Goal: Task Accomplishment & Management: Complete application form

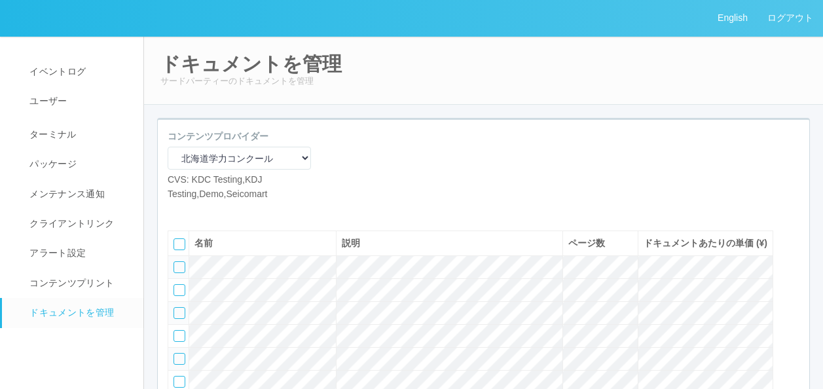
select select "d61bc601-c7d4-48cb-8c6e-323a827217fa"
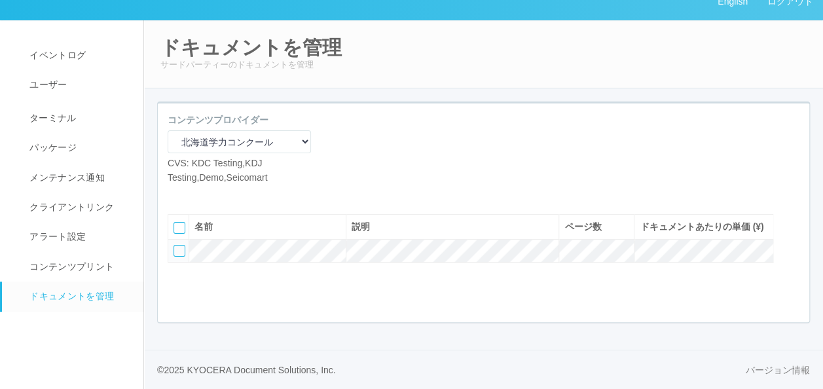
scroll to position [103, 0]
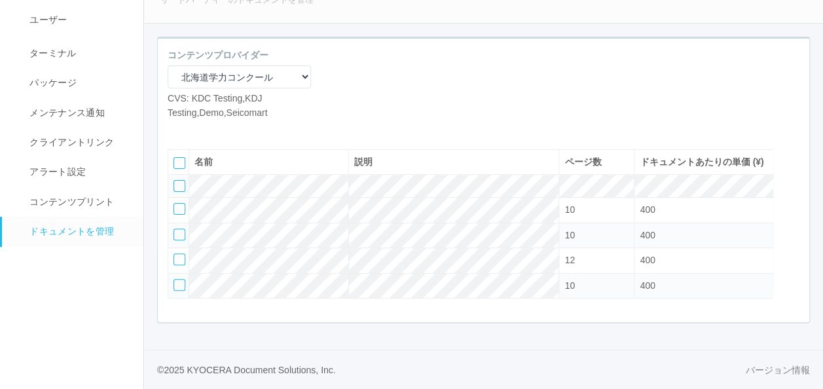
click at [197, 130] on icon at bounding box center [197, 130] width 0 height 0
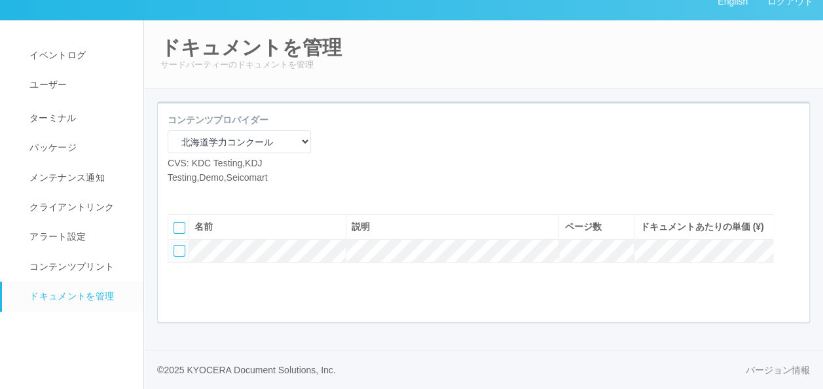
click at [197, 194] on icon at bounding box center [197, 194] width 0 height 0
click at [187, 194] on icon at bounding box center [187, 194] width 0 height 0
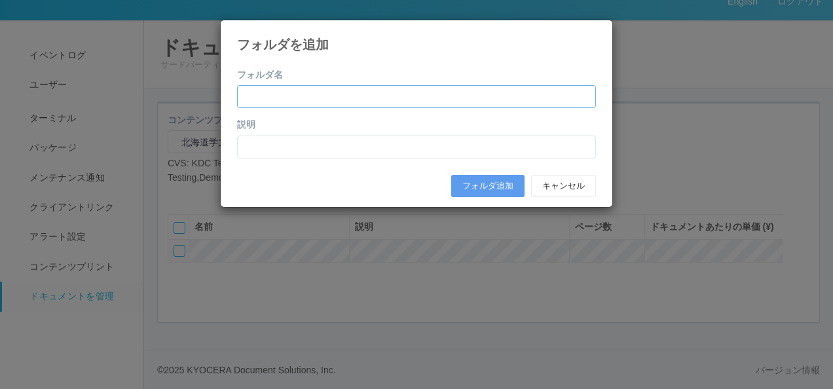
click at [361, 97] on input "text" at bounding box center [416, 96] width 359 height 23
paste input "text"
click at [596, 30] on icon at bounding box center [596, 30] width 0 height 0
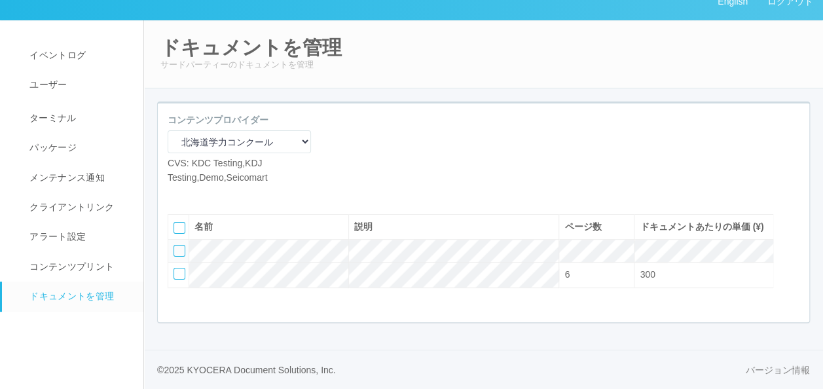
click at [197, 194] on icon at bounding box center [197, 194] width 0 height 0
click at [264, 301] on div "名前 説明 ページ数 ドキュメントあたりの単価 (¥) 6 300" at bounding box center [470, 258] width 605 height 88
click at [197, 194] on icon at bounding box center [197, 194] width 0 height 0
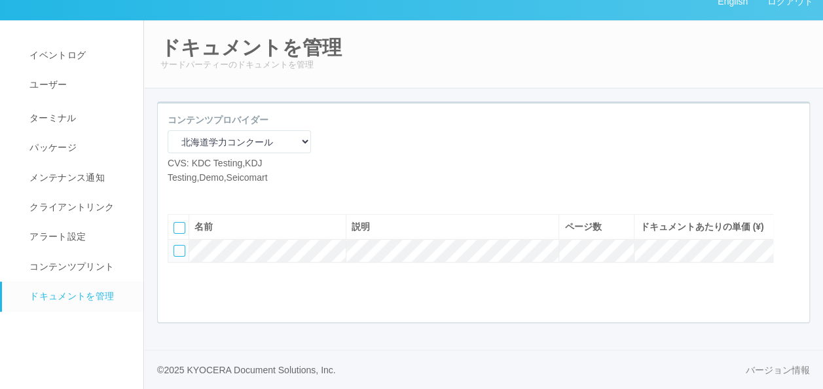
click at [187, 194] on icon at bounding box center [187, 194] width 0 height 0
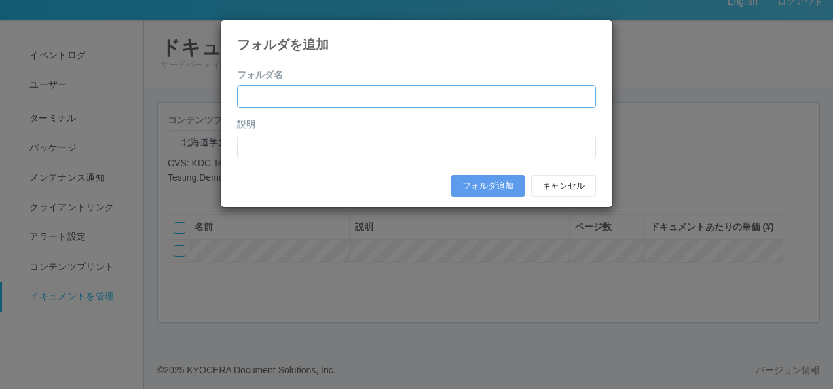
click at [338, 96] on input "text" at bounding box center [416, 96] width 359 height 23
paste input "[DATE]年度第1回（4月）"
type input "[DATE]年度第1回（4月）"
click at [276, 152] on input "text" at bounding box center [416, 146] width 359 height 23
paste input "[DATE]年度第1回（4月）"
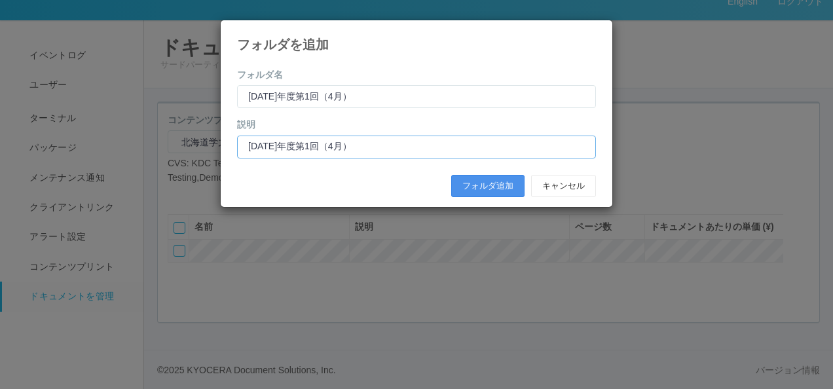
type input "[DATE]年度第1回（4月）"
click at [465, 181] on button "フォルダ追加" at bounding box center [487, 186] width 73 height 22
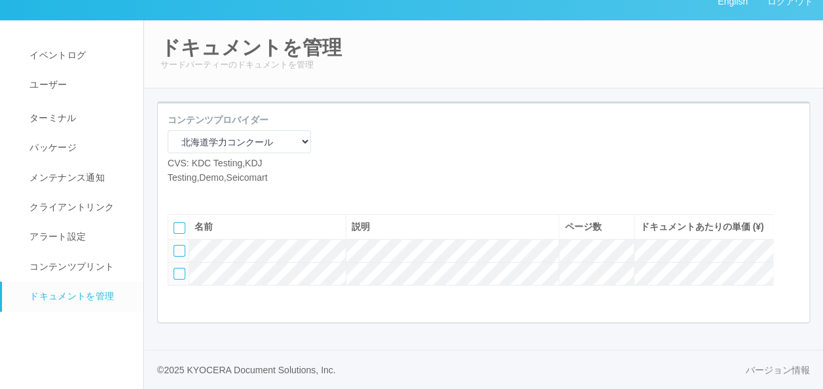
click at [179, 278] on div at bounding box center [179, 274] width 12 height 12
click at [789, 244] on div at bounding box center [793, 250] width 20 height 26
click at [175, 246] on icon at bounding box center [175, 246] width 0 height 0
click at [197, 194] on icon at bounding box center [197, 194] width 0 height 0
click at [187, 194] on icon at bounding box center [187, 194] width 0 height 0
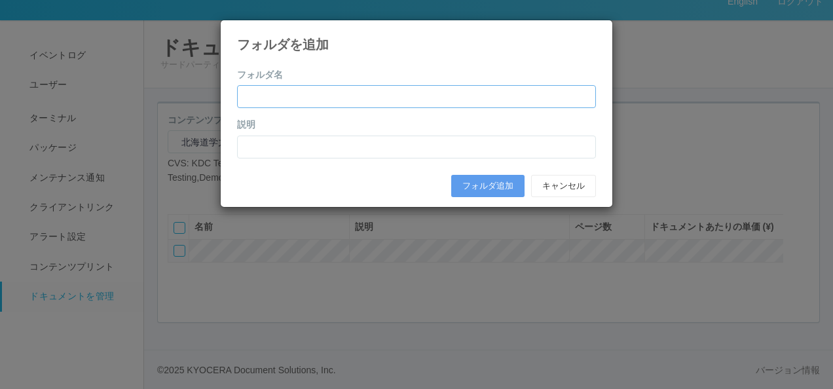
click at [342, 99] on input "text" at bounding box center [416, 96] width 359 height 23
paste input "[DATE]年度第1回（4月）"
type input "[DATE]年度第1回（4月）"
click at [323, 140] on input "text" at bounding box center [416, 146] width 359 height 23
paste input "[DATE]年度第1回（4月）"
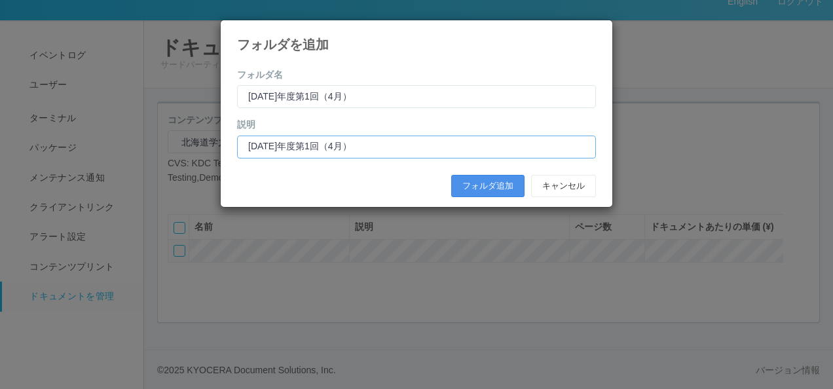
type input "[DATE]年度第1回（4月）"
click at [485, 183] on button "フォルダ追加" at bounding box center [487, 186] width 73 height 22
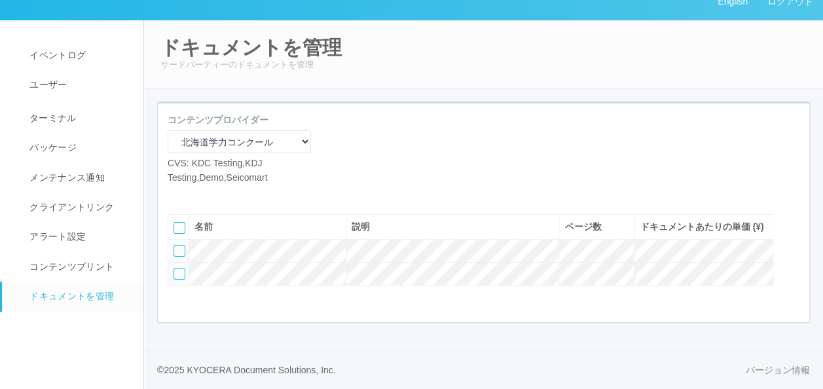
click at [178, 274] on div at bounding box center [179, 274] width 12 height 12
click at [787, 247] on div at bounding box center [793, 250] width 20 height 26
click at [175, 246] on icon at bounding box center [175, 246] width 0 height 0
click at [197, 194] on icon at bounding box center [197, 194] width 0 height 0
click at [187, 194] on icon at bounding box center [187, 194] width 0 height 0
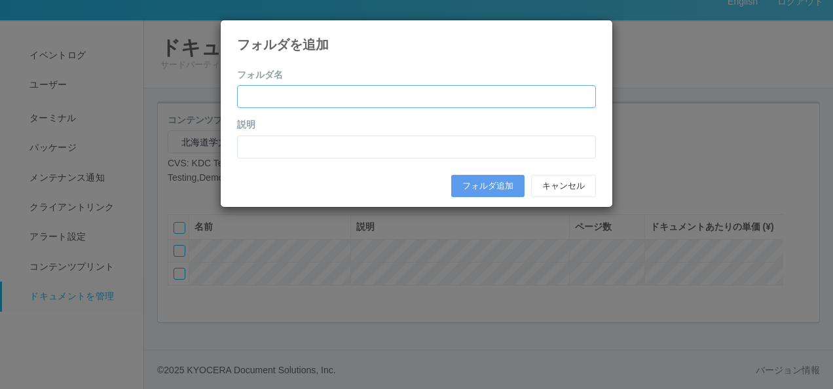
click at [336, 99] on input "text" at bounding box center [416, 96] width 359 height 23
paste input "[DATE]年度第1回（4月）"
type input "[DATE]年度第1回（4月）"
click at [304, 144] on input "text" at bounding box center [416, 146] width 359 height 23
paste input "[DATE]年度第1回（4月）"
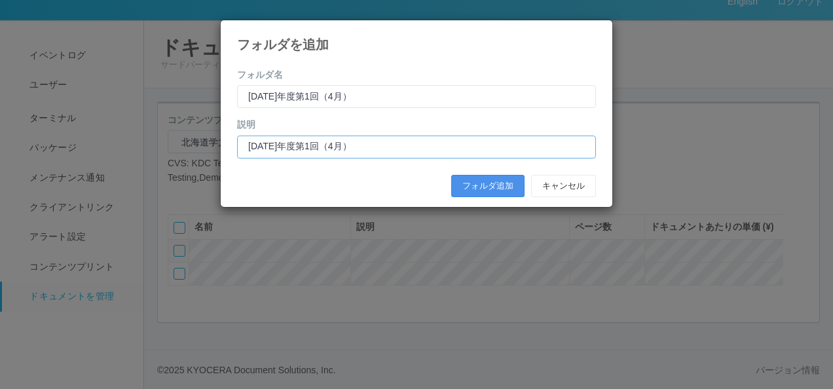
type input "[DATE]年度第1回（4月）"
click at [478, 183] on button "フォルダ追加" at bounding box center [487, 186] width 73 height 22
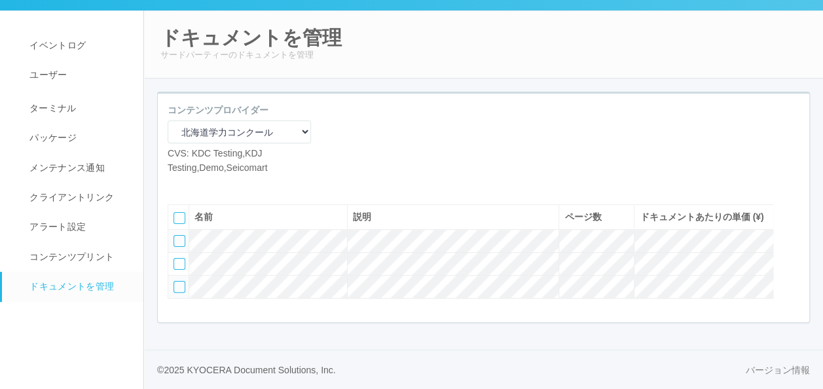
click at [187, 185] on icon at bounding box center [187, 185] width 0 height 0
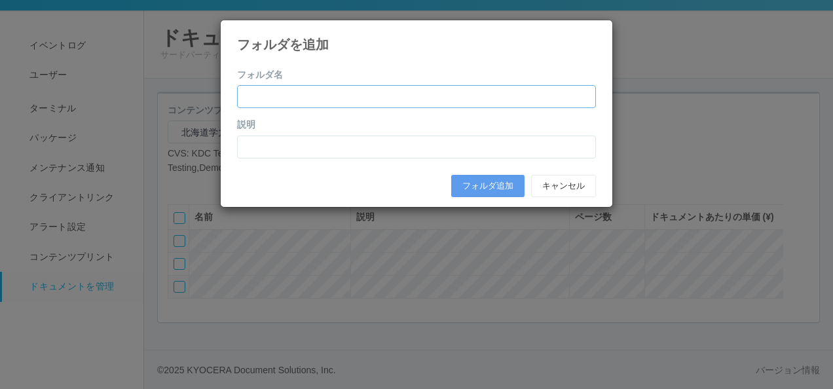
click at [291, 98] on input "text" at bounding box center [416, 96] width 359 height 23
paste input "[DATE]年度発展②（11月）"
type input "[DATE]年度発展②（11月）"
click at [276, 144] on input "text" at bounding box center [416, 146] width 359 height 23
paste input "[DATE]年度発展②（11月）"
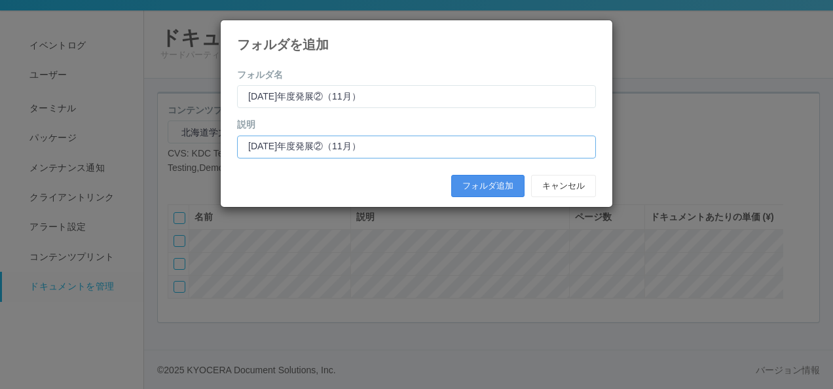
type input "[DATE]年度発展②（11月）"
click at [499, 182] on button "フォルダ追加" at bounding box center [487, 186] width 73 height 22
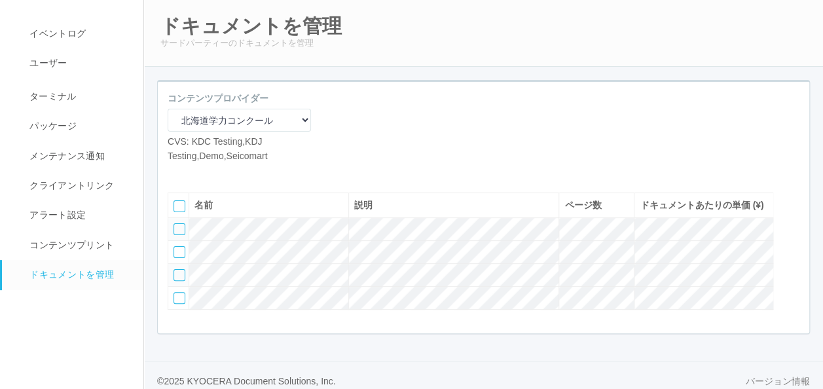
click at [179, 287] on td at bounding box center [178, 275] width 21 height 23
click at [177, 281] on div at bounding box center [179, 275] width 12 height 12
click at [792, 242] on div at bounding box center [793, 228] width 20 height 26
click at [175, 247] on icon at bounding box center [175, 247] width 0 height 0
click at [175, 304] on div at bounding box center [179, 298] width 12 height 12
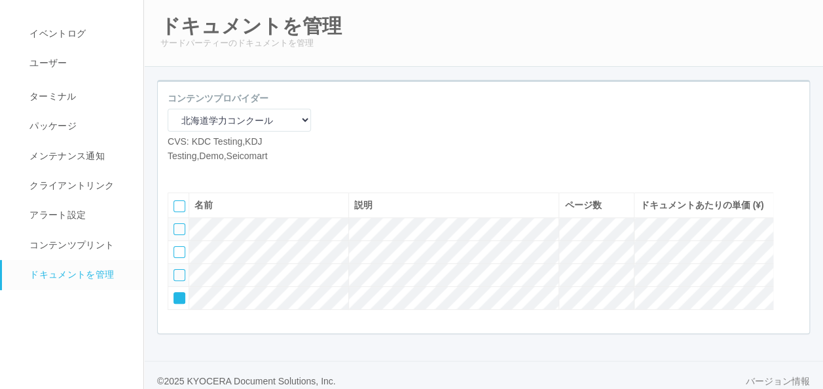
click at [791, 242] on div at bounding box center [793, 228] width 20 height 26
click at [175, 247] on icon at bounding box center [175, 247] width 0 height 0
click at [197, 173] on icon at bounding box center [197, 173] width 0 height 0
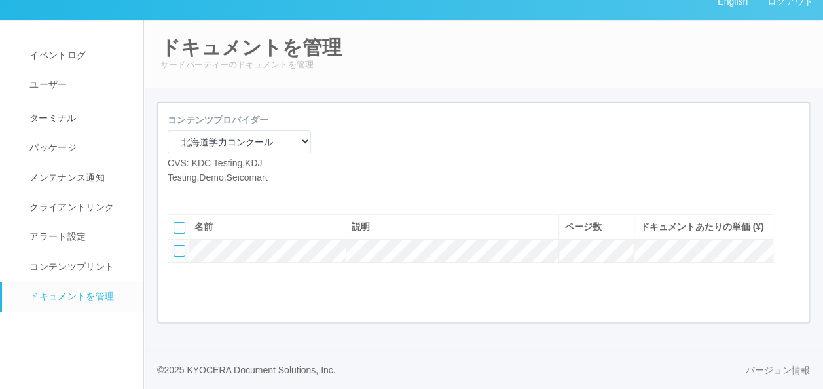
click at [187, 194] on icon at bounding box center [187, 194] width 0 height 0
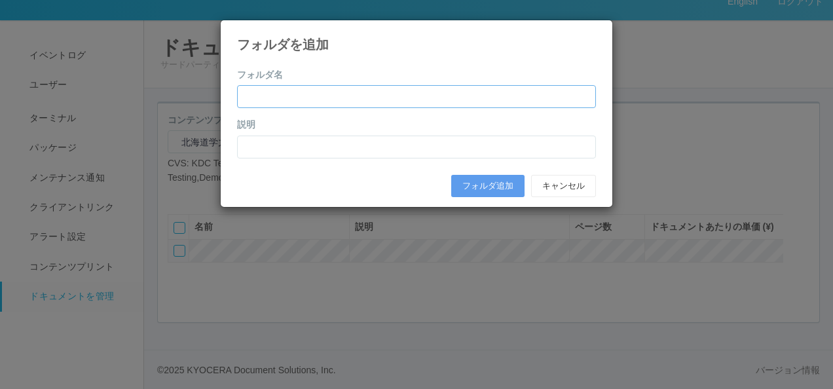
click at [325, 99] on input "text" at bounding box center [416, 96] width 359 height 23
paste input "[DATE]年度第1回（4月）"
type input "[DATE]年度第1回（4月）"
click at [284, 149] on input "text" at bounding box center [416, 146] width 359 height 23
paste input "[DATE]年度第1回（4月）"
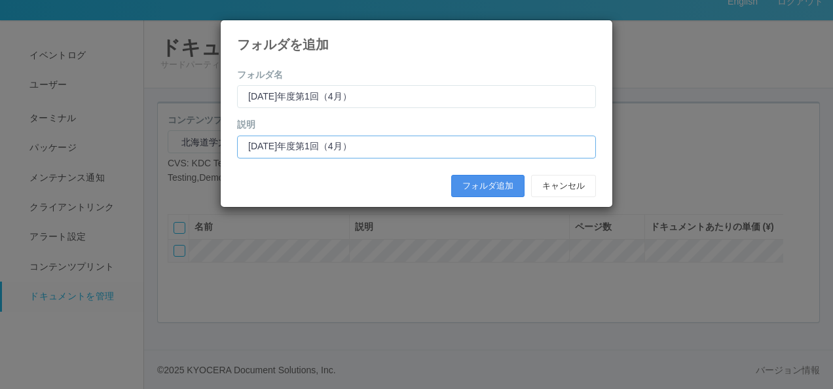
type input "[DATE]年度第1回（4月）"
click at [476, 185] on button "フォルダ追加" at bounding box center [487, 186] width 73 height 22
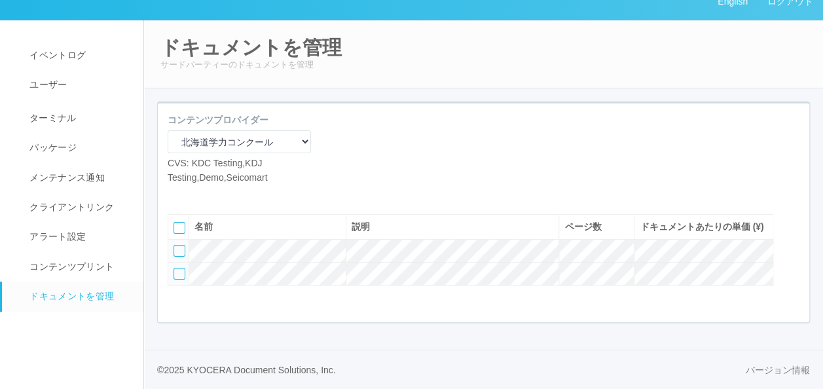
click at [179, 273] on div at bounding box center [179, 274] width 12 height 12
click at [791, 226] on div at bounding box center [793, 224] width 20 height 26
click at [175, 246] on icon at bounding box center [175, 246] width 0 height 0
click at [197, 194] on icon at bounding box center [197, 194] width 0 height 0
click at [187, 194] on icon at bounding box center [187, 194] width 0 height 0
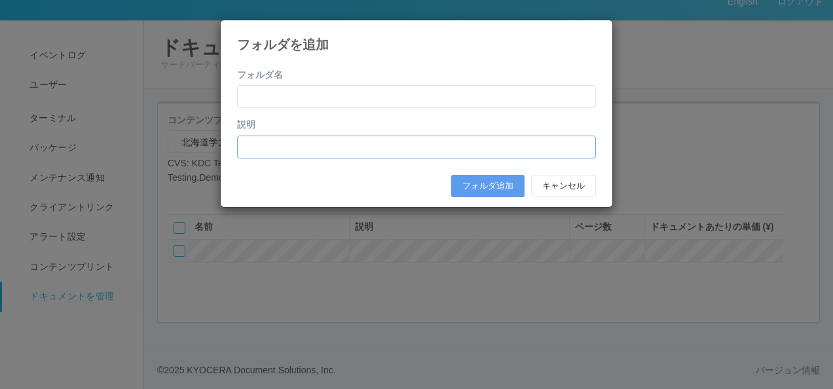
click at [284, 135] on input "text" at bounding box center [416, 146] width 359 height 23
paste input "[DATE]年度第1回（4月）"
type input "[DATE]年度第1回（4月）"
click at [297, 88] on input "text" at bounding box center [416, 96] width 359 height 23
paste input "[DATE]年度第1回（4月）"
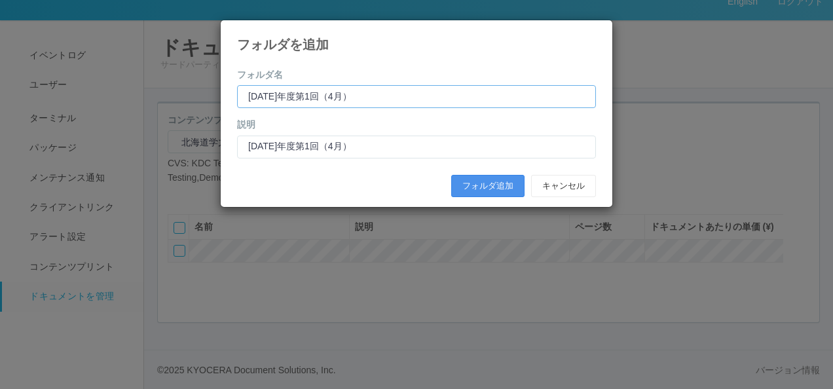
type input "[DATE]年度第1回（4月）"
click at [493, 188] on button "フォルダ追加" at bounding box center [487, 186] width 73 height 22
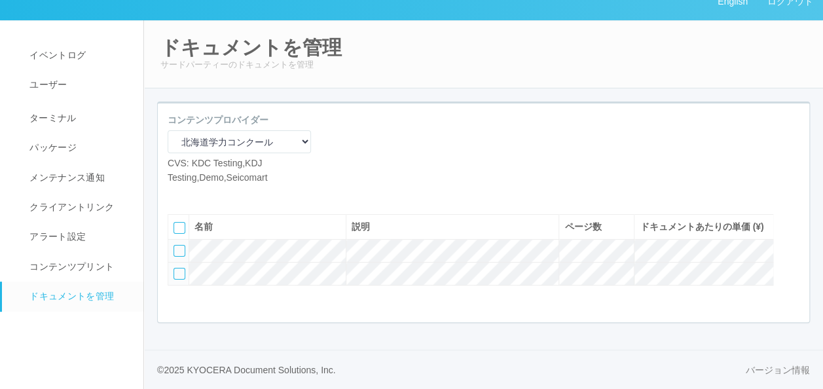
click at [179, 278] on div at bounding box center [179, 274] width 12 height 12
click at [787, 220] on div at bounding box center [793, 224] width 20 height 26
click at [175, 246] on icon at bounding box center [175, 246] width 0 height 0
click at [197, 194] on icon at bounding box center [197, 194] width 0 height 0
click at [187, 194] on icon at bounding box center [187, 194] width 0 height 0
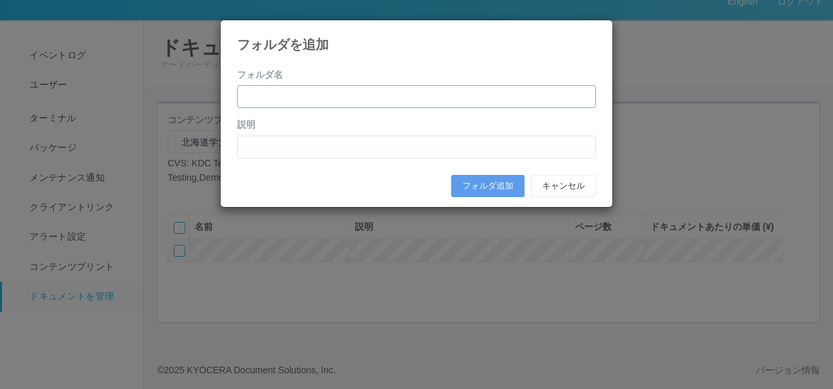
click at [290, 99] on input "text" at bounding box center [416, 96] width 359 height 23
paste input "[DATE]年度第1回（4月）"
type input "[DATE]年度第1回（4月）"
click at [269, 150] on input "text" at bounding box center [416, 146] width 359 height 23
paste input "[DATE]年度第1回（4月）"
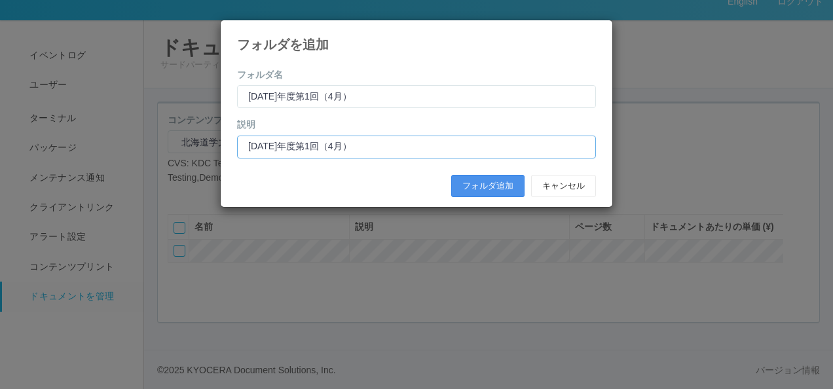
type input "[DATE]年度第1回（4月）"
click at [485, 183] on button "フォルダ追加" at bounding box center [487, 186] width 73 height 22
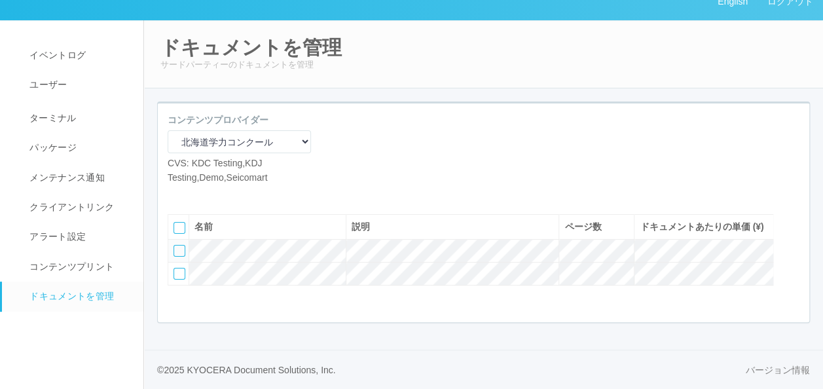
click at [187, 194] on icon at bounding box center [187, 194] width 0 height 0
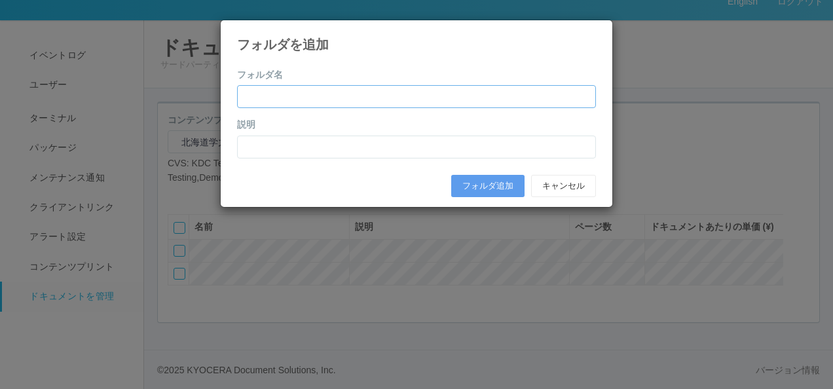
click at [291, 95] on input "text" at bounding box center [416, 96] width 359 height 23
type input "ｖ"
click at [357, 96] on input "text" at bounding box center [416, 96] width 359 height 23
paste input "[DATE]年度第3回（10月）"
type input "[DATE]年度第3回（10月）"
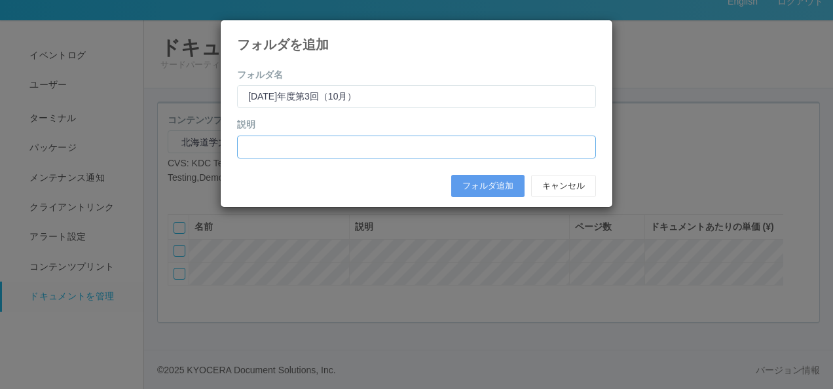
click at [292, 137] on input "text" at bounding box center [416, 146] width 359 height 23
paste input "[DATE]年度第3回（10月）"
type input "[DATE]年度第3回（10月）"
click at [493, 183] on button "フォルダ追加" at bounding box center [487, 186] width 73 height 22
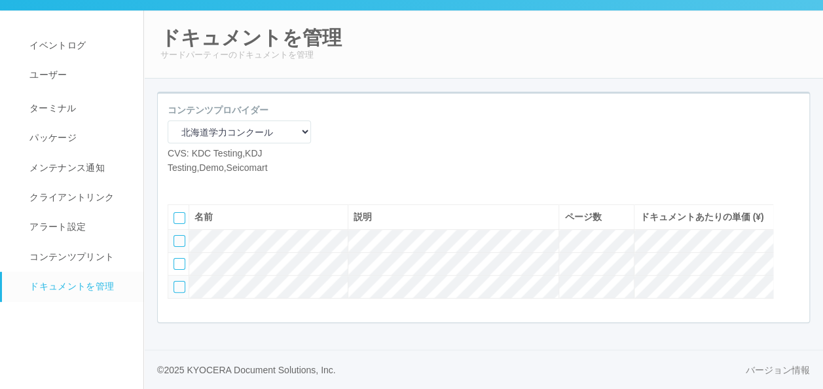
click at [187, 185] on icon at bounding box center [187, 185] width 0 height 0
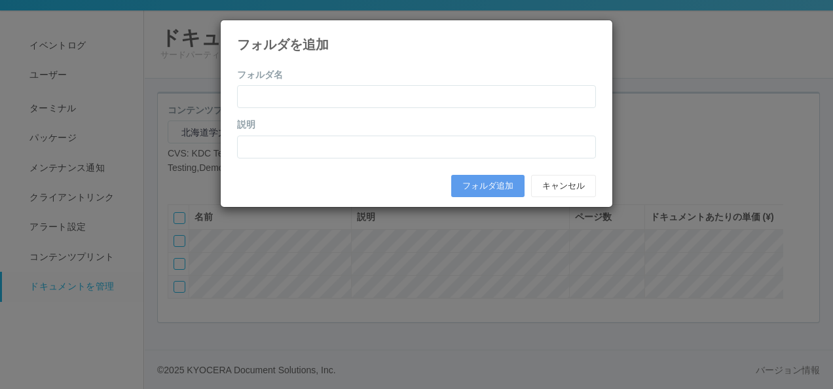
click at [275, 81] on label "フォルダ名" at bounding box center [260, 75] width 46 height 14
drag, startPoint x: 322, startPoint y: 139, endPoint x: 322, endPoint y: 127, distance: 11.8
click at [322, 139] on input "text" at bounding box center [416, 146] width 359 height 23
paste input "[DATE]年度第4回（11月）"
type input "[DATE]年度第4回（11月）"
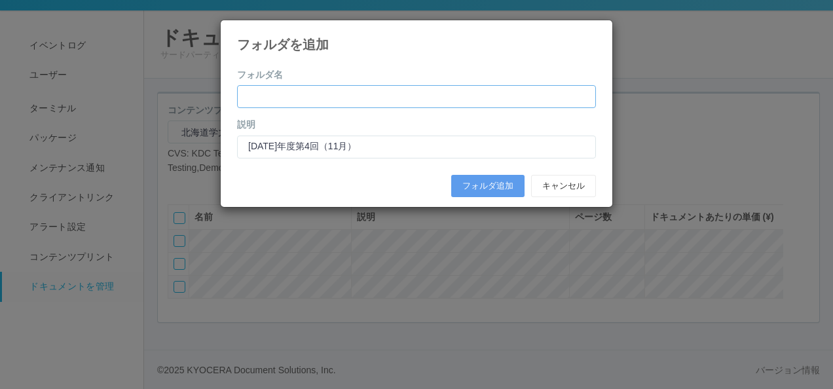
click at [312, 98] on input "text" at bounding box center [416, 96] width 359 height 23
type input "ｖ"
click at [348, 90] on input "ｖ" at bounding box center [416, 96] width 359 height 23
paste input "[DATE]年度第4回（11月）"
type input "[DATE]年度第4回（11月）"
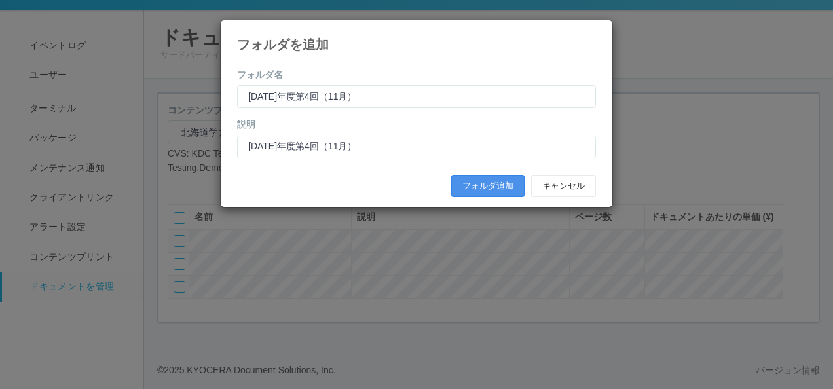
click at [478, 182] on button "フォルダ追加" at bounding box center [487, 186] width 73 height 22
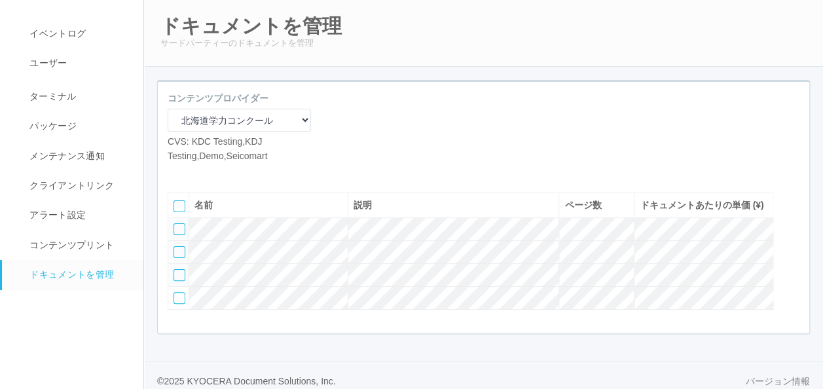
click at [181, 258] on div at bounding box center [179, 252] width 12 height 12
click at [788, 215] on div at bounding box center [793, 202] width 20 height 26
click at [175, 224] on icon at bounding box center [175, 224] width 0 height 0
click at [197, 173] on icon at bounding box center [197, 173] width 0 height 0
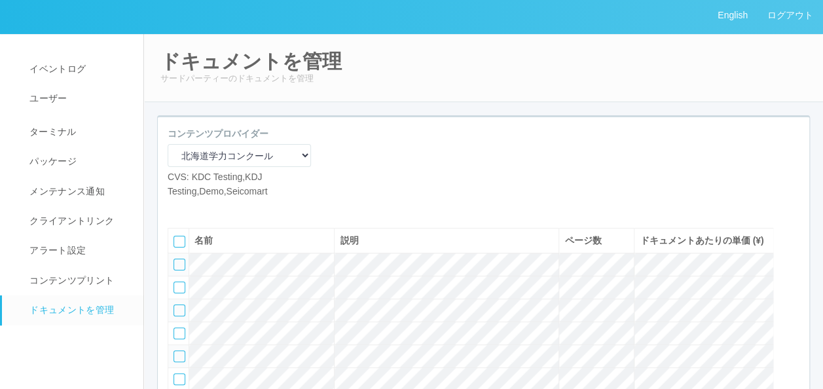
scroll to position [0, 0]
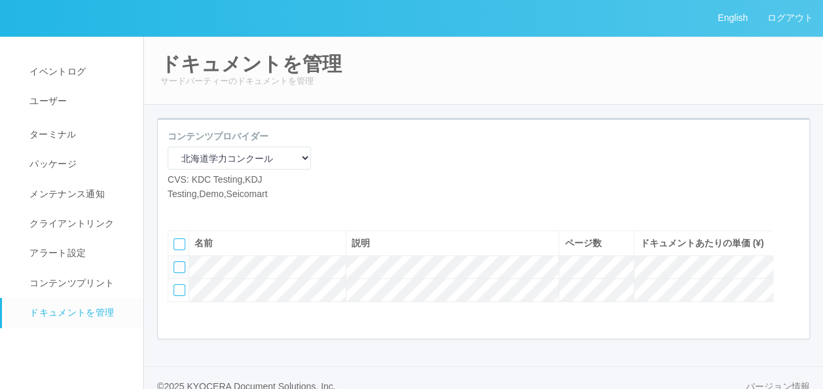
click at [197, 211] on icon at bounding box center [197, 211] width 0 height 0
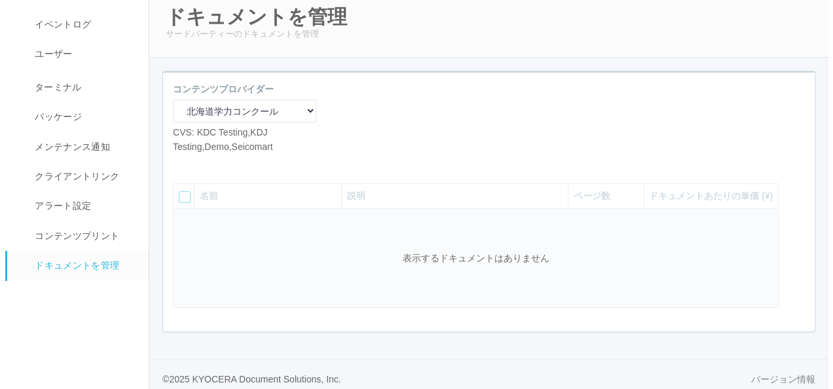
scroll to position [65, 0]
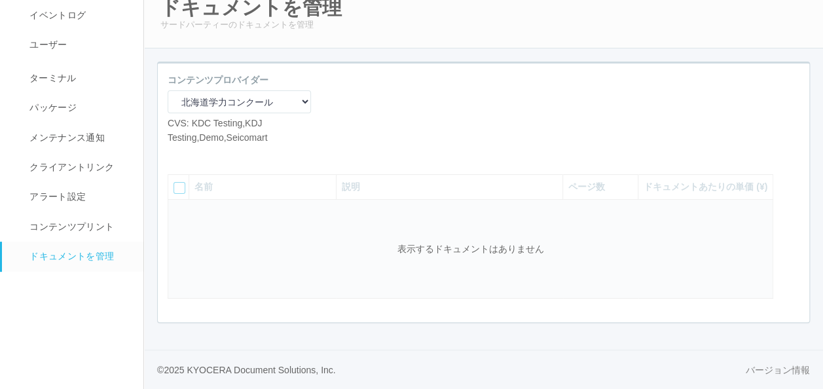
click at [177, 154] on icon at bounding box center [177, 154] width 0 height 0
select select "A4"
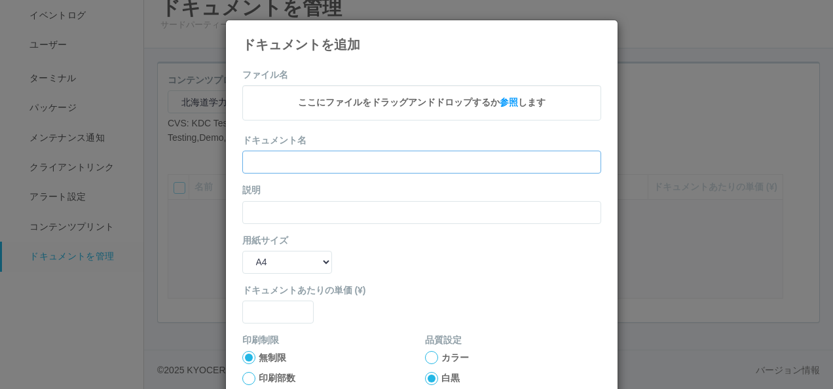
click at [298, 154] on input "text" at bounding box center [421, 162] width 359 height 23
click at [295, 168] on input "text" at bounding box center [421, 162] width 359 height 23
click at [306, 160] on input "text" at bounding box center [421, 162] width 359 height 23
click at [283, 152] on input "text" at bounding box center [421, 162] width 359 height 23
paste input "’24年度第1回小4（国語）"
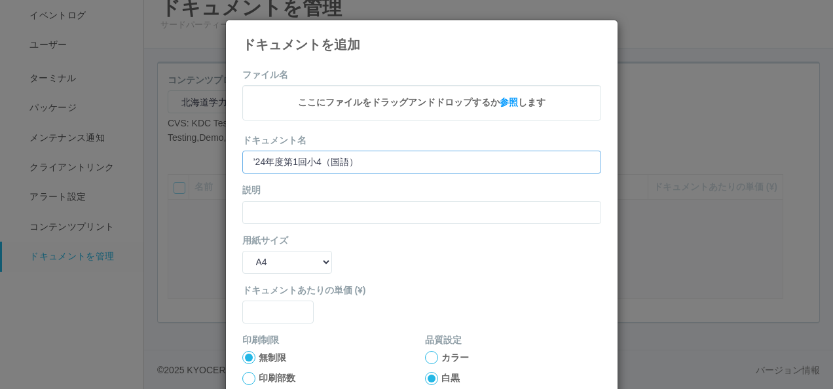
click at [251, 158] on input "’24年度第1回小4（国語）" at bounding box center [421, 162] width 359 height 23
type input "’24年度第1回小4（国語）"
click at [334, 205] on input "text" at bounding box center [421, 212] width 359 height 23
paste input "’24年度第1回小4（国語）"
type input "’24年度第1回小4（国語）"
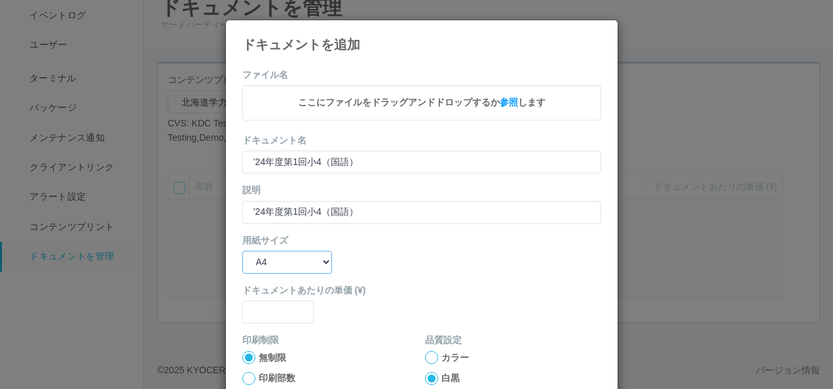
click at [301, 260] on select "B5 A4 B4 A3" at bounding box center [287, 262] width 90 height 23
select select "A3"
click at [242, 251] on select "B5 A4 B4 A3" at bounding box center [287, 262] width 90 height 23
click at [267, 313] on input "text" at bounding box center [278, 311] width 72 height 23
type input "300"
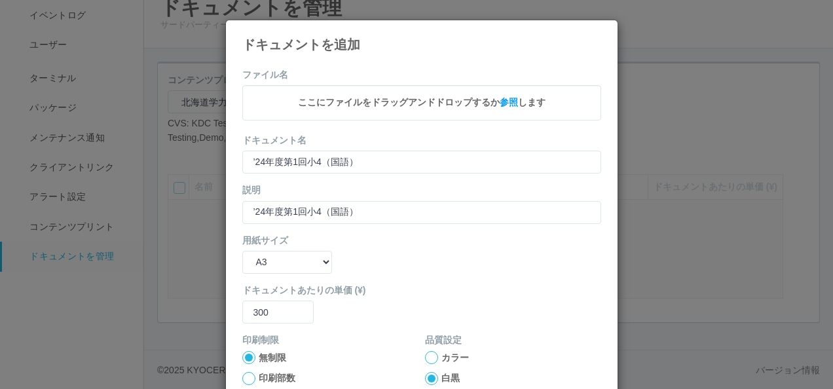
click at [388, 246] on div "用紙サイズ B5 A4 B4 A3" at bounding box center [421, 254] width 359 height 40
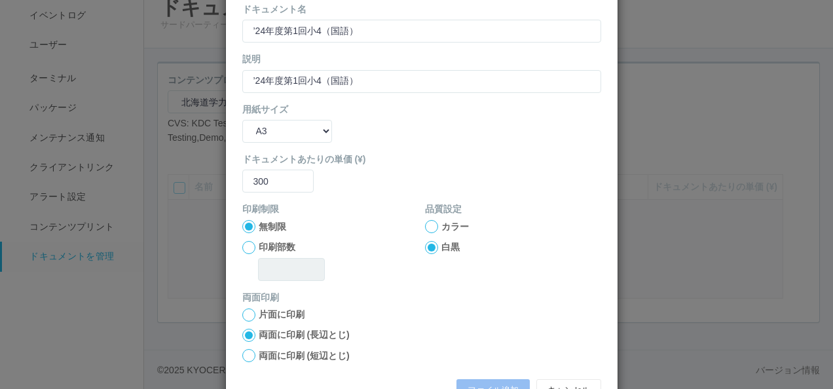
scroll to position [172, 0]
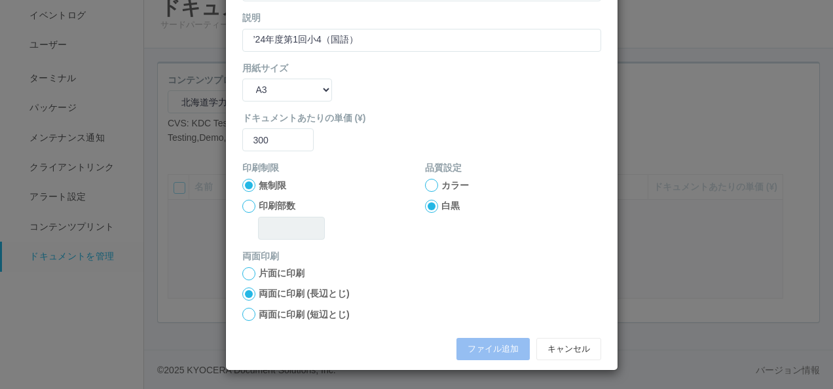
click at [247, 310] on div at bounding box center [248, 314] width 13 height 13
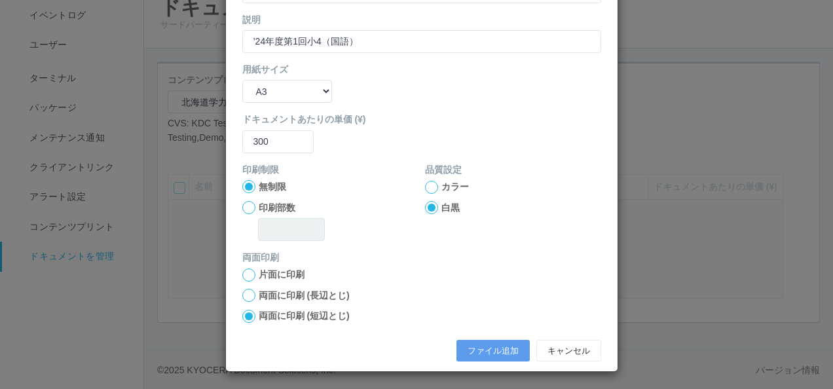
scroll to position [173, 0]
click at [471, 344] on button "ファイル追加" at bounding box center [492, 350] width 73 height 22
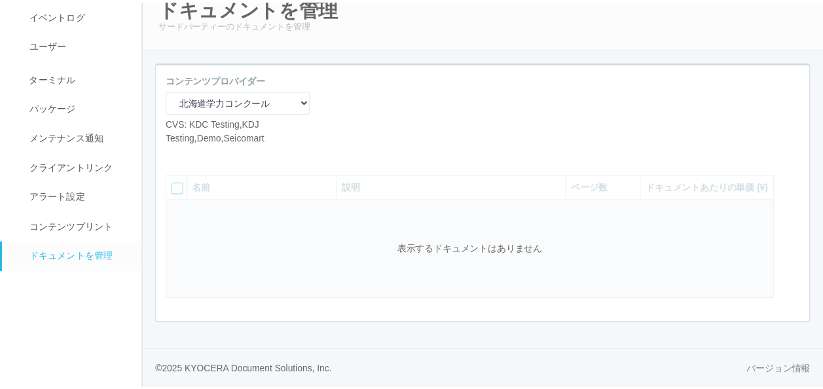
scroll to position [38, 0]
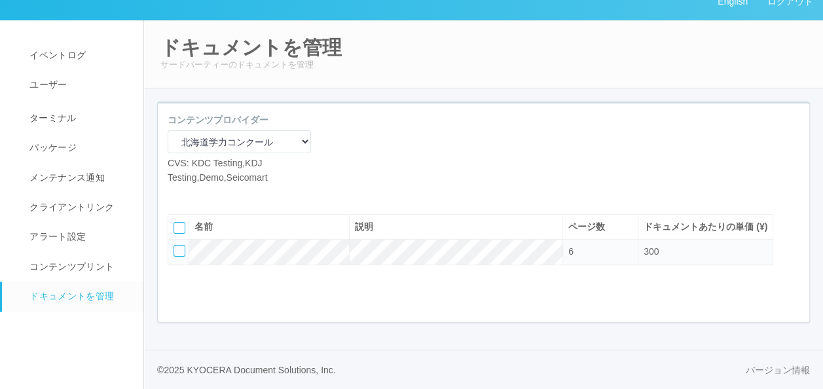
click at [197, 194] on icon at bounding box center [197, 194] width 0 height 0
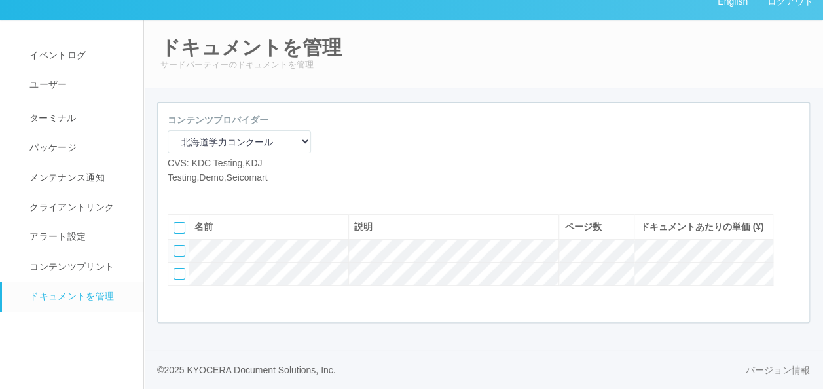
click at [197, 194] on icon at bounding box center [197, 194] width 0 height 0
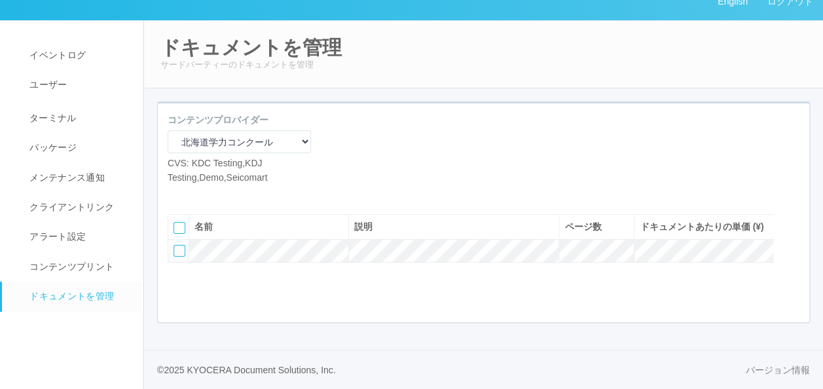
click at [197, 194] on icon at bounding box center [197, 194] width 0 height 0
click at [177, 194] on icon at bounding box center [177, 194] width 0 height 0
select select "A4"
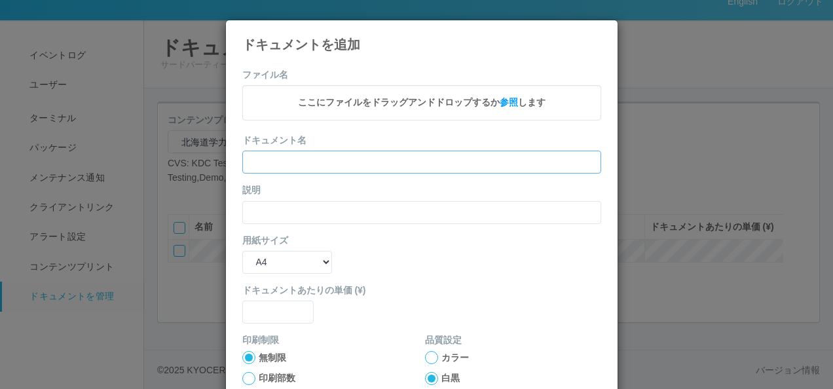
click at [280, 160] on input "text" at bounding box center [421, 162] width 359 height 23
paste input "’24年度第1回小4（算数）"
type input "’24年度第1回小4（算数）"
click at [266, 204] on input "text" at bounding box center [421, 212] width 359 height 23
paste input "’24年度第1回小4（算数）"
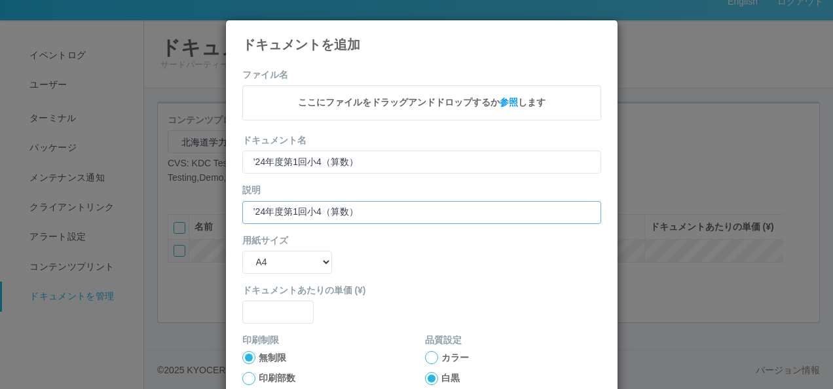
type input "’24年度第1回小4（算数）"
click at [295, 253] on select "B5 A4 B4 A3" at bounding box center [287, 262] width 90 height 23
select select "A3"
click at [242, 251] on select "B5 A4 B4 A3" at bounding box center [287, 262] width 90 height 23
click at [264, 318] on input "text" at bounding box center [278, 311] width 72 height 23
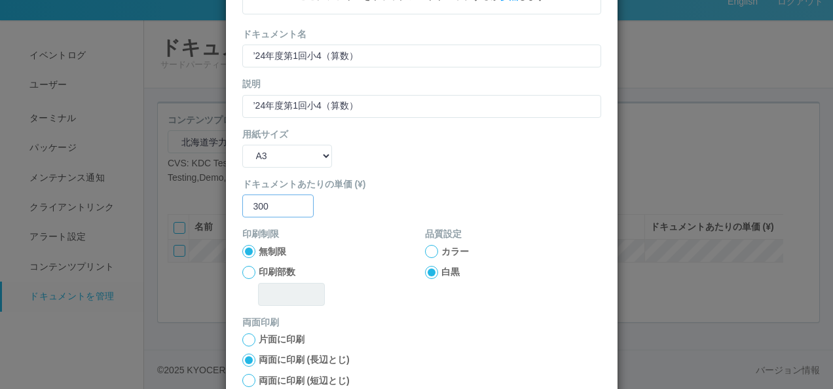
scroll to position [131, 0]
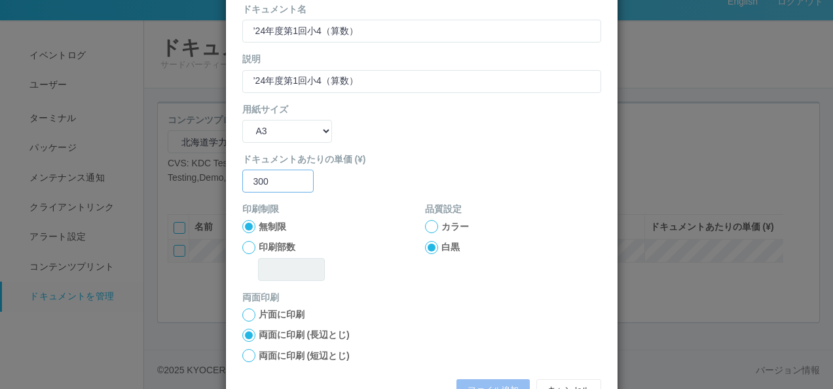
type input "300"
click at [351, 222] on div "無制限" at bounding box center [330, 227] width 176 height 14
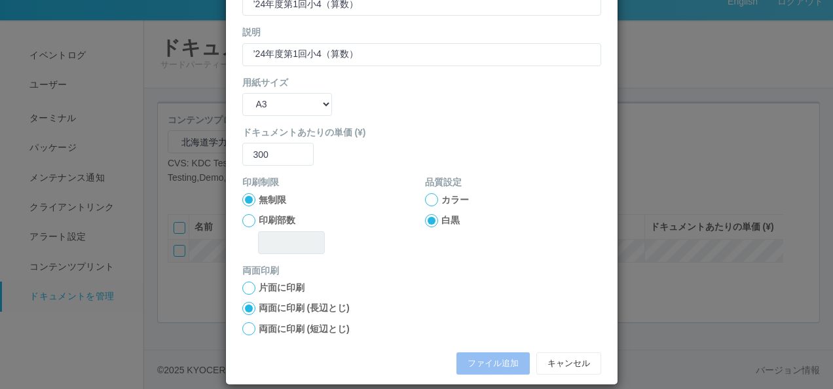
scroll to position [172, 0]
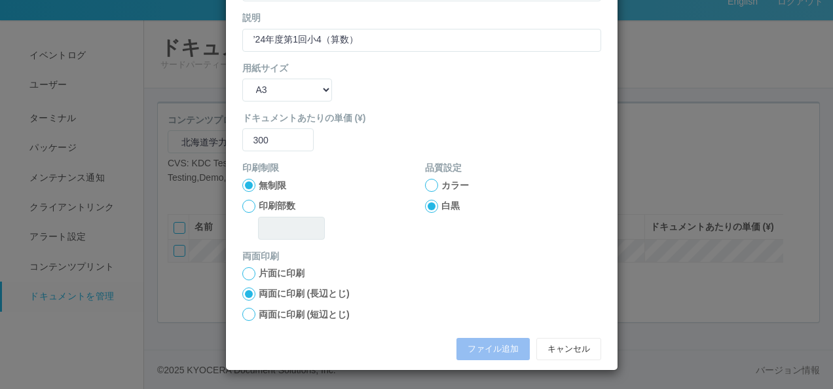
click at [289, 310] on label "両面に印刷 (短辺とじ)" at bounding box center [304, 315] width 91 height 14
click at [0, 0] on input "両面に印刷 (短辺とじ)" at bounding box center [0, 0] width 0 height 0
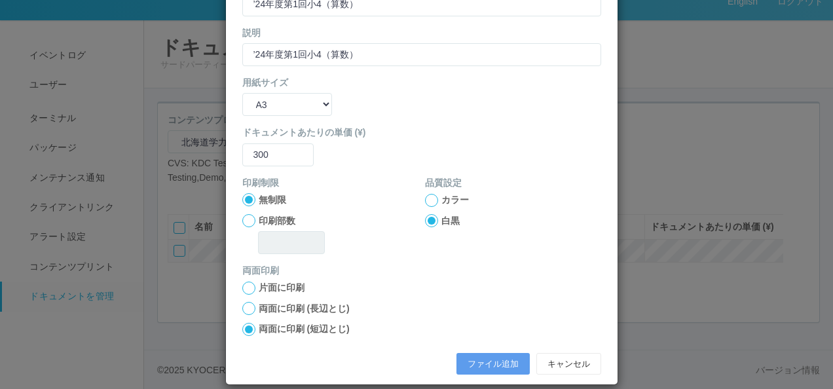
scroll to position [173, 0]
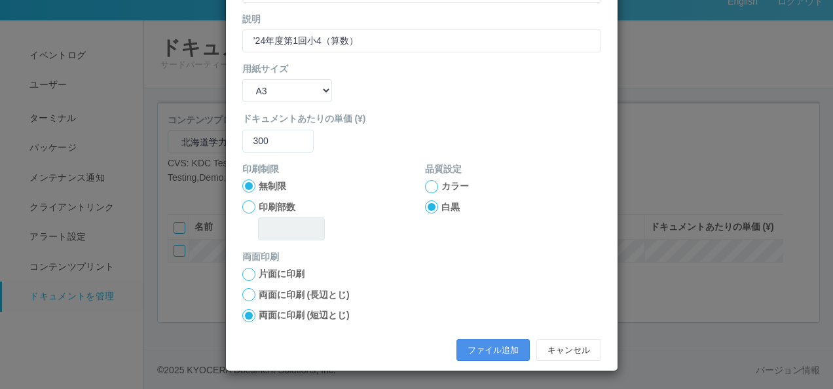
click at [471, 346] on button "ファイル追加" at bounding box center [492, 350] width 73 height 22
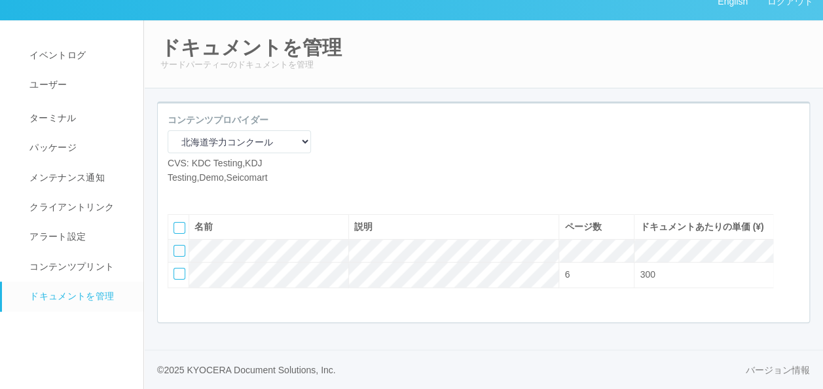
click at [197, 194] on icon at bounding box center [197, 194] width 0 height 0
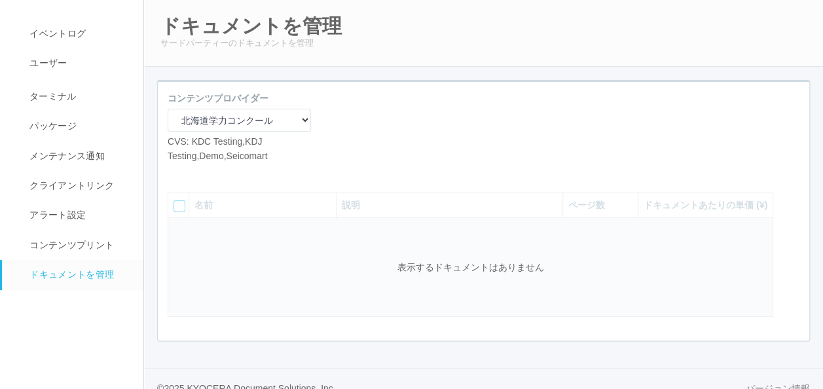
click at [177, 173] on icon at bounding box center [177, 173] width 0 height 0
select select "A4"
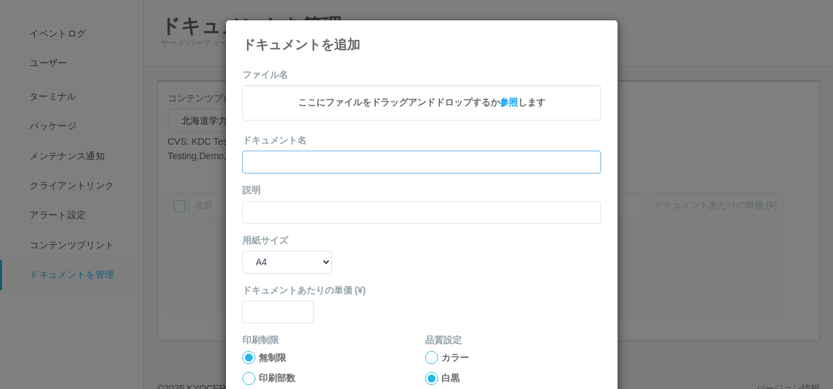
click at [267, 157] on input "text" at bounding box center [421, 162] width 359 height 23
paste input "’24年度第1回小5（国語）"
type input "’24年度第1回小5（国語）"
click at [251, 203] on input "text" at bounding box center [421, 212] width 359 height 23
paste input "’24年度第1回小5（国語）"
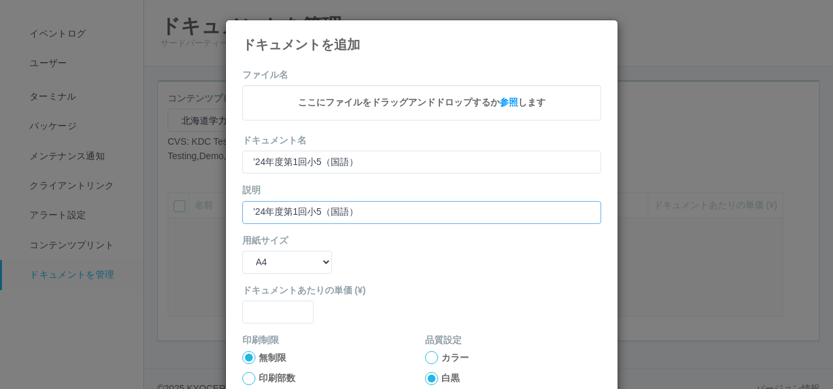
type input "’24年度第1回小5（国語）"
click at [278, 257] on select "B5 A4 B4 A3" at bounding box center [287, 262] width 90 height 23
select select "A3"
click at [242, 251] on select "B5 A4 B4 A3" at bounding box center [287, 262] width 90 height 23
click at [262, 306] on input "text" at bounding box center [278, 311] width 72 height 23
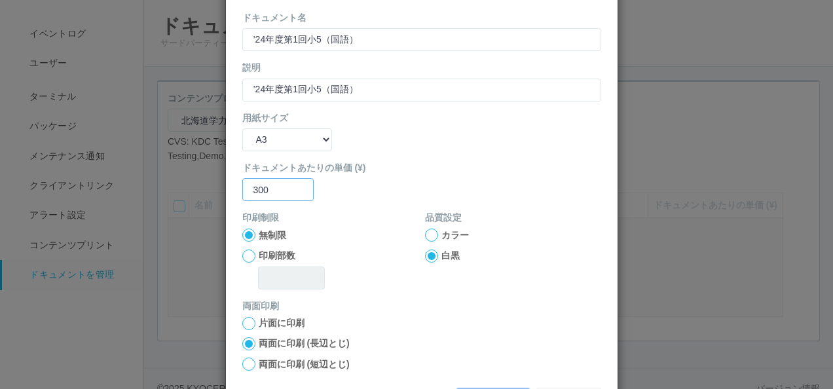
scroll to position [131, 0]
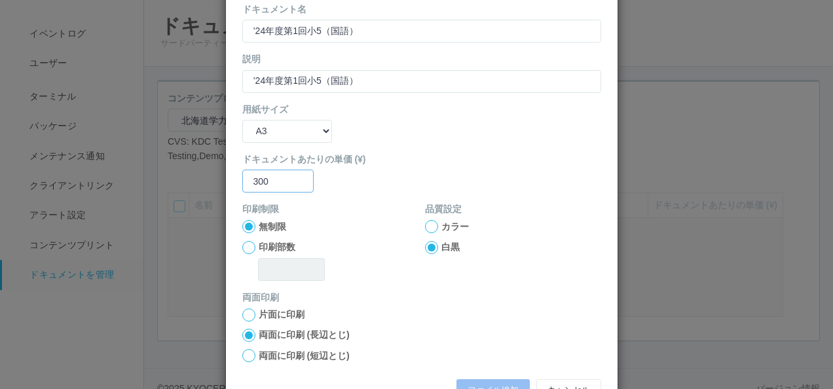
type input "300"
click at [270, 351] on label "両面に印刷 (短辺とじ)" at bounding box center [304, 356] width 91 height 14
click at [0, 0] on input "両面に印刷 (短辺とじ)" at bounding box center [0, 0] width 0 height 0
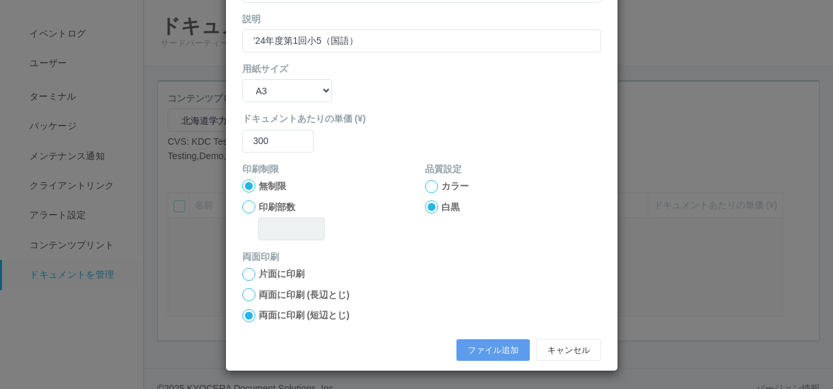
scroll to position [173, 0]
click at [486, 349] on button "ファイル追加" at bounding box center [492, 350] width 73 height 22
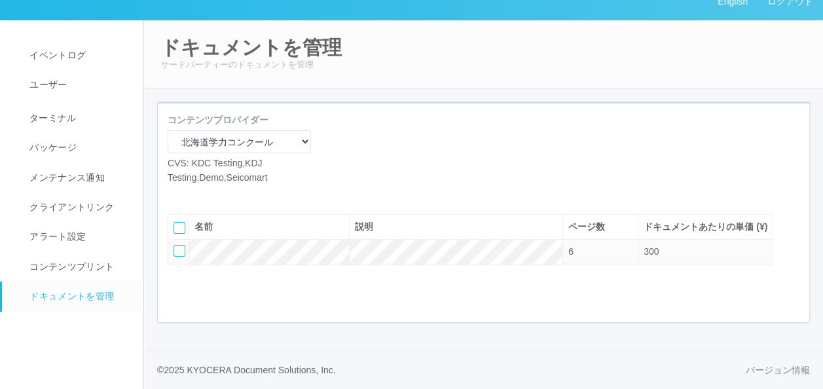
click at [177, 194] on icon at bounding box center [177, 194] width 0 height 0
select select "A4"
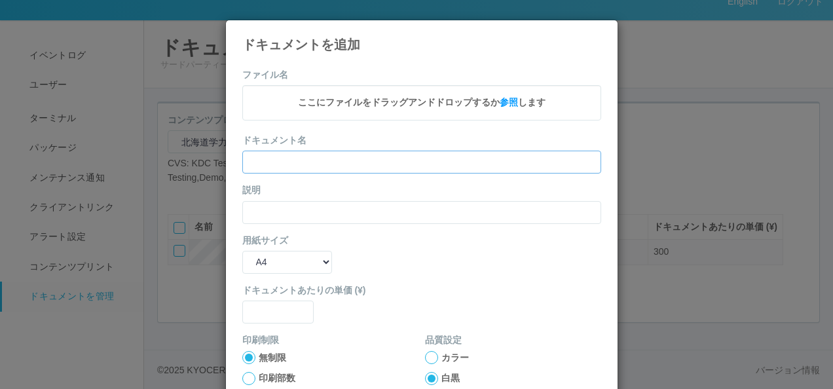
click at [296, 153] on input "text" at bounding box center [421, 162] width 359 height 23
paste input "’24年度第1回小5（算数）"
type input "’24年度第1回小5（算数）"
click at [251, 212] on input "text" at bounding box center [421, 212] width 359 height 23
paste input "’24年度第1回小5（算数）"
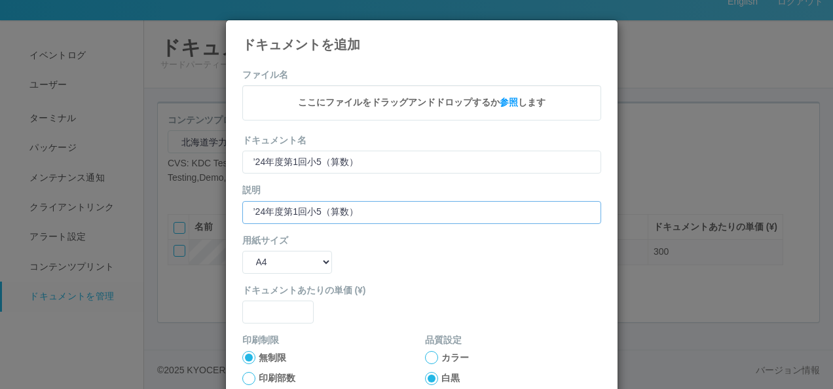
type input "’24年度第1回小5（算数）"
drag, startPoint x: 267, startPoint y: 257, endPoint x: 270, endPoint y: 265, distance: 8.9
click at [267, 257] on select "B5 A4 B4 A3" at bounding box center [287, 262] width 90 height 23
select select "A3"
click at [242, 251] on select "B5 A4 B4 A3" at bounding box center [287, 262] width 90 height 23
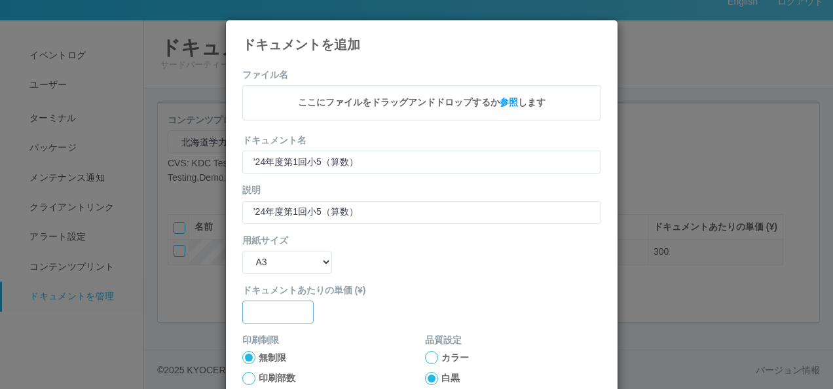
click at [253, 303] on input "text" at bounding box center [278, 311] width 72 height 23
type input "0"
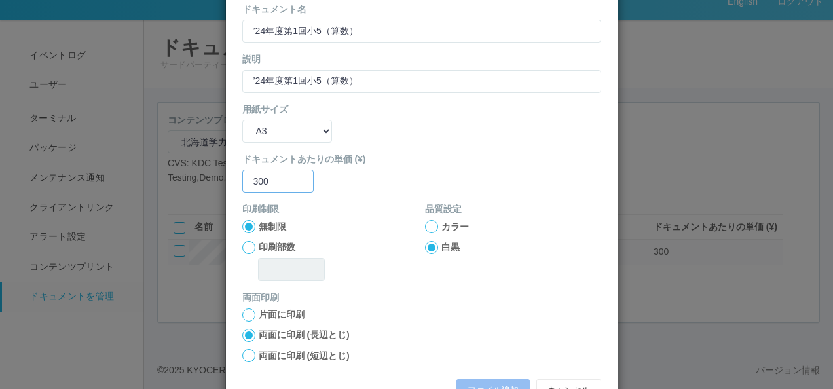
type input "300"
click at [268, 352] on label "両面に印刷 (短辺とじ)" at bounding box center [304, 356] width 91 height 14
click at [0, 0] on input "両面に印刷 (短辺とじ)" at bounding box center [0, 0] width 0 height 0
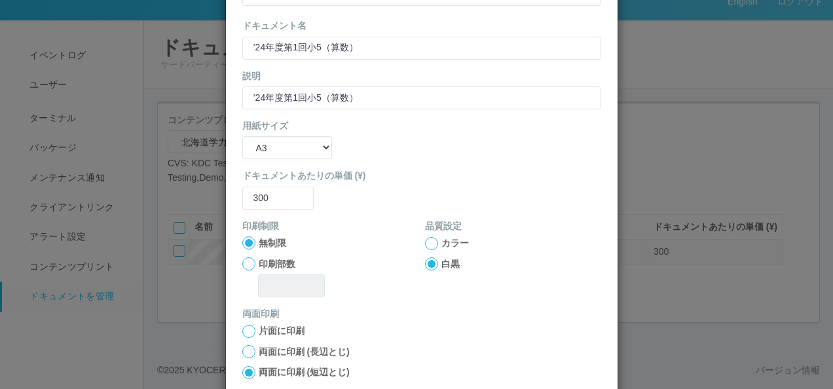
scroll to position [173, 0]
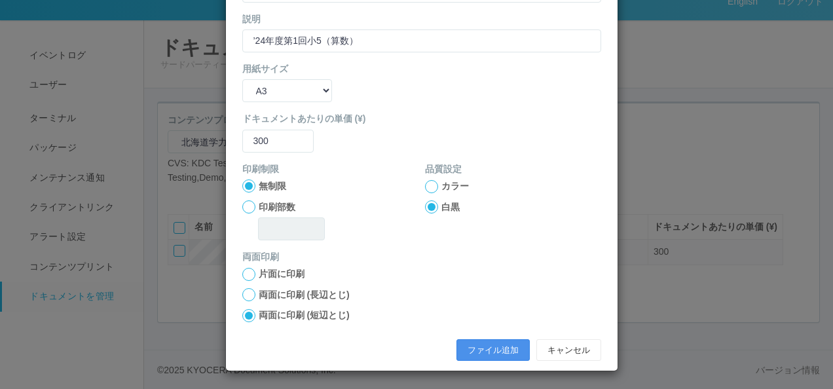
click at [457, 341] on button "ファイル追加" at bounding box center [492, 350] width 73 height 22
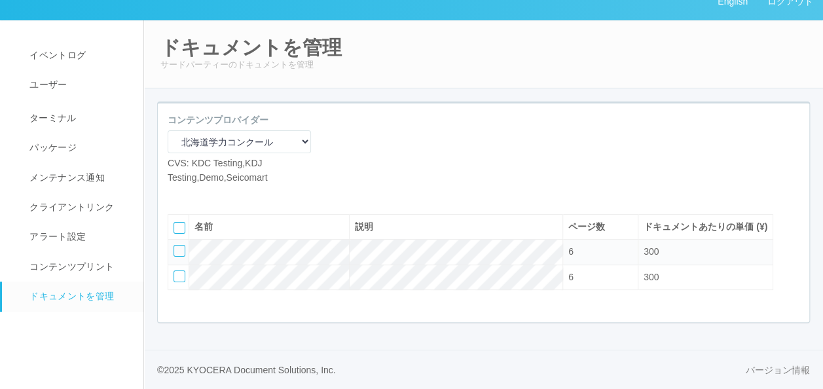
click at [177, 194] on icon at bounding box center [177, 194] width 0 height 0
select select "A4"
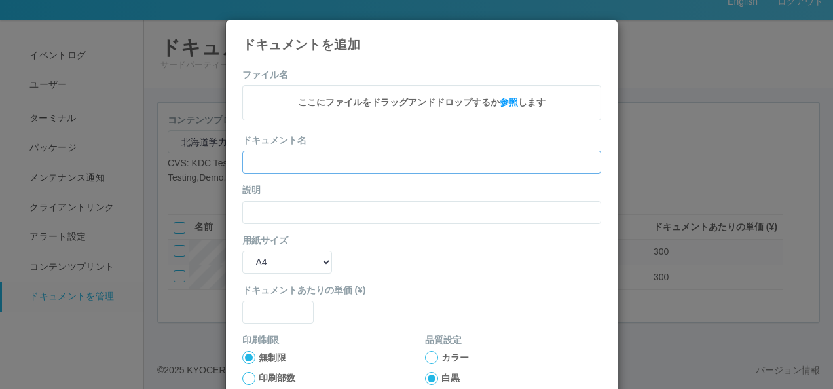
click at [258, 158] on input "text" at bounding box center [421, 162] width 359 height 23
paste input "’24年度第1回小5（社会）"
type input "’24年度第1回小5（社会）"
click at [259, 213] on input "text" at bounding box center [421, 212] width 359 height 23
paste input "’24年度第1回小5（社会）"
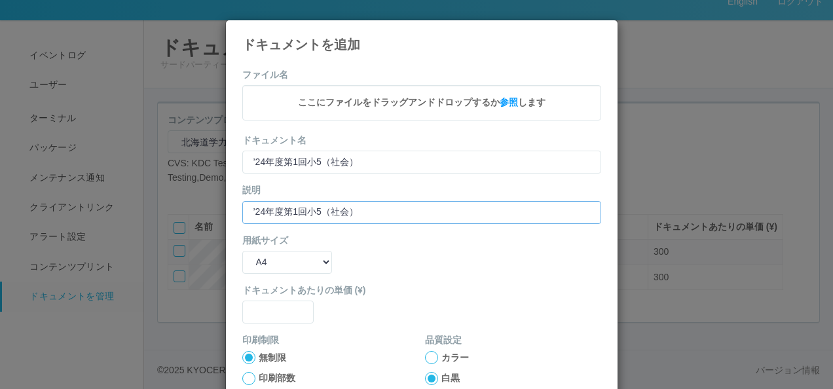
type input "’24年度第1回小5（社会）"
click at [264, 249] on div "用紙サイズ B5 A4 B4 A3" at bounding box center [421, 254] width 359 height 40
click at [260, 256] on select "B5 A4 B4 A3" at bounding box center [287, 262] width 90 height 23
select select "A3"
click at [242, 251] on select "B5 A4 B4 A3" at bounding box center [287, 262] width 90 height 23
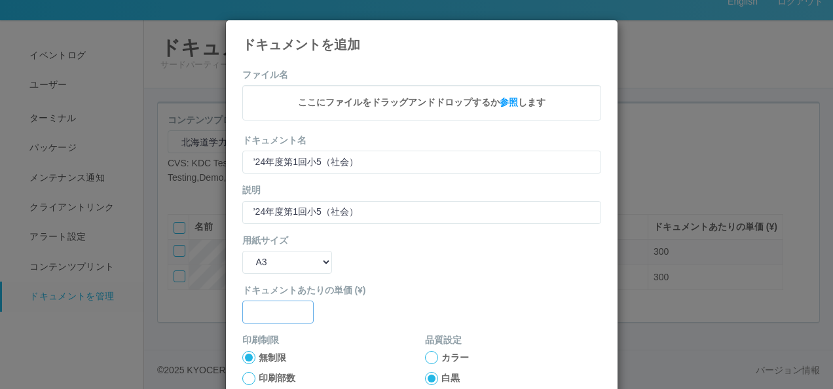
click at [260, 311] on input "text" at bounding box center [278, 311] width 72 height 23
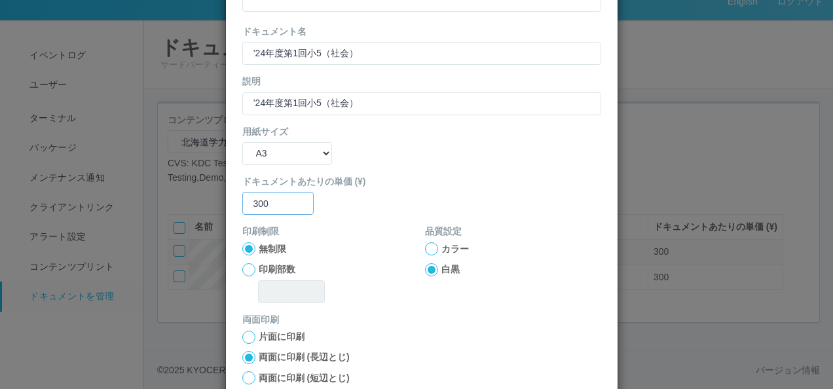
scroll to position [131, 0]
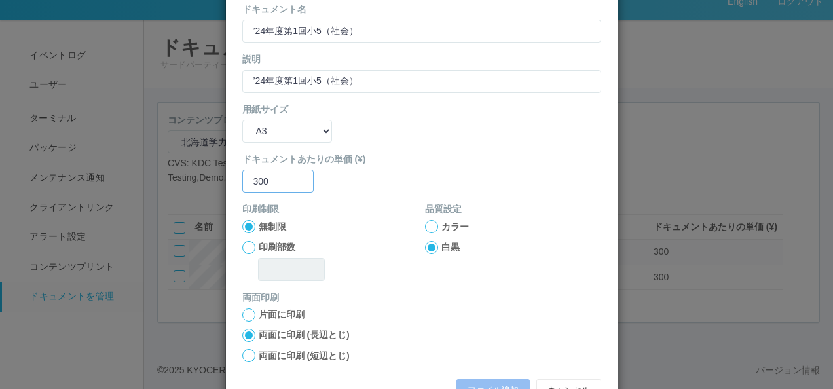
type input "300"
click at [314, 352] on label "両面に印刷 (短辺とじ)" at bounding box center [304, 356] width 91 height 14
click at [0, 0] on input "両面に印刷 (短辺とじ)" at bounding box center [0, 0] width 0 height 0
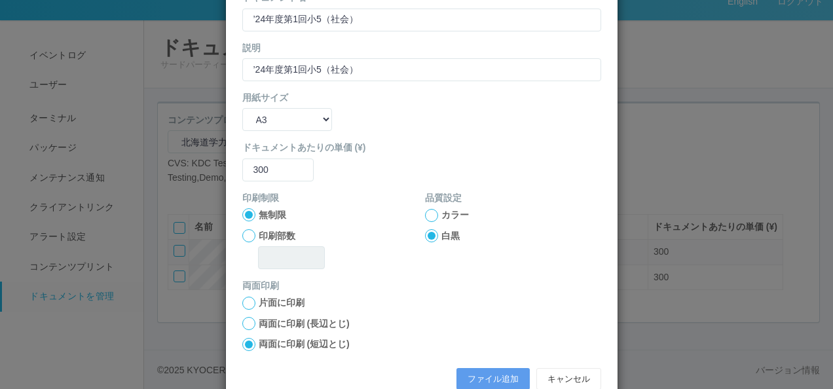
scroll to position [173, 0]
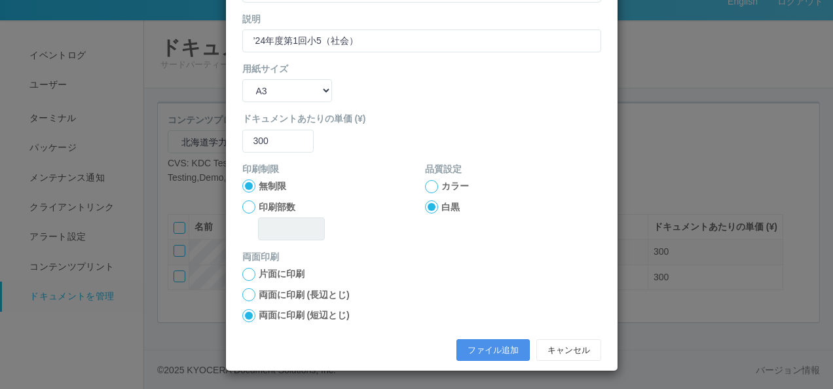
click at [471, 350] on button "ファイル追加" at bounding box center [492, 350] width 73 height 22
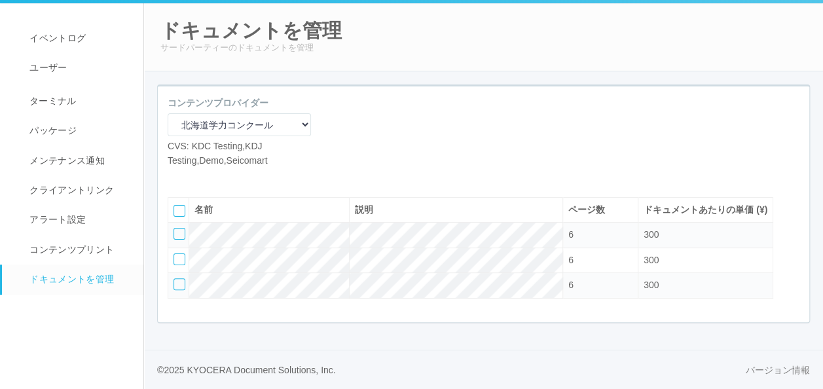
click at [177, 177] on icon at bounding box center [177, 177] width 0 height 0
select select "A4"
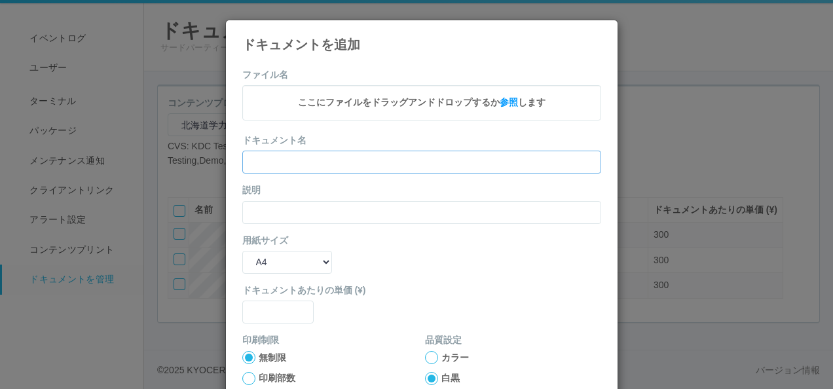
click at [303, 151] on input "text" at bounding box center [421, 162] width 359 height 23
paste input "’24年度第1回小5（理科）"
type input "’24年度第1回小5（理科）"
click at [275, 201] on input "text" at bounding box center [421, 212] width 359 height 23
paste input "’24年度第1回小5（理科）"
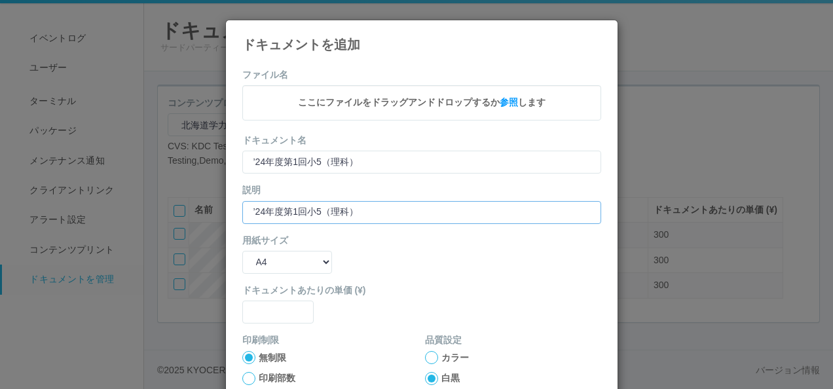
type input "’24年度第1回小5（理科）"
click at [266, 255] on select "B5 A4 B4 A3" at bounding box center [287, 262] width 90 height 23
select select "A3"
click at [242, 251] on select "B5 A4 B4 A3" at bounding box center [287, 262] width 90 height 23
click at [262, 317] on input "text" at bounding box center [278, 311] width 72 height 23
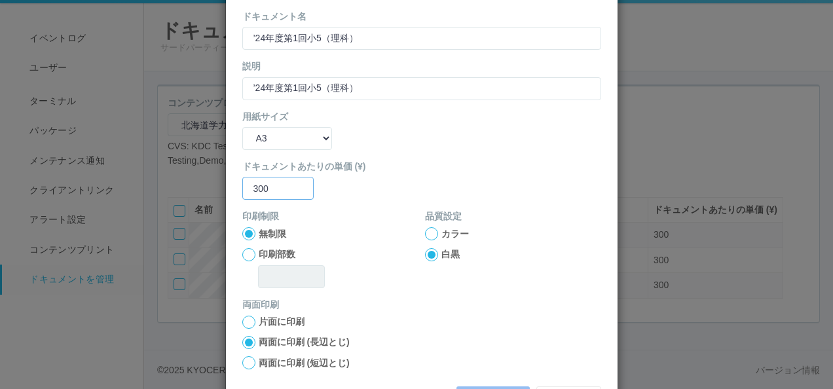
scroll to position [131, 0]
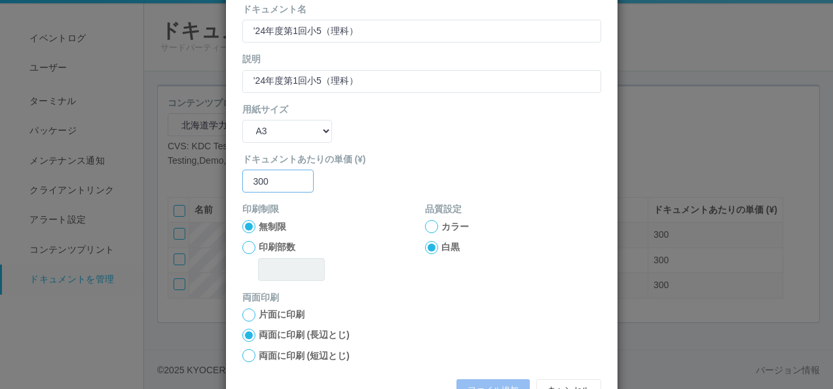
type input "300"
click at [249, 349] on div "両面に印刷 (短辺とじ)" at bounding box center [295, 356] width 107 height 14
click at [242, 355] on div at bounding box center [248, 355] width 13 height 13
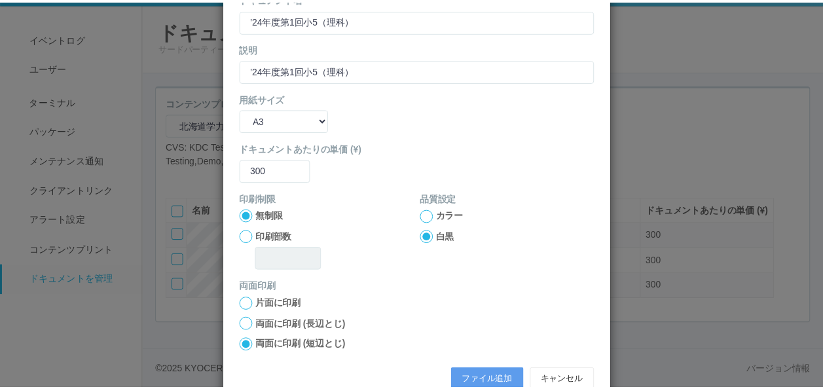
scroll to position [173, 0]
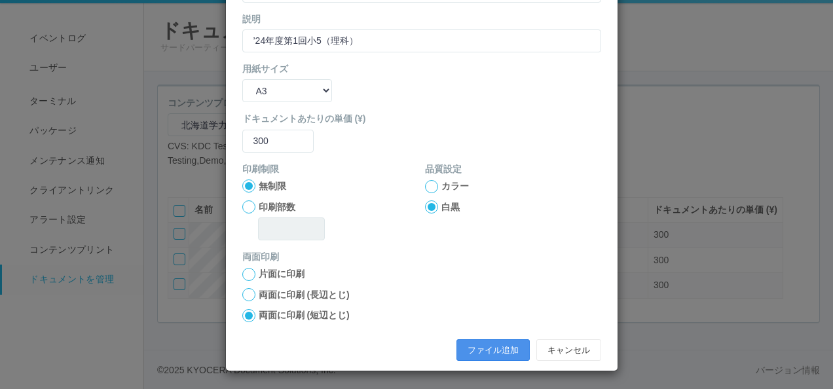
click at [475, 351] on button "ファイル追加" at bounding box center [492, 350] width 73 height 22
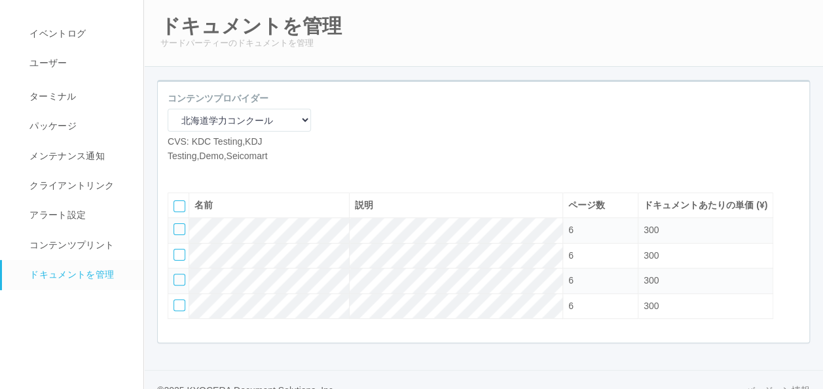
click at [197, 173] on icon at bounding box center [197, 173] width 0 height 0
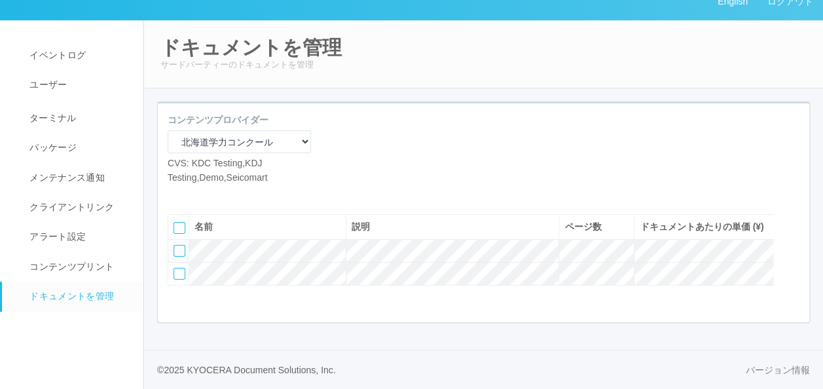
click at [197, 194] on icon at bounding box center [197, 194] width 0 height 0
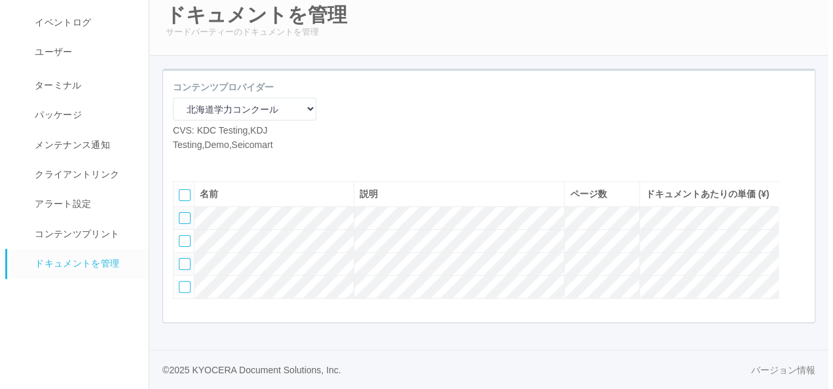
scroll to position [78, 0]
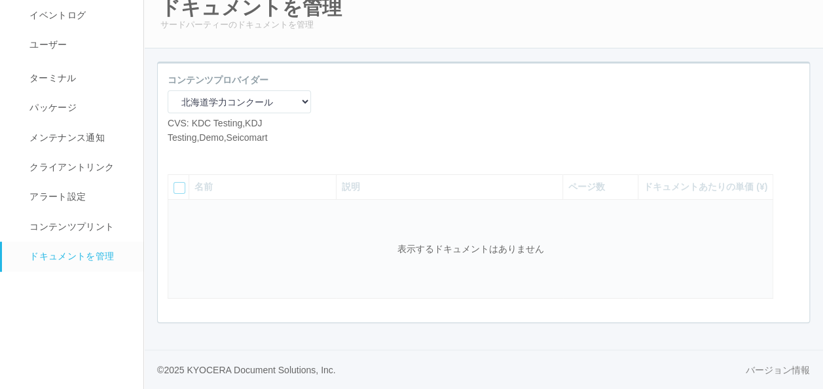
click at [177, 154] on icon at bounding box center [177, 154] width 0 height 0
select select "A4"
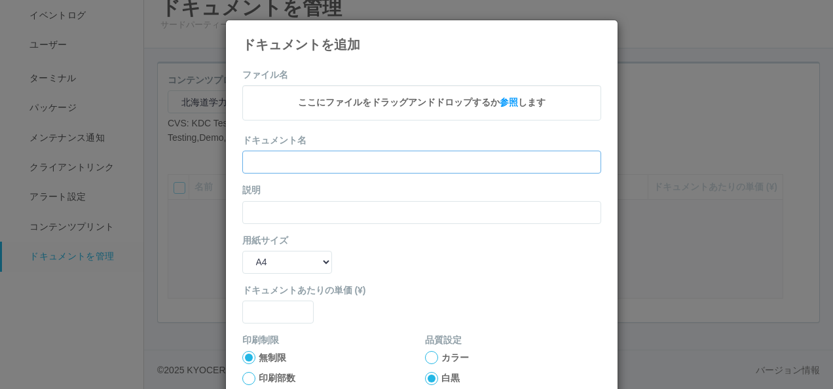
click at [289, 163] on input "text" at bounding box center [421, 162] width 359 height 23
paste input "’24年度第1回小6（国語）"
type input "’24年度第1回小6（国語）"
click at [268, 201] on input "text" at bounding box center [421, 212] width 359 height 23
paste input "’24年度第1回小6（国語）"
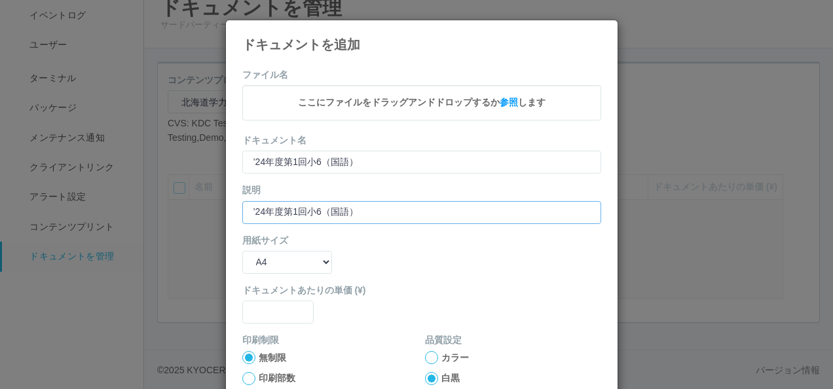
type input "’24年度第1回小6（国語）"
click at [258, 257] on select "B5 A4 B4 A3" at bounding box center [287, 262] width 90 height 23
select select "A3"
click at [242, 251] on select "B5 A4 B4 A3" at bounding box center [287, 262] width 90 height 23
click at [260, 317] on input "text" at bounding box center [278, 311] width 72 height 23
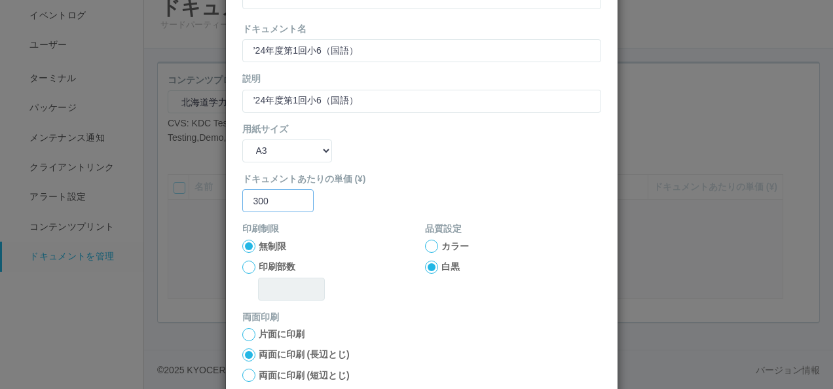
scroll to position [131, 0]
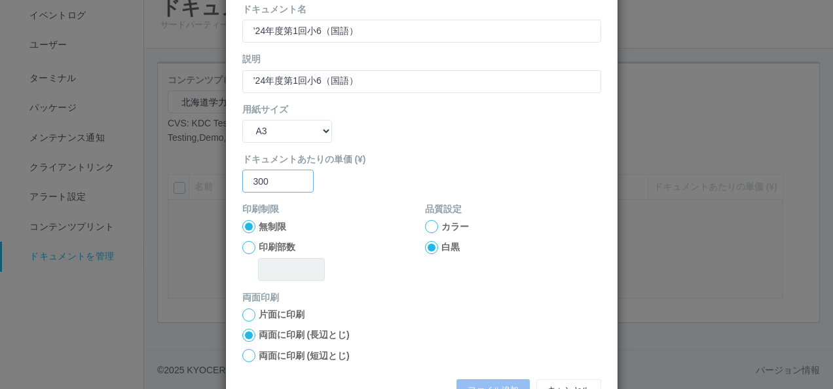
type input "300"
click at [278, 356] on label "両面に印刷 (短辺とじ)" at bounding box center [304, 356] width 91 height 14
click at [0, 0] on input "両面に印刷 (短辺とじ)" at bounding box center [0, 0] width 0 height 0
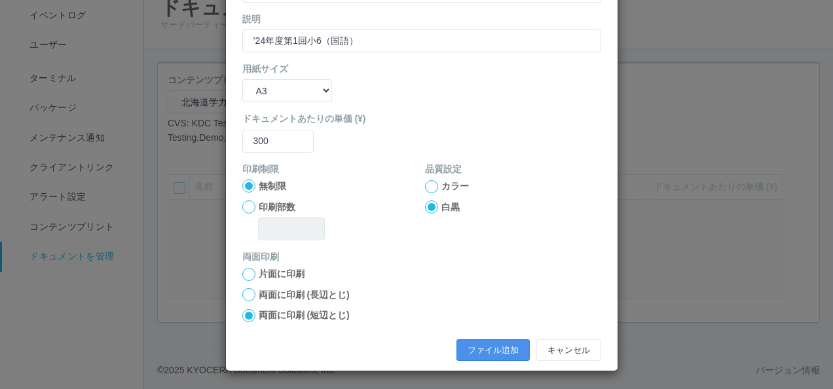
click at [469, 351] on button "ファイル追加" at bounding box center [492, 350] width 73 height 22
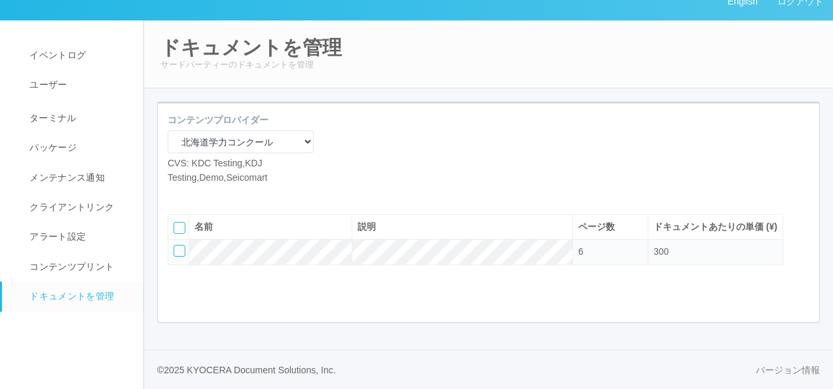
scroll to position [38, 0]
click at [177, 194] on icon at bounding box center [177, 194] width 0 height 0
select select "A4"
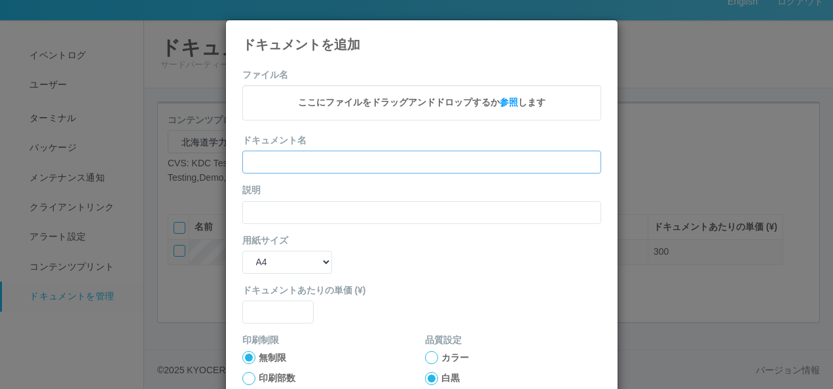
click at [307, 154] on input "text" at bounding box center [421, 162] width 359 height 23
paste input "’24年度第1回小6（算数）"
type input "’24年度第1回小6（算数）"
click at [263, 199] on div "説明" at bounding box center [421, 203] width 359 height 40
click at [264, 211] on input "text" at bounding box center [421, 212] width 359 height 23
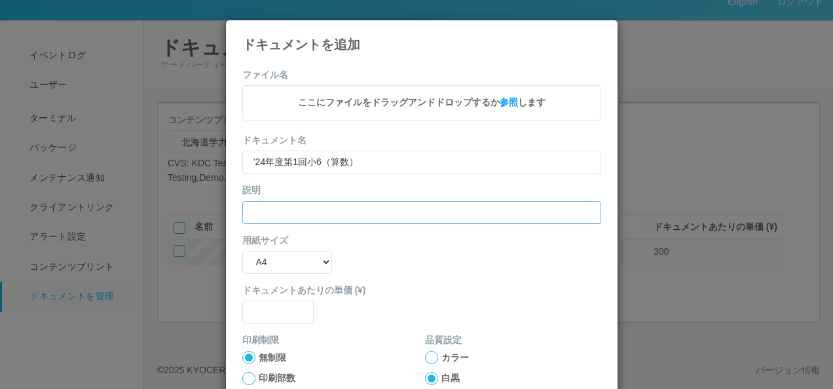
paste input "’24年度第1回小6（算数）"
type input "’24年度第1回小6（算数）"
click at [268, 257] on select "B5 A4 B4 A3" at bounding box center [287, 262] width 90 height 23
select select "A3"
click at [242, 251] on select "B5 A4 B4 A3" at bounding box center [287, 262] width 90 height 23
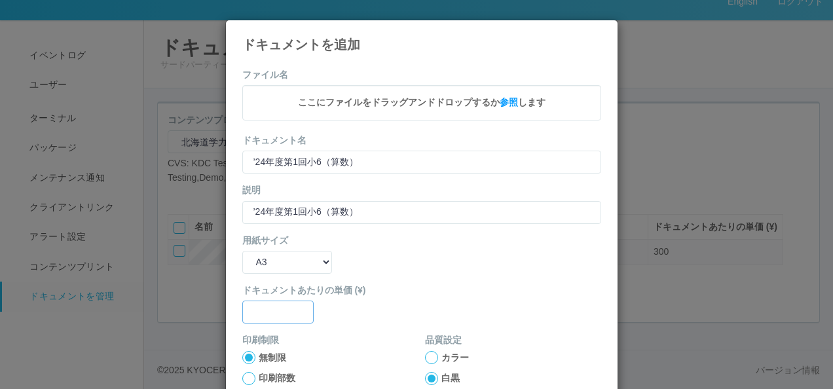
click at [283, 312] on input "text" at bounding box center [278, 311] width 72 height 23
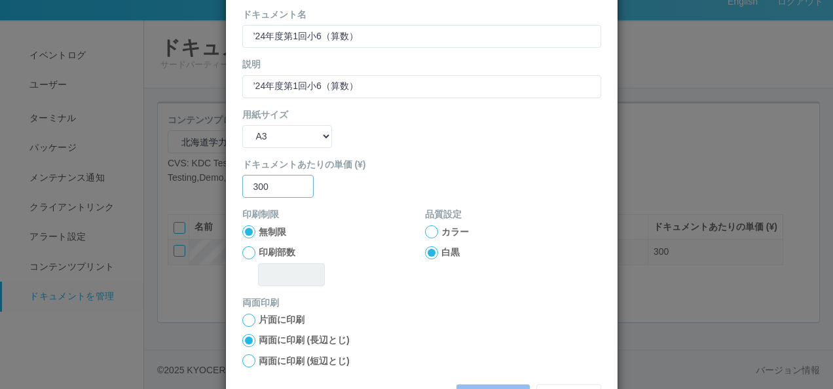
scroll to position [131, 0]
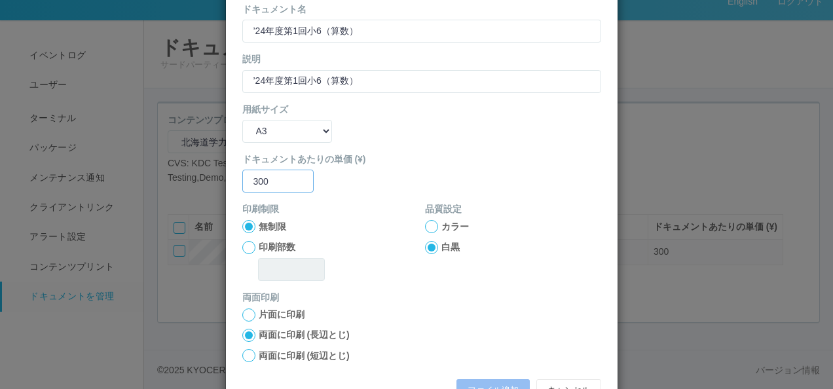
type input "300"
click at [259, 352] on label "両面に印刷 (短辺とじ)" at bounding box center [304, 356] width 91 height 14
click at [0, 0] on input "両面に印刷 (短辺とじ)" at bounding box center [0, 0] width 0 height 0
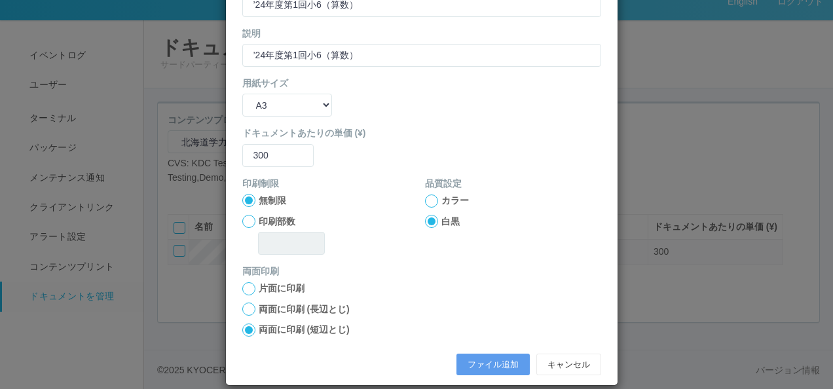
scroll to position [173, 0]
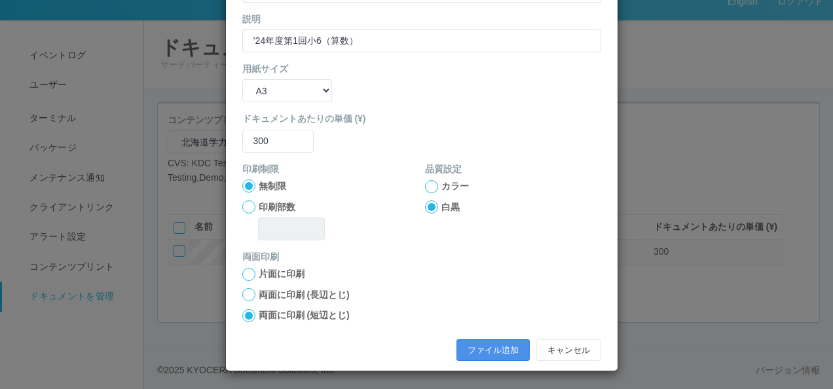
click at [471, 351] on button "ファイル追加" at bounding box center [492, 350] width 73 height 22
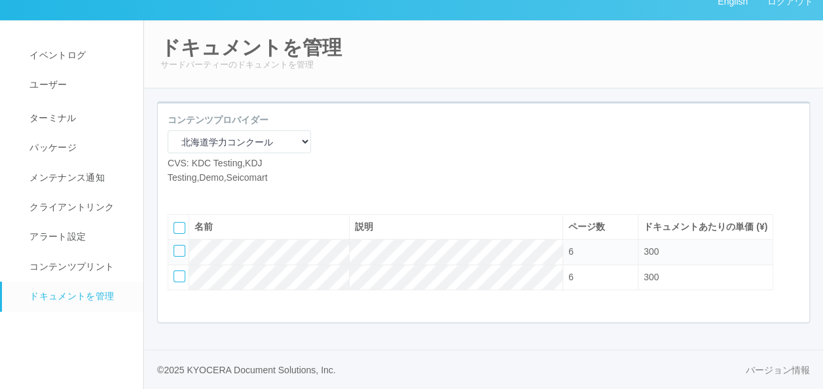
click at [177, 194] on icon at bounding box center [177, 194] width 0 height 0
select select "A4"
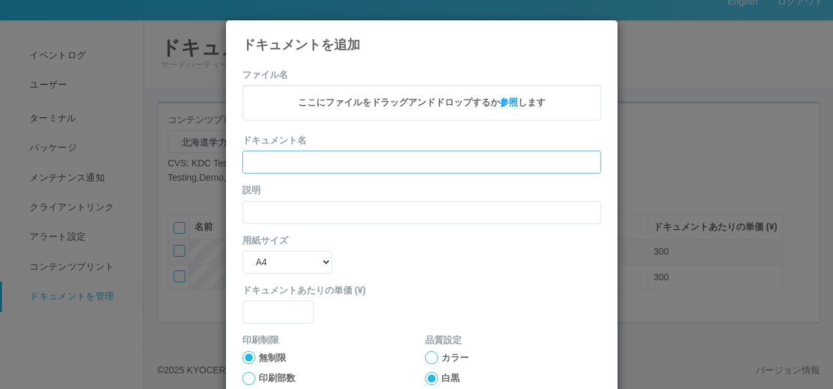
click at [312, 166] on input "text" at bounding box center [421, 162] width 359 height 23
paste input "’24年度第1回小6（社会）"
type input "’24年度第1回小6（社会）"
click at [268, 211] on input "text" at bounding box center [421, 212] width 359 height 23
paste input "’24年度第1回小6（社会）"
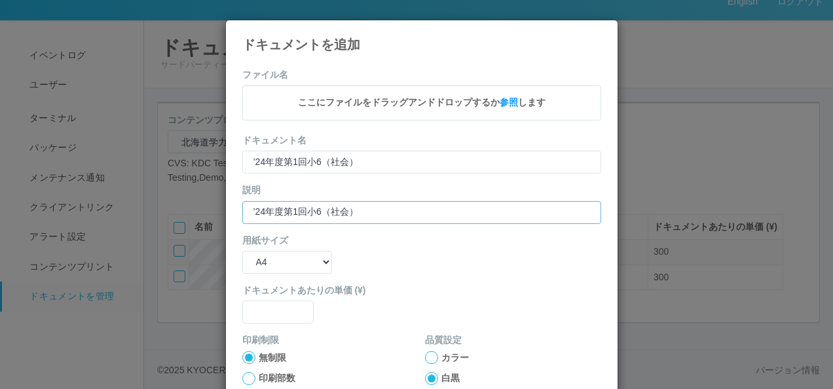
type input "’24年度第1回小6（社会）"
click at [262, 257] on select "B5 A4 B4 A3" at bounding box center [287, 262] width 90 height 23
select select "A3"
click at [242, 251] on select "B5 A4 B4 A3" at bounding box center [287, 262] width 90 height 23
click at [255, 315] on input "text" at bounding box center [278, 311] width 72 height 23
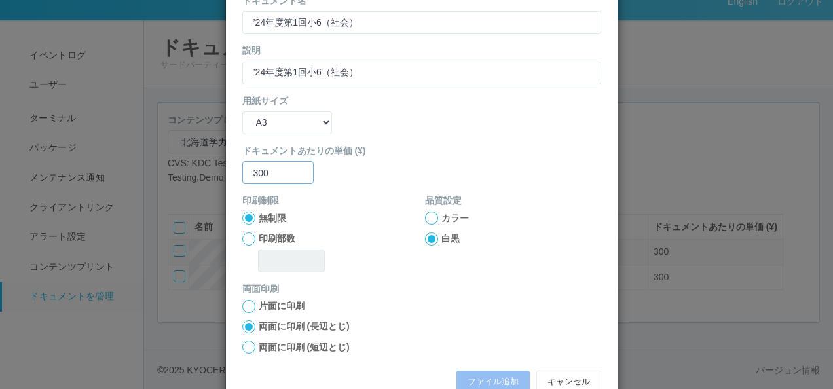
scroll to position [172, 0]
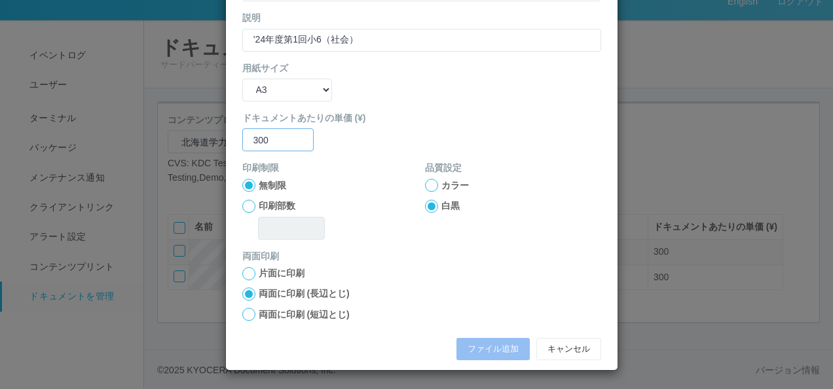
type input "300"
click at [266, 312] on label "両面に印刷 (短辺とじ)" at bounding box center [304, 315] width 91 height 14
click at [0, 0] on input "両面に印刷 (短辺とじ)" at bounding box center [0, 0] width 0 height 0
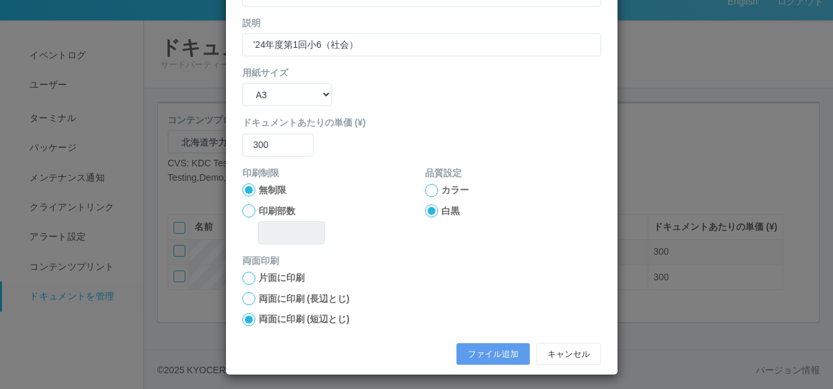
scroll to position [173, 0]
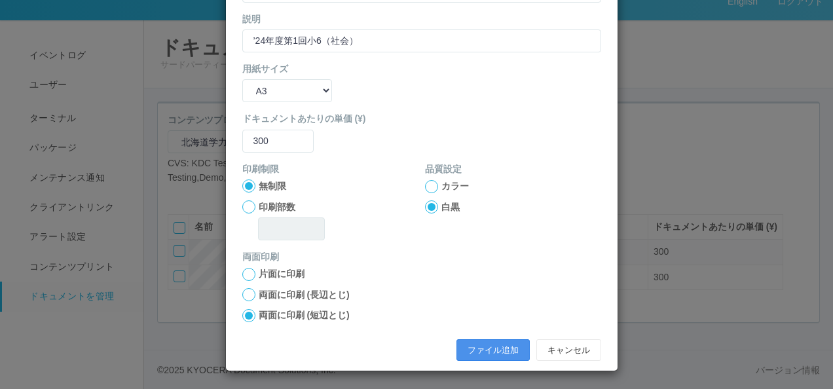
click at [468, 348] on button "ファイル追加" at bounding box center [492, 350] width 73 height 22
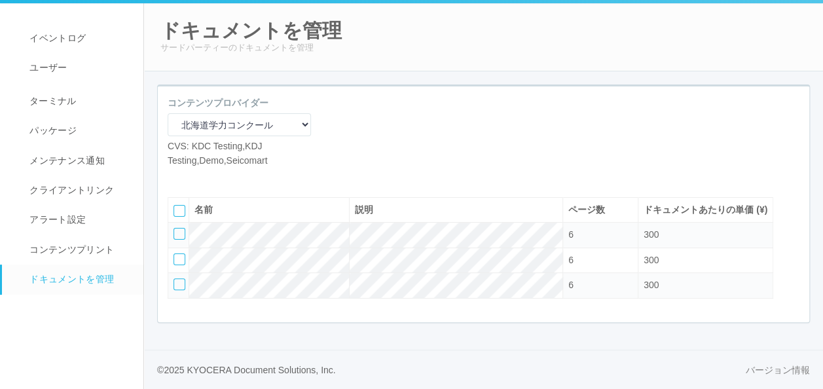
click at [177, 177] on icon at bounding box center [177, 177] width 0 height 0
select select "A4"
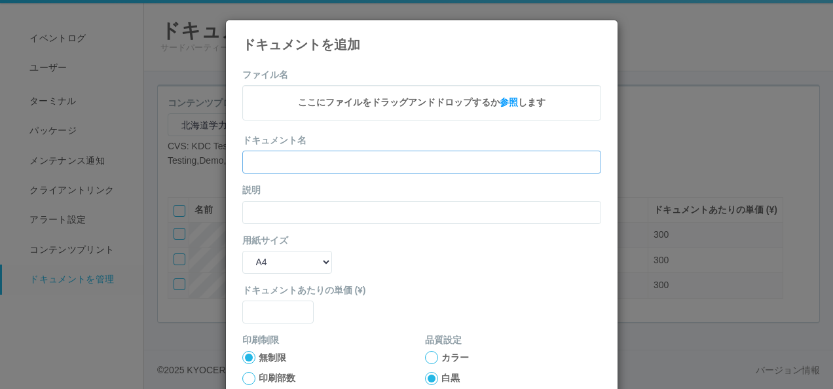
click at [268, 157] on input "text" at bounding box center [421, 162] width 359 height 23
paste input "’24年度第1回小6（理科）"
type input "’24年度第1回小6（理科）"
click at [254, 210] on input "text" at bounding box center [421, 212] width 359 height 23
paste input "’24年度第1回小6（理科）"
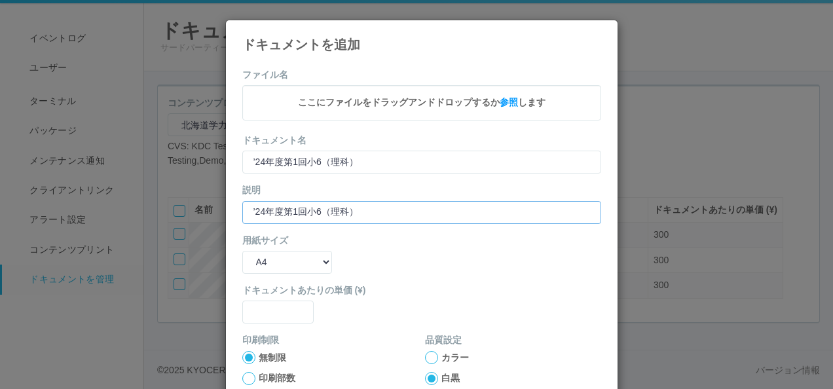
type input "’24年度第1回小6（理科）"
click at [259, 255] on select "B5 A4 B4 A3" at bounding box center [287, 262] width 90 height 23
select select "A3"
click at [242, 251] on select "B5 A4 B4 A3" at bounding box center [287, 262] width 90 height 23
click at [257, 310] on input "text" at bounding box center [278, 311] width 72 height 23
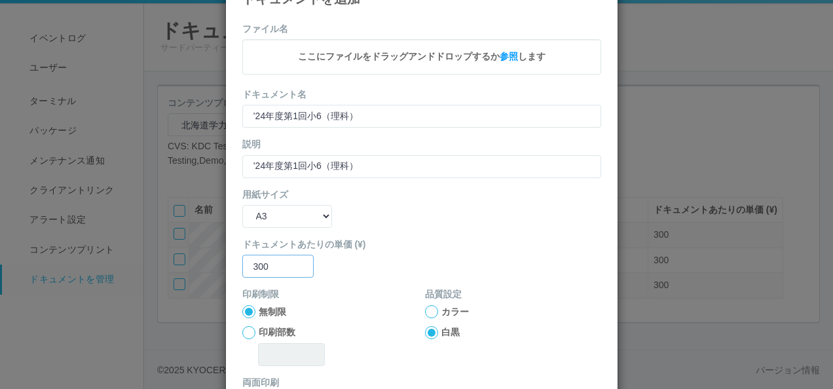
scroll to position [131, 0]
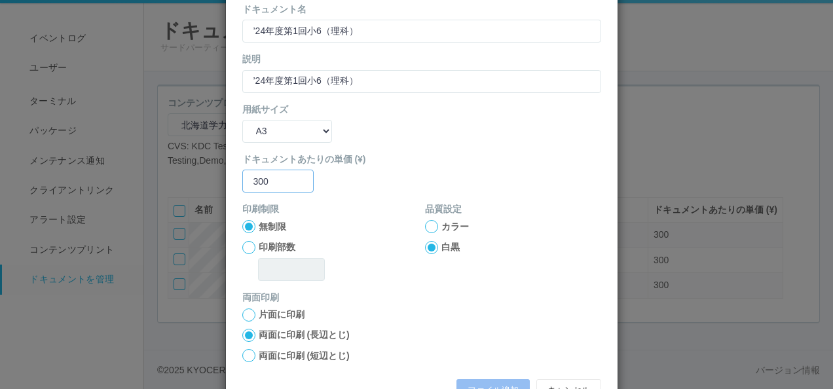
type input "300"
click at [268, 352] on label "両面に印刷 (短辺とじ)" at bounding box center [304, 356] width 91 height 14
click at [0, 0] on input "両面に印刷 (短辺とじ)" at bounding box center [0, 0] width 0 height 0
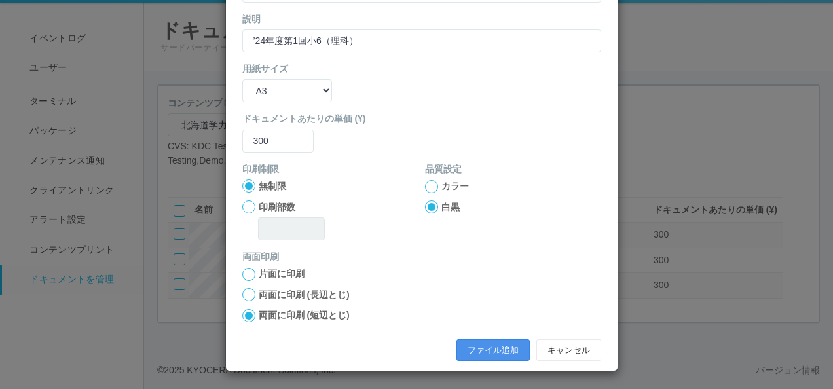
click at [464, 343] on button "ファイル追加" at bounding box center [492, 350] width 73 height 22
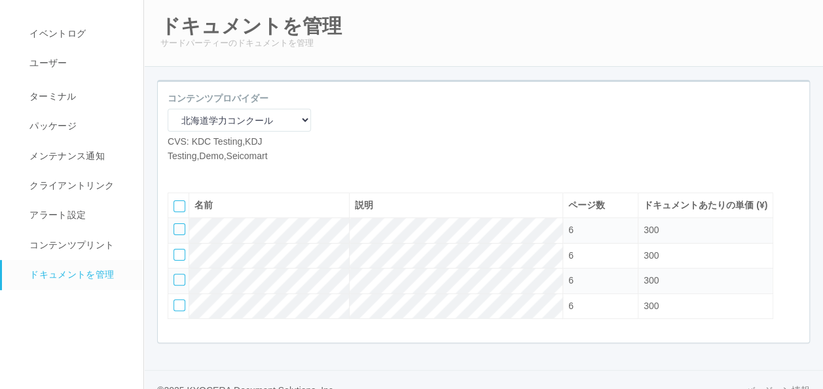
click at [177, 173] on icon at bounding box center [177, 173] width 0 height 0
select select "A4"
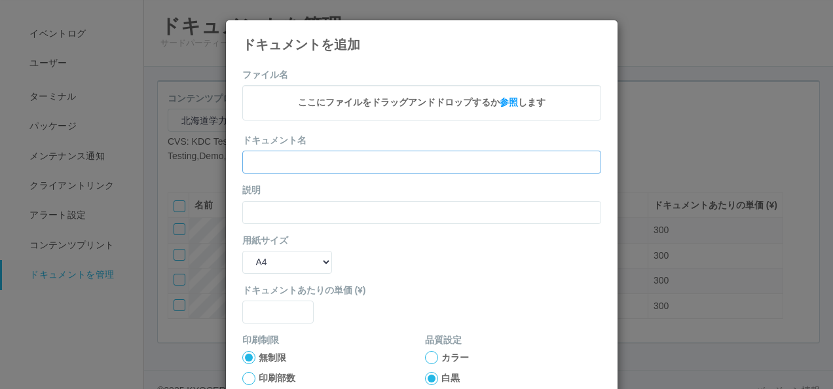
click at [255, 157] on input "text" at bounding box center [421, 162] width 359 height 23
paste input "’24年度第1回小6（英語）"
type input "’24年度第1回小6（英語）"
click at [256, 196] on div "説明" at bounding box center [421, 203] width 359 height 40
click at [258, 206] on input "text" at bounding box center [421, 212] width 359 height 23
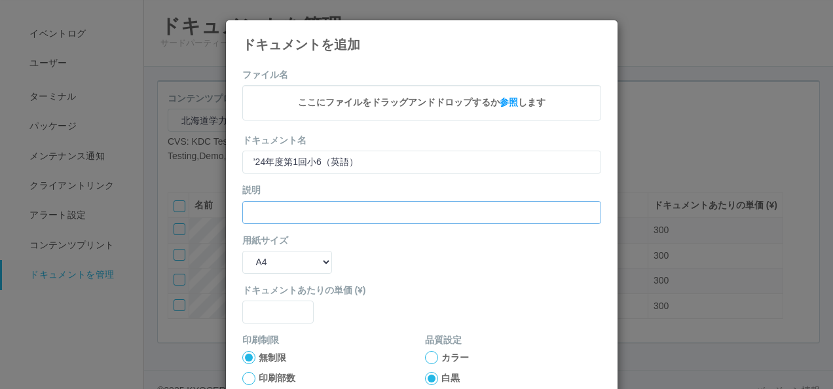
paste input "’24年度第1回小6（英語）"
type input "’24年度第1回小6（英語）"
click at [280, 260] on select "B5 A4 B4 A3" at bounding box center [287, 262] width 90 height 23
select select "A3"
click at [242, 251] on select "B5 A4 B4 A3" at bounding box center [287, 262] width 90 height 23
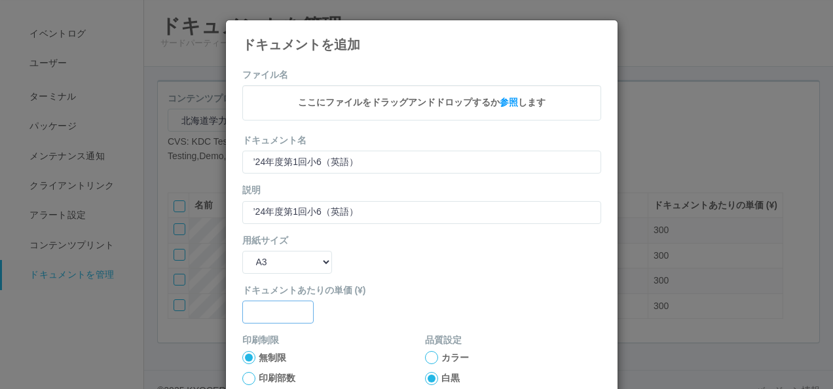
click at [296, 312] on input "text" at bounding box center [278, 311] width 72 height 23
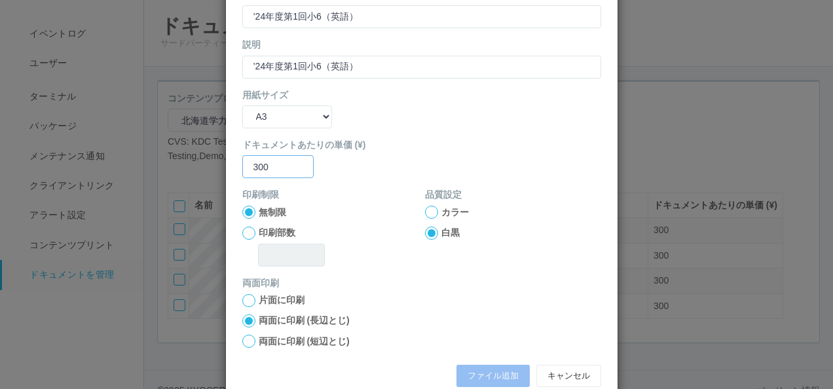
scroll to position [172, 0]
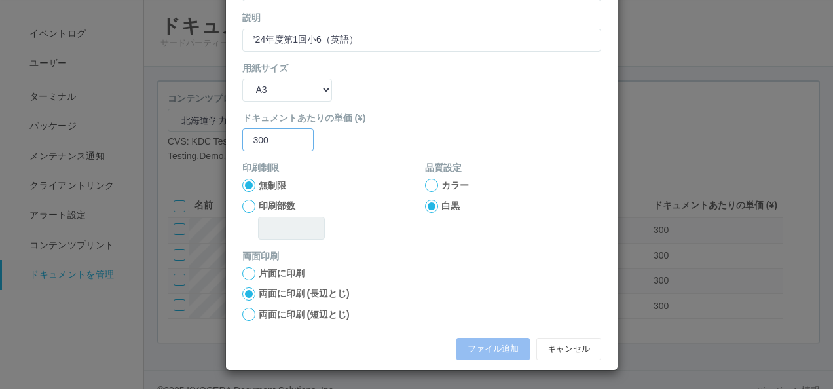
type input "300"
click at [262, 318] on label "両面に印刷 (短辺とじ)" at bounding box center [304, 315] width 91 height 14
click at [0, 0] on input "両面に印刷 (短辺とじ)" at bounding box center [0, 0] width 0 height 0
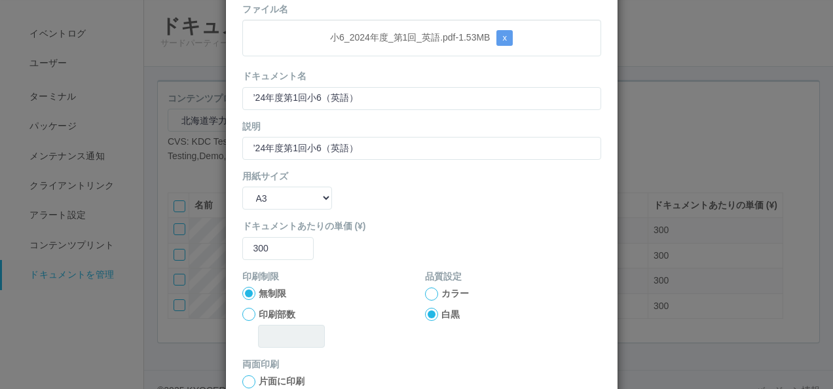
scroll to position [173, 0]
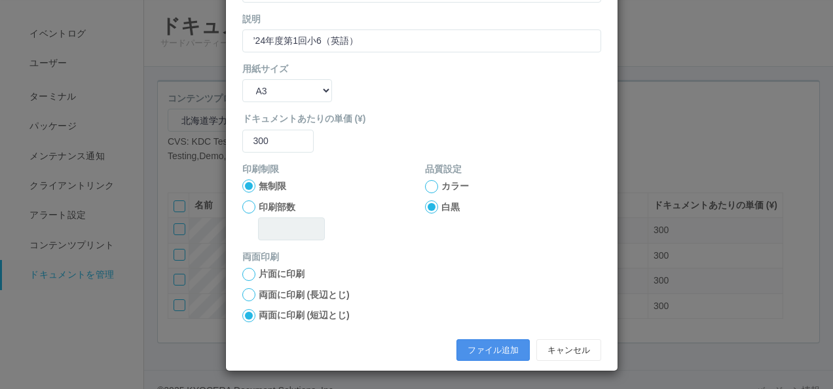
click at [464, 343] on button "ファイル追加" at bounding box center [492, 350] width 73 height 22
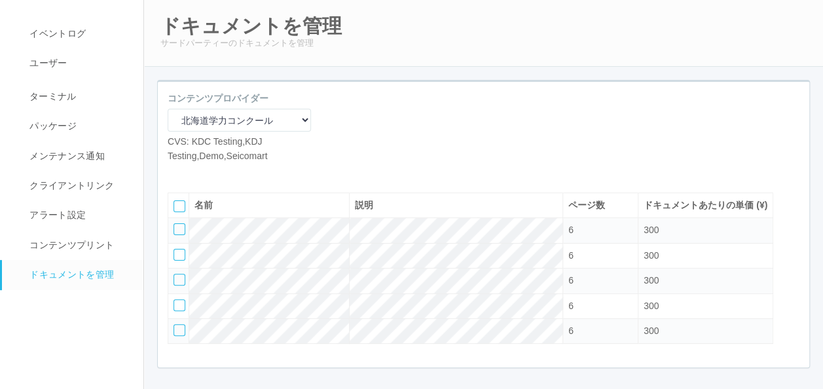
click at [197, 173] on icon at bounding box center [197, 173] width 0 height 0
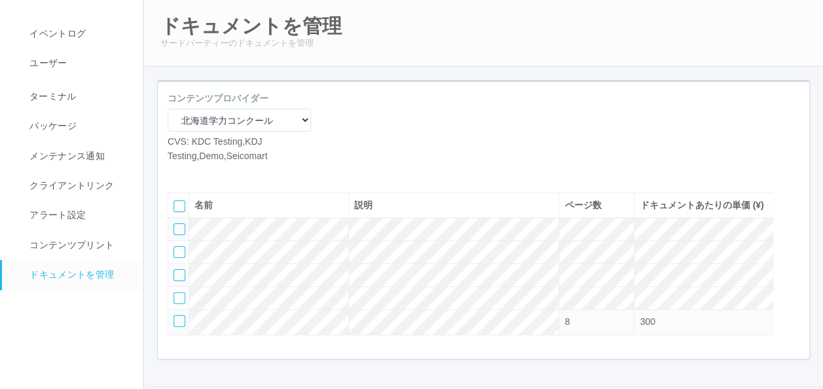
click at [197, 173] on icon at bounding box center [197, 173] width 0 height 0
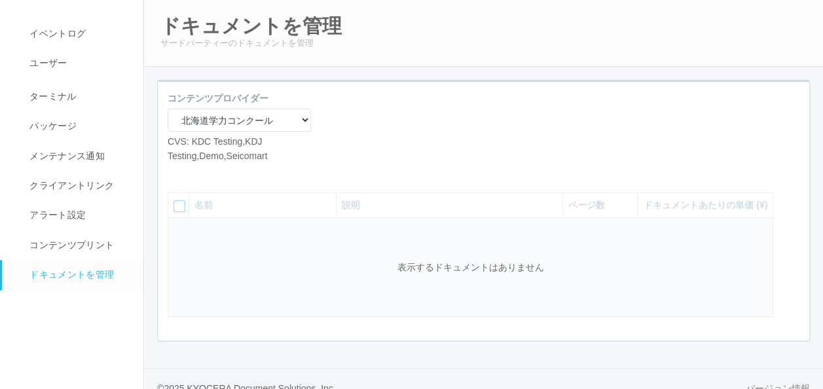
click at [197, 173] on icon at bounding box center [197, 173] width 0 height 0
click at [177, 173] on icon at bounding box center [177, 173] width 0 height 0
select select "A4"
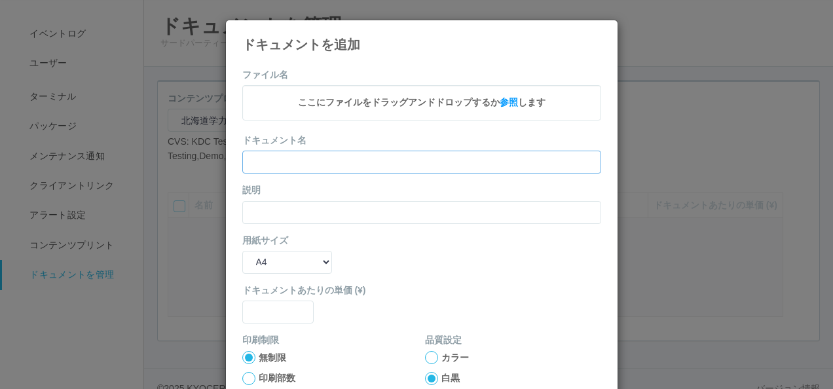
click at [327, 161] on input "text" at bounding box center [421, 162] width 359 height 23
paste input "’24年度発展②小6（国語）"
type input "’24年度発展②小6（国語）"
click at [272, 196] on div "説明" at bounding box center [421, 203] width 359 height 40
click at [293, 205] on input "text" at bounding box center [421, 212] width 359 height 23
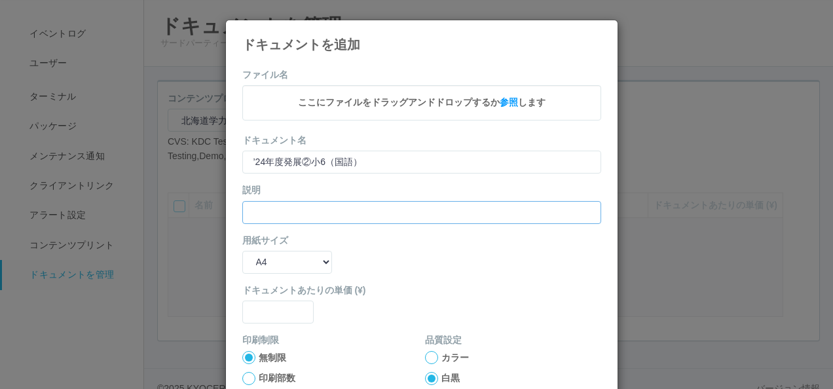
paste input "’24年度発展②小6（国語）"
type input "’24年度発展②小6（国語）"
drag, startPoint x: 295, startPoint y: 257, endPoint x: 298, endPoint y: 265, distance: 9.1
click at [295, 257] on select "B5 A4 B4 A3" at bounding box center [287, 262] width 90 height 23
select select "A3"
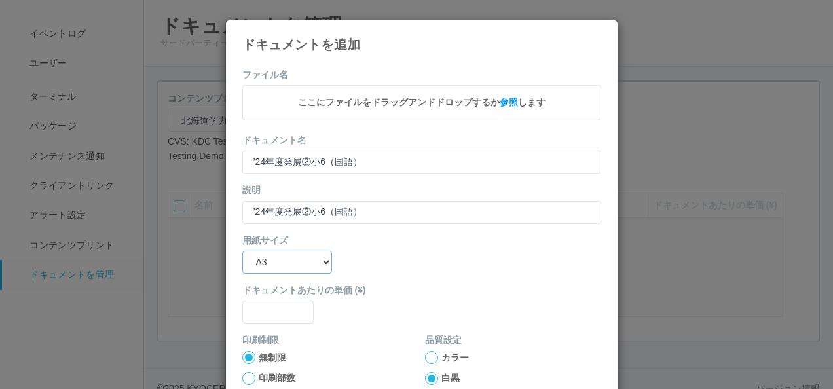
click at [242, 251] on select "B5 A4 B4 A3" at bounding box center [287, 262] width 90 height 23
click at [281, 314] on input "text" at bounding box center [278, 311] width 72 height 23
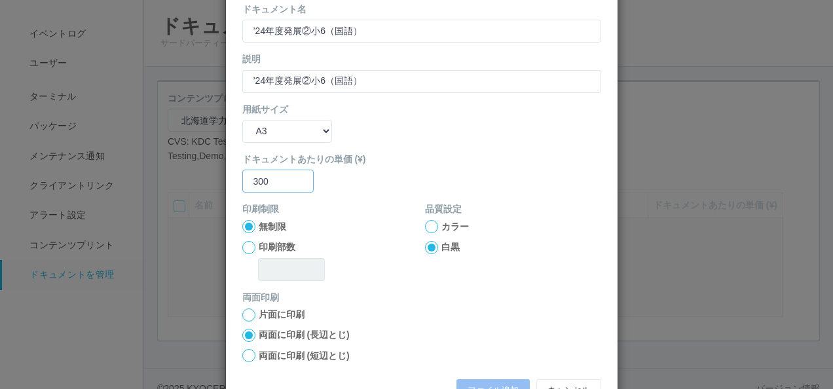
scroll to position [172, 0]
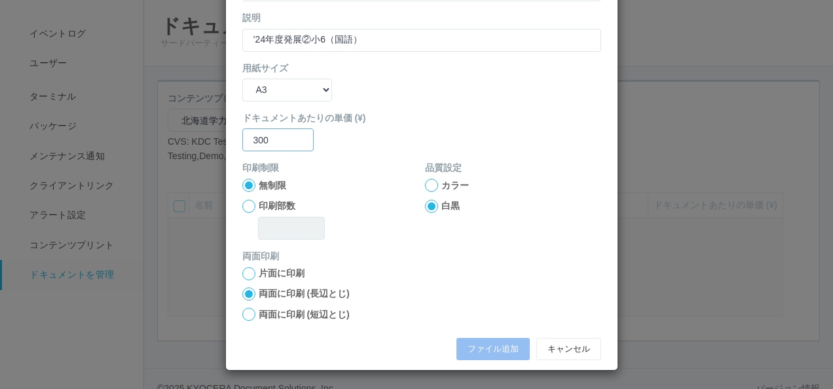
type input "300"
click at [306, 312] on label "両面に印刷 (短辺とじ)" at bounding box center [304, 315] width 91 height 14
click at [0, 0] on input "両面に印刷 (短辺とじ)" at bounding box center [0, 0] width 0 height 0
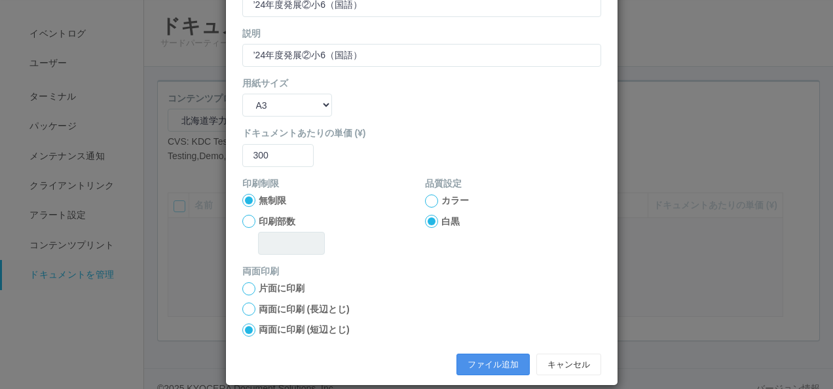
scroll to position [173, 0]
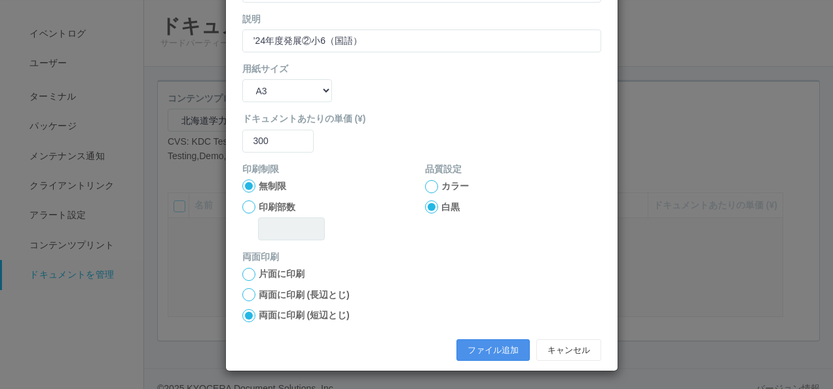
click at [470, 340] on button "ファイル追加" at bounding box center [492, 350] width 73 height 22
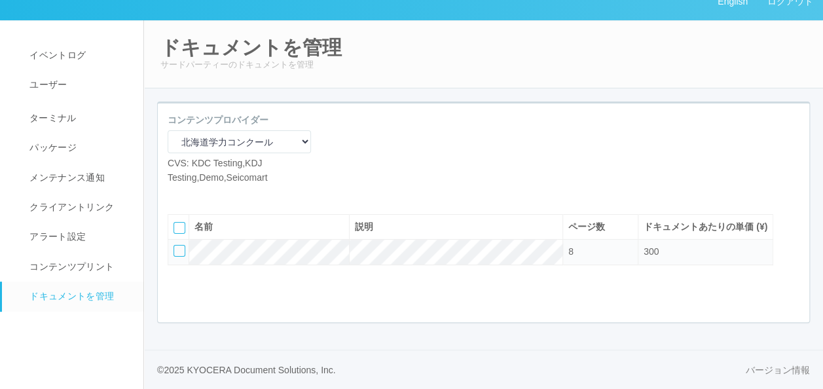
click at [177, 194] on icon at bounding box center [177, 194] width 0 height 0
select select "A4"
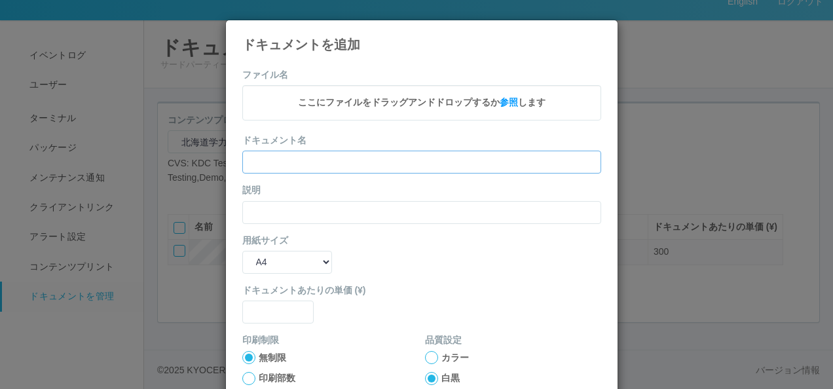
click at [311, 153] on input "text" at bounding box center [421, 162] width 359 height 23
paste input "’24年度発展②小6（算数）"
type input "’24年度発展②小6（算数）"
drag, startPoint x: 295, startPoint y: 208, endPoint x: 294, endPoint y: 215, distance: 7.2
click at [295, 208] on input "text" at bounding box center [421, 212] width 359 height 23
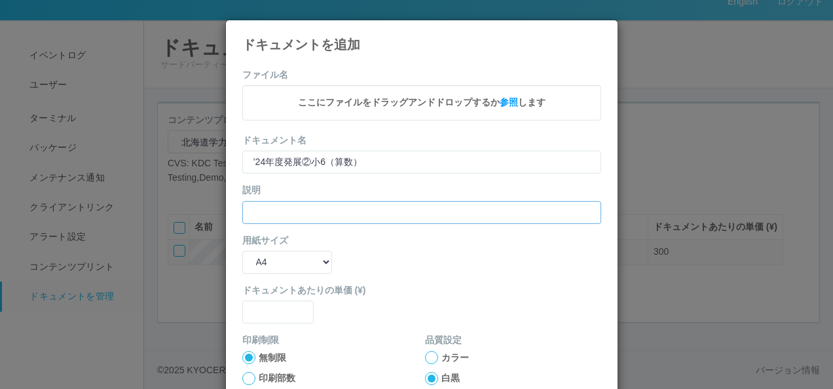
paste input "’24年度発展②小6（算数）"
type input "’24年度発展②小6（算数）"
click at [287, 264] on select "B5 A4 B4 A3" at bounding box center [287, 262] width 90 height 23
select select "A3"
click at [242, 251] on select "B5 A4 B4 A3" at bounding box center [287, 262] width 90 height 23
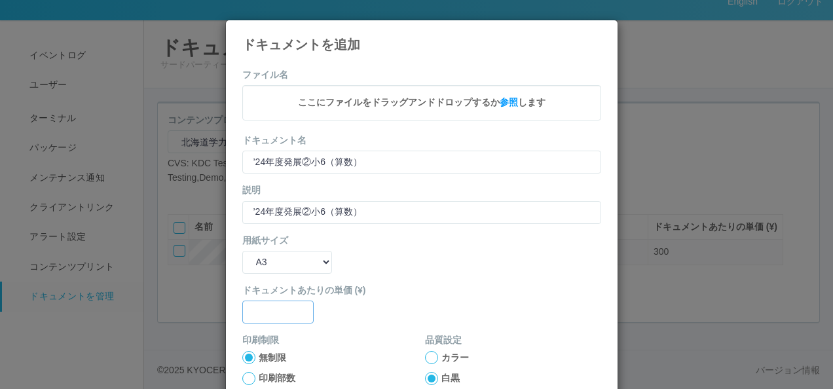
click at [266, 312] on input "text" at bounding box center [278, 311] width 72 height 23
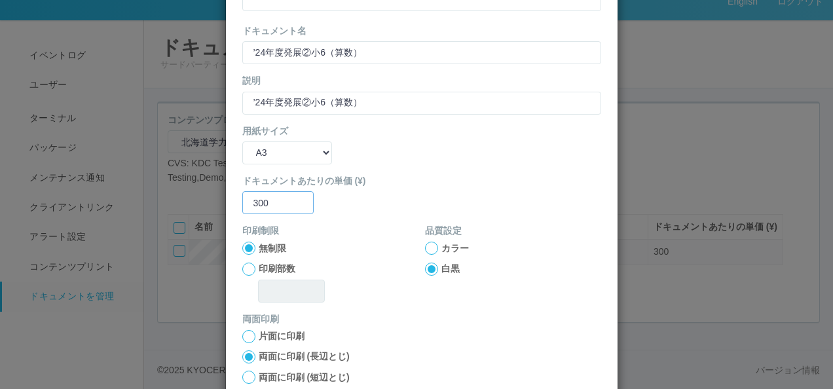
scroll to position [131, 0]
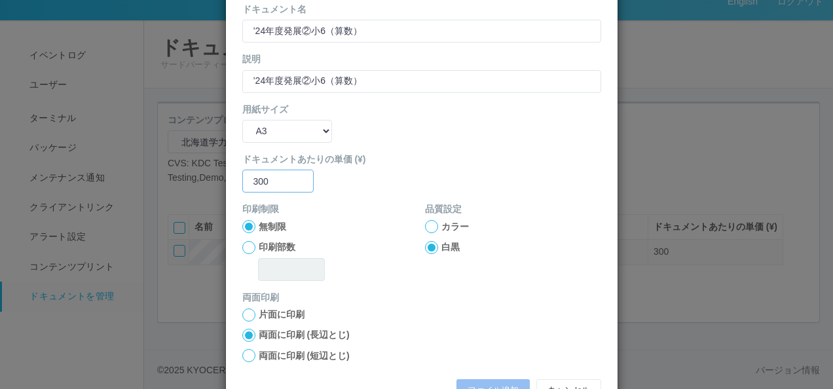
type input "300"
click at [259, 353] on label "両面に印刷 (短辺とじ)" at bounding box center [304, 356] width 91 height 14
click at [0, 0] on input "両面に印刷 (短辺とじ)" at bounding box center [0, 0] width 0 height 0
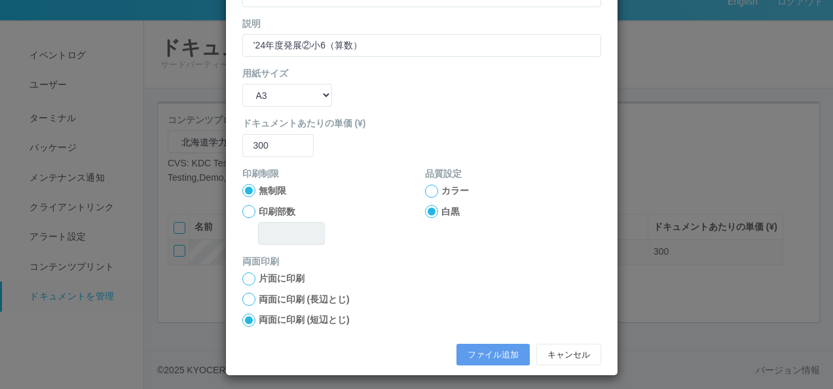
scroll to position [173, 0]
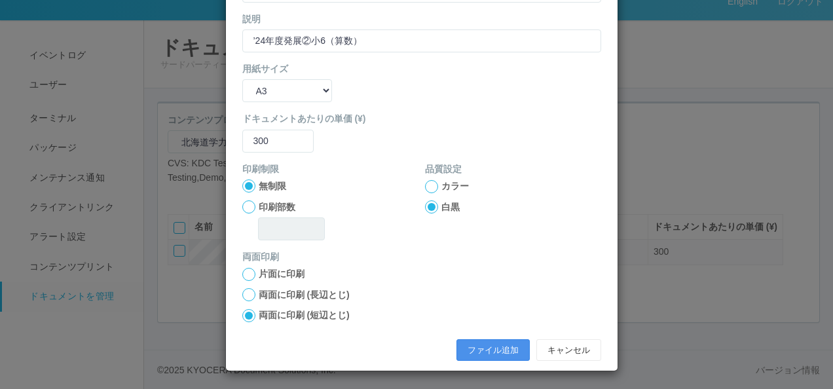
click at [471, 349] on button "ファイル追加" at bounding box center [492, 350] width 73 height 22
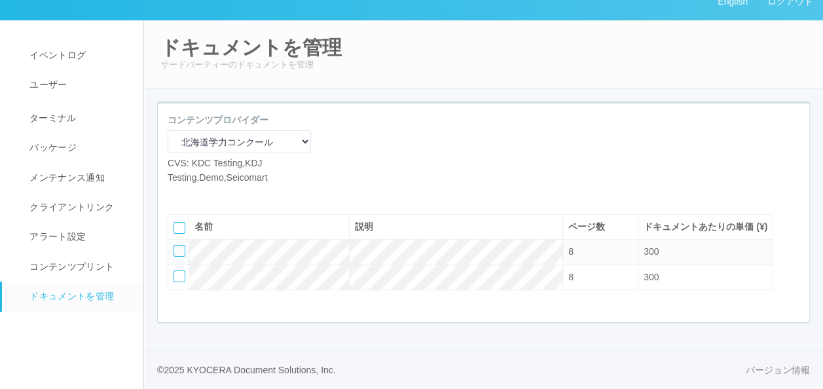
click at [177, 194] on icon at bounding box center [177, 194] width 0 height 0
select select "A4"
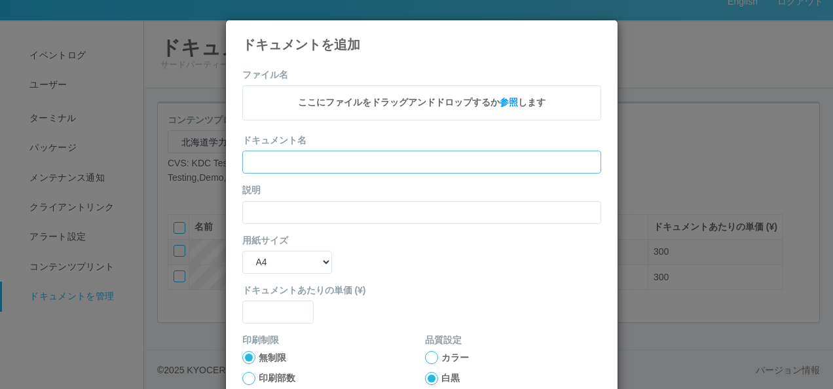
click at [338, 169] on input "text" at bounding box center [421, 162] width 359 height 23
paste input "’24年度発展②小6（社会）"
type input "’24年度発展②小6（社会）"
click at [284, 206] on input "text" at bounding box center [421, 212] width 359 height 23
paste input "’24年度発展②小6（社会）"
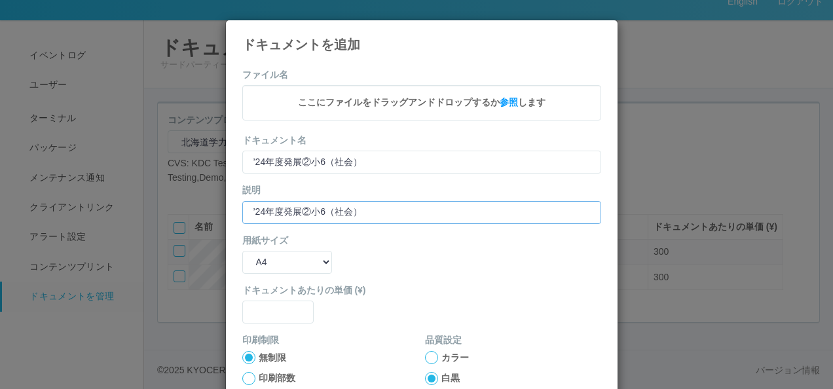
type input "’24年度発展②小6（社会）"
drag, startPoint x: 280, startPoint y: 259, endPoint x: 283, endPoint y: 274, distance: 15.3
click at [280, 259] on select "B5 A4 B4 A3" at bounding box center [287, 262] width 90 height 23
select select "A3"
click at [242, 251] on select "B5 A4 B4 A3" at bounding box center [287, 262] width 90 height 23
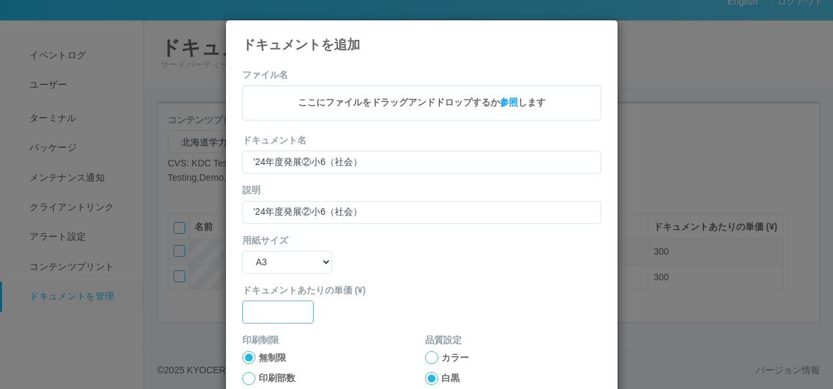
click at [270, 301] on input "text" at bounding box center [278, 311] width 72 height 23
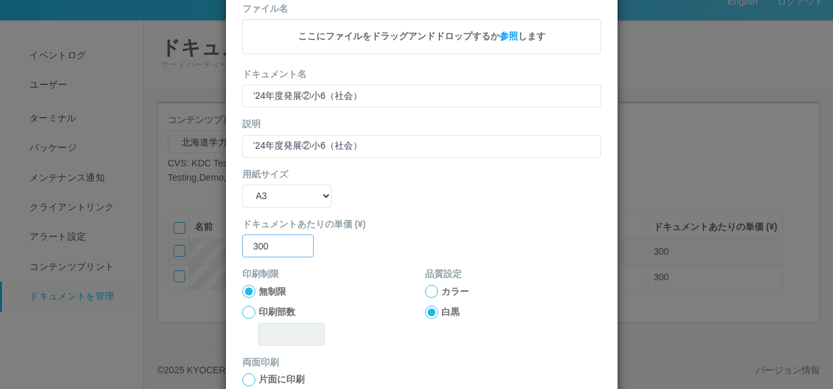
scroll to position [172, 0]
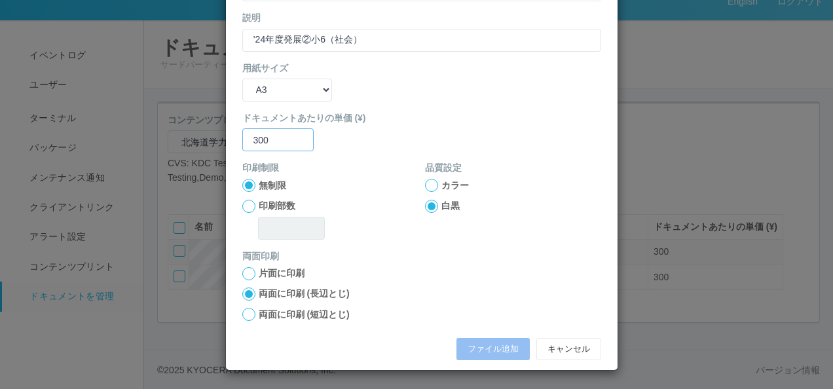
type input "300"
click at [259, 315] on label "両面に印刷 (短辺とじ)" at bounding box center [304, 315] width 91 height 14
click at [0, 0] on input "両面に印刷 (短辺とじ)" at bounding box center [0, 0] width 0 height 0
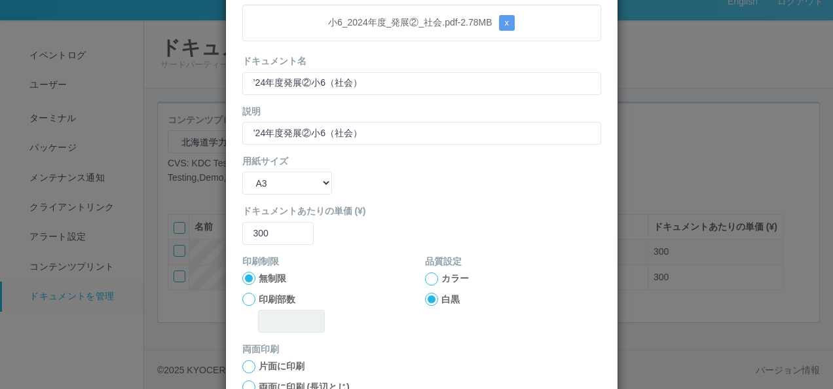
scroll to position [173, 0]
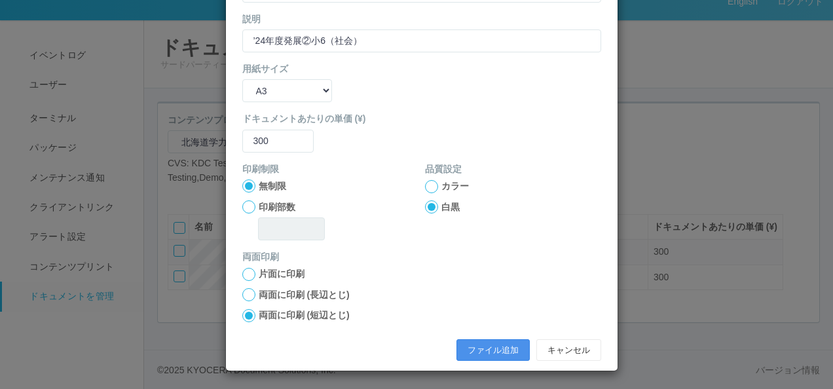
click at [475, 345] on button "ファイル追加" at bounding box center [492, 350] width 73 height 22
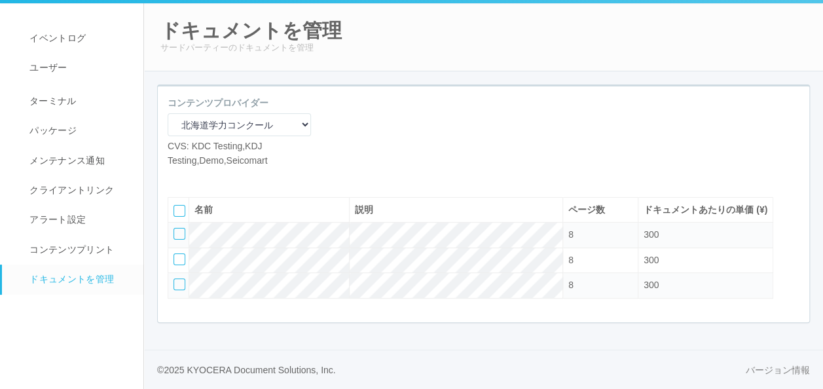
click at [177, 177] on icon at bounding box center [177, 177] width 0 height 0
select select "A4"
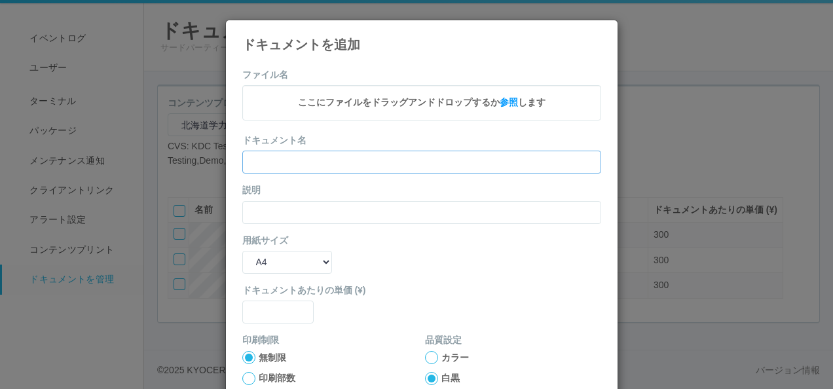
click at [325, 165] on input "text" at bounding box center [421, 162] width 359 height 23
paste input "’24年度発展②小6（理科）"
type input "’24年度発展②小6（理科）"
click at [271, 207] on input "text" at bounding box center [421, 212] width 359 height 23
paste input "’24年度発展②小6（理科）"
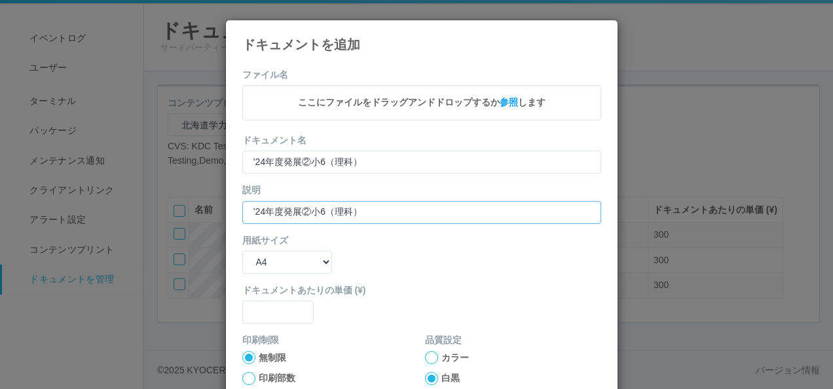
type input "’24年度発展②小6（理科）"
drag, startPoint x: 269, startPoint y: 258, endPoint x: 267, endPoint y: 274, distance: 15.8
click at [269, 258] on select "B5 A4 B4 A3" at bounding box center [287, 262] width 90 height 23
select select "A3"
click at [242, 251] on select "B5 A4 B4 A3" at bounding box center [287, 262] width 90 height 23
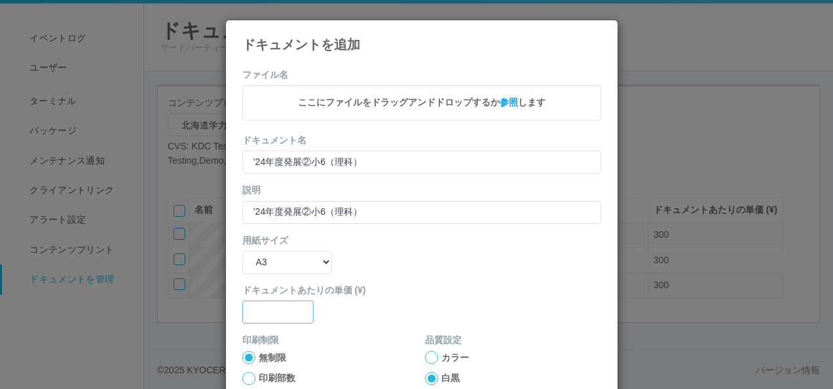
click at [260, 318] on input "text" at bounding box center [278, 311] width 72 height 23
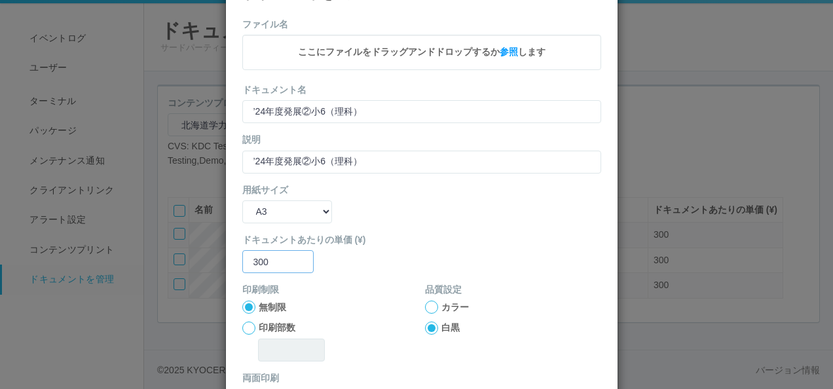
scroll to position [172, 0]
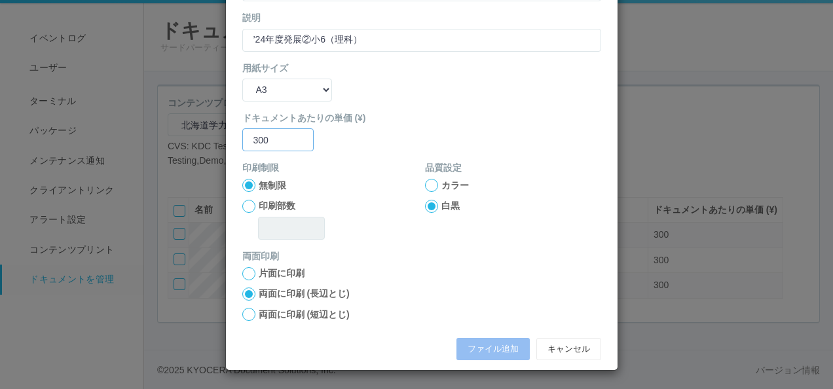
type input "300"
click at [260, 314] on label "両面に印刷 (短辺とじ)" at bounding box center [304, 315] width 91 height 14
click at [0, 0] on input "両面に印刷 (短辺とじ)" at bounding box center [0, 0] width 0 height 0
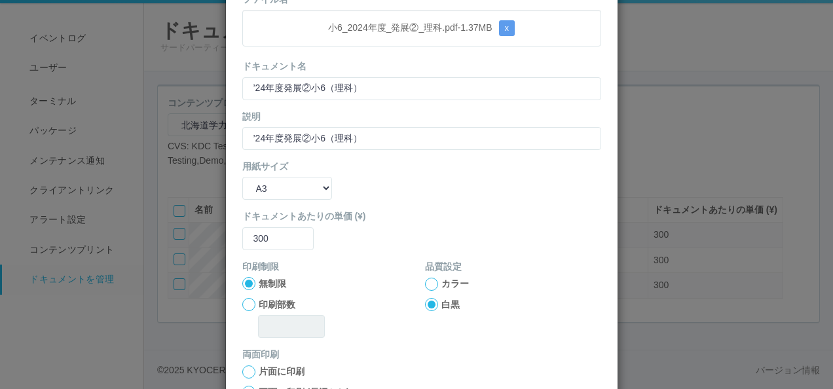
scroll to position [173, 0]
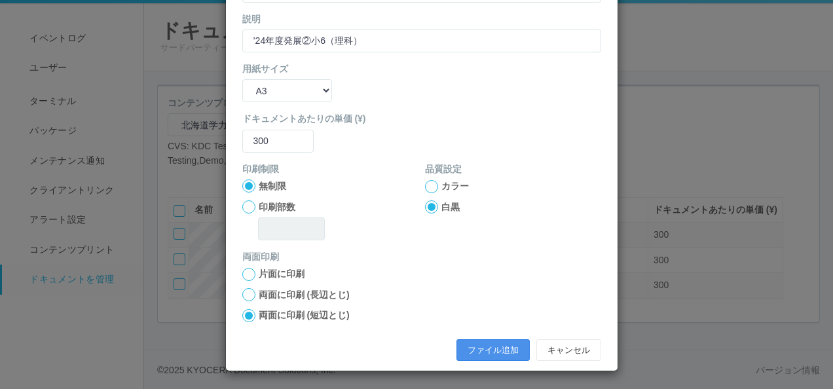
click at [472, 345] on button "ファイル追加" at bounding box center [492, 350] width 73 height 22
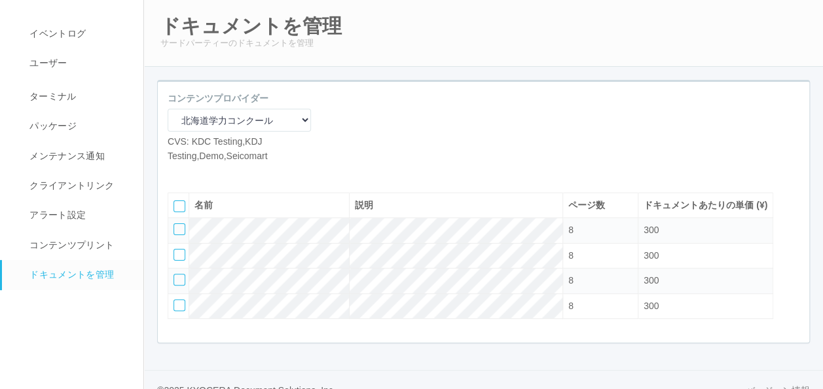
click at [177, 173] on icon at bounding box center [177, 173] width 0 height 0
select select "A4"
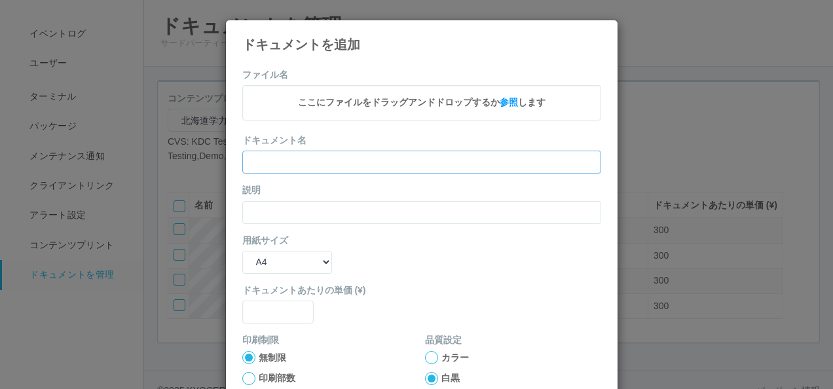
click at [299, 162] on input "text" at bounding box center [421, 162] width 359 height 23
paste input "’24年度発展②小6（総合）"
type input "’24年度発展②小6（総合）"
click at [262, 206] on input "text" at bounding box center [421, 212] width 359 height 23
paste input "’24年度発展②小6（総合）"
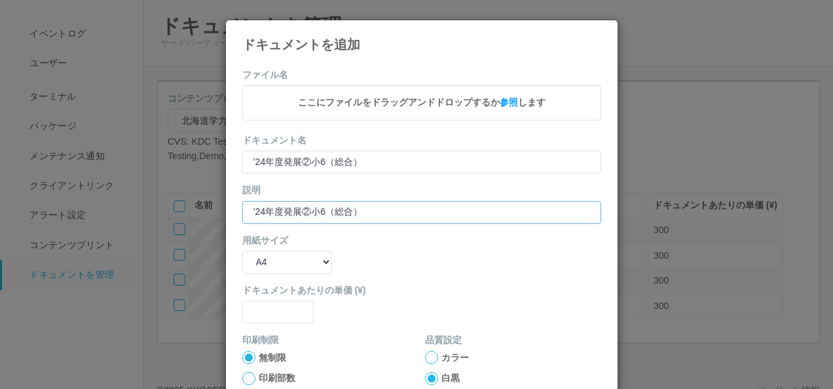
type input "’24年度発展②小6（総合）"
click at [270, 262] on select "B5 A4 B4 A3" at bounding box center [287, 262] width 90 height 23
select select "A3"
click at [242, 251] on select "B5 A4 B4 A3" at bounding box center [287, 262] width 90 height 23
click at [267, 311] on input "text" at bounding box center [278, 311] width 72 height 23
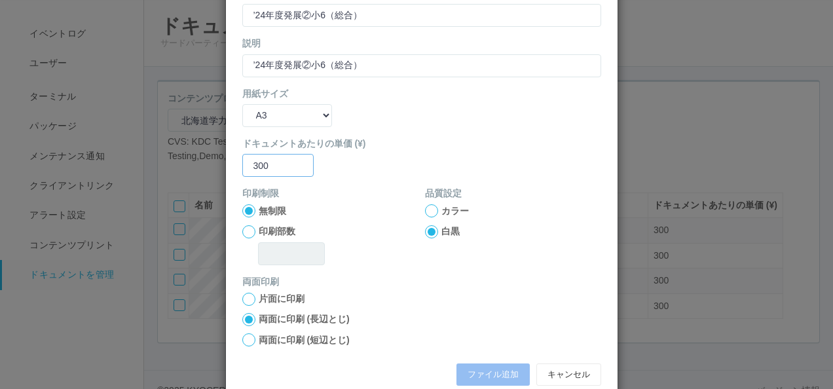
scroll to position [172, 0]
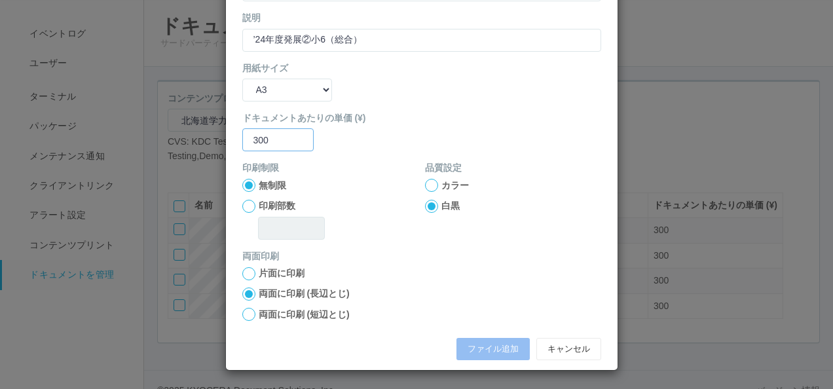
type input "300"
click at [263, 308] on label "両面に印刷 (短辺とじ)" at bounding box center [304, 315] width 91 height 14
click at [0, 0] on input "両面に印刷 (短辺とじ)" at bounding box center [0, 0] width 0 height 0
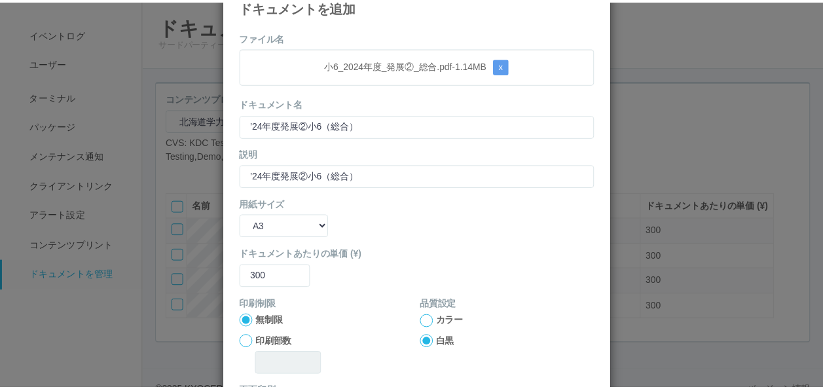
scroll to position [173, 0]
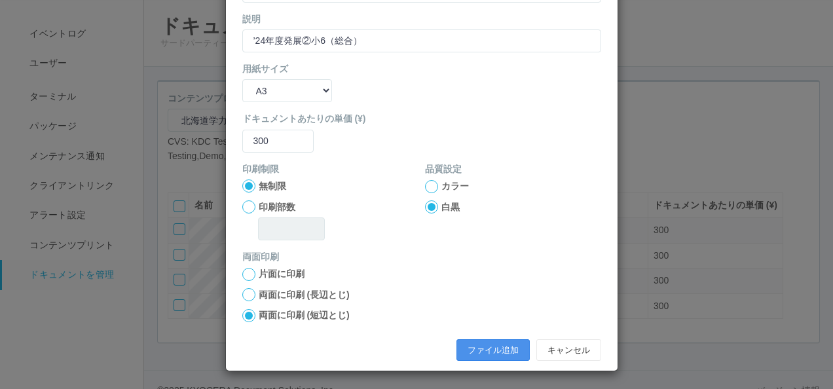
click at [467, 351] on button "ファイル追加" at bounding box center [492, 350] width 73 height 22
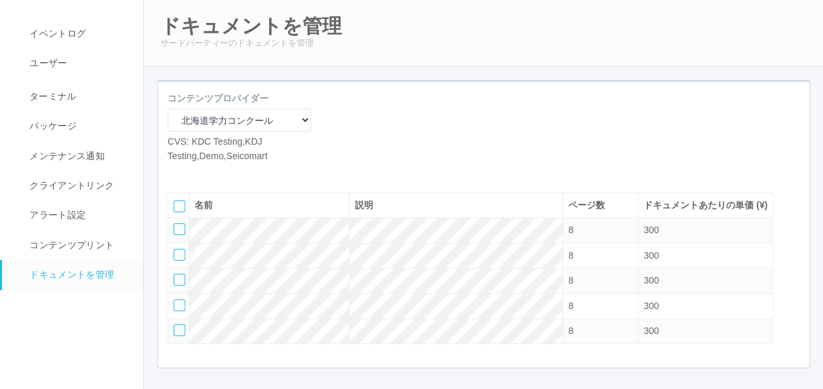
click at [197, 173] on icon at bounding box center [197, 173] width 0 height 0
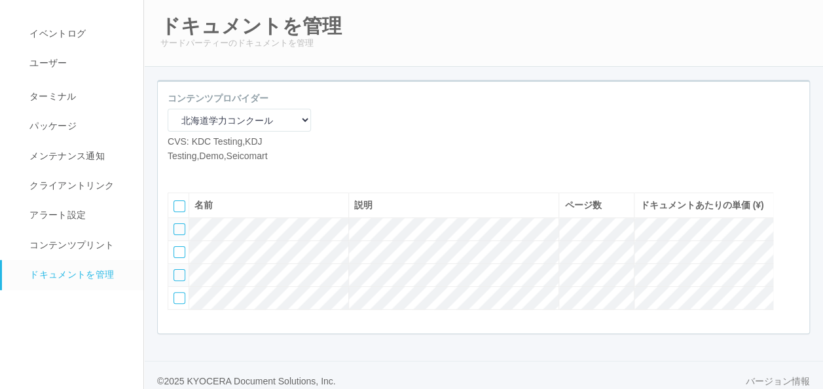
click at [197, 173] on icon at bounding box center [197, 173] width 0 height 0
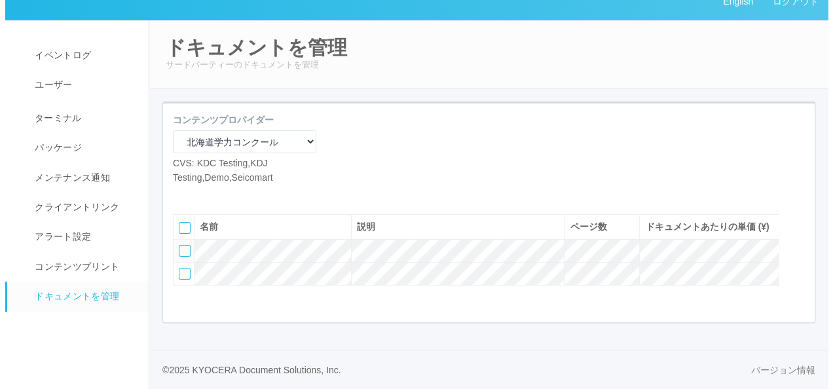
scroll to position [78, 0]
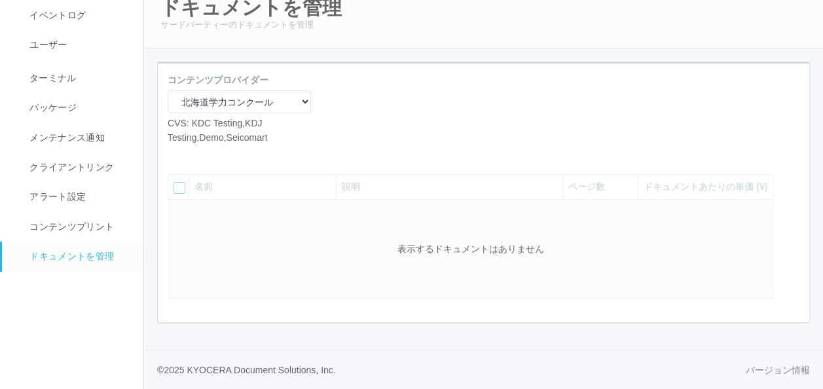
click at [177, 154] on icon at bounding box center [177, 154] width 0 height 0
select select "A4"
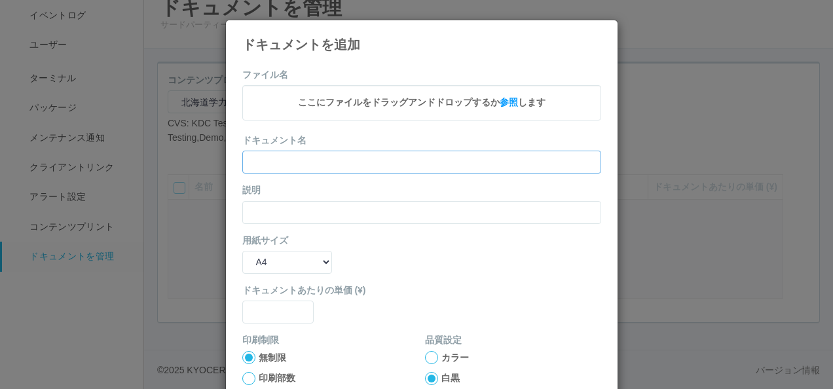
click at [263, 158] on input "text" at bounding box center [421, 162] width 359 height 23
paste input "’24年度第1回中1（国語）"
type input "’24年度第1回中1（国語）"
click at [258, 209] on input "text" at bounding box center [421, 212] width 359 height 23
paste input "’24年度第1回中1（国語）"
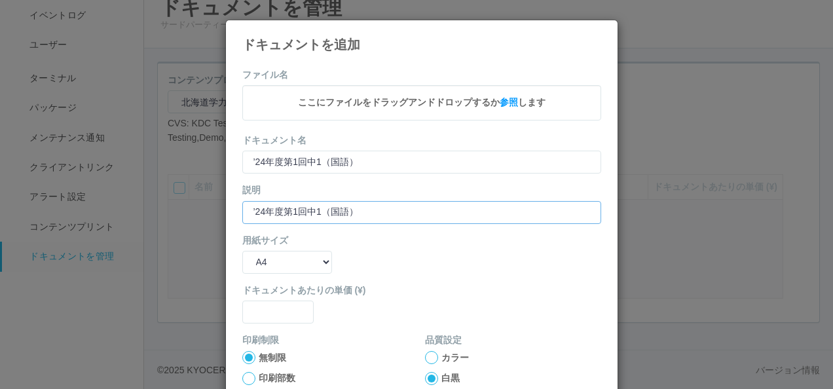
type input "’24年度第1回中1（国語）"
click at [259, 264] on select "B5 A4 B4 A3" at bounding box center [287, 262] width 90 height 23
select select "A3"
click at [242, 251] on select "B5 A4 B4 A3" at bounding box center [287, 262] width 90 height 23
click at [268, 320] on input "text" at bounding box center [278, 311] width 72 height 23
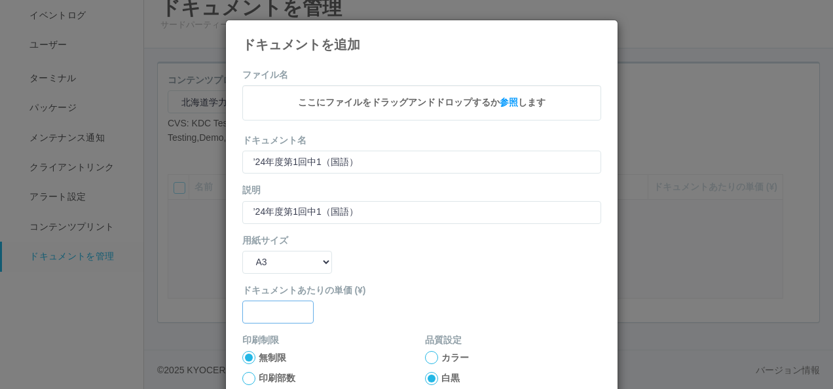
type input "3"
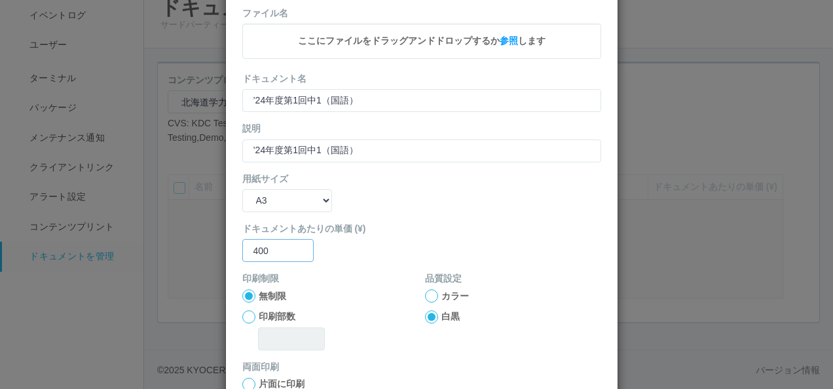
scroll to position [131, 0]
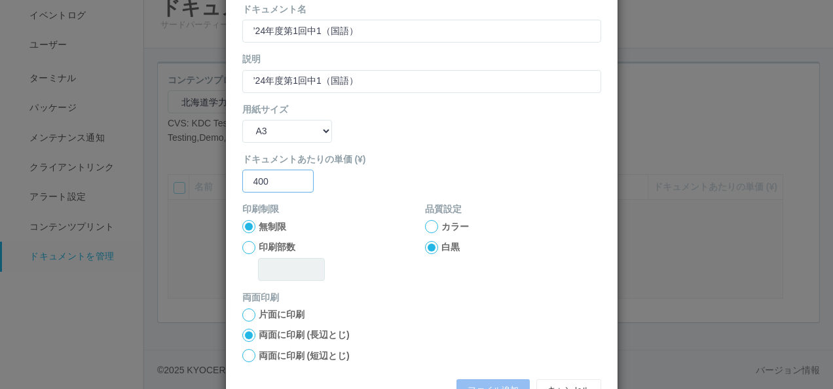
type input "400"
click at [271, 353] on label "両面に印刷 (短辺とじ)" at bounding box center [304, 356] width 91 height 14
click at [0, 0] on input "両面に印刷 (短辺とじ)" at bounding box center [0, 0] width 0 height 0
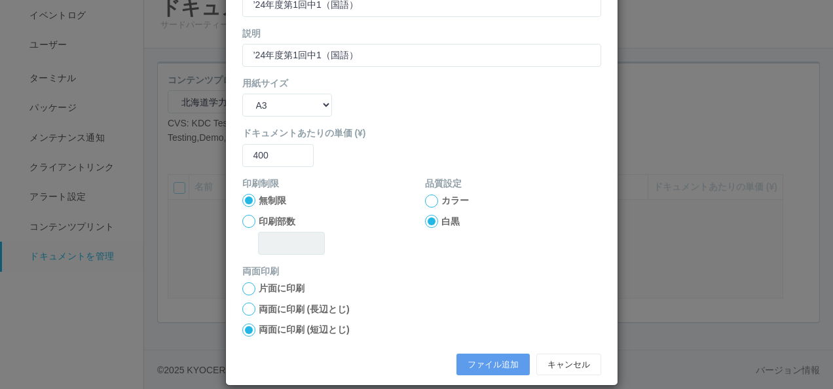
scroll to position [173, 0]
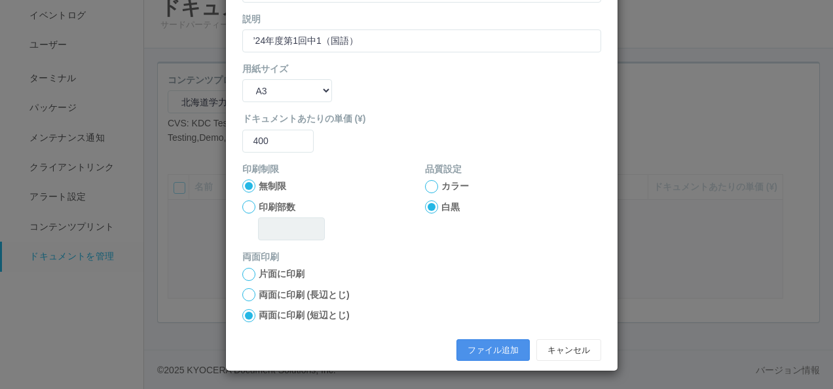
click at [465, 342] on button "ファイル追加" at bounding box center [492, 350] width 73 height 22
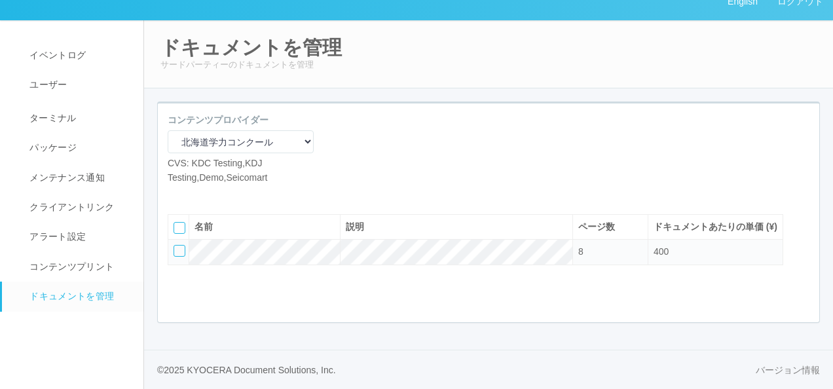
scroll to position [38, 0]
click at [177, 194] on icon at bounding box center [177, 194] width 0 height 0
select select "A4"
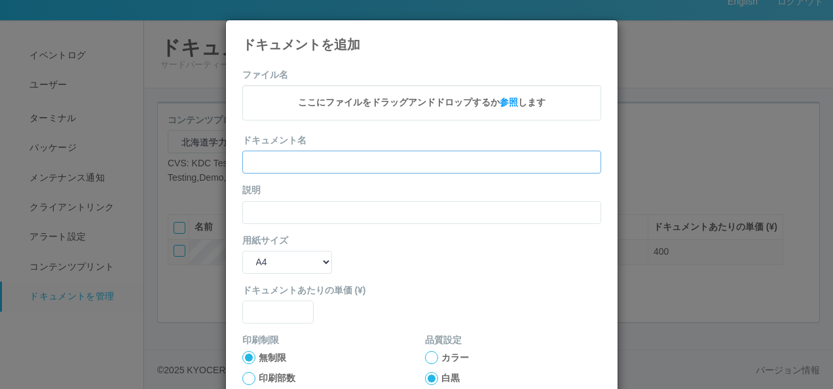
click at [292, 162] on input "text" at bounding box center [421, 162] width 359 height 23
paste input "’24年度第1回中1（数学）"
type input "’24年度第1回中1（数学）"
drag, startPoint x: 263, startPoint y: 207, endPoint x: 264, endPoint y: 219, distance: 11.9
click at [263, 207] on input "text" at bounding box center [421, 212] width 359 height 23
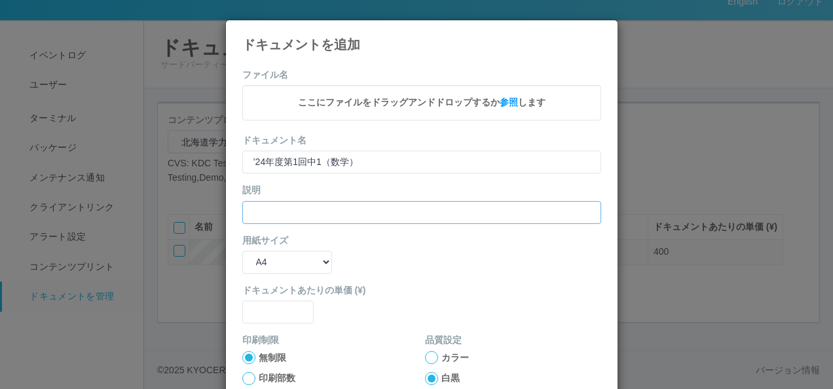
paste input "’24年度第1回中1（数学）"
type input "’24年度第1回中1（数学）"
click at [270, 253] on select "B5 A4 B4 A3" at bounding box center [287, 262] width 90 height 23
select select "A3"
click at [242, 251] on select "B5 A4 B4 A3" at bounding box center [287, 262] width 90 height 23
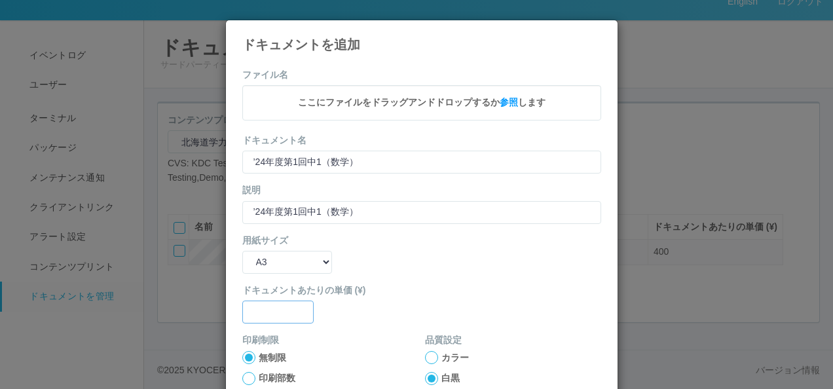
click at [261, 312] on input "text" at bounding box center [278, 311] width 72 height 23
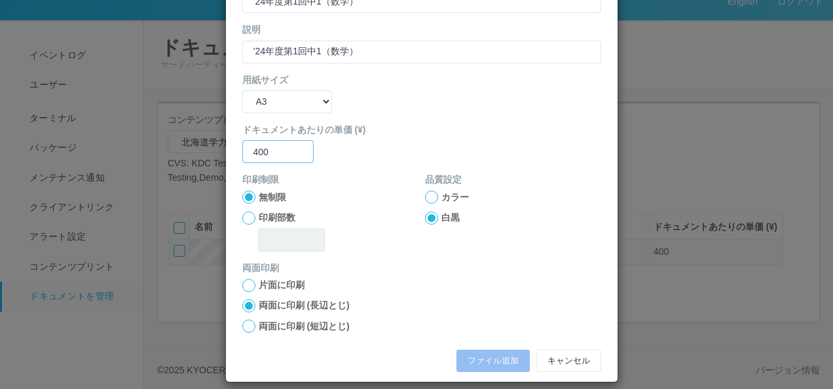
scroll to position [172, 0]
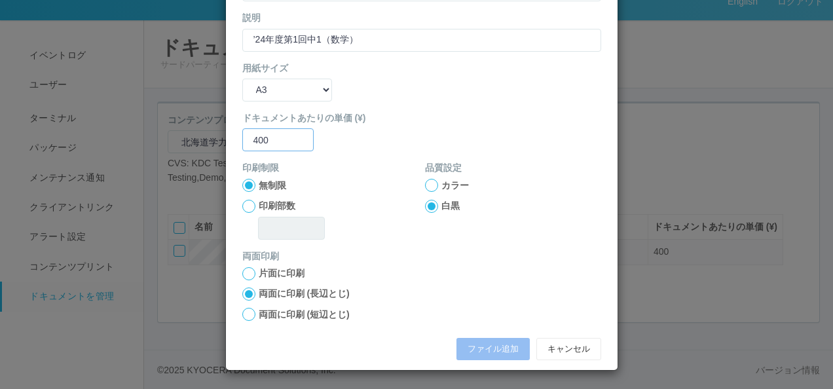
type input "400"
click at [259, 314] on label "両面に印刷 (短辺とじ)" at bounding box center [304, 315] width 91 height 14
click at [0, 0] on input "両面に印刷 (短辺とじ)" at bounding box center [0, 0] width 0 height 0
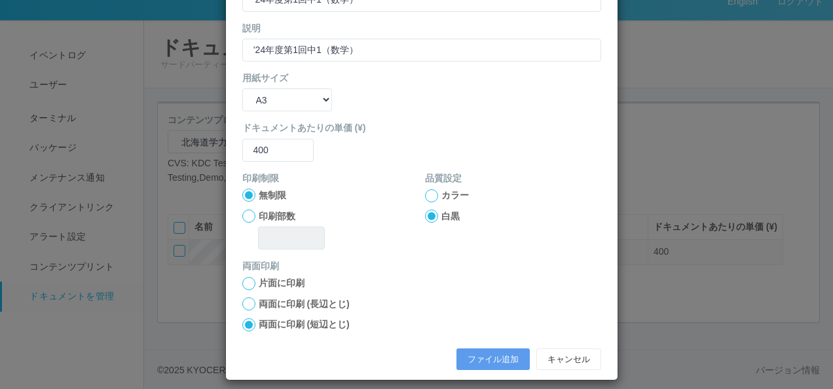
scroll to position [173, 0]
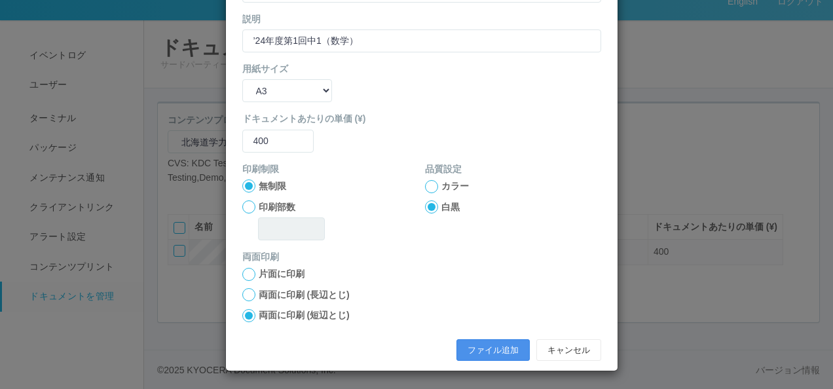
click at [469, 342] on button "ファイル追加" at bounding box center [492, 350] width 73 height 22
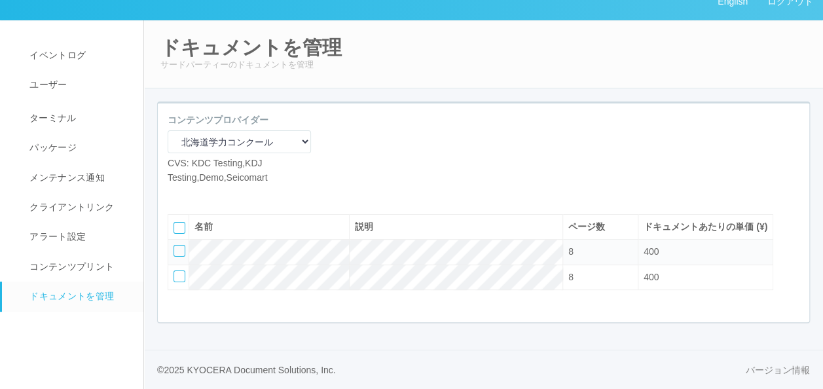
click at [177, 194] on icon at bounding box center [177, 194] width 0 height 0
select select "A4"
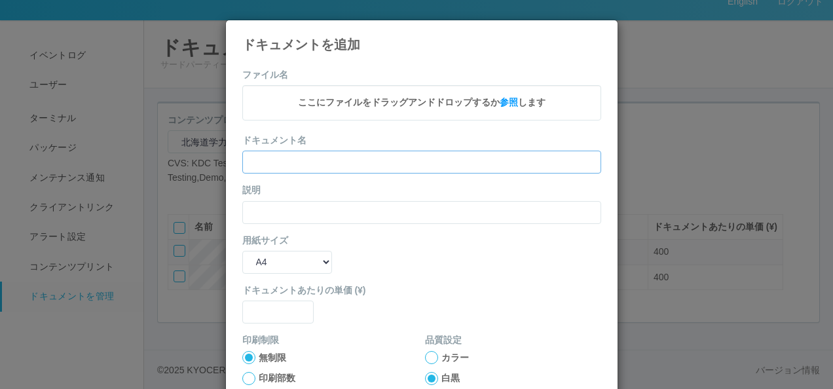
click at [274, 162] on input "text" at bounding box center [421, 162] width 359 height 23
paste input "’24年度第1回中1（社会）"
type input "’24年度第1回中1（社会）"
click at [257, 207] on input "text" at bounding box center [421, 212] width 359 height 23
paste input "’24年度第1回中1（社会）"
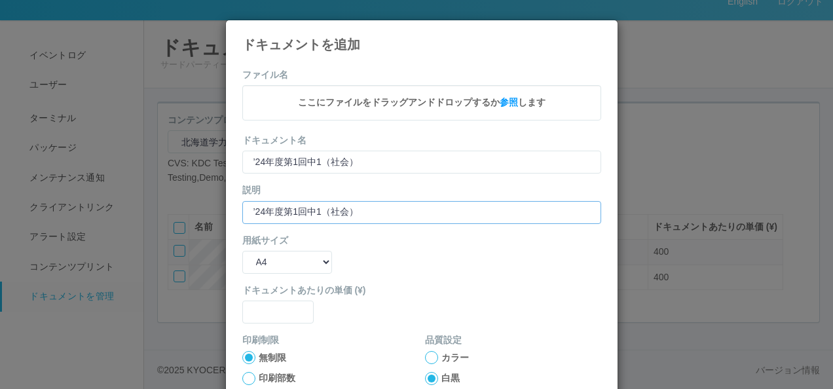
type input "’24年度第1回中1（社会）"
click at [267, 270] on select "B5 A4 B4 A3" at bounding box center [287, 262] width 90 height 23
select select "A3"
click at [242, 251] on select "B5 A4 B4 A3" at bounding box center [287, 262] width 90 height 23
click at [261, 311] on input "text" at bounding box center [278, 311] width 72 height 23
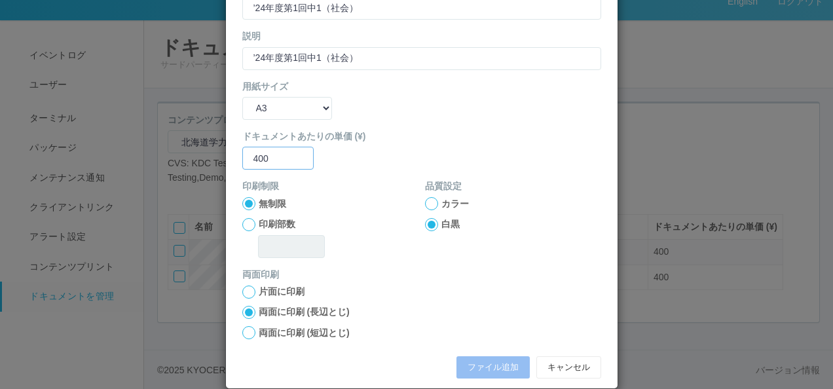
scroll to position [172, 0]
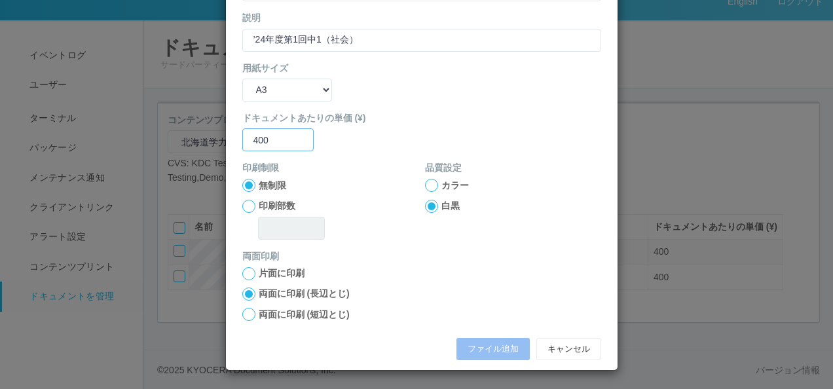
type input "400"
click at [292, 315] on label "両面に印刷 (短辺とじ)" at bounding box center [304, 315] width 91 height 14
click at [0, 0] on input "両面に印刷 (短辺とじ)" at bounding box center [0, 0] width 0 height 0
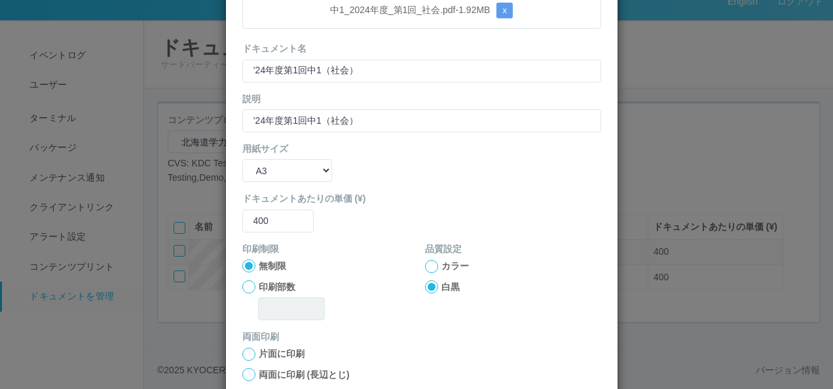
scroll to position [173, 0]
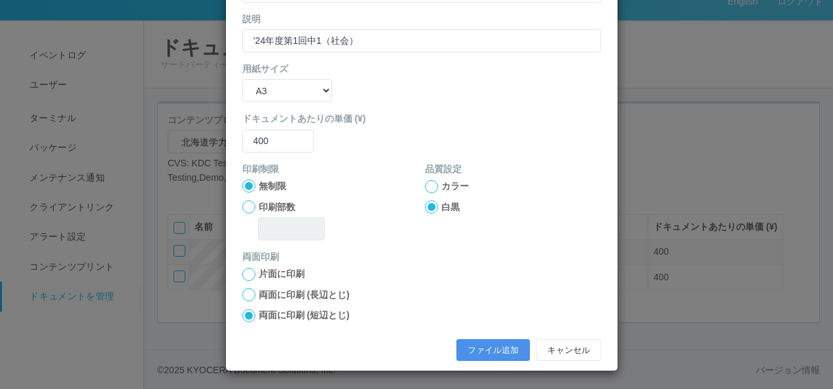
click at [475, 346] on button "ファイル追加" at bounding box center [492, 350] width 73 height 22
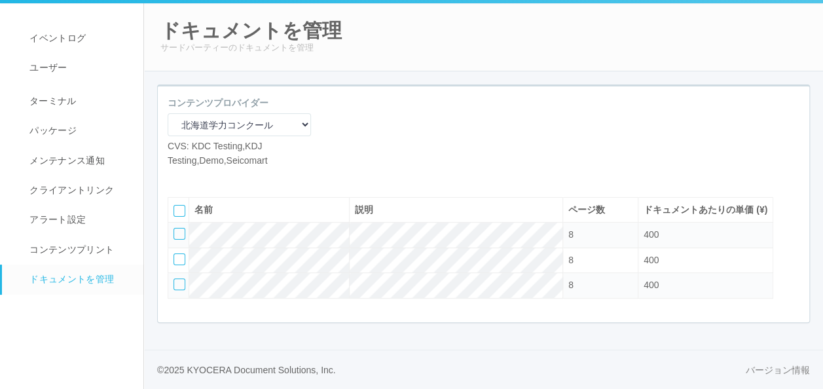
click at [177, 177] on icon at bounding box center [177, 177] width 0 height 0
select select "A4"
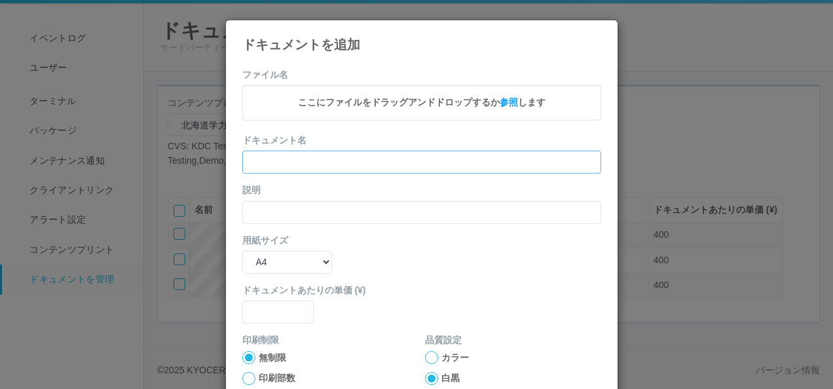
click at [308, 165] on input "text" at bounding box center [421, 162] width 359 height 23
paste input "’24年度第1回中1（理科）"
type input "’24年度第1回中1（理科）"
click at [270, 210] on input "text" at bounding box center [421, 212] width 359 height 23
paste input "’24年度第1回中1（理科）"
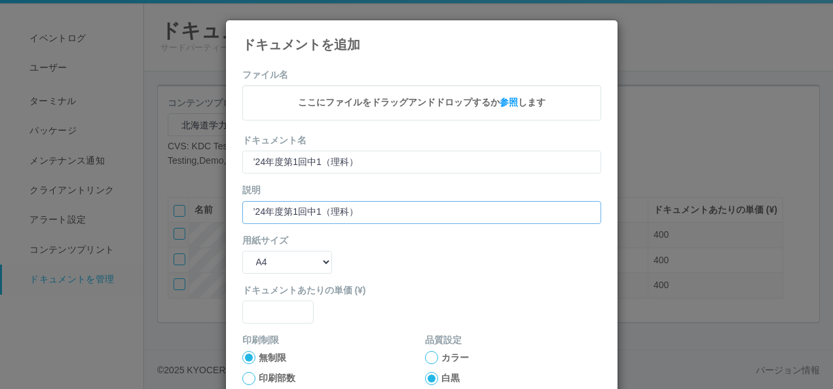
type input "’24年度第1回中1（理科）"
click at [268, 262] on select "B5 A4 B4 A3" at bounding box center [287, 262] width 90 height 23
select select "A3"
click at [242, 251] on select "B5 A4 B4 A3" at bounding box center [287, 262] width 90 height 23
click at [288, 308] on input "text" at bounding box center [278, 311] width 72 height 23
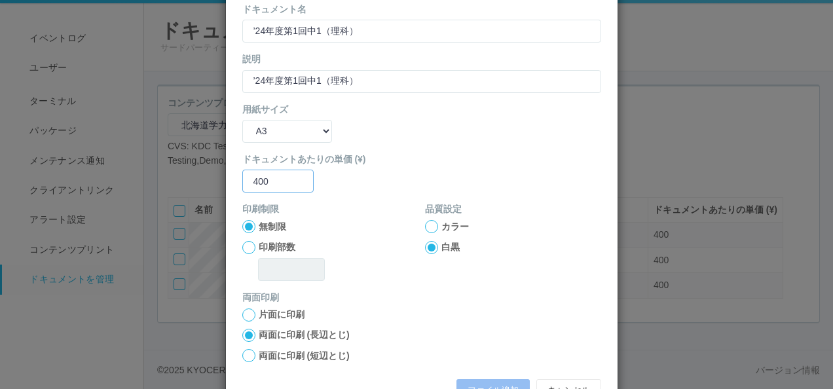
scroll to position [172, 0]
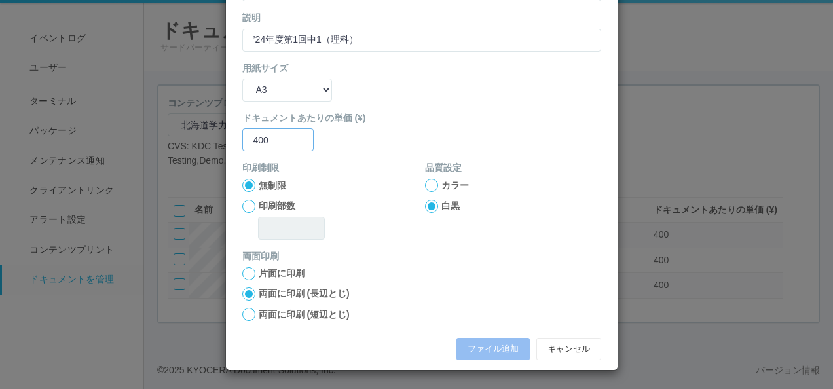
type input "400"
click at [298, 310] on label "両面に印刷 (短辺とじ)" at bounding box center [304, 315] width 91 height 14
click at [0, 0] on input "両面に印刷 (短辺とじ)" at bounding box center [0, 0] width 0 height 0
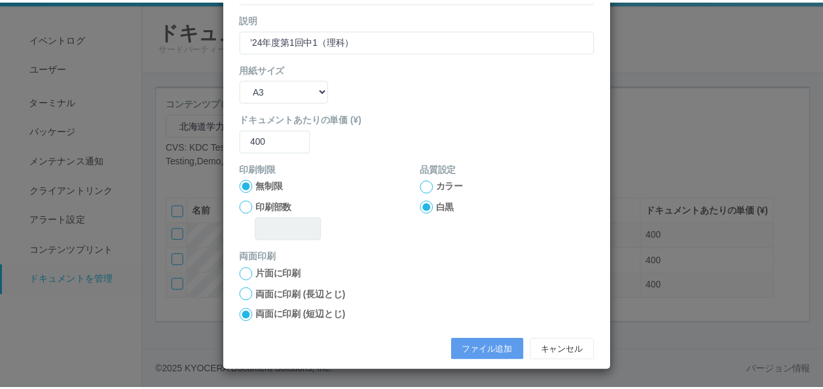
scroll to position [173, 0]
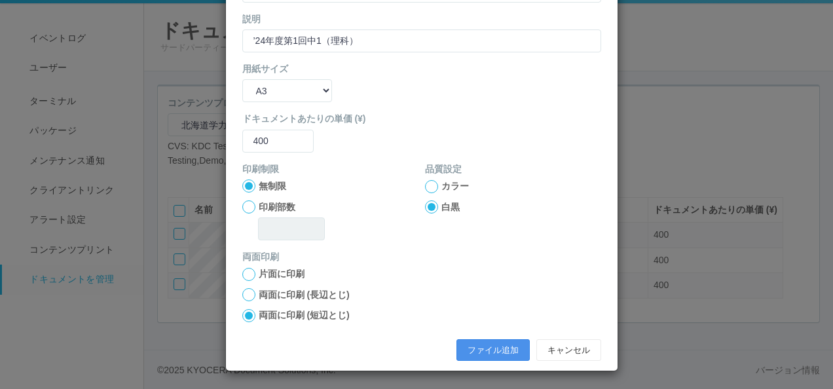
click at [464, 351] on button "ファイル追加" at bounding box center [492, 350] width 73 height 22
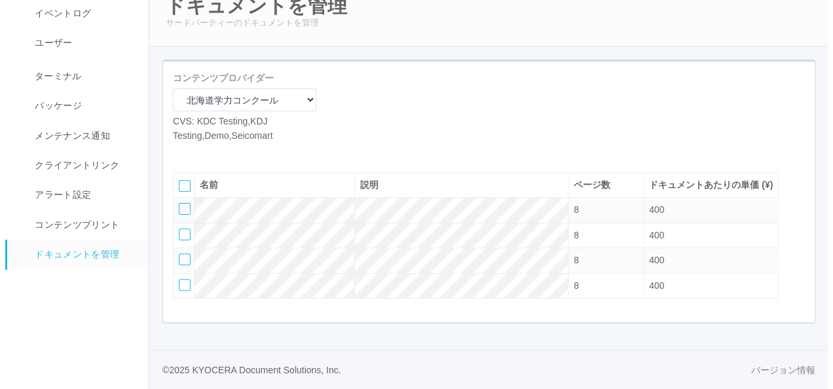
scroll to position [79, 0]
click at [177, 152] on icon at bounding box center [177, 152] width 0 height 0
select select "A4"
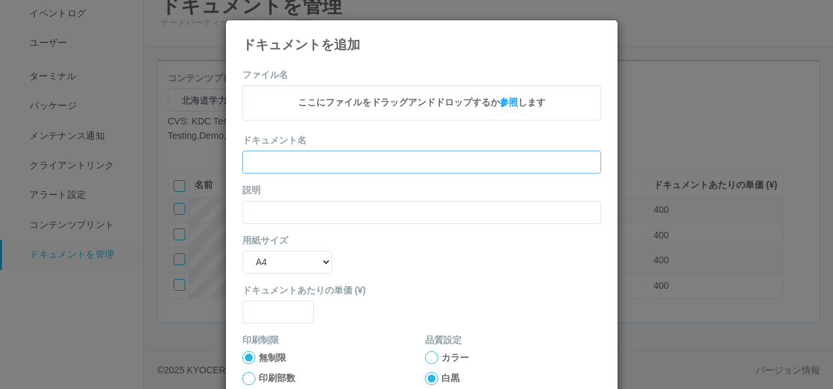
click at [288, 164] on input "text" at bounding box center [421, 162] width 359 height 23
paste input "’24年度第1回中1（英語）"
type input "’24年度第1回中1（英語）"
click at [254, 204] on input "text" at bounding box center [421, 212] width 359 height 23
paste input "’24年度第1回中1（英語）"
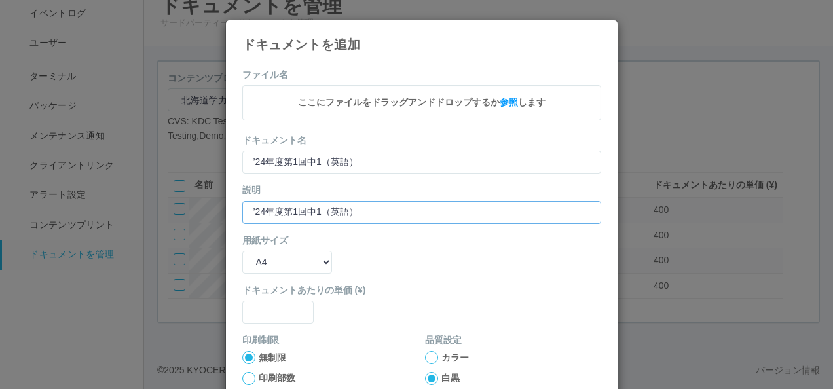
type input "’24年度第1回中1（英語）"
click at [282, 260] on select "B5 A4 B4 A3" at bounding box center [287, 262] width 90 height 23
select select "A3"
click at [242, 251] on select "B5 A4 B4 A3" at bounding box center [287, 262] width 90 height 23
click at [264, 302] on input "text" at bounding box center [278, 311] width 72 height 23
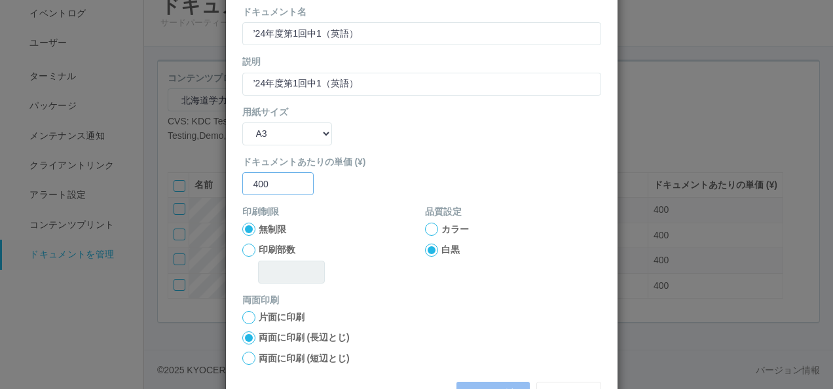
scroll to position [131, 0]
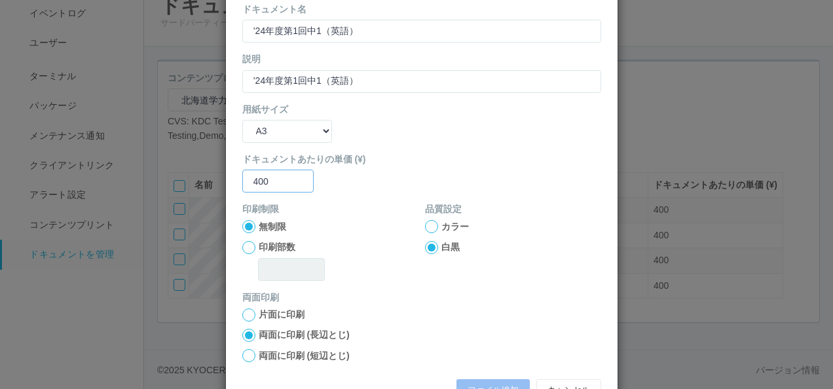
type input "400"
click at [275, 360] on label "両面に印刷 (短辺とじ)" at bounding box center [304, 356] width 91 height 14
click at [0, 0] on input "両面に印刷 (短辺とじ)" at bounding box center [0, 0] width 0 height 0
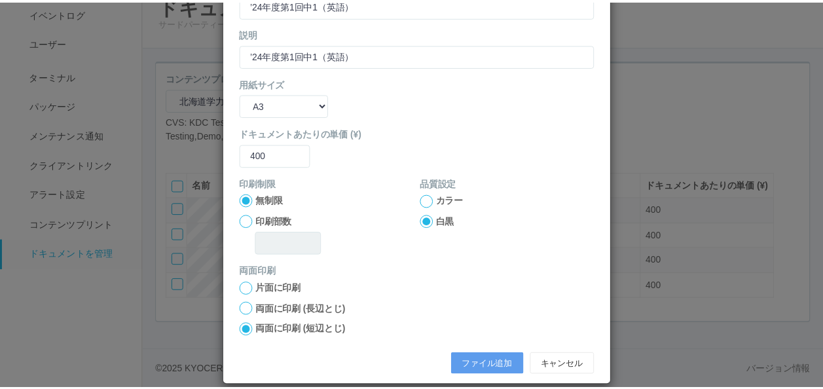
scroll to position [173, 0]
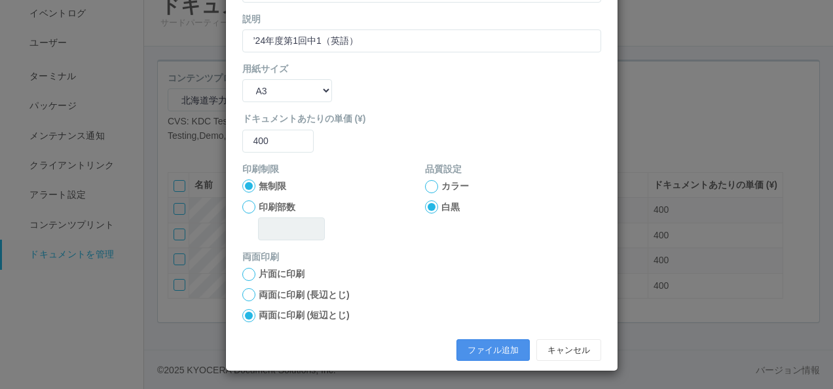
click at [476, 342] on button "ファイル追加" at bounding box center [492, 350] width 73 height 22
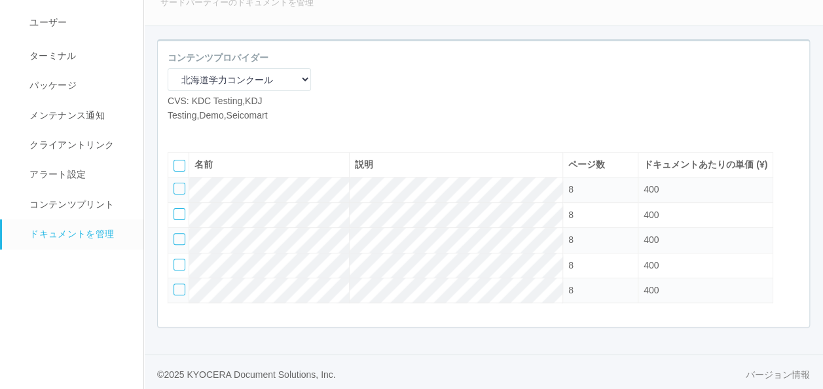
click at [197, 132] on icon at bounding box center [197, 132] width 0 height 0
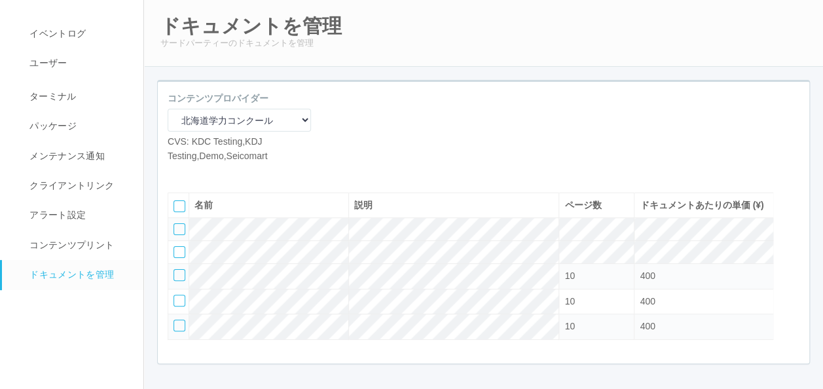
scroll to position [79, 0]
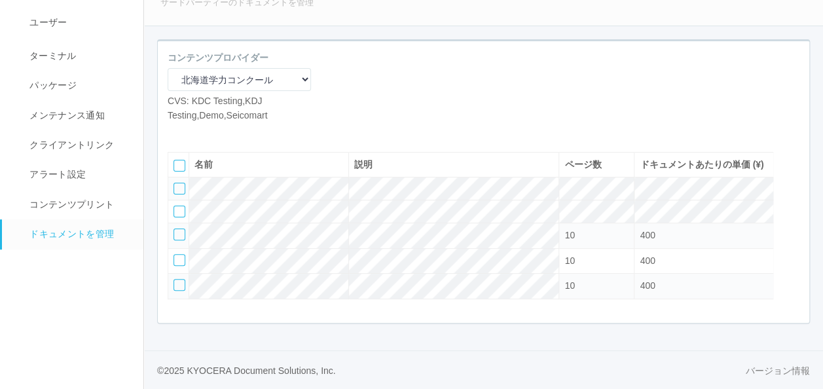
click at [197, 132] on icon at bounding box center [197, 132] width 0 height 0
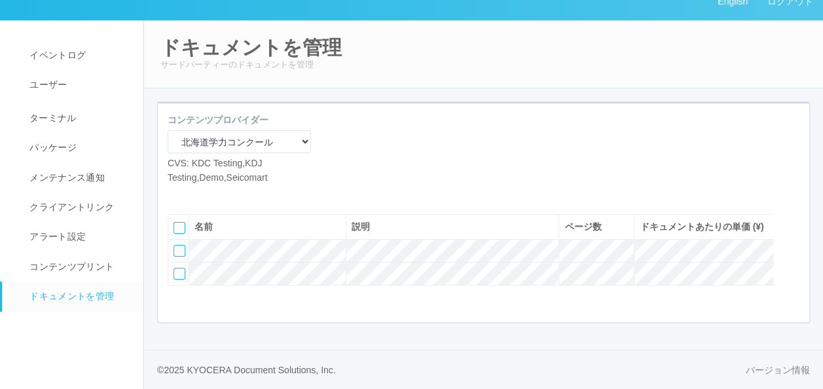
click at [197, 194] on icon at bounding box center [197, 194] width 0 height 0
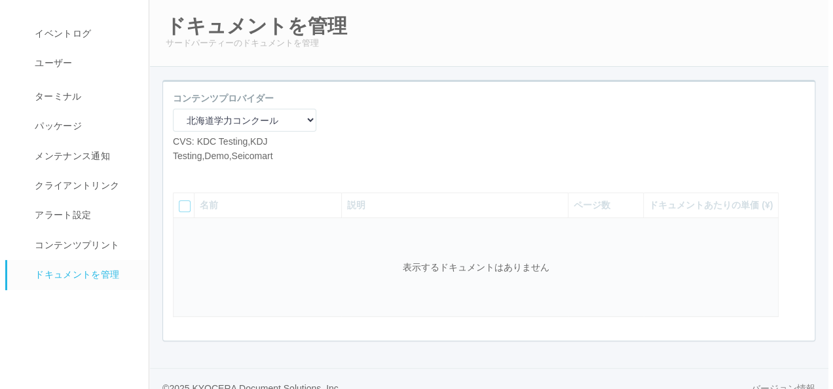
scroll to position [78, 0]
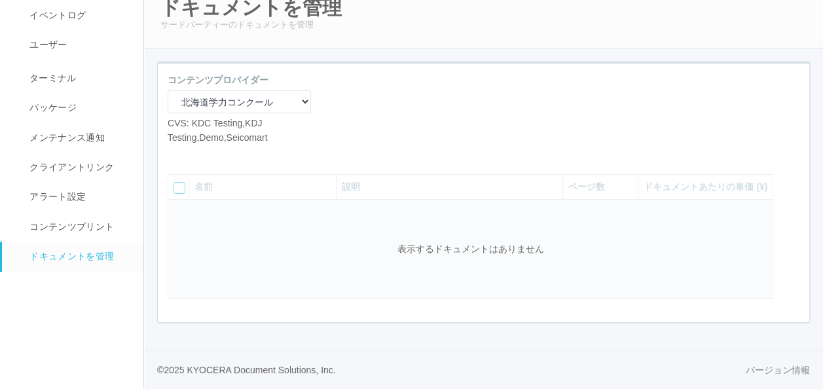
click at [177, 154] on icon at bounding box center [177, 154] width 0 height 0
select select "A4"
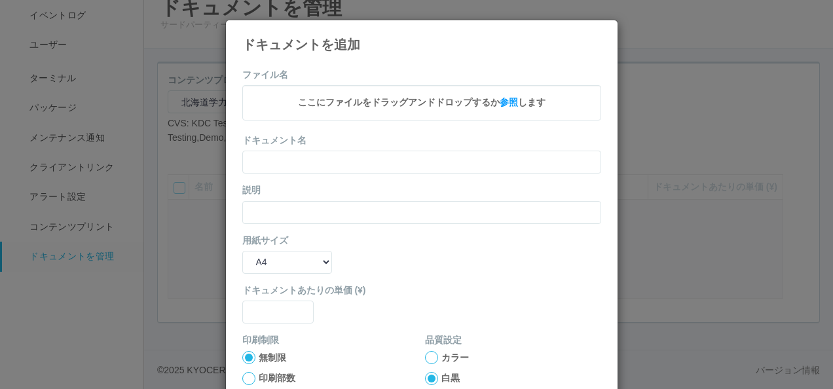
click at [293, 174] on form "ファイル名 ここにファイルをドラッグアンドドロップするか 参照 します ドキュメント名 説明 用紙サイズ B5 A4 B4 A3 ドキュメントあたりの単価 (…" at bounding box center [421, 303] width 359 height 471
click at [284, 161] on input "text" at bounding box center [421, 162] width 359 height 23
paste input "’24年度第1回中2（国語）"
type input "’24年度第1回中2（国語）"
click at [262, 208] on input "text" at bounding box center [421, 212] width 359 height 23
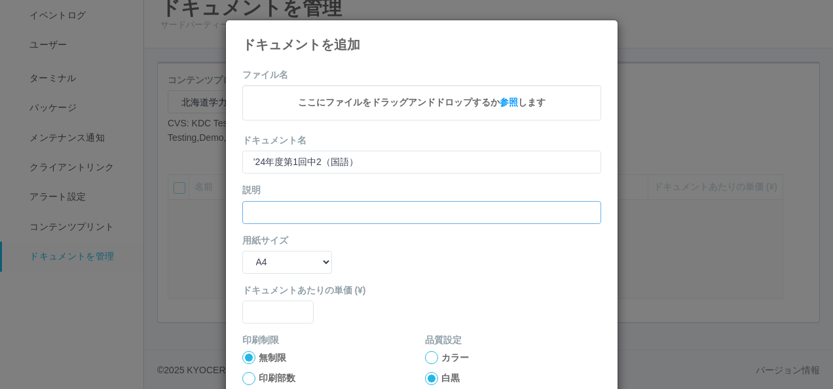
paste input "’24年度第1回中2（国語）"
type input "’24年度第1回中2（国語）"
drag, startPoint x: 270, startPoint y: 259, endPoint x: 272, endPoint y: 266, distance: 7.5
click at [270, 259] on select "B5 A4 B4 A3" at bounding box center [287, 262] width 90 height 23
select select "A3"
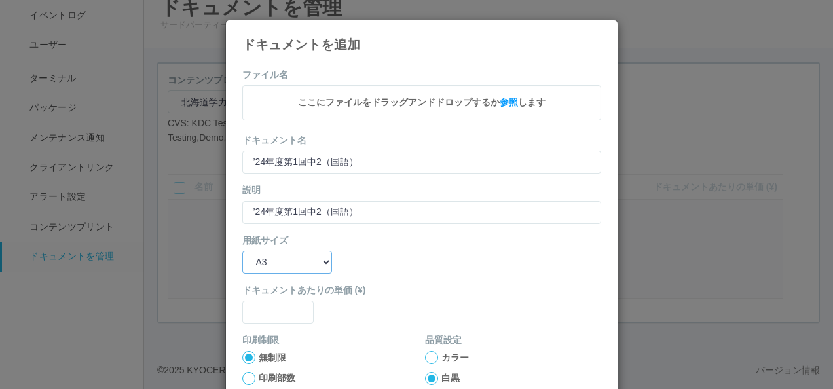
click at [242, 251] on select "B5 A4 B4 A3" at bounding box center [287, 262] width 90 height 23
click at [259, 305] on input "text" at bounding box center [278, 311] width 72 height 23
type input "0"
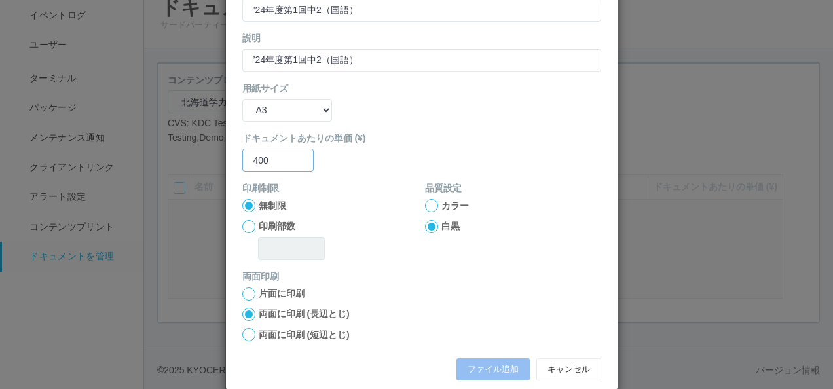
scroll to position [172, 0]
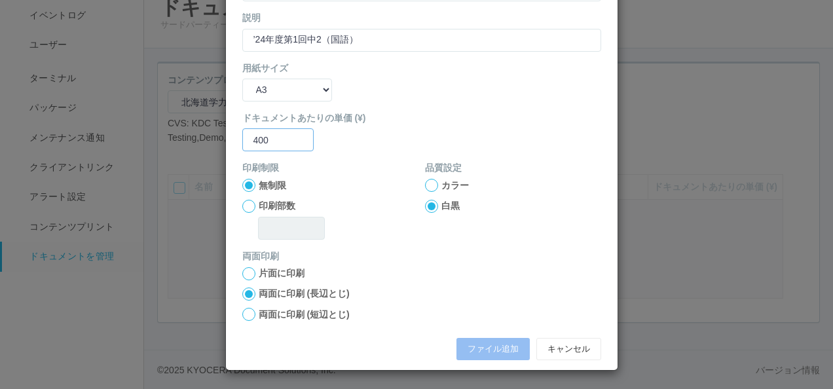
type input "400"
click at [296, 317] on label "両面に印刷 (短辺とじ)" at bounding box center [304, 315] width 91 height 14
click at [0, 0] on input "両面に印刷 (短辺とじ)" at bounding box center [0, 0] width 0 height 0
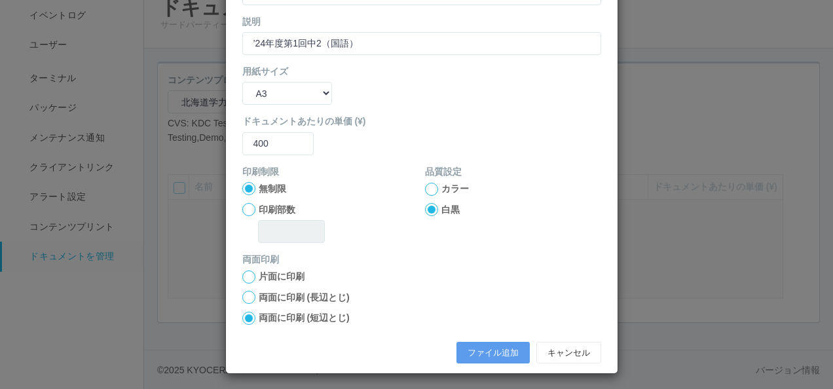
scroll to position [173, 0]
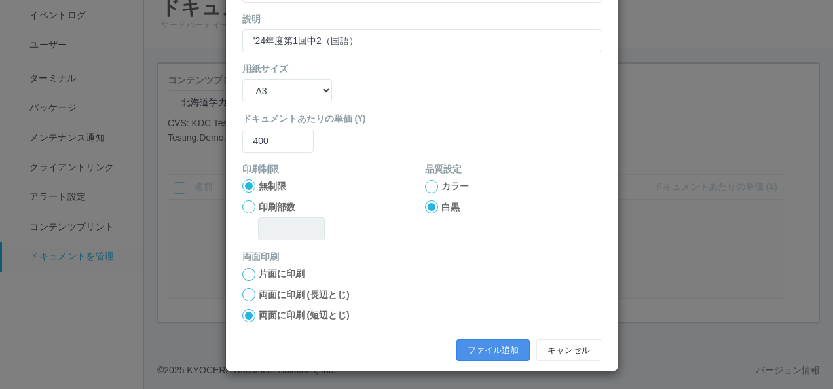
click at [482, 346] on button "ファイル追加" at bounding box center [492, 350] width 73 height 22
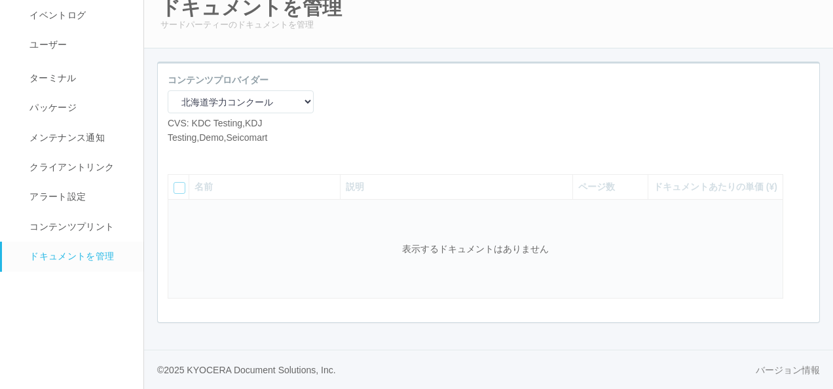
scroll to position [38, 0]
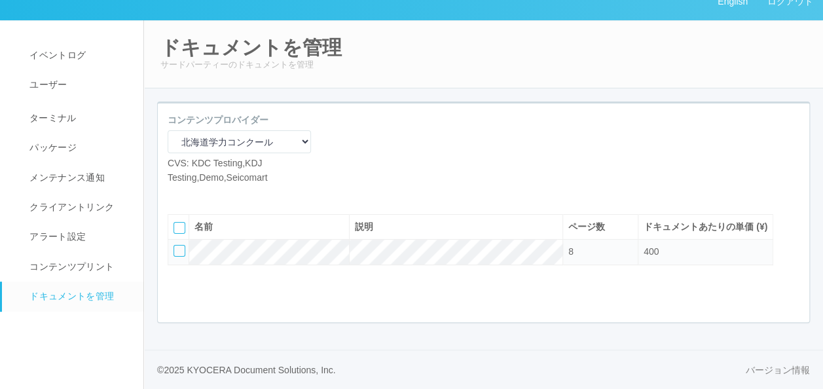
click at [177, 194] on icon at bounding box center [177, 194] width 0 height 0
select select "A4"
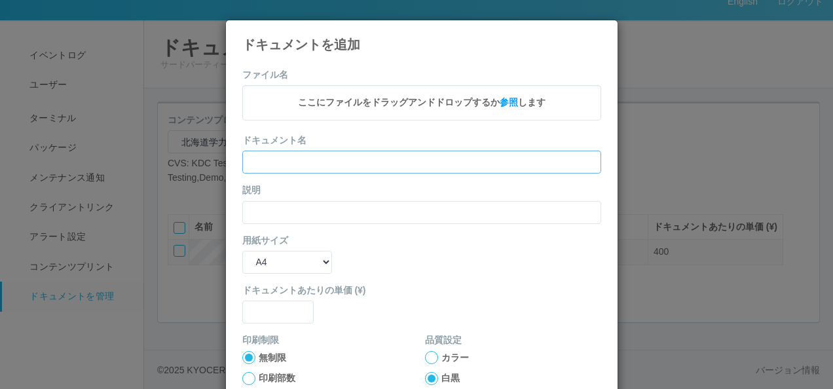
click at [296, 164] on input "text" at bounding box center [421, 162] width 359 height 23
paste input "’24年度第1回中2（数学）"
type input "’24年度第1回中2（数学）"
click at [268, 203] on input "text" at bounding box center [421, 212] width 359 height 23
paste input "’24年度第1回中2（数学）"
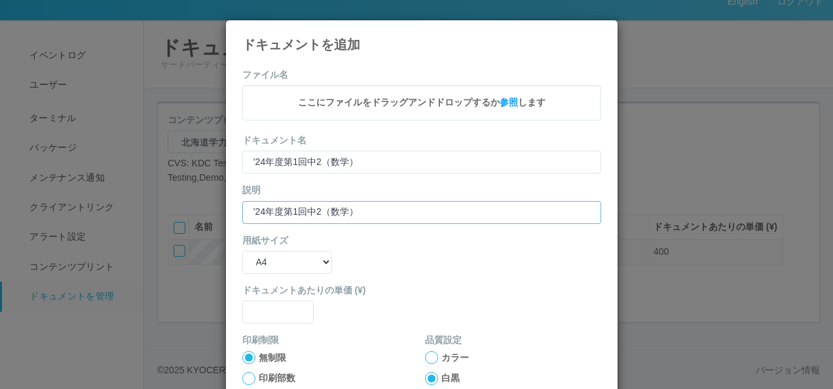
type input "’24年度第1回中2（数学）"
click at [272, 261] on select "B5 A4 B4 A3" at bounding box center [287, 262] width 90 height 23
select select "A3"
click at [242, 251] on select "B5 A4 B4 A3" at bounding box center [287, 262] width 90 height 23
click at [264, 309] on input "text" at bounding box center [278, 311] width 72 height 23
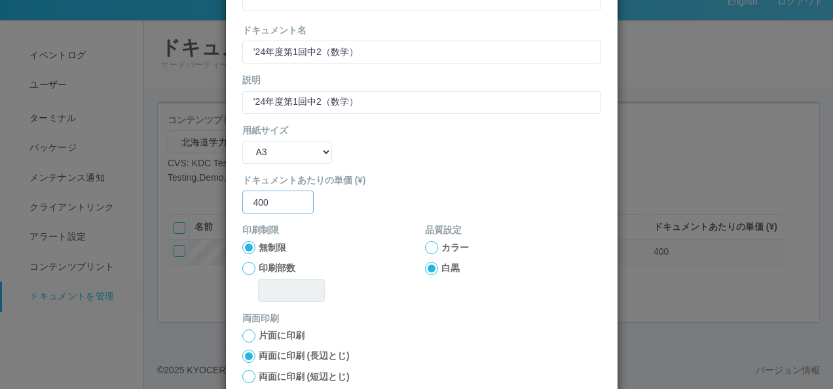
scroll to position [131, 0]
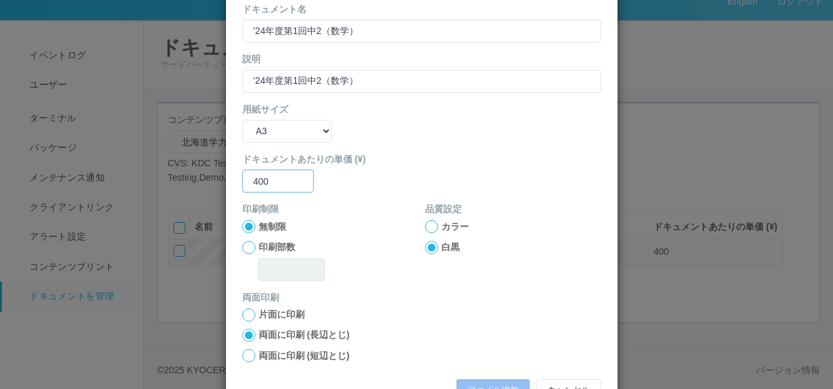
type input "400"
click at [259, 351] on label "両面に印刷 (短辺とじ)" at bounding box center [304, 356] width 91 height 14
click at [0, 0] on input "両面に印刷 (短辺とじ)" at bounding box center [0, 0] width 0 height 0
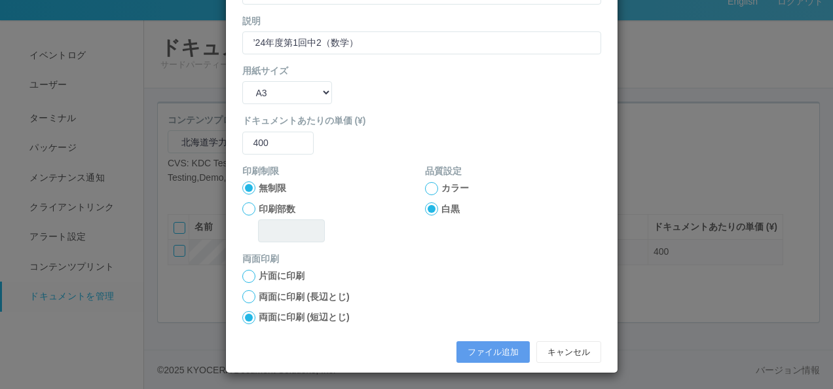
scroll to position [173, 0]
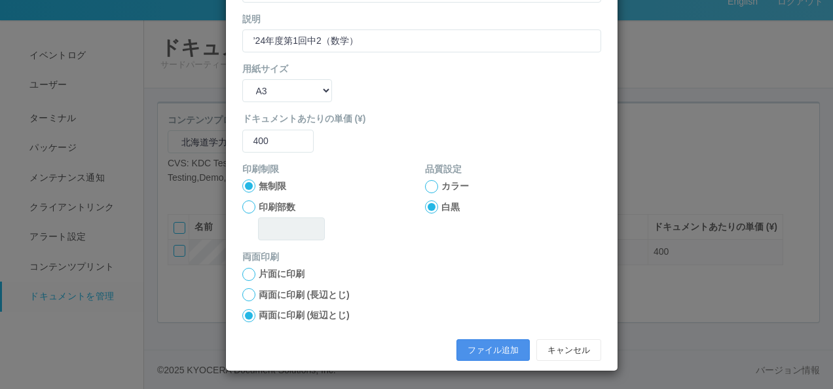
click at [483, 346] on button "ファイル追加" at bounding box center [492, 350] width 73 height 22
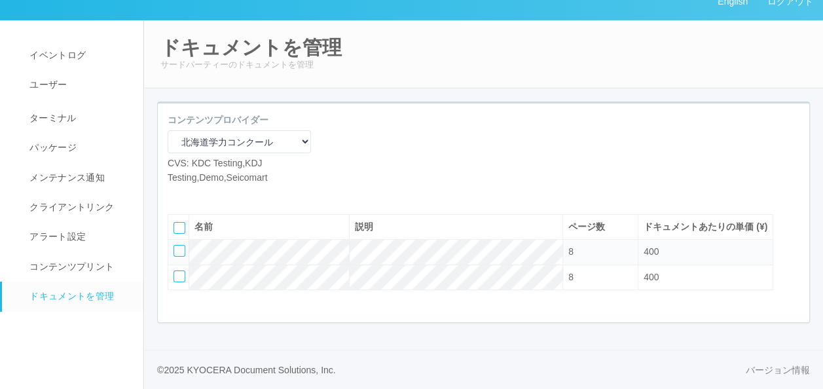
click at [177, 194] on icon at bounding box center [177, 194] width 0 height 0
select select "A4"
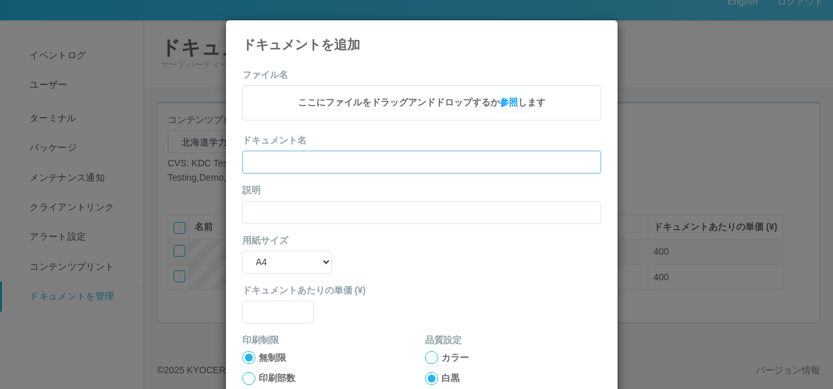
click at [296, 167] on input "text" at bounding box center [421, 162] width 359 height 23
paste input "’24年度第1回中2（社会）"
type input "’24年度第1回中2（社会）"
click at [267, 208] on input "text" at bounding box center [421, 212] width 359 height 23
paste input "’24年度第1回中2（社会）"
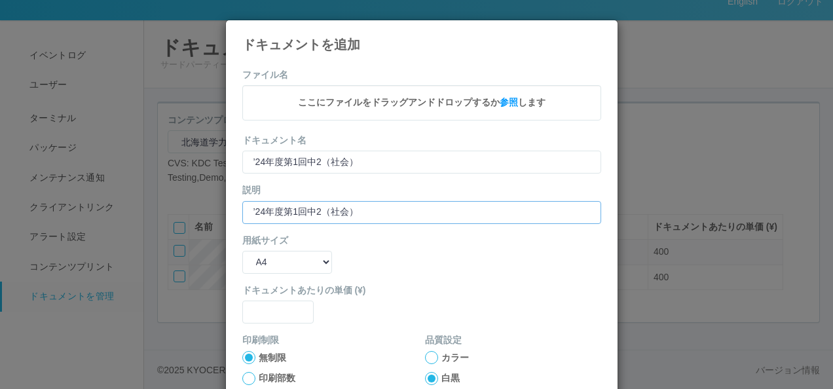
type input "’24年度第1回中2（社会）"
click at [275, 256] on select "B5 A4 B4 A3" at bounding box center [287, 262] width 90 height 23
select select "A3"
click at [242, 251] on select "B5 A4 B4 A3" at bounding box center [287, 262] width 90 height 23
click at [257, 306] on input "text" at bounding box center [278, 311] width 72 height 23
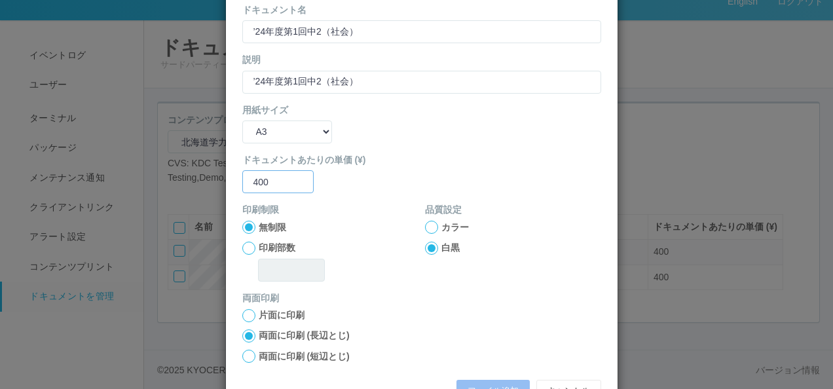
scroll to position [131, 0]
type input "400"
click at [259, 359] on label "両面に印刷 (短辺とじ)" at bounding box center [304, 356] width 91 height 14
click at [0, 0] on input "両面に印刷 (短辺とじ)" at bounding box center [0, 0] width 0 height 0
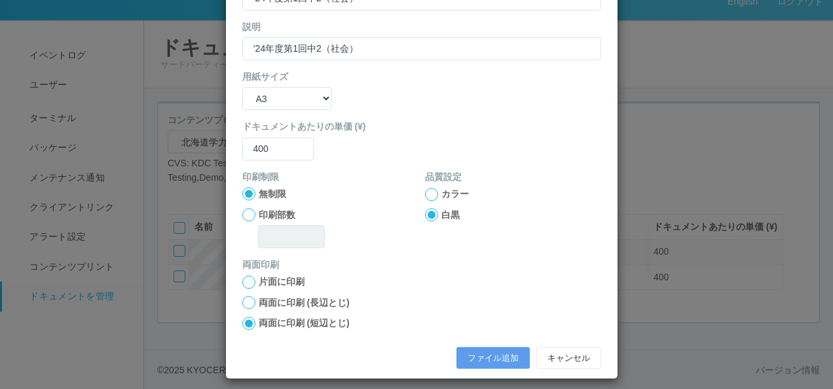
scroll to position [173, 0]
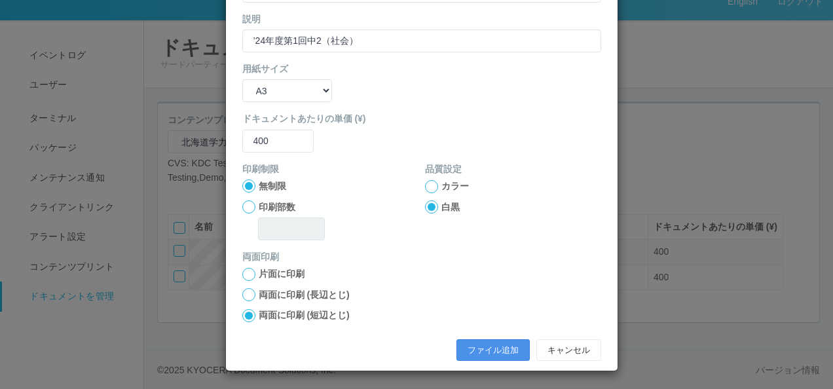
click at [460, 347] on button "ファイル追加" at bounding box center [492, 350] width 73 height 22
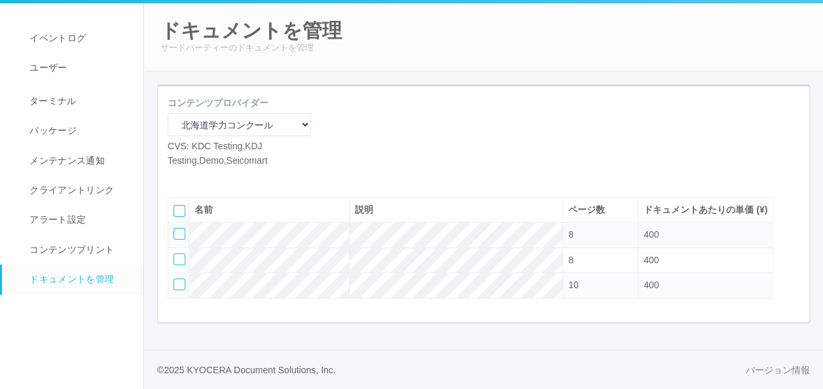
click at [177, 177] on icon at bounding box center [177, 177] width 0 height 0
select select "A4"
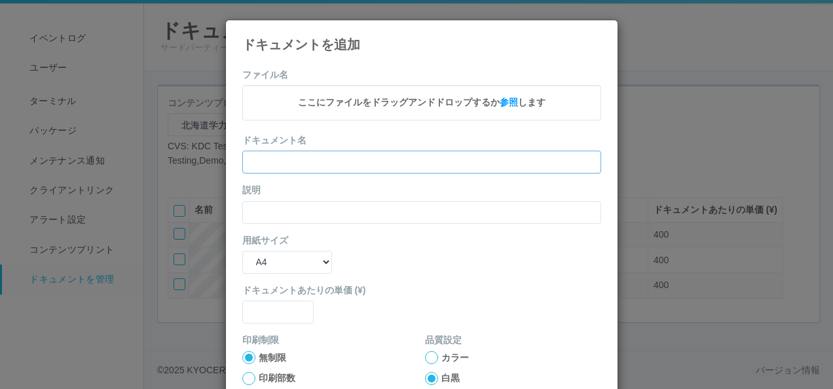
click at [297, 166] on input "text" at bounding box center [421, 162] width 359 height 23
paste input "’24年度第1回中2（理科）"
type input "’24年度第1回中2（理科）"
click at [263, 213] on input "text" at bounding box center [421, 212] width 359 height 23
paste input "’24年度第1回中2（理科）"
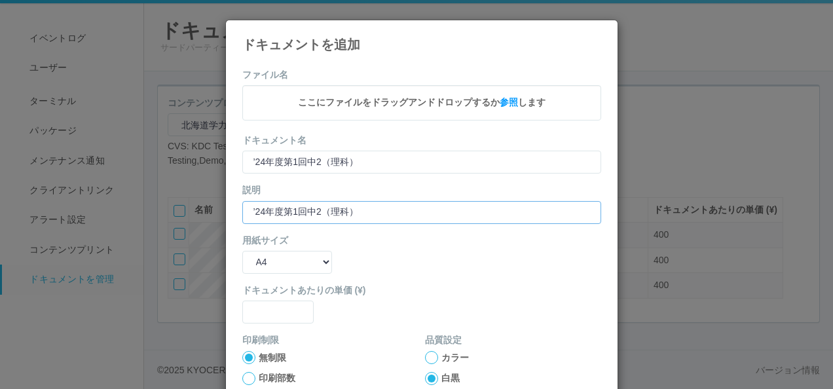
type input "’24年度第1回中2（理科）"
drag, startPoint x: 274, startPoint y: 263, endPoint x: 273, endPoint y: 270, distance: 7.2
click at [274, 263] on select "B5 A4 B4 A3" at bounding box center [287, 262] width 90 height 23
select select "A3"
click at [242, 251] on select "B5 A4 B4 A3" at bounding box center [287, 262] width 90 height 23
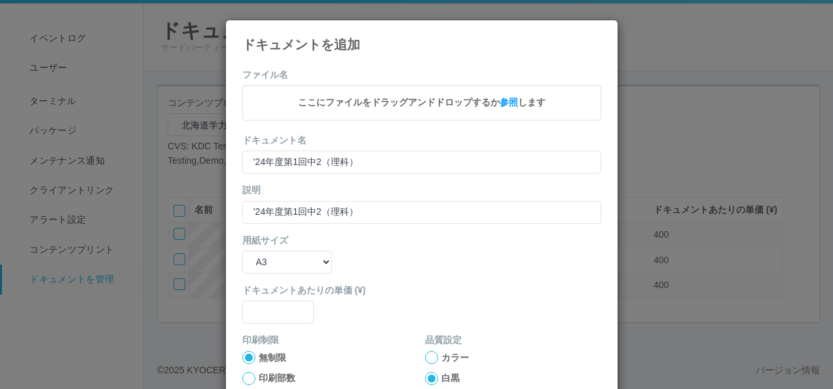
click at [267, 327] on form "ファイル名 ここにファイルをドラッグアンドドロップするか 参照 します ドキュメント名 ’24年度第1回中2（理科） 説明 ’24年度第1回中2（理科） 用紙…" at bounding box center [421, 303] width 359 height 471
click at [267, 316] on input "text" at bounding box center [278, 311] width 72 height 23
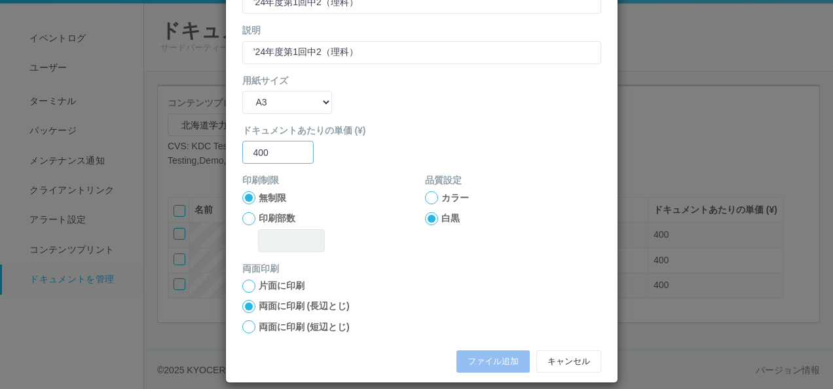
scroll to position [172, 0]
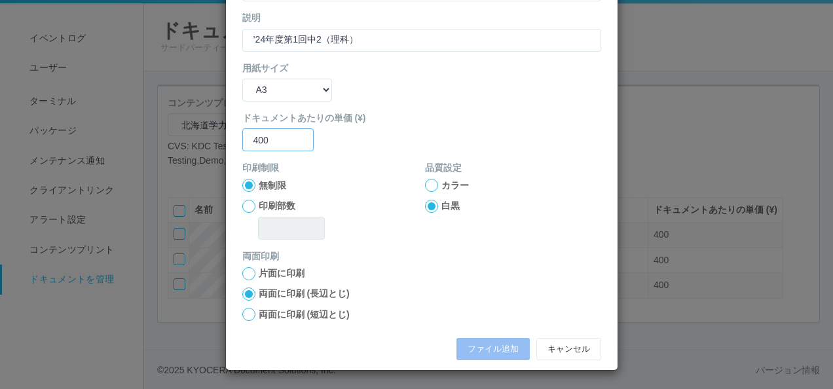
type input "400"
click at [243, 318] on div at bounding box center [248, 314] width 13 height 13
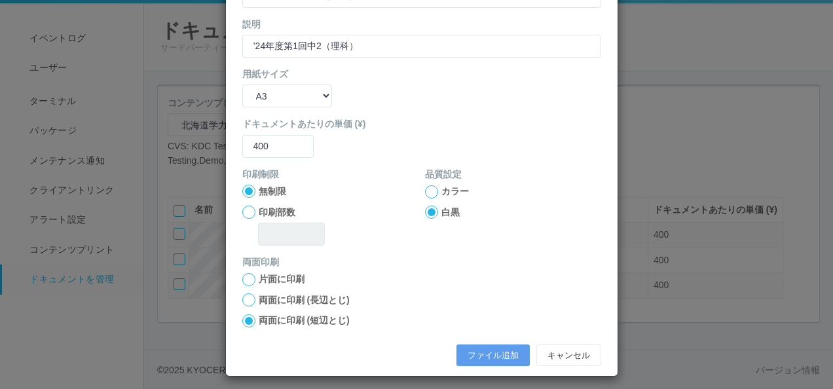
scroll to position [173, 0]
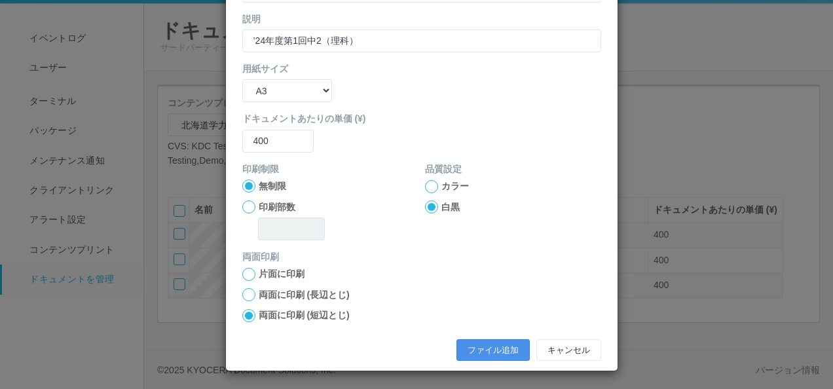
click at [507, 347] on button "ファイル追加" at bounding box center [492, 350] width 73 height 22
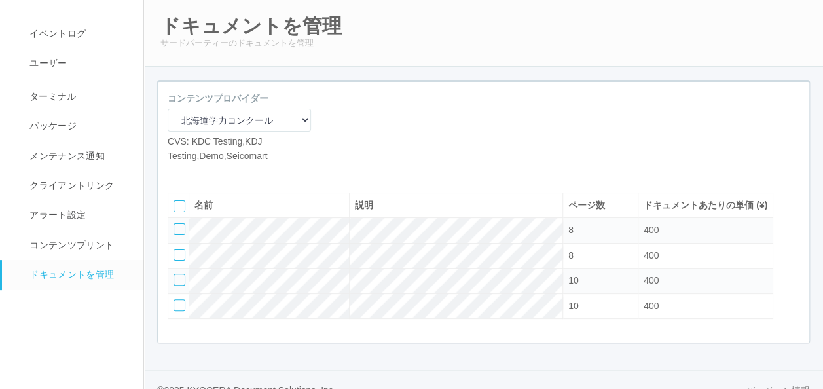
click at [177, 173] on icon at bounding box center [177, 173] width 0 height 0
select select "A4"
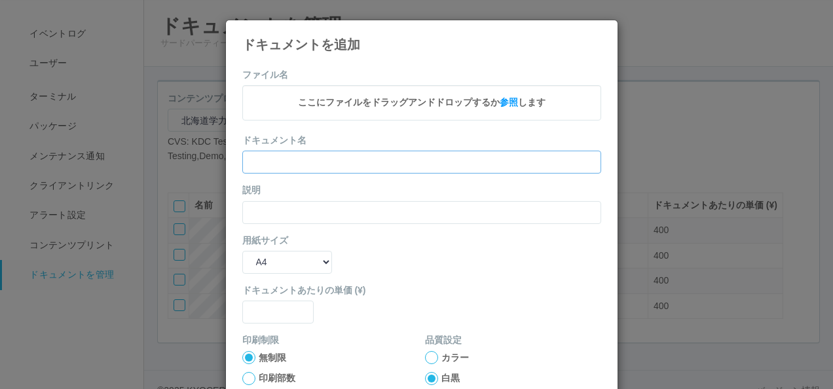
click at [339, 166] on input "text" at bounding box center [421, 162] width 359 height 23
paste input "’24年度第1回中2（英語）"
type input "’24年度第1回中2（英語）"
click at [301, 209] on input "text" at bounding box center [421, 212] width 359 height 23
paste input "’24年度第1回中2（英語）"
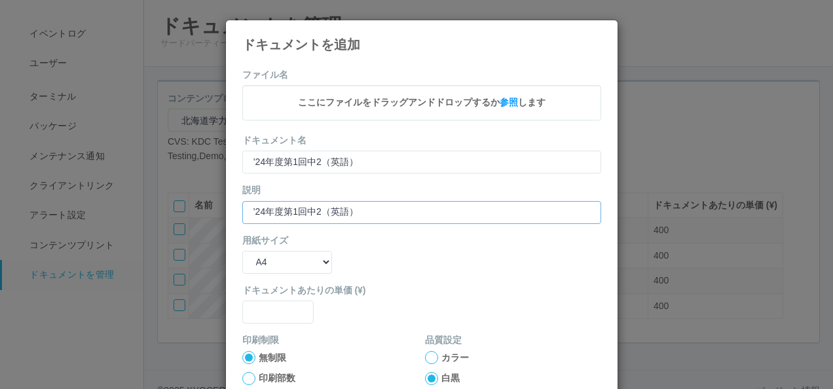
type input "’24年度第1回中2（英語）"
click at [291, 259] on select "B5 A4 B4 A3" at bounding box center [287, 262] width 90 height 23
select select "A3"
click at [242, 251] on select "B5 A4 B4 A3" at bounding box center [287, 262] width 90 height 23
click at [260, 307] on input "text" at bounding box center [278, 311] width 72 height 23
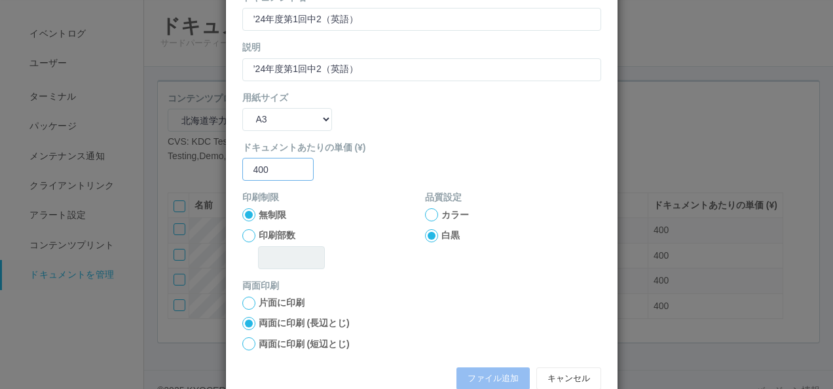
scroll to position [172, 0]
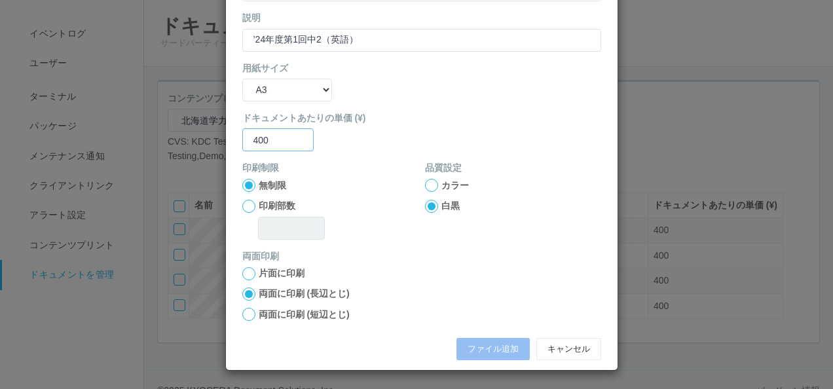
type input "400"
click at [300, 315] on label "両面に印刷 (短辺とじ)" at bounding box center [304, 315] width 91 height 14
click at [0, 0] on input "両面に印刷 (短辺とじ)" at bounding box center [0, 0] width 0 height 0
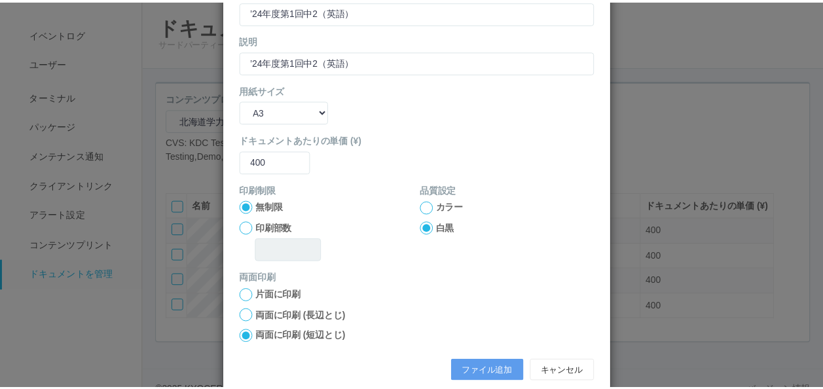
scroll to position [173, 0]
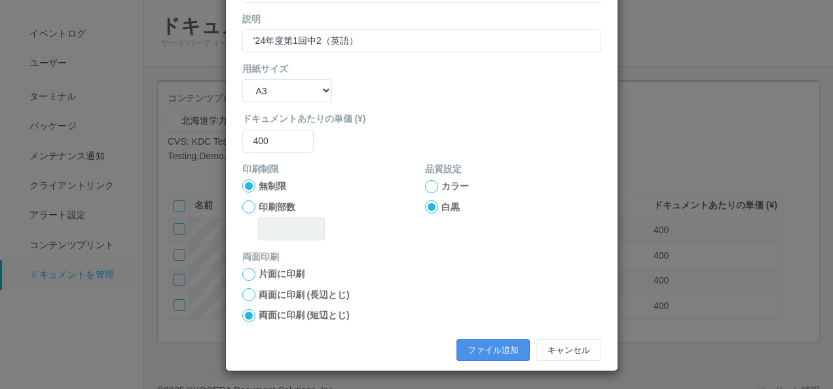
click at [497, 344] on button "ファイル追加" at bounding box center [492, 350] width 73 height 22
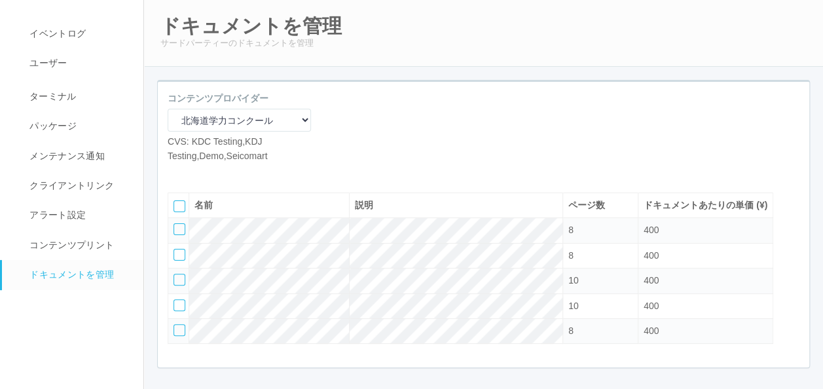
click at [197, 173] on icon at bounding box center [197, 173] width 0 height 0
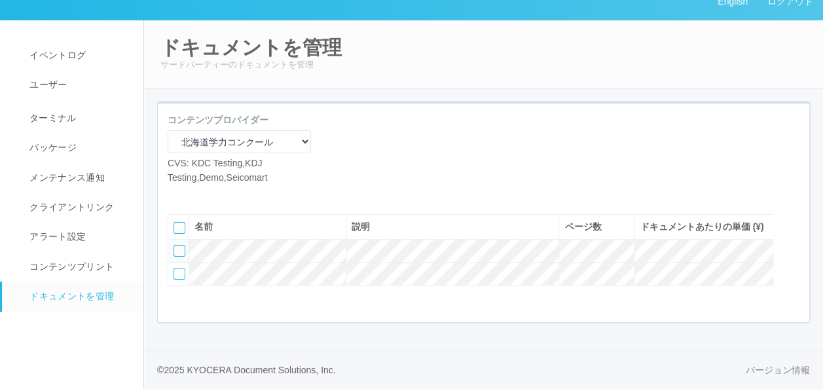
click at [197, 194] on icon at bounding box center [197, 194] width 0 height 0
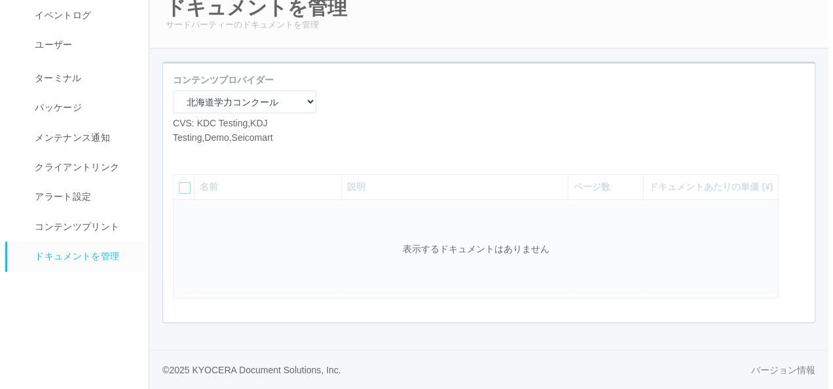
scroll to position [78, 0]
click at [177, 154] on icon at bounding box center [177, 154] width 0 height 0
select select "A4"
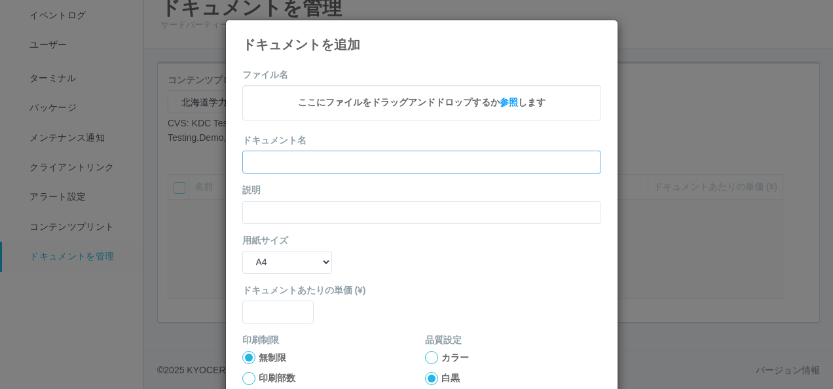
drag, startPoint x: 260, startPoint y: 160, endPoint x: 258, endPoint y: 175, distance: 15.2
click at [260, 160] on input "text" at bounding box center [421, 162] width 359 height 23
paste input "’24年度第1回中3（国語）"
type input "’24年度第1回中3（国語）"
click at [255, 213] on input "text" at bounding box center [421, 212] width 359 height 23
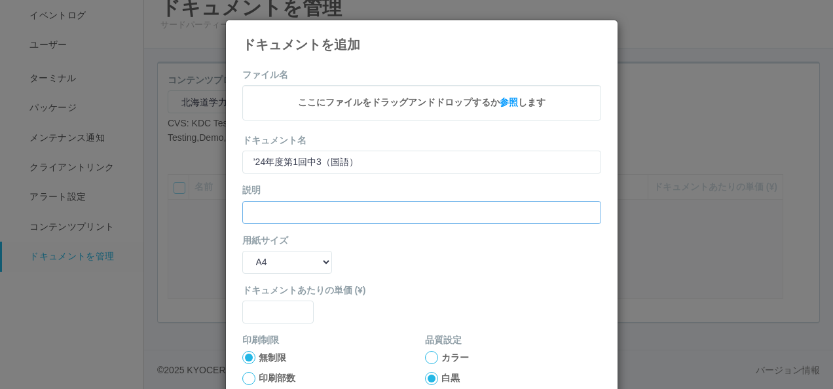
paste input "’24年度第1回中3（国語）"
type input "’24年度第1回中3（国語）"
click at [263, 255] on select "B5 A4 B4 A3" at bounding box center [287, 262] width 90 height 23
select select "A3"
click at [242, 251] on select "B5 A4 B4 A3" at bounding box center [287, 262] width 90 height 23
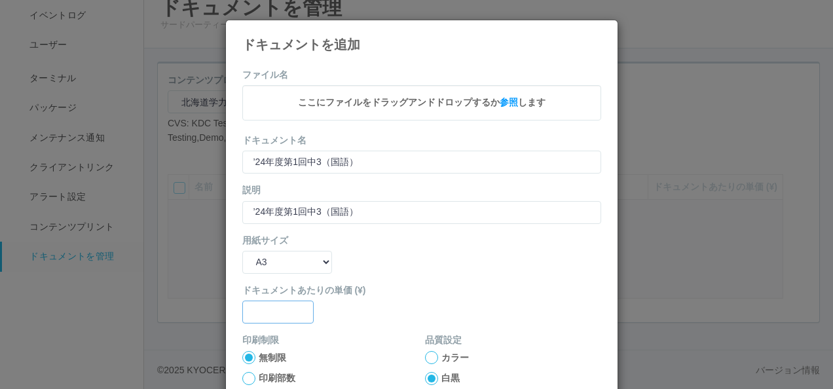
click at [292, 305] on input "text" at bounding box center [278, 311] width 72 height 23
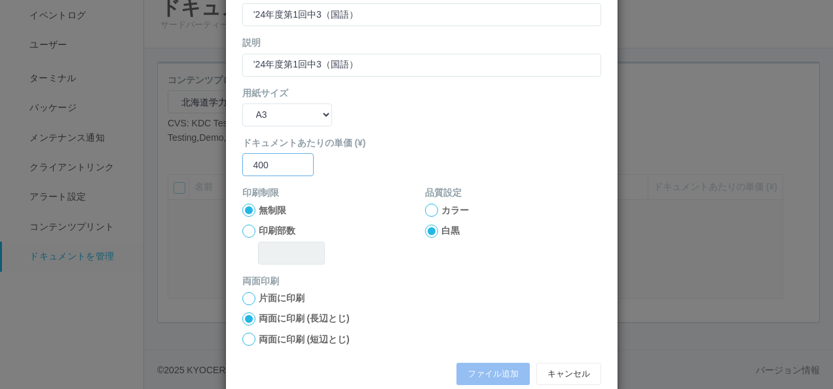
scroll to position [172, 0]
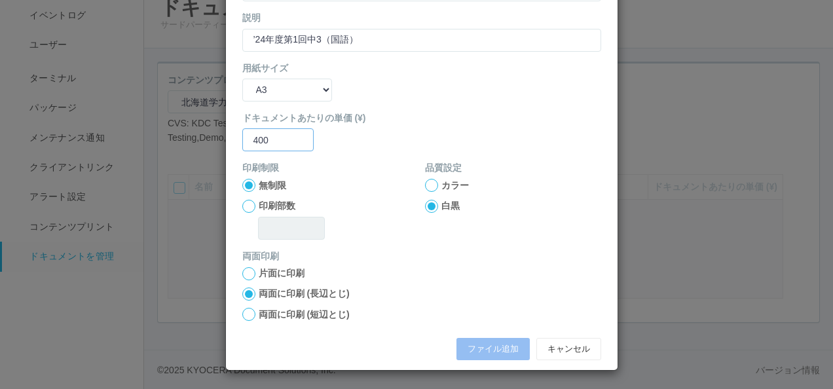
type input "400"
click at [271, 317] on label "両面に印刷 (短辺とじ)" at bounding box center [304, 315] width 91 height 14
click at [0, 0] on input "両面に印刷 (短辺とじ)" at bounding box center [0, 0] width 0 height 0
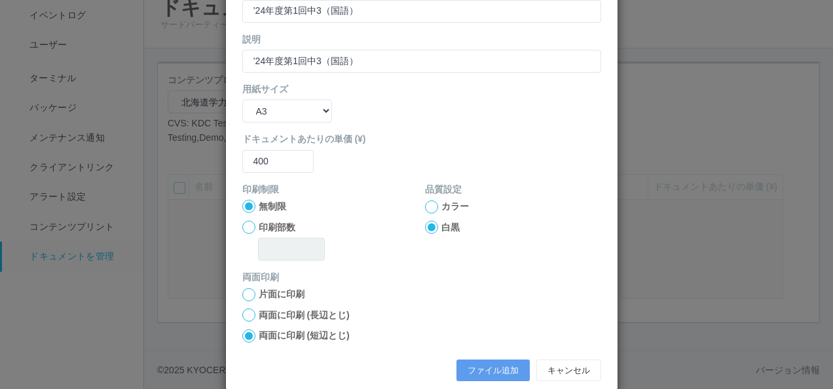
scroll to position [173, 0]
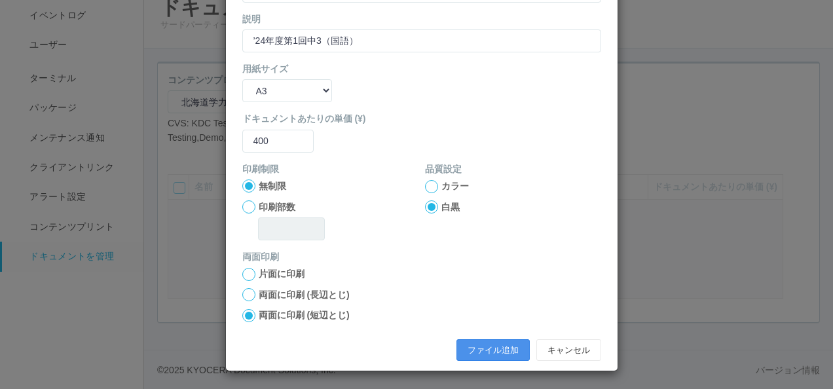
click at [474, 349] on button "ファイル追加" at bounding box center [492, 350] width 73 height 22
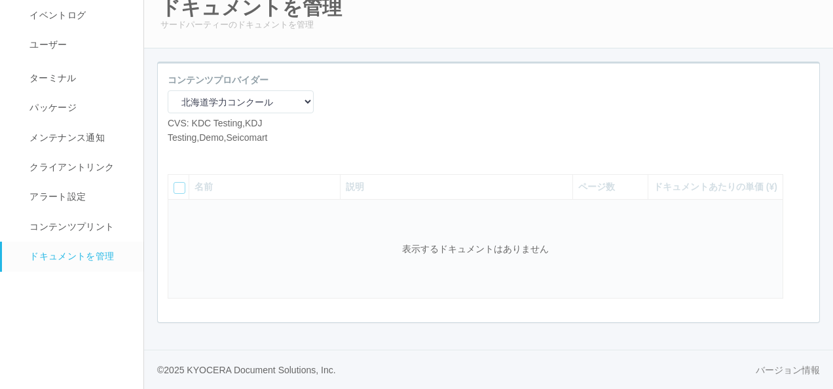
scroll to position [38, 0]
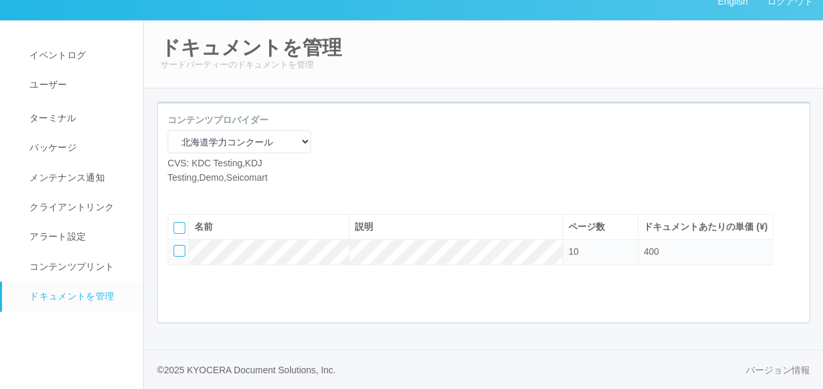
click at [177, 194] on icon at bounding box center [177, 194] width 0 height 0
select select "A4"
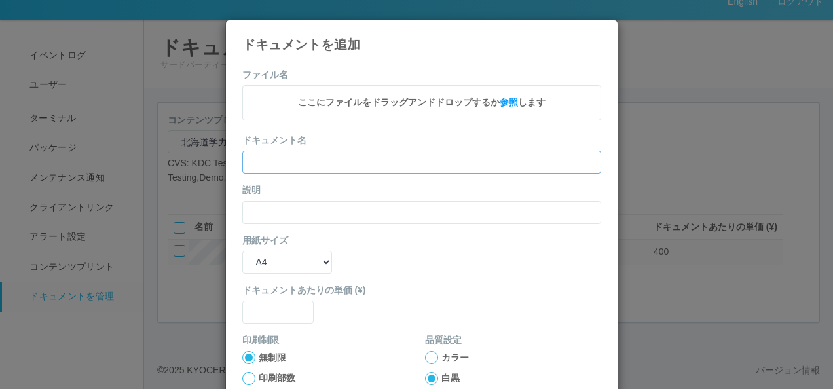
click at [264, 161] on input "text" at bounding box center [421, 162] width 359 height 23
paste input "’24年度第1回中3（数学）"
type input "’24年度第1回中3（数学）"
click at [262, 209] on input "text" at bounding box center [421, 212] width 359 height 23
paste input "’24年度第1回中3（数学）"
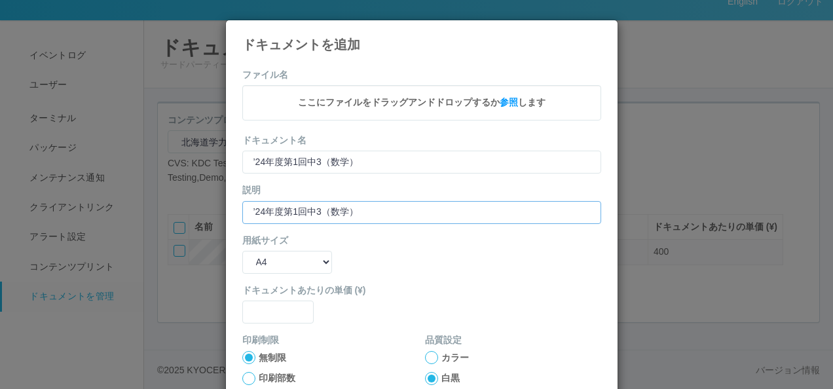
type input "’24年度第1回中3（数学）"
drag, startPoint x: 261, startPoint y: 262, endPoint x: 263, endPoint y: 270, distance: 7.5
click at [261, 262] on select "B5 A4 B4 A3" at bounding box center [287, 262] width 90 height 23
select select "A3"
click at [242, 251] on select "B5 A4 B4 A3" at bounding box center [287, 262] width 90 height 23
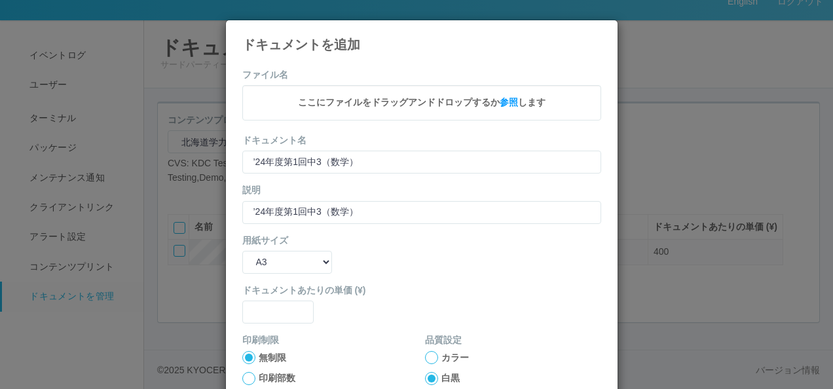
click at [268, 298] on div "ドキュメントあたりの単価 (¥)" at bounding box center [421, 303] width 359 height 40
click at [268, 300] on input "text" at bounding box center [278, 311] width 72 height 23
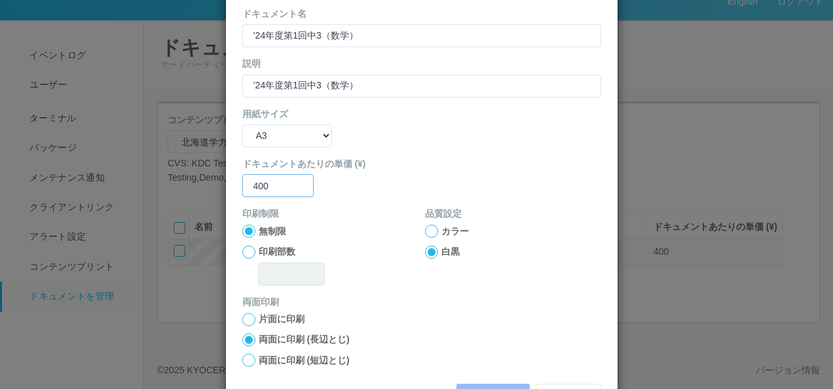
scroll to position [131, 0]
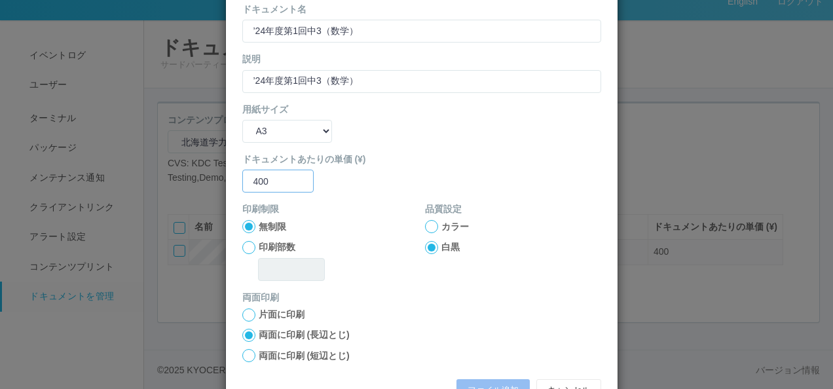
type input "400"
click at [259, 349] on label "両面に印刷 (短辺とじ)" at bounding box center [304, 356] width 91 height 14
click at [0, 0] on input "両面に印刷 (短辺とじ)" at bounding box center [0, 0] width 0 height 0
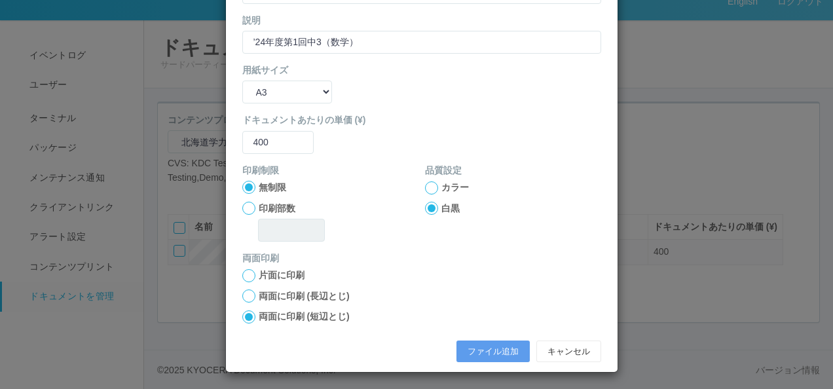
scroll to position [173, 0]
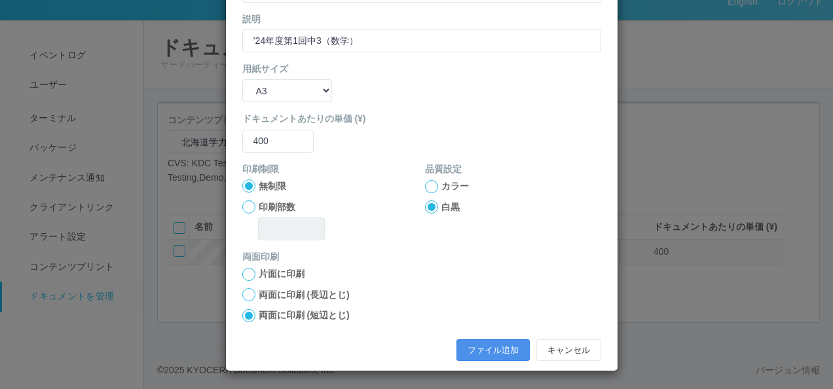
click at [469, 347] on button "ファイル追加" at bounding box center [492, 350] width 73 height 22
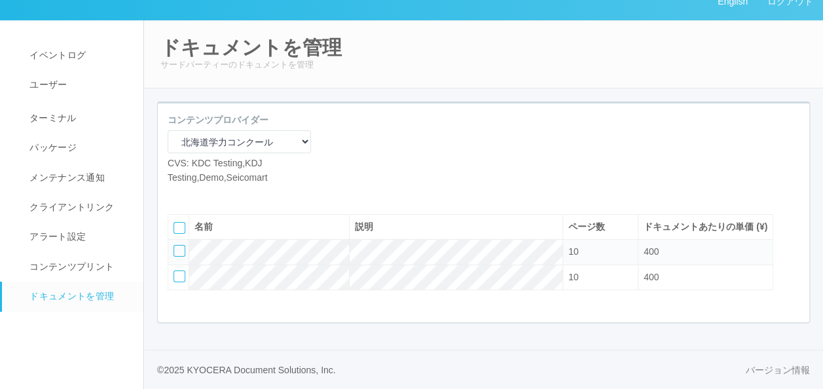
click at [177, 194] on icon at bounding box center [177, 194] width 0 height 0
select select "A4"
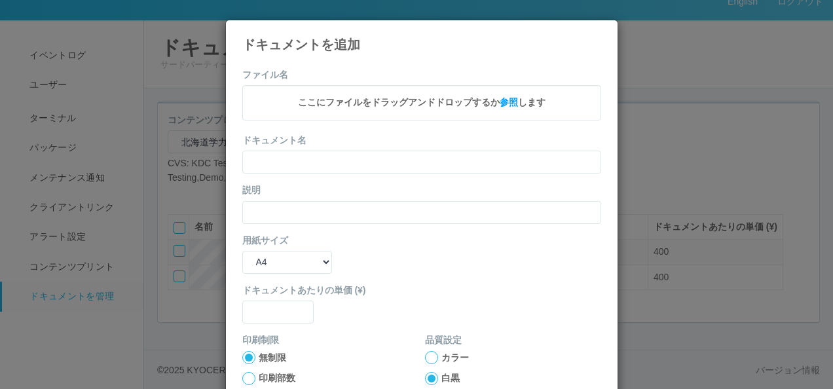
click at [291, 145] on label "ドキュメント名" at bounding box center [274, 141] width 64 height 14
click at [291, 162] on input "text" at bounding box center [421, 162] width 359 height 23
paste input "’24年度第1回中3（社会）"
type input "’24年度第1回中3（社会）"
drag, startPoint x: 262, startPoint y: 203, endPoint x: 263, endPoint y: 209, distance: 6.7
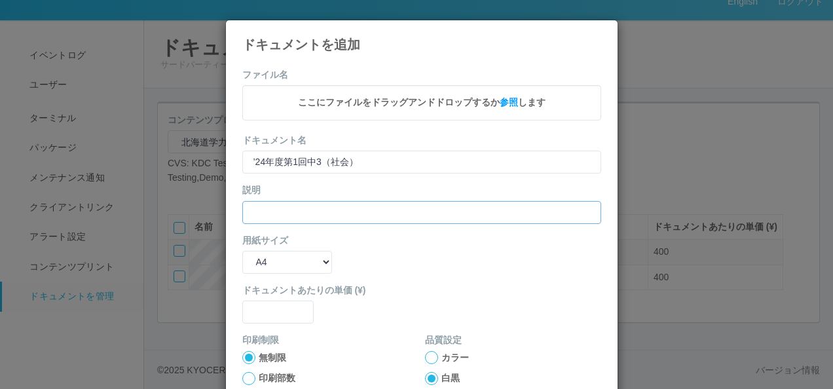
click at [262, 203] on input "text" at bounding box center [421, 212] width 359 height 23
paste input "’24年度第1回中3（社会）"
type input "’24年度第1回中3（社会）"
click at [266, 256] on select "B5 A4 B4 A3" at bounding box center [287, 262] width 90 height 23
select select "A3"
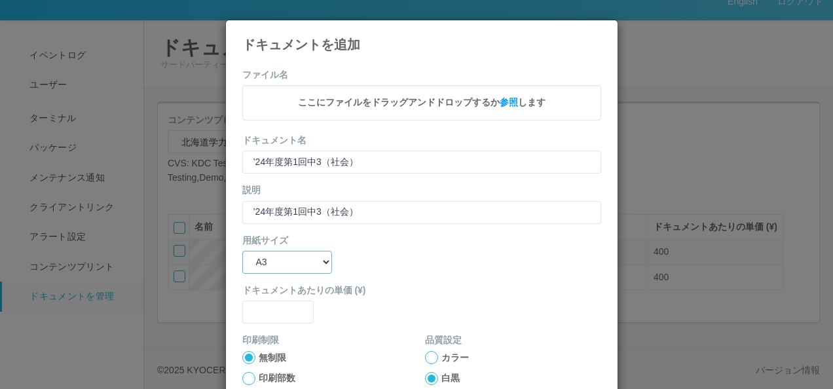
click at [242, 251] on select "B5 A4 B4 A3" at bounding box center [287, 262] width 90 height 23
click at [266, 312] on input "text" at bounding box center [278, 311] width 72 height 23
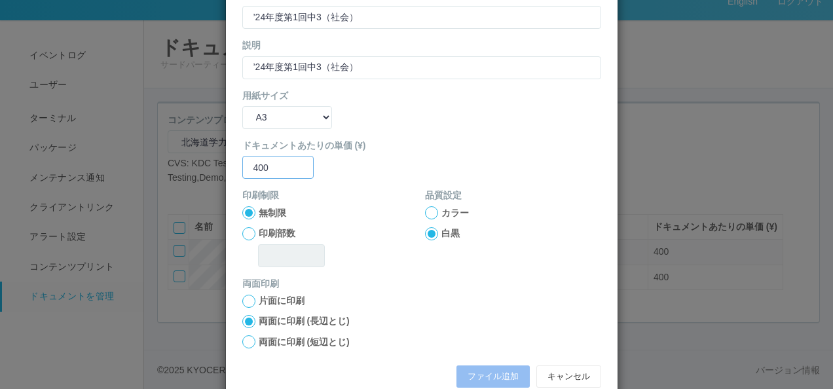
scroll to position [172, 0]
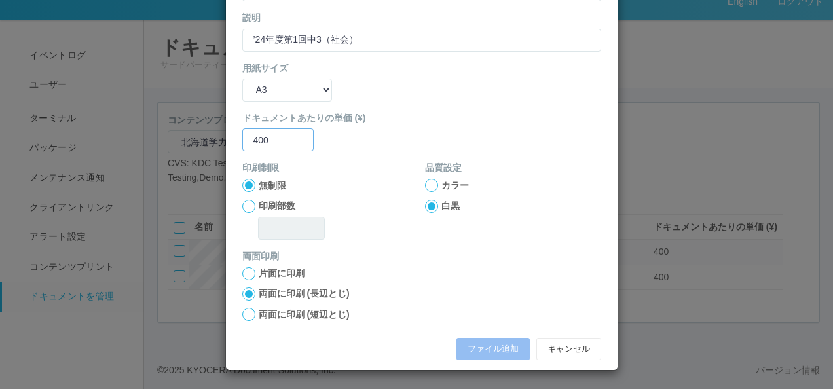
type input "400"
click at [251, 314] on div "両面に印刷 (短辺とじ)" at bounding box center [295, 315] width 107 height 14
click at [245, 311] on div at bounding box center [248, 314] width 13 height 13
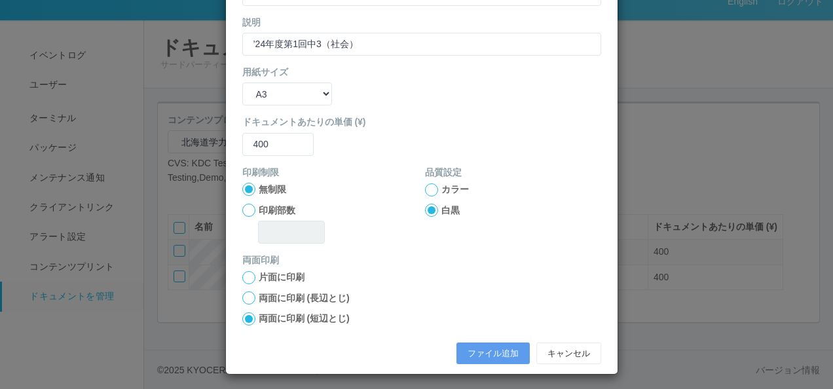
scroll to position [173, 0]
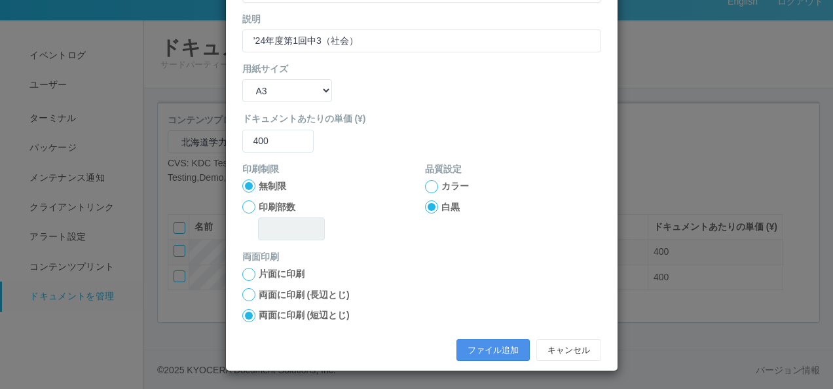
click at [463, 342] on button "ファイル追加" at bounding box center [492, 350] width 73 height 22
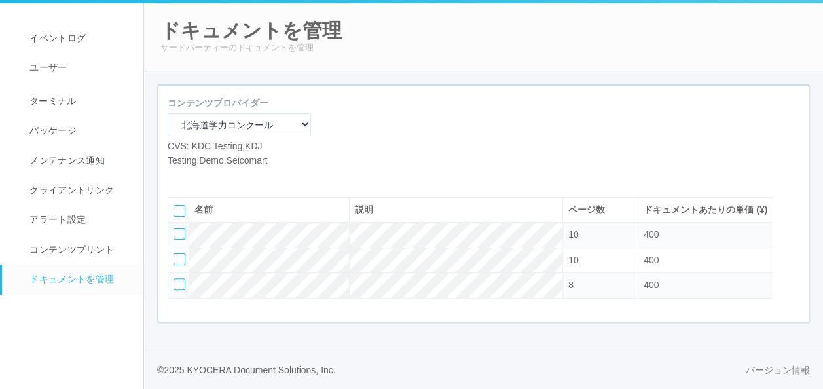
click at [175, 290] on div at bounding box center [179, 284] width 12 height 12
click at [207, 177] on icon at bounding box center [207, 177] width 0 height 0
select select "A3"
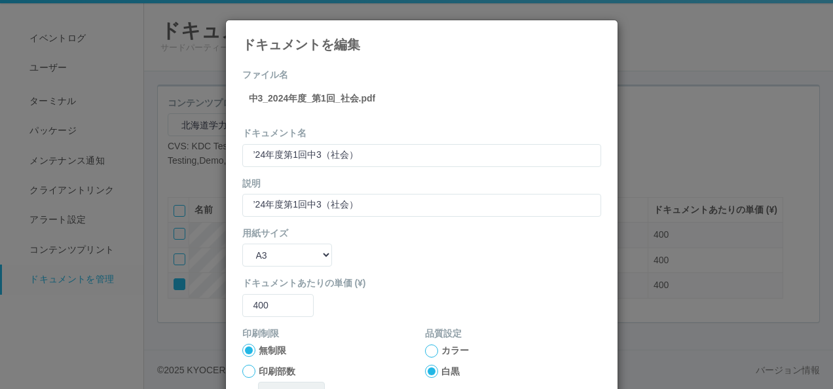
click at [601, 30] on icon at bounding box center [601, 30] width 0 height 0
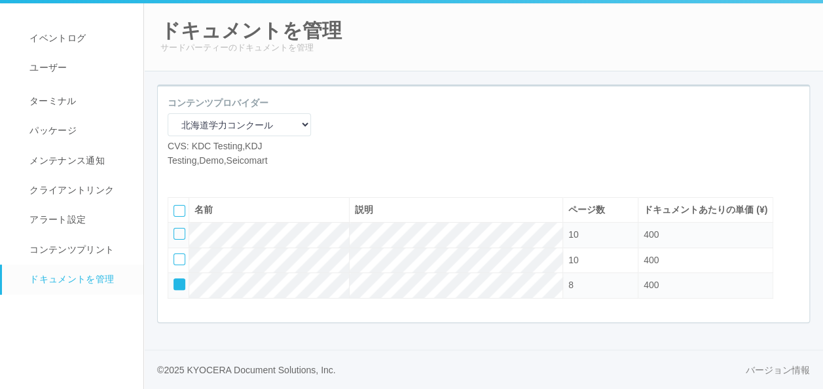
click at [175, 279] on icon at bounding box center [175, 279] width 0 height 0
click at [177, 177] on icon at bounding box center [177, 177] width 0 height 0
select select "A4"
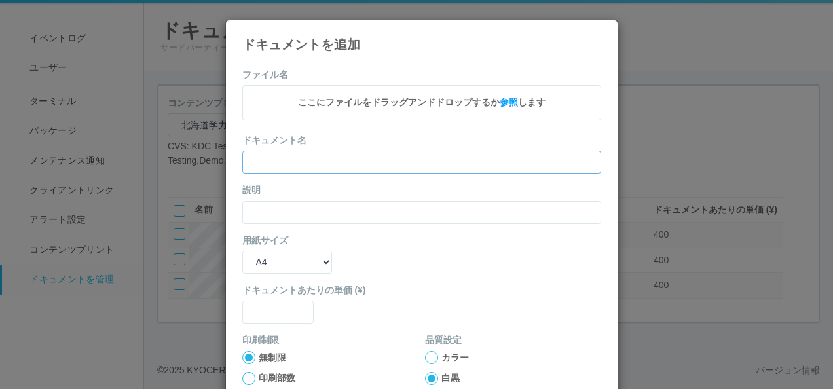
click at [279, 166] on input "text" at bounding box center [421, 162] width 359 height 23
paste input "’24年度第1回中3（理科）"
type input "’24年度第1回中3（理科）"
click at [260, 212] on input "text" at bounding box center [421, 212] width 359 height 23
paste input "’24年度第1回中3（理科）"
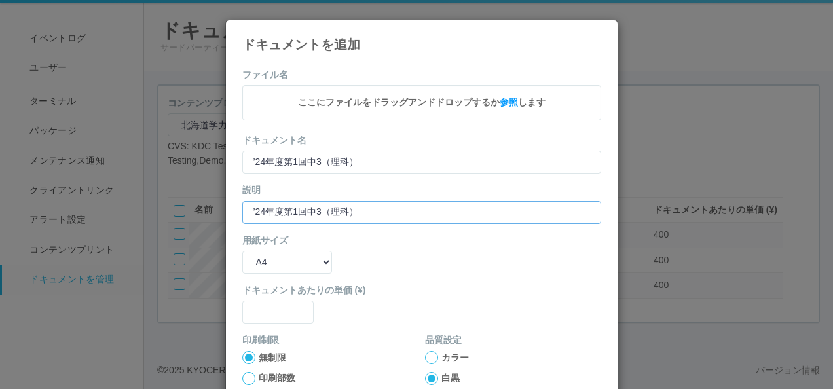
type input "’24年度第1回中3（理科）"
drag, startPoint x: 271, startPoint y: 253, endPoint x: 272, endPoint y: 263, distance: 9.9
click at [271, 254] on select "B5 A4 B4 A3" at bounding box center [287, 262] width 90 height 23
select select "A3"
click at [242, 251] on select "B5 A4 B4 A3" at bounding box center [287, 262] width 90 height 23
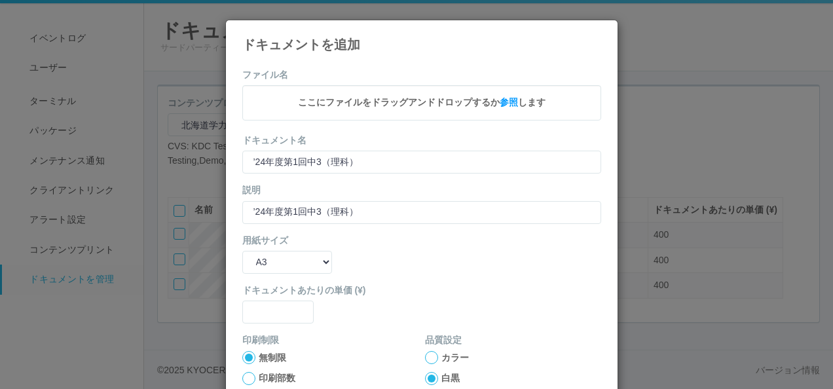
click at [267, 298] on div "ドキュメントあたりの単価 (¥)" at bounding box center [421, 303] width 359 height 40
click at [270, 313] on input "text" at bounding box center [278, 311] width 72 height 23
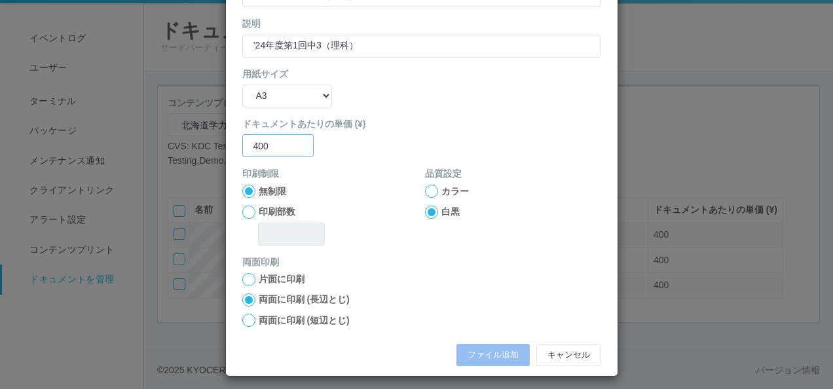
scroll to position [172, 0]
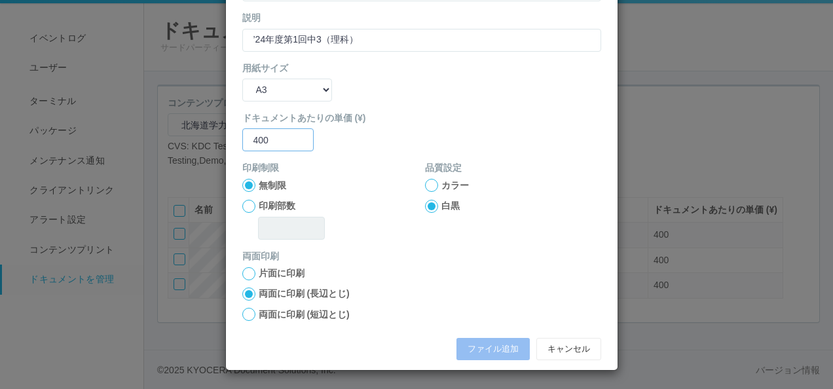
type input "400"
click at [270, 317] on label "両面に印刷 (短辺とじ)" at bounding box center [304, 315] width 91 height 14
click at [0, 0] on input "両面に印刷 (短辺とじ)" at bounding box center [0, 0] width 0 height 0
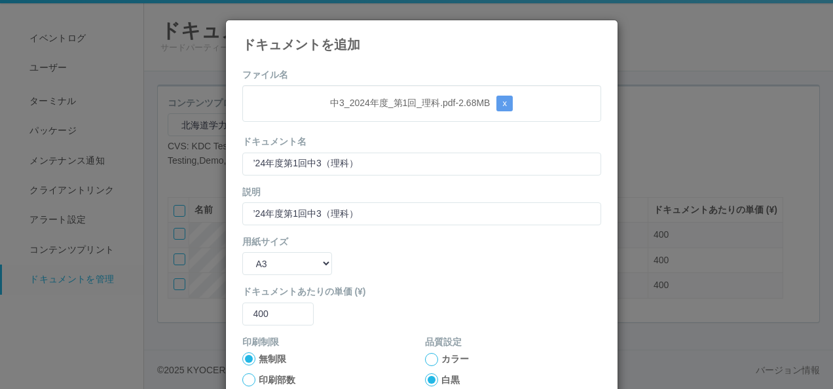
scroll to position [173, 0]
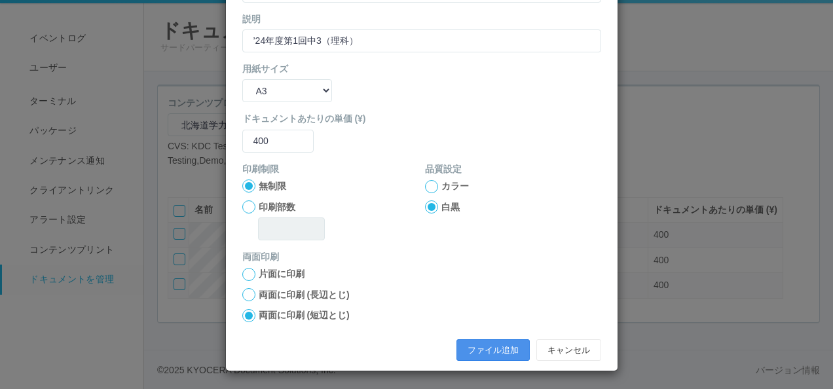
click at [465, 351] on button "ファイル追加" at bounding box center [492, 350] width 73 height 22
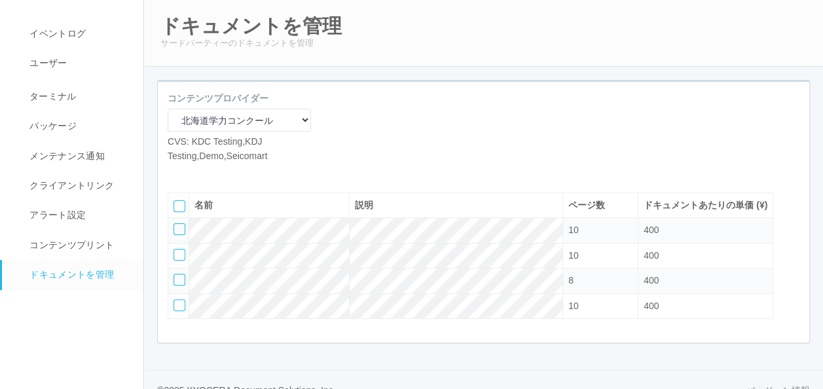
click at [177, 173] on icon at bounding box center [177, 173] width 0 height 0
select select "A4"
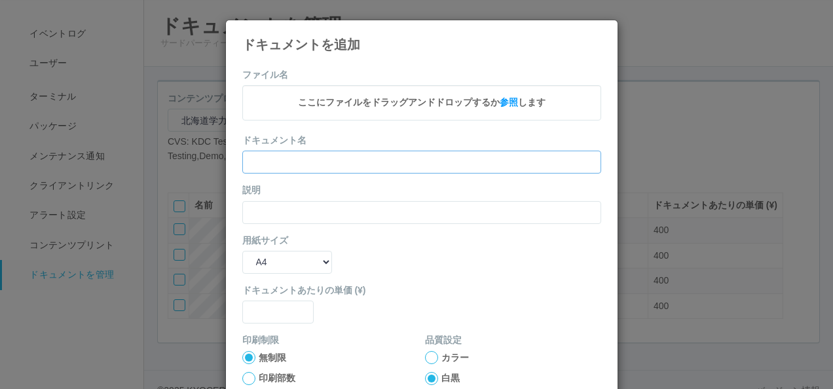
drag, startPoint x: 304, startPoint y: 152, endPoint x: 300, endPoint y: 160, distance: 9.4
click at [304, 152] on input "text" at bounding box center [421, 162] width 359 height 23
paste input "’24年度第1回中3（英語）"
type input "’24年度第1回中3（英語）"
click at [275, 194] on div "説明" at bounding box center [421, 203] width 359 height 40
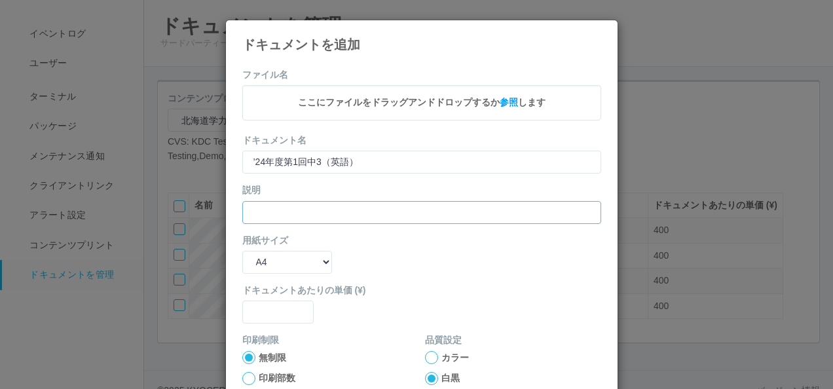
click at [275, 208] on input "text" at bounding box center [421, 212] width 359 height 23
paste input "’24年度第1回中3（英語）"
type input "’24年度第1回中3（英語）"
click at [283, 261] on select "B5 A4 B4 A3" at bounding box center [287, 262] width 90 height 23
select select "A3"
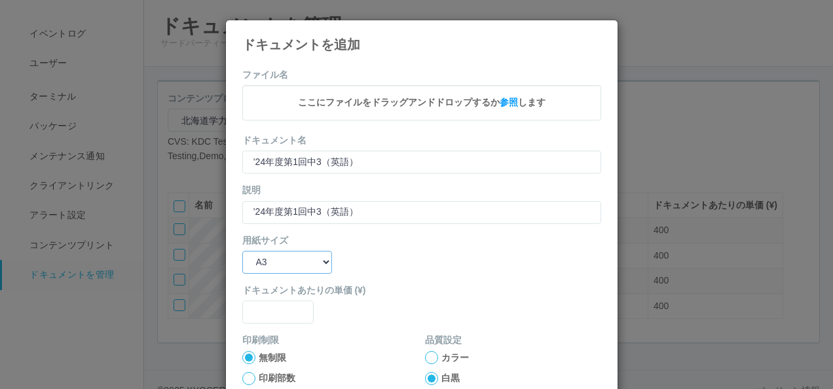
click at [242, 251] on select "B5 A4 B4 A3" at bounding box center [287, 262] width 90 height 23
click at [263, 315] on input "text" at bounding box center [278, 311] width 72 height 23
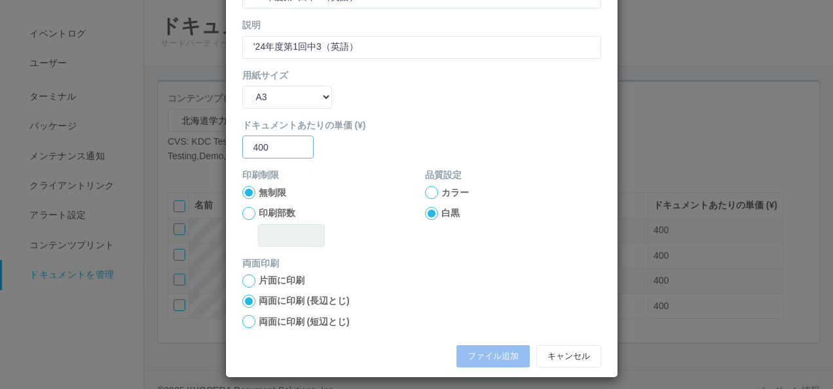
scroll to position [172, 0]
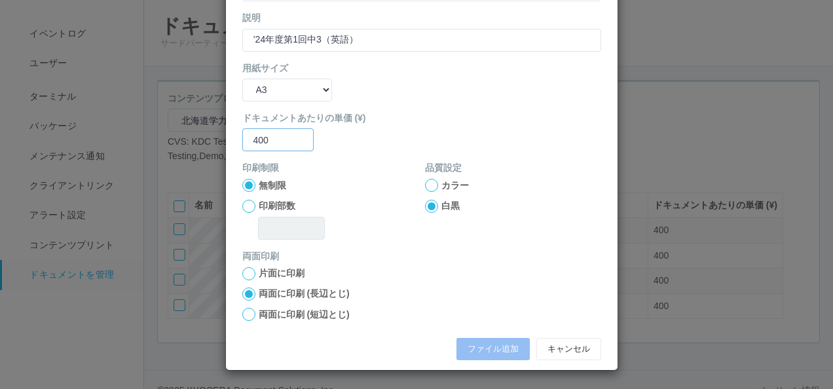
type input "400"
click at [259, 319] on label "両面に印刷 (短辺とじ)" at bounding box center [304, 315] width 91 height 14
click at [0, 0] on input "両面に印刷 (短辺とじ)" at bounding box center [0, 0] width 0 height 0
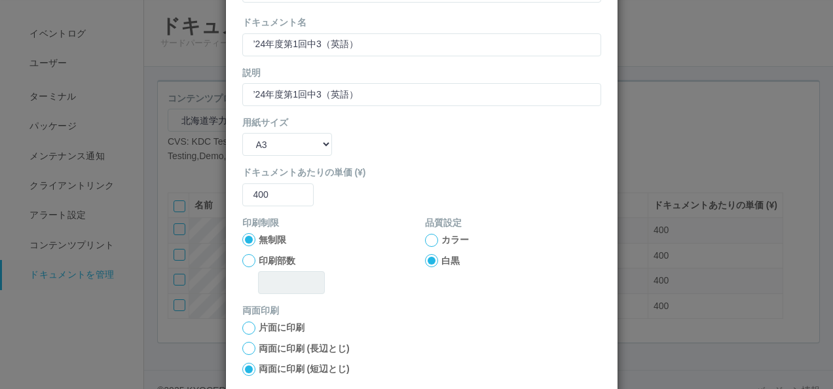
scroll to position [173, 0]
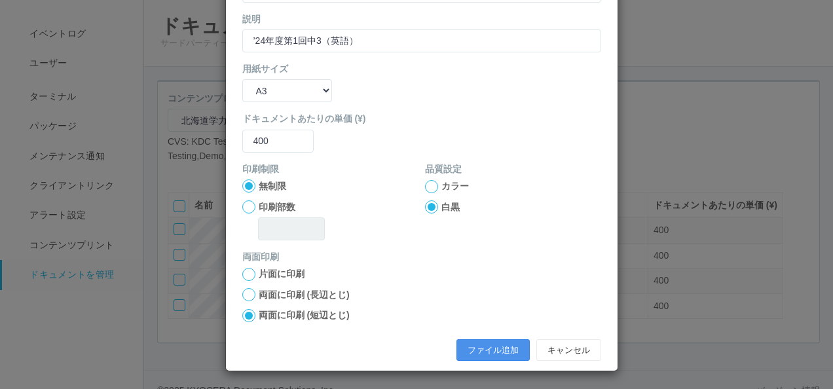
click at [486, 348] on button "ファイル追加" at bounding box center [492, 350] width 73 height 22
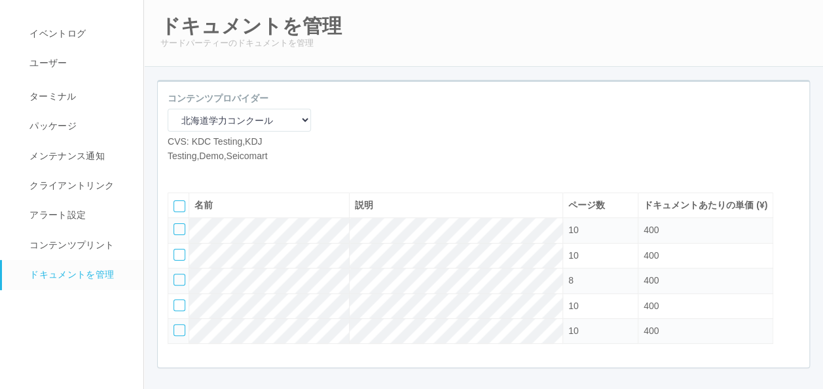
click at [197, 173] on icon at bounding box center [197, 173] width 0 height 0
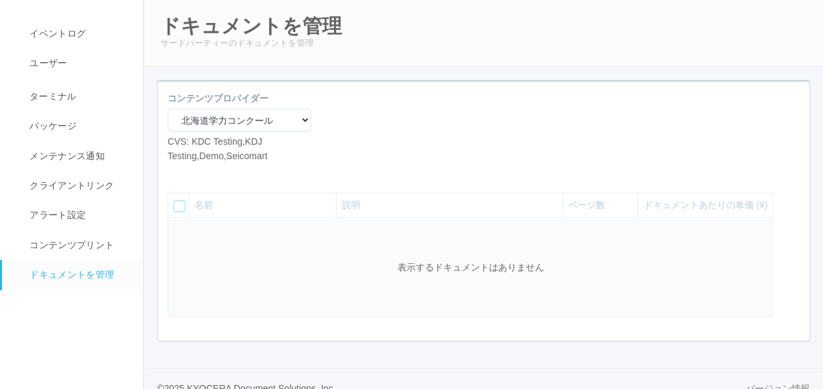
click at [177, 173] on icon at bounding box center [177, 173] width 0 height 0
select select "A4"
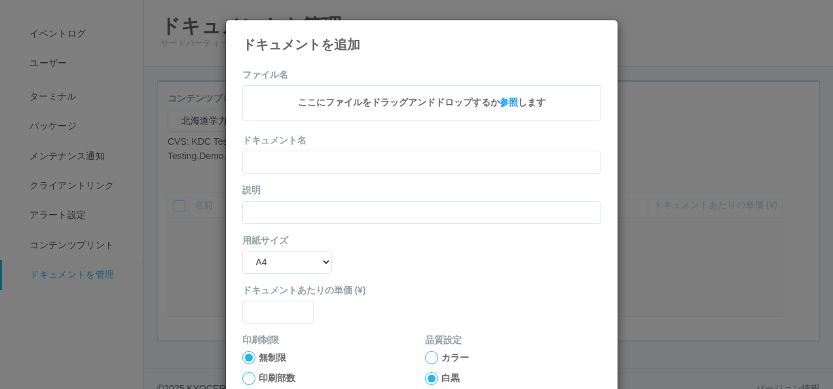
click at [301, 145] on div "ドキュメント名" at bounding box center [421, 154] width 359 height 40
click at [298, 155] on input "text" at bounding box center [421, 162] width 359 height 23
paste input "’24年度第3回中3（国語）"
type input "’24年度第3回中3（国語）"
click at [281, 221] on input "text" at bounding box center [421, 212] width 359 height 23
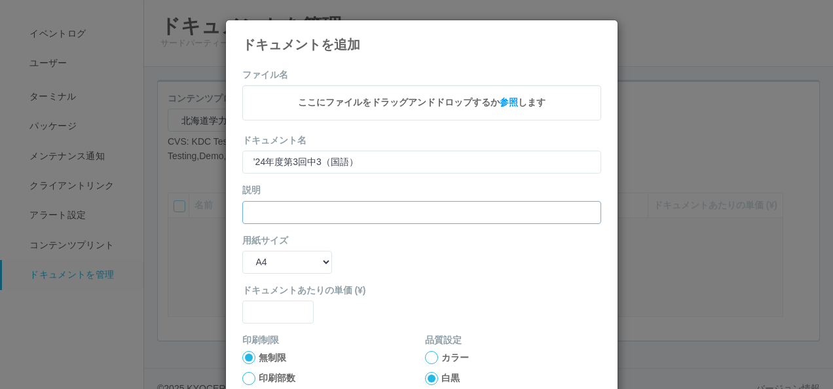
paste input "’24年度第3回中3（国語）"
type input "’24年度第3回中3（国語）"
click at [281, 259] on select "B5 A4 B4 A3" at bounding box center [287, 262] width 90 height 23
select select "A3"
click at [242, 251] on select "B5 A4 B4 A3" at bounding box center [287, 262] width 90 height 23
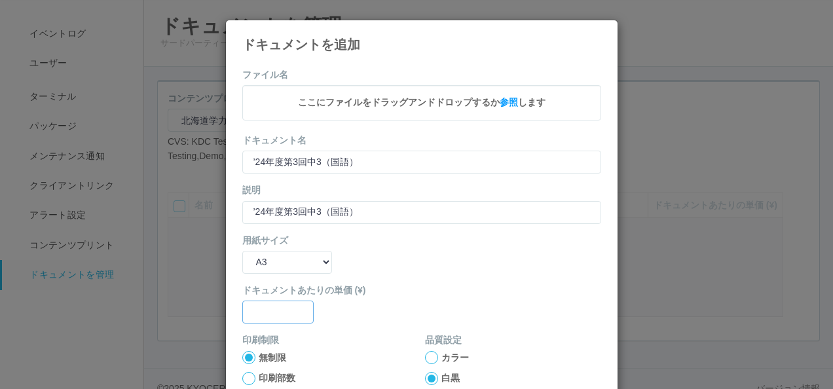
click at [269, 304] on input "text" at bounding box center [278, 311] width 72 height 23
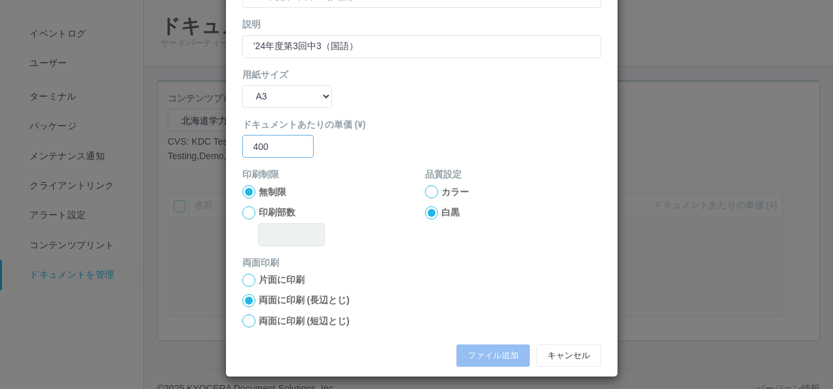
scroll to position [172, 0]
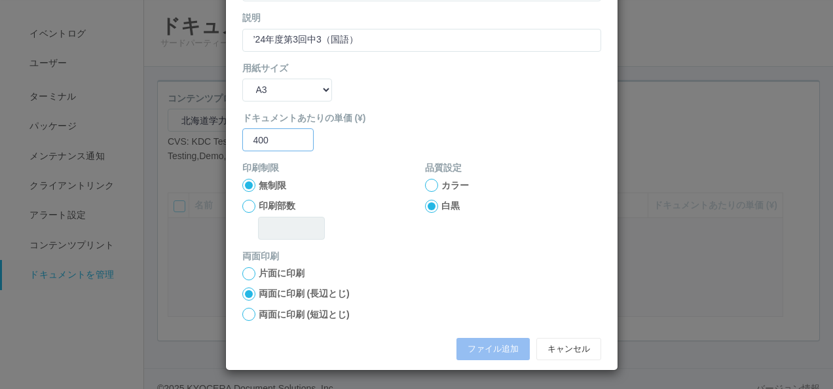
type input "400"
click at [263, 317] on label "両面に印刷 (短辺とじ)" at bounding box center [304, 315] width 91 height 14
click at [0, 0] on input "両面に印刷 (短辺とじ)" at bounding box center [0, 0] width 0 height 0
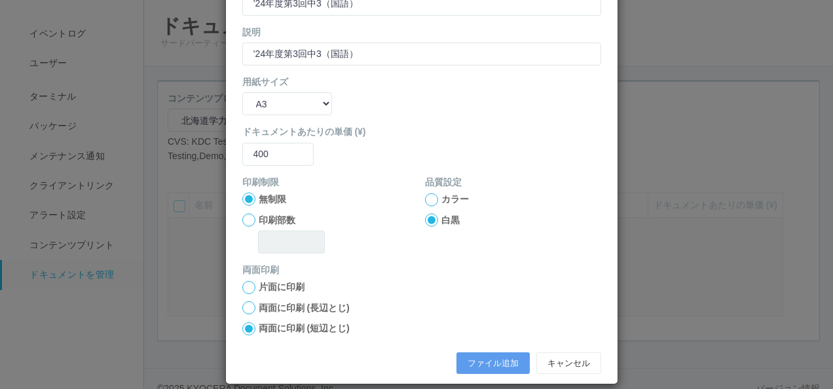
scroll to position [173, 0]
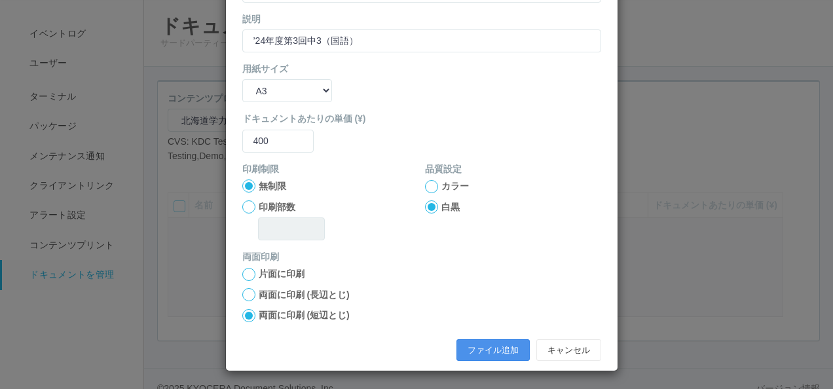
click at [476, 340] on button "ファイル追加" at bounding box center [492, 350] width 73 height 22
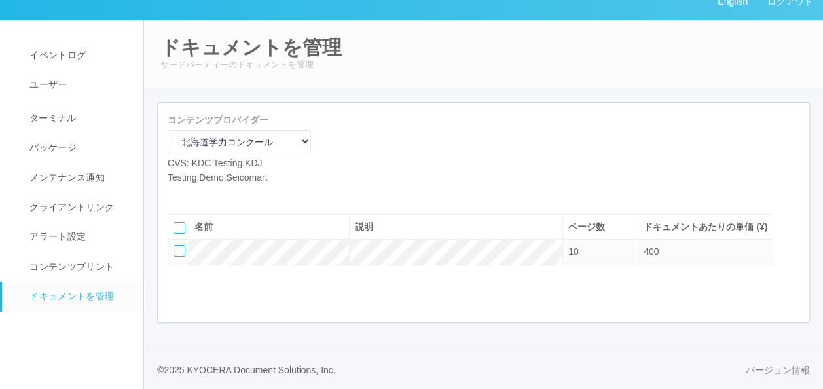
click at [177, 194] on icon at bounding box center [177, 194] width 0 height 0
select select "A4"
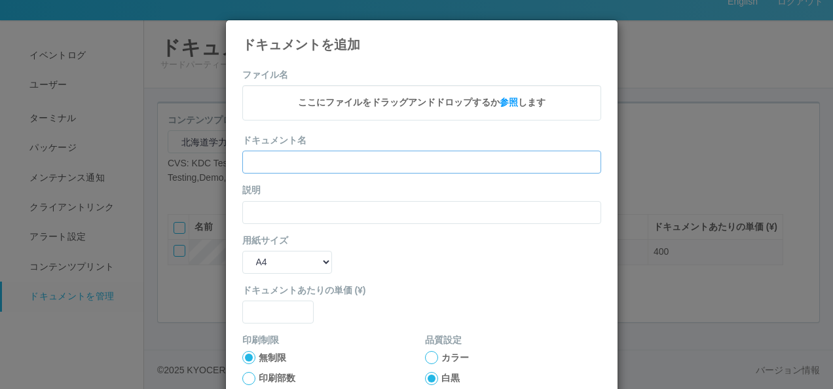
click at [292, 164] on input "text" at bounding box center [421, 162] width 359 height 23
paste input "’24年度第3回中3（数学）"
type input "’24年度第3回中3（数学）"
click at [257, 204] on input "text" at bounding box center [421, 212] width 359 height 23
paste input "’24年度第3回中3（数学）"
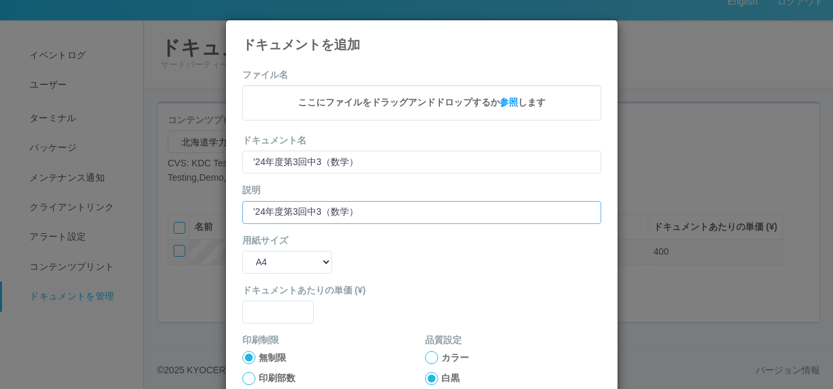
type input "’24年度第3回中3（数学）"
click at [267, 244] on label "用紙サイズ" at bounding box center [265, 241] width 46 height 14
drag, startPoint x: 270, startPoint y: 258, endPoint x: 269, endPoint y: 273, distance: 15.1
click at [268, 258] on select "B5 A4 B4 A3" at bounding box center [287, 262] width 90 height 23
click at [242, 251] on select "B5 A4 B4 A3" at bounding box center [287, 262] width 90 height 23
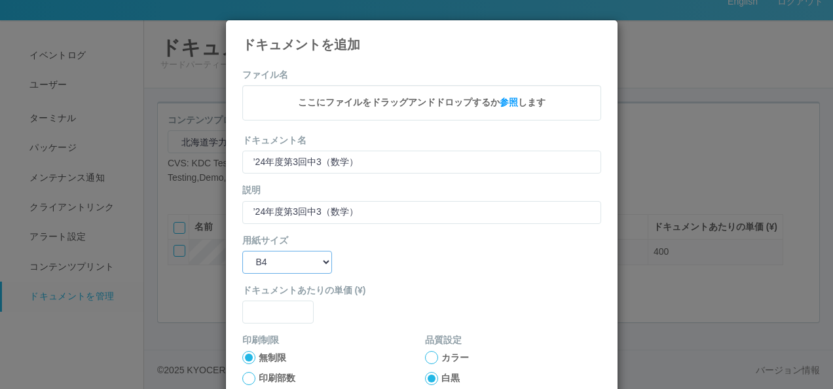
drag, startPoint x: 276, startPoint y: 262, endPoint x: 277, endPoint y: 272, distance: 10.5
click at [276, 264] on select "B5 A4 B4 A3" at bounding box center [287, 262] width 90 height 23
select select "A3"
click at [242, 251] on select "B5 A4 B4 A3" at bounding box center [287, 262] width 90 height 23
click at [269, 319] on input "text" at bounding box center [278, 311] width 72 height 23
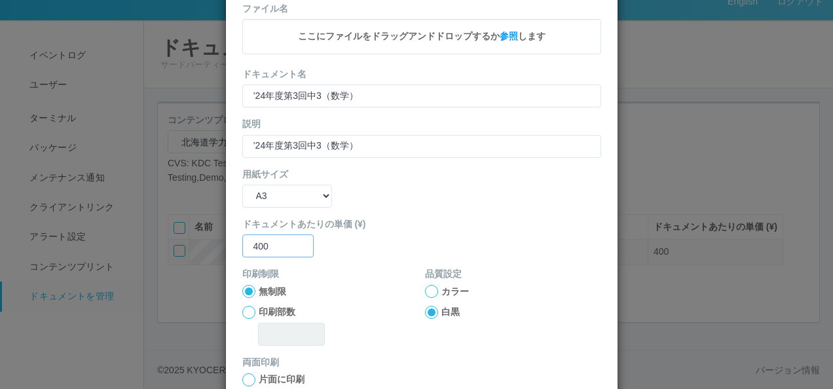
scroll to position [172, 0]
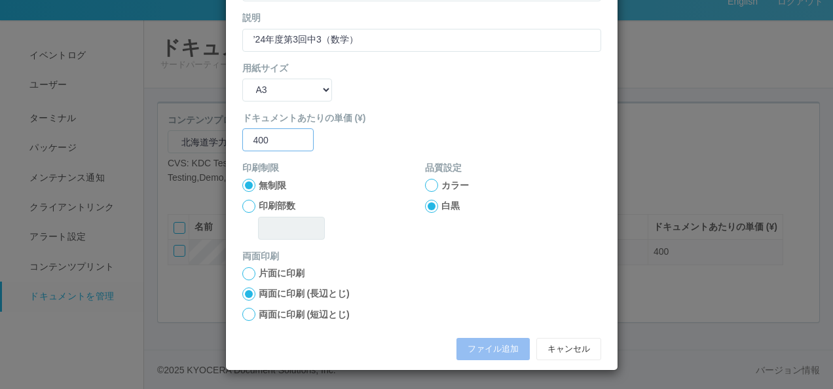
type input "400"
click at [267, 314] on label "両面に印刷 (短辺とじ)" at bounding box center [304, 315] width 91 height 14
click at [0, 0] on input "両面に印刷 (短辺とじ)" at bounding box center [0, 0] width 0 height 0
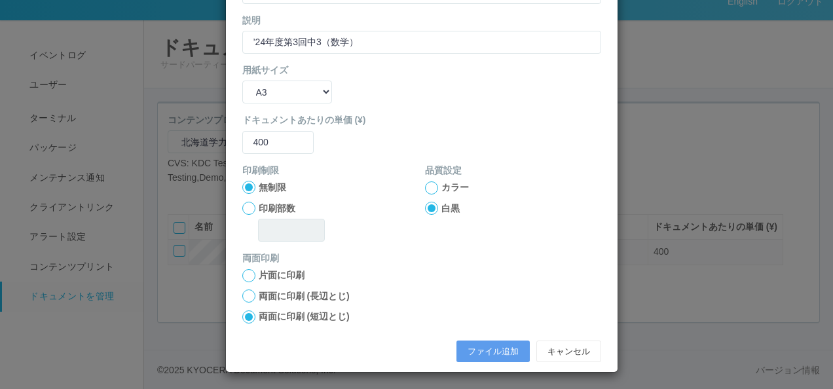
scroll to position [173, 0]
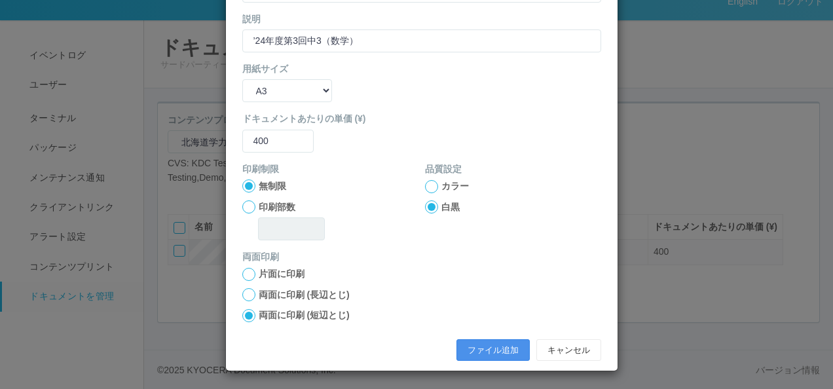
click at [470, 350] on button "ファイル追加" at bounding box center [492, 350] width 73 height 22
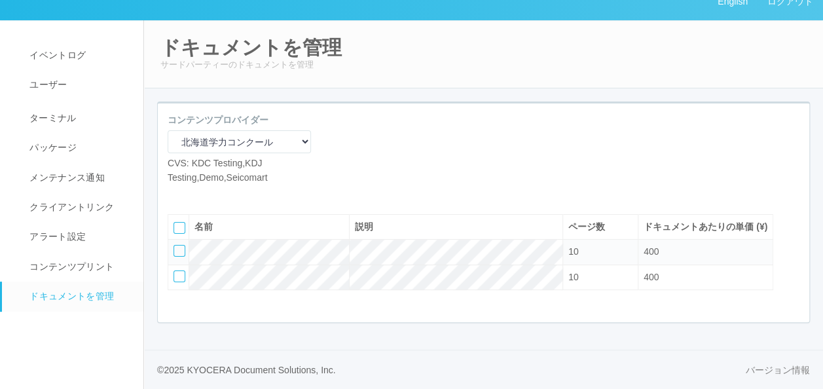
click at [177, 194] on icon at bounding box center [177, 194] width 0 height 0
select select "A4"
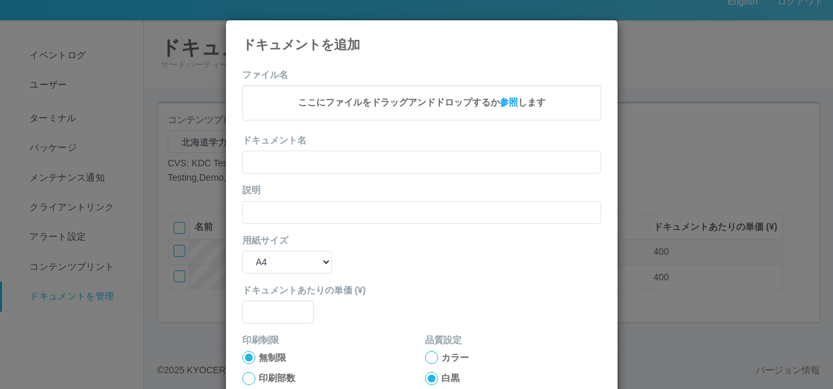
click at [278, 173] on form "ファイル名 ここにファイルをドラッグアンドドロップするか 参照 します ドキュメント名 説明 用紙サイズ B5 A4 B4 A3 ドキュメントあたりの単価 (…" at bounding box center [421, 303] width 359 height 471
click at [272, 160] on input "text" at bounding box center [421, 162] width 359 height 23
paste input "’24年度第3回中3（社会）"
type input "’24年度第3回中3（社会）"
click at [249, 207] on input "text" at bounding box center [421, 212] width 359 height 23
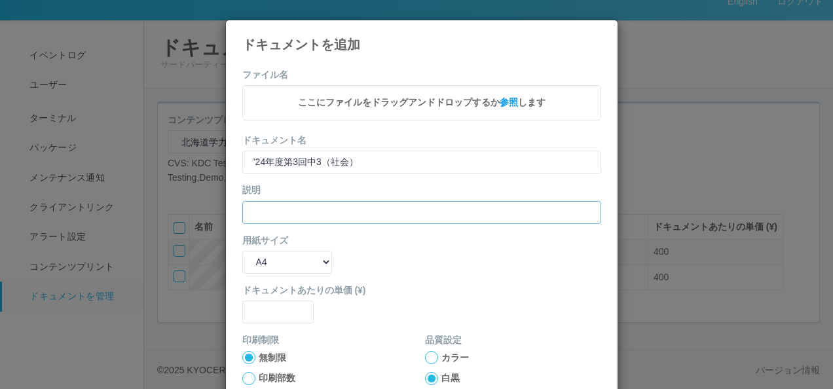
paste input "’24年度第3回中3（社会）"
type input "’24年度第3回中3（社会）"
click at [259, 263] on select "B5 A4 B4 A3" at bounding box center [287, 262] width 90 height 23
select select "A3"
click at [242, 251] on select "B5 A4 B4 A3" at bounding box center [287, 262] width 90 height 23
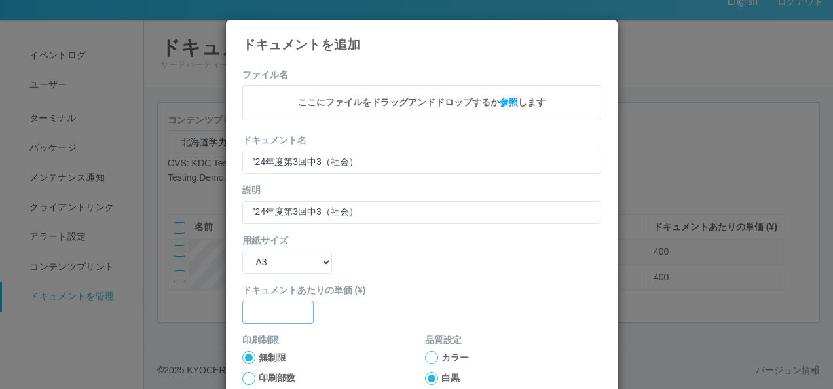
click at [262, 306] on input "text" at bounding box center [278, 311] width 72 height 23
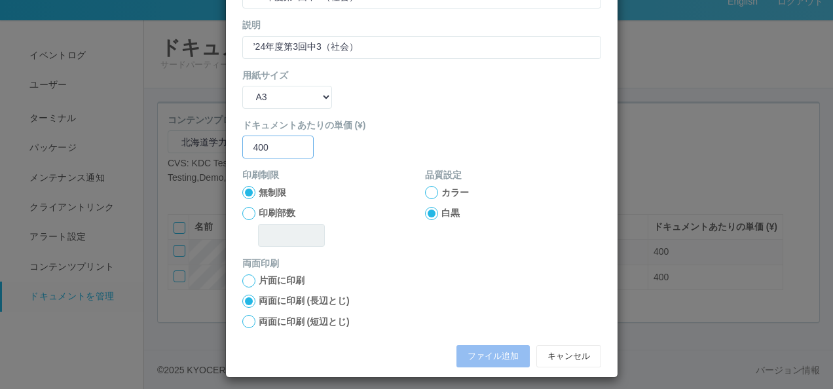
scroll to position [172, 0]
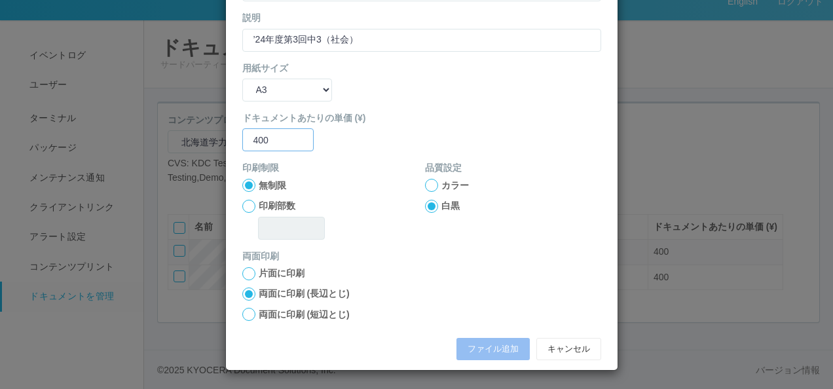
type input "400"
click at [266, 314] on label "両面に印刷 (短辺とじ)" at bounding box center [304, 315] width 91 height 14
click at [0, 0] on input "両面に印刷 (短辺とじ)" at bounding box center [0, 0] width 0 height 0
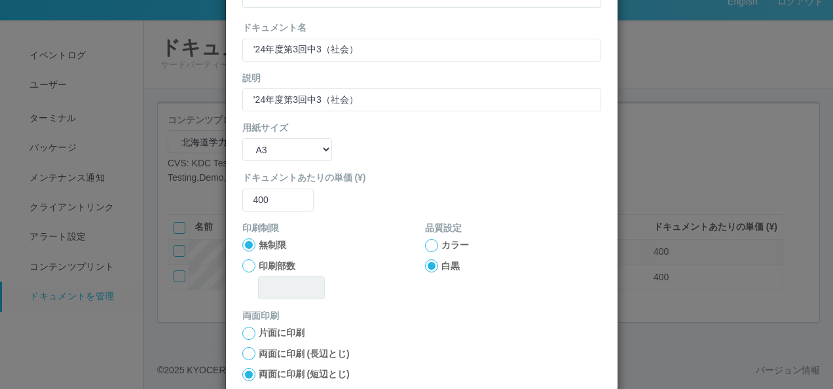
scroll to position [173, 0]
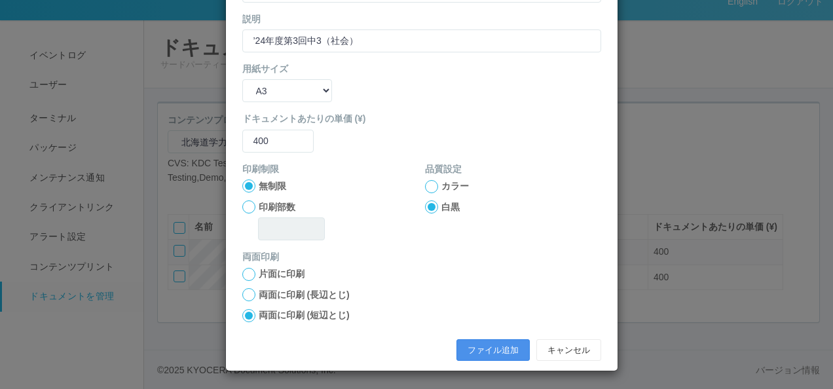
click at [469, 349] on button "ファイル追加" at bounding box center [492, 350] width 73 height 22
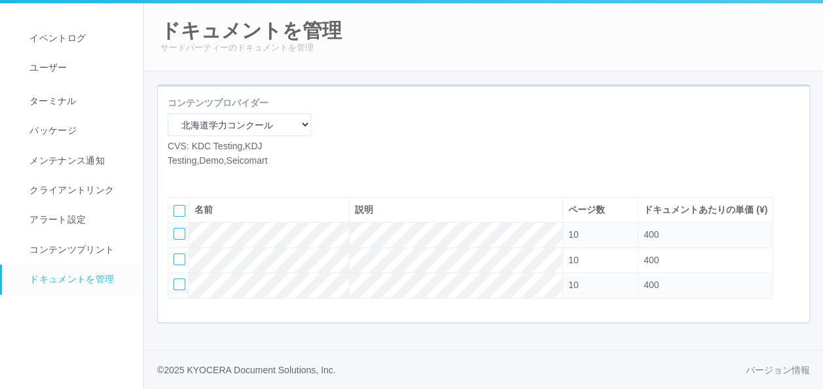
click at [177, 177] on icon at bounding box center [177, 177] width 0 height 0
select select "A4"
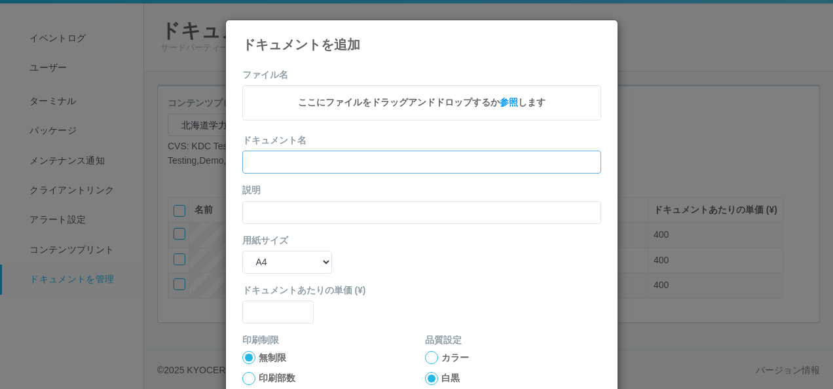
drag, startPoint x: 319, startPoint y: 158, endPoint x: 310, endPoint y: 166, distance: 12.1
click at [319, 158] on input "text" at bounding box center [421, 162] width 359 height 23
paste input "’24年度第3回中3（理科）"
type input "’24年度第3回中3（理科）"
click at [291, 204] on input "text" at bounding box center [421, 212] width 359 height 23
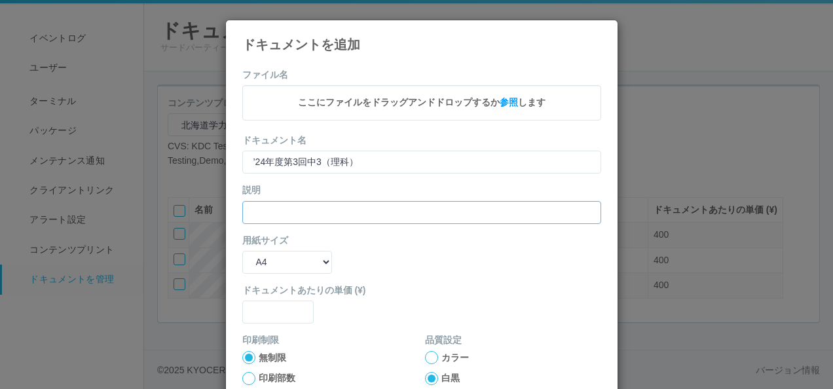
paste input "’24年度第3回中3（理科）"
type input "’24年度第3回中3（理科）"
click at [272, 257] on select "B5 A4 B4 A3" at bounding box center [287, 262] width 90 height 23
click at [242, 251] on select "B5 A4 B4 A3" at bounding box center [287, 262] width 90 height 23
drag, startPoint x: 276, startPoint y: 258, endPoint x: 276, endPoint y: 272, distance: 13.8
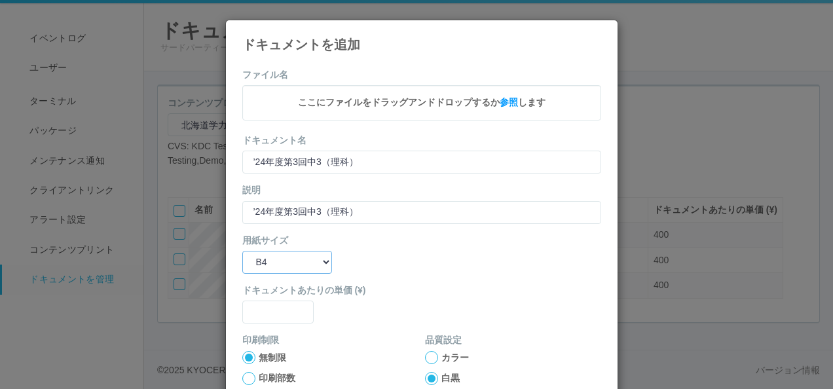
click at [276, 258] on select "B5 A4 B4 A3" at bounding box center [287, 262] width 90 height 23
select select "A3"
click at [242, 251] on select "B5 A4 B4 A3" at bounding box center [287, 262] width 90 height 23
click at [266, 309] on input "text" at bounding box center [278, 311] width 72 height 23
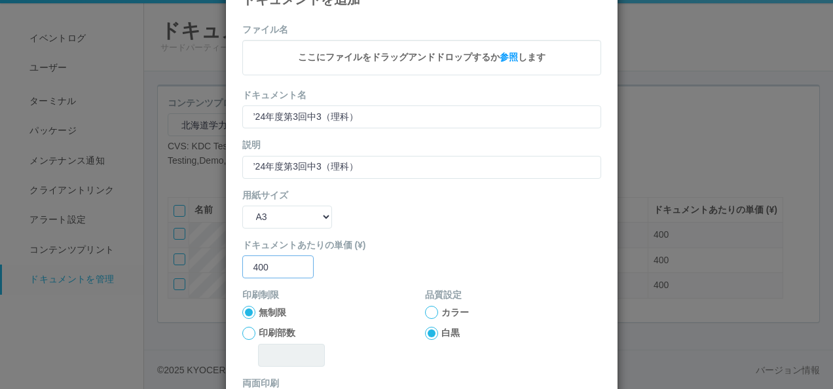
scroll to position [131, 0]
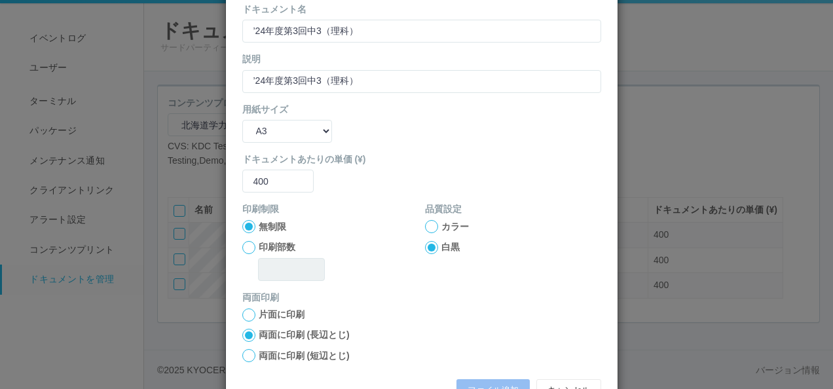
click at [245, 354] on div at bounding box center [248, 355] width 13 height 13
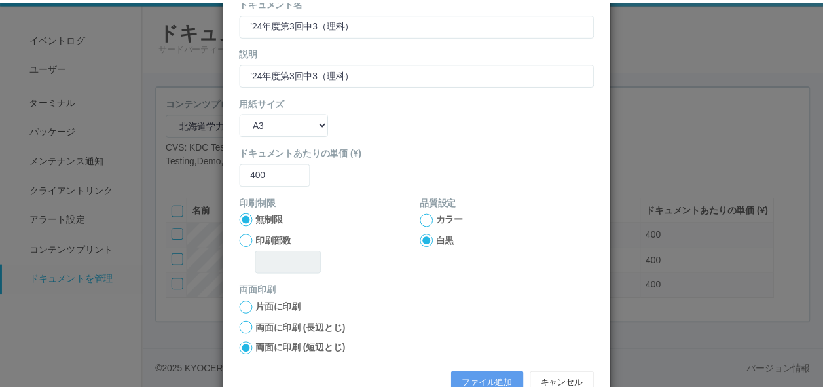
scroll to position [173, 0]
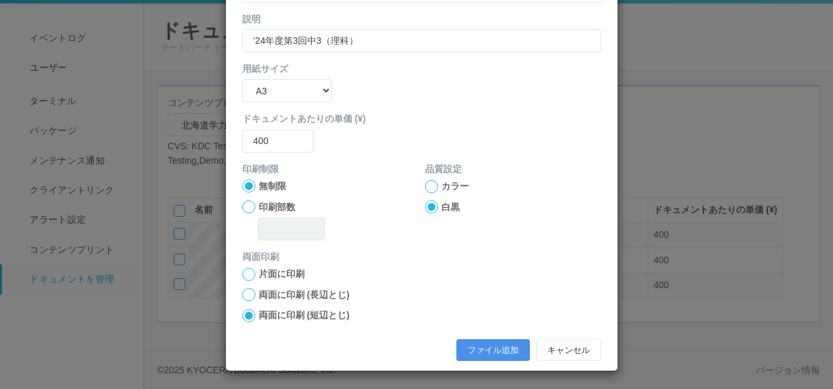
click at [480, 342] on button "ファイル追加" at bounding box center [492, 350] width 73 height 22
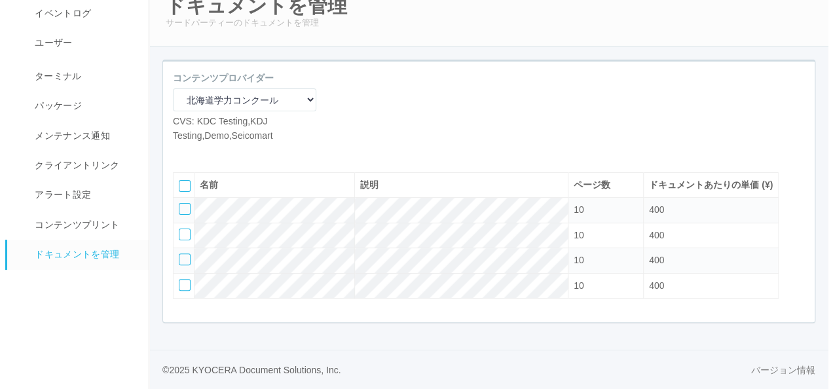
scroll to position [79, 0]
click at [177, 152] on icon at bounding box center [177, 152] width 0 height 0
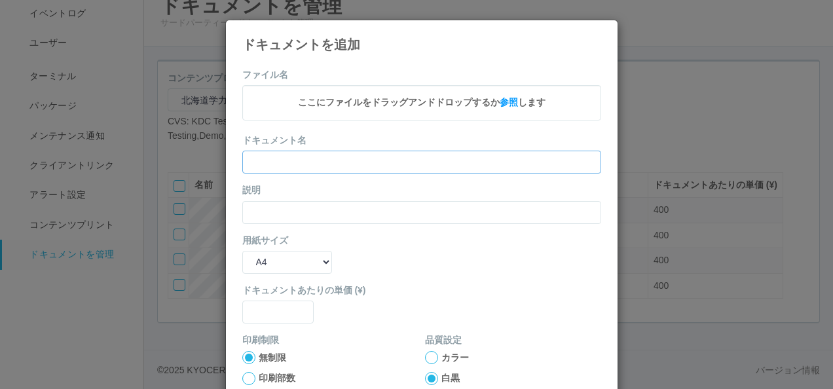
click at [327, 158] on input "text" at bounding box center [421, 162] width 359 height 23
paste input "’24年度第3回中3（英語）"
click at [272, 207] on input "text" at bounding box center [421, 212] width 359 height 23
paste input "’24年度第3回中3（英語）"
click at [264, 263] on select "B5 A4 B4 A3" at bounding box center [287, 262] width 90 height 23
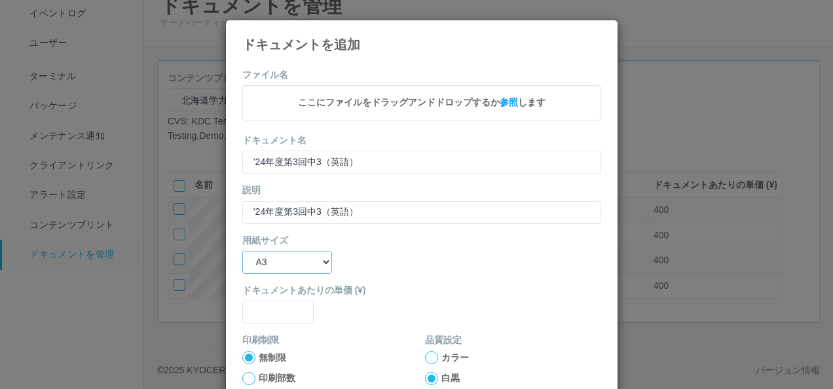
click at [242, 251] on select "B5 A4 B4 A3" at bounding box center [287, 262] width 90 height 23
click at [262, 313] on input "text" at bounding box center [278, 311] width 72 height 23
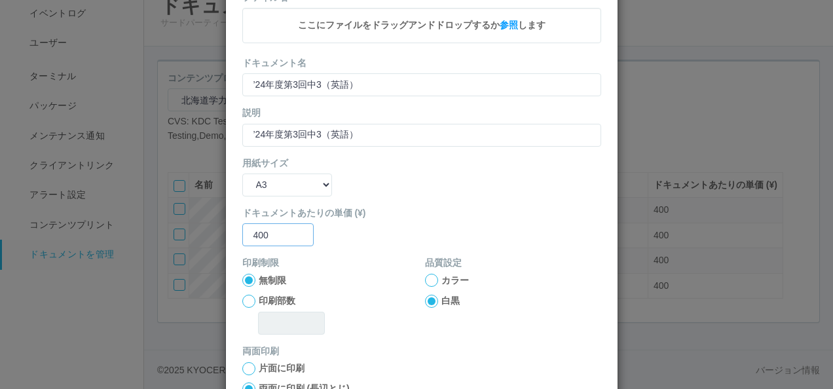
scroll to position [172, 0]
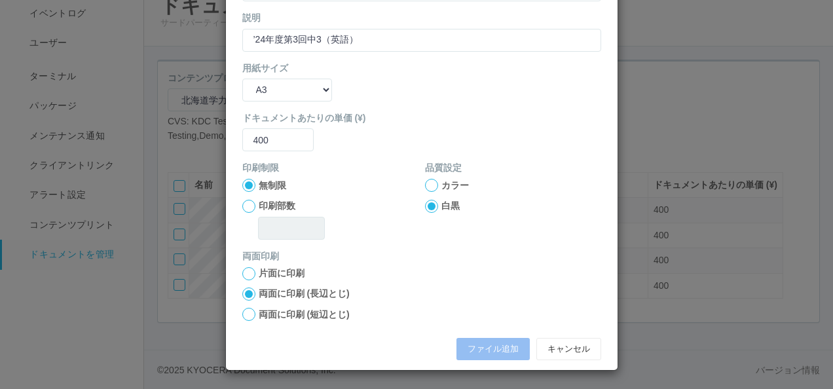
click at [259, 315] on label "両面に印刷 (短辺とじ)" at bounding box center [304, 315] width 91 height 14
click at [0, 0] on input "両面に印刷 (短辺とじ)" at bounding box center [0, 0] width 0 height 0
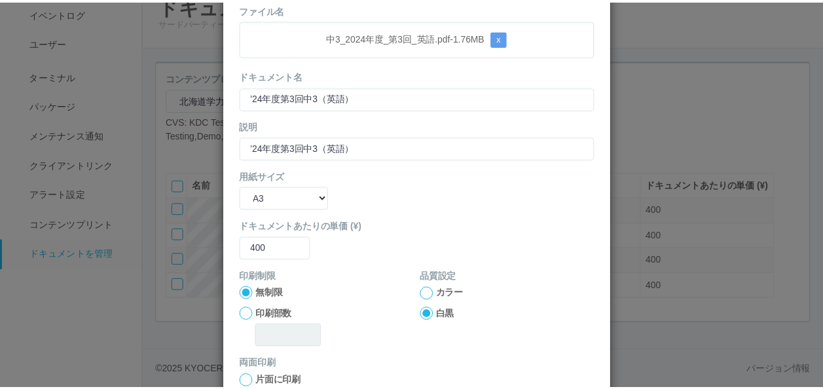
scroll to position [173, 0]
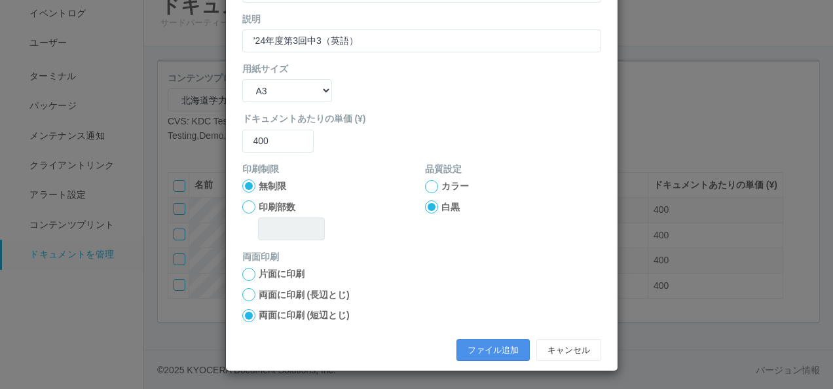
click at [486, 347] on button "ファイル追加" at bounding box center [492, 350] width 73 height 22
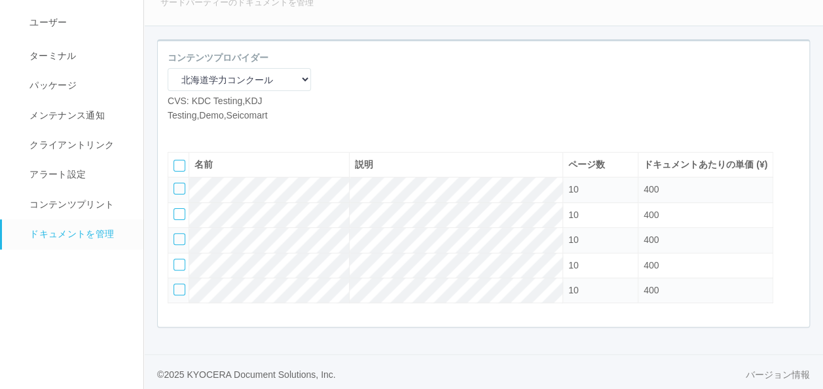
click at [197, 132] on icon at bounding box center [197, 132] width 0 height 0
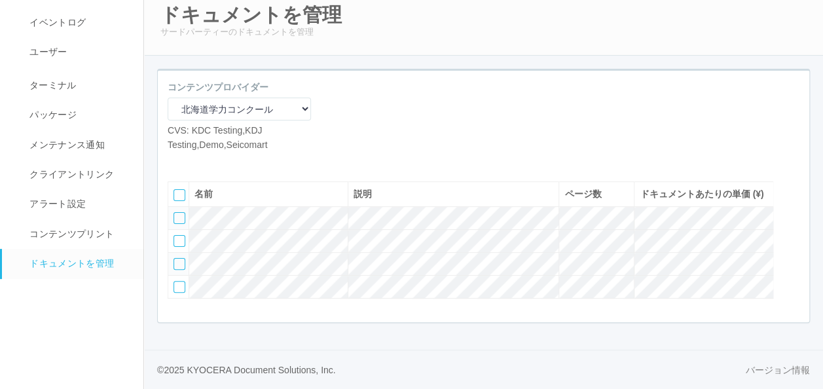
scroll to position [78, 0]
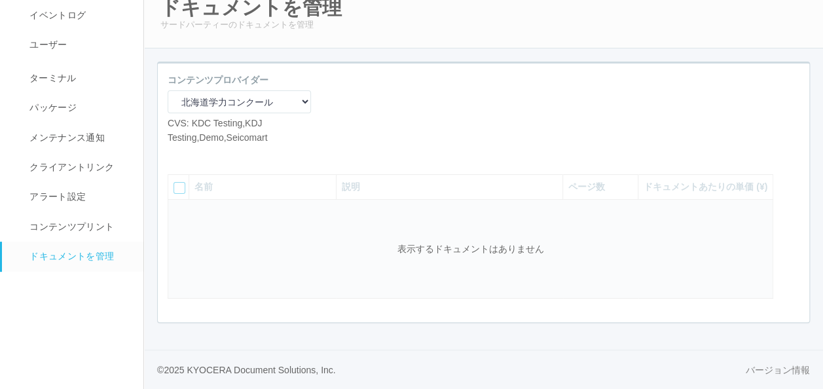
click at [197, 154] on icon at bounding box center [197, 154] width 0 height 0
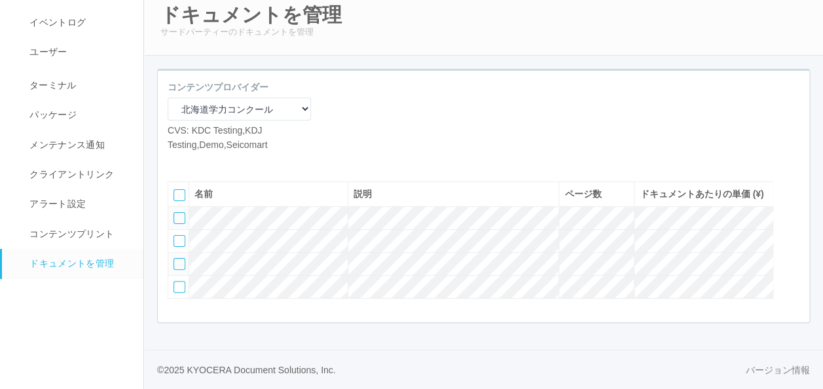
scroll to position [79, 0]
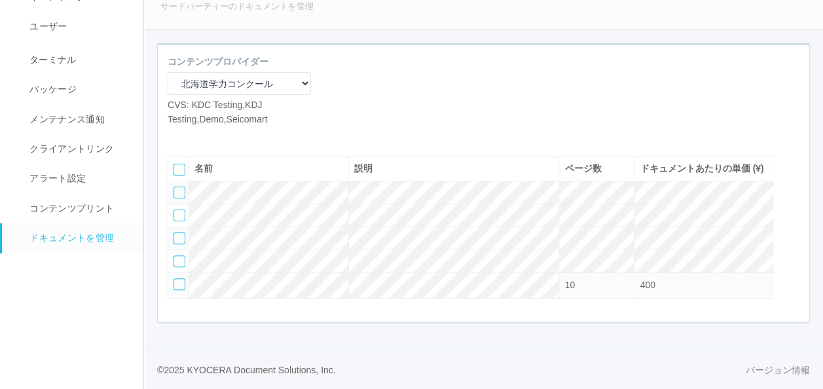
click at [197, 136] on icon at bounding box center [197, 136] width 0 height 0
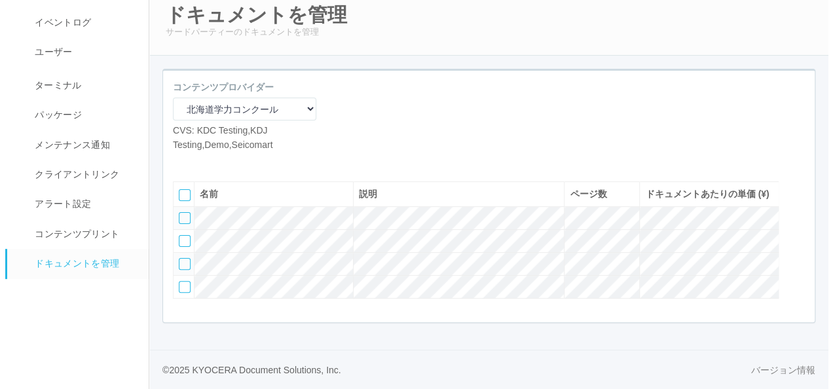
scroll to position [78, 0]
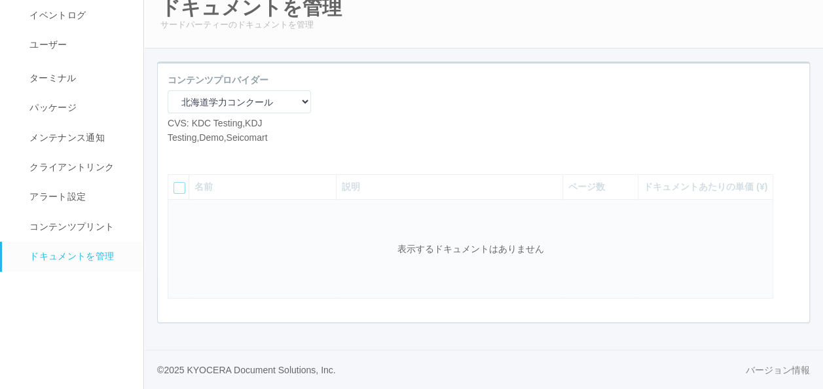
click at [177, 154] on icon at bounding box center [177, 154] width 0 height 0
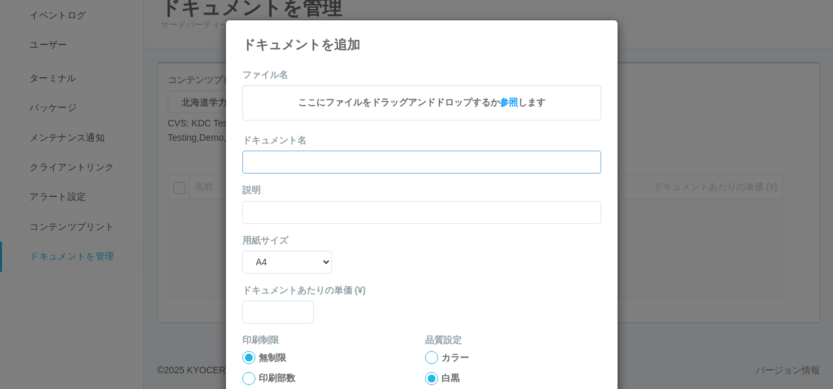
drag, startPoint x: 283, startPoint y: 157, endPoint x: 280, endPoint y: 168, distance: 10.8
click at [283, 157] on input "text" at bounding box center [421, 162] width 359 height 23
paste input "’24年度第4回中3（国語）"
click at [266, 210] on input "text" at bounding box center [421, 212] width 359 height 23
paste input "’24年度第4回中3（国語）"
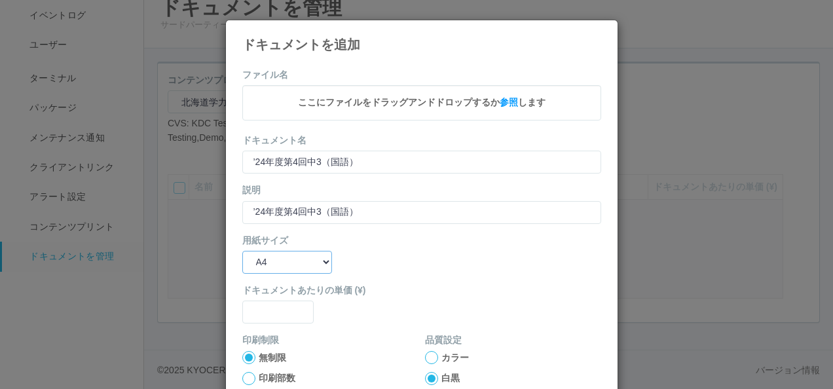
click at [277, 255] on select "B5 A4 B4 A3" at bounding box center [287, 262] width 90 height 23
click at [242, 251] on select "B5 A4 B4 A3" at bounding box center [287, 262] width 90 height 23
click at [257, 309] on input "text" at bounding box center [278, 311] width 72 height 23
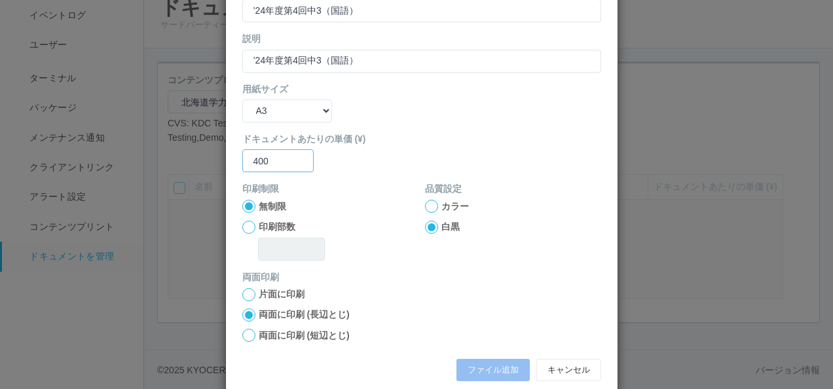
scroll to position [172, 0]
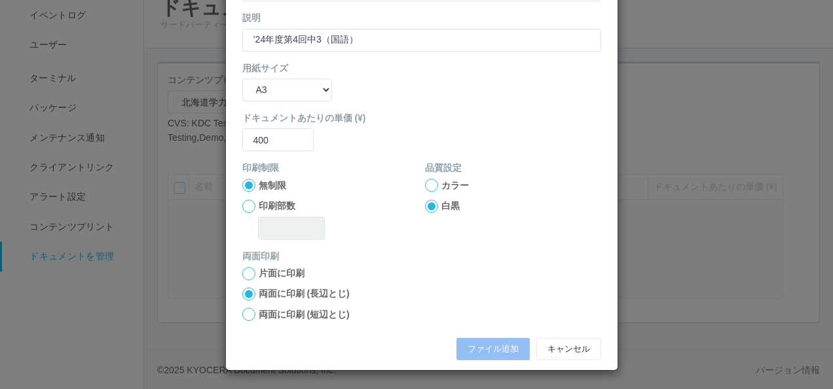
click at [259, 313] on label "両面に印刷 (短辺とじ)" at bounding box center [304, 315] width 91 height 14
click at [0, 0] on input "両面に印刷 (短辺とじ)" at bounding box center [0, 0] width 0 height 0
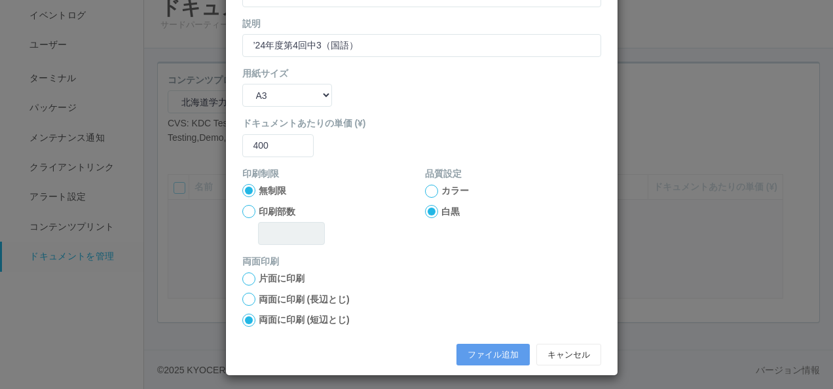
scroll to position [173, 0]
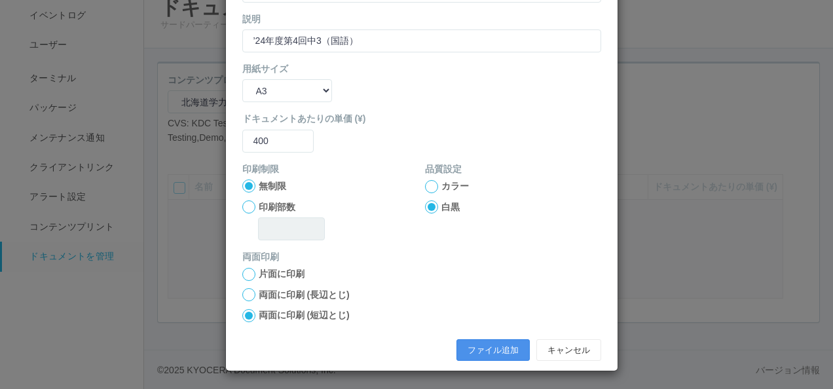
click at [487, 344] on button "ファイル追加" at bounding box center [492, 350] width 73 height 22
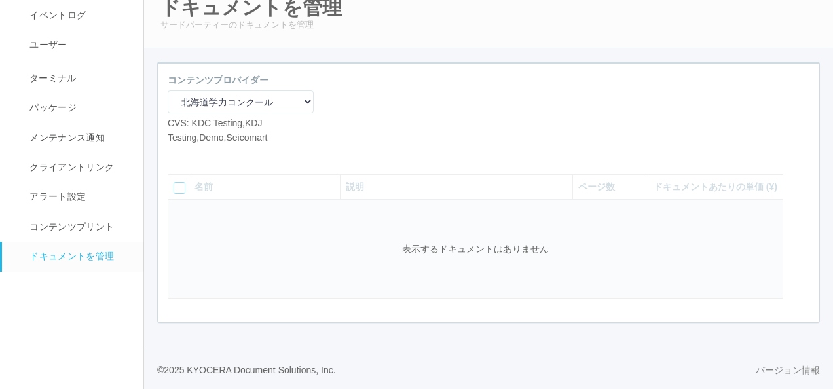
scroll to position [38, 0]
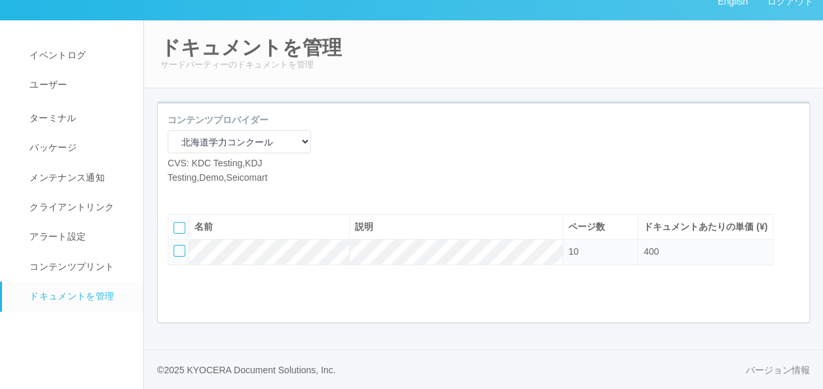
click at [177, 194] on icon at bounding box center [177, 194] width 0 height 0
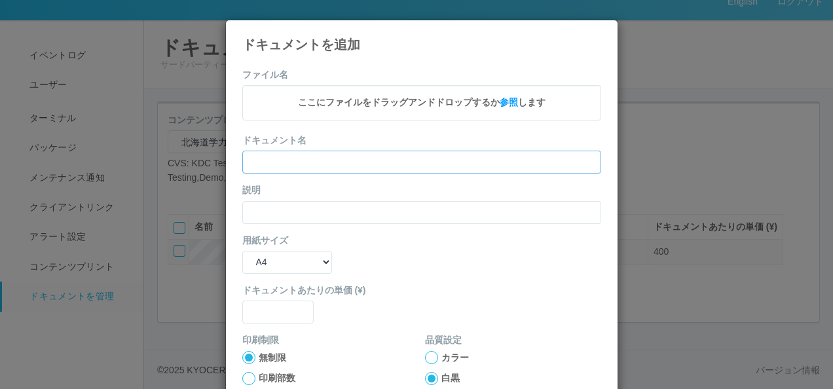
drag, startPoint x: 287, startPoint y: 156, endPoint x: 279, endPoint y: 164, distance: 11.6
click at [287, 156] on input "text" at bounding box center [421, 162] width 359 height 23
paste input "’24年度第4回中3（数学）"
click at [253, 209] on input "text" at bounding box center [421, 212] width 359 height 23
paste input "’24年度第4回中3（数学）"
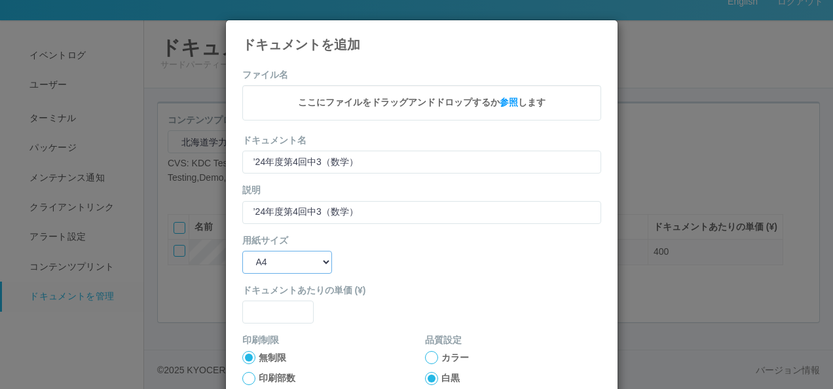
drag, startPoint x: 260, startPoint y: 258, endPoint x: 260, endPoint y: 275, distance: 17.0
click at [260, 258] on select "B5 A4 B4 A3" at bounding box center [287, 262] width 90 height 23
click at [242, 251] on select "B5 A4 B4 A3" at bounding box center [287, 262] width 90 height 23
click at [273, 312] on input "text" at bounding box center [278, 311] width 72 height 23
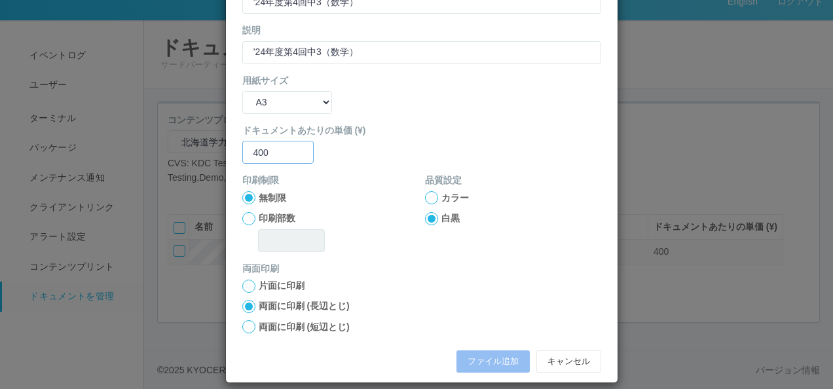
scroll to position [172, 0]
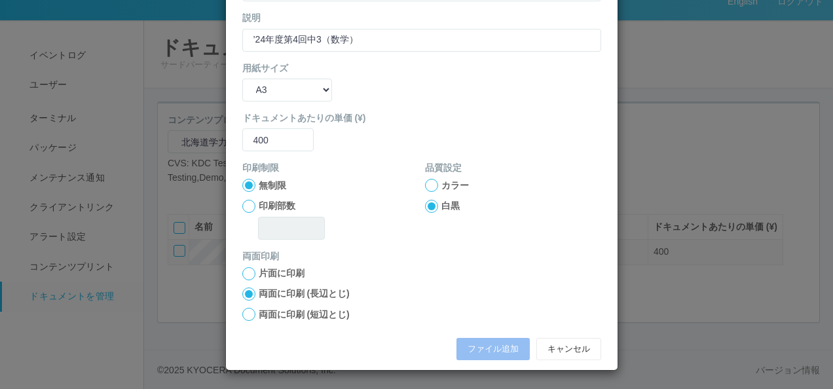
click at [263, 314] on label "両面に印刷 (短辺とじ)" at bounding box center [304, 315] width 91 height 14
click at [0, 0] on input "両面に印刷 (短辺とじ)" at bounding box center [0, 0] width 0 height 0
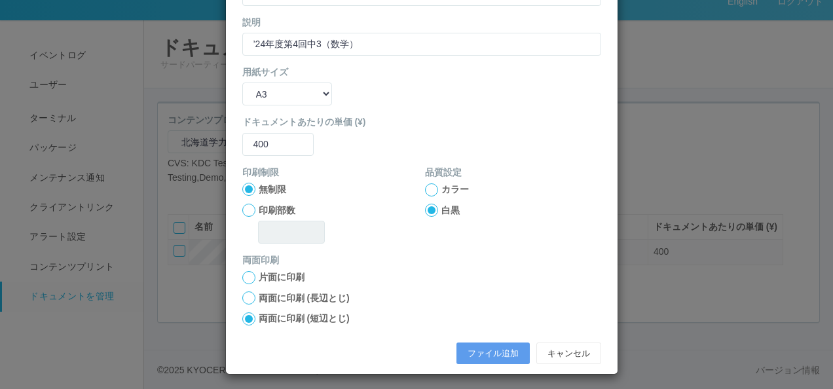
scroll to position [173, 0]
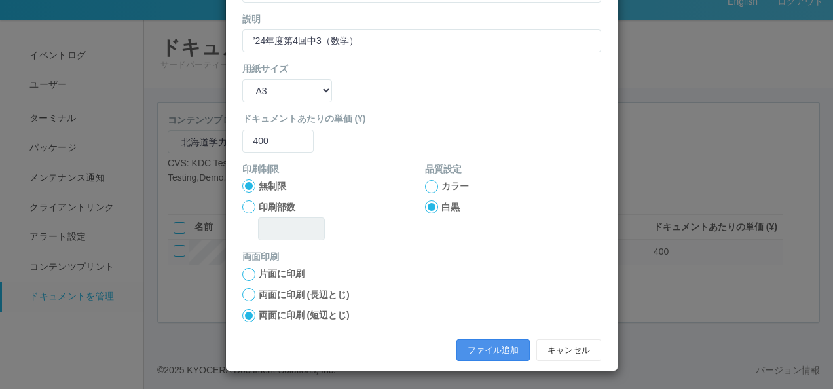
click at [471, 349] on button "ファイル追加" at bounding box center [492, 350] width 73 height 22
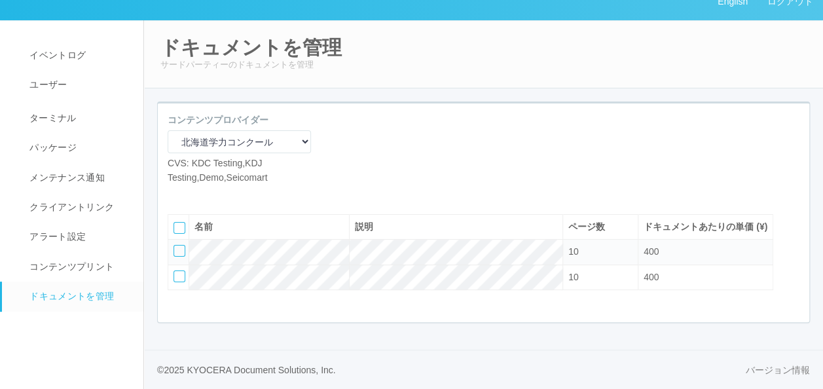
click at [177, 194] on icon at bounding box center [177, 194] width 0 height 0
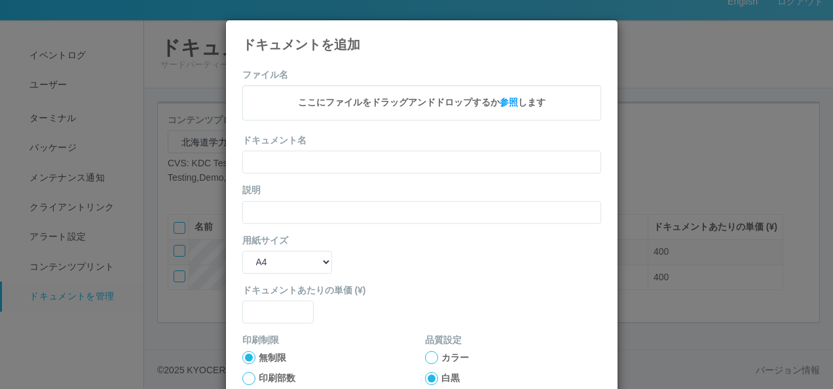
click at [287, 199] on div "説明" at bounding box center [421, 203] width 359 height 40
click at [283, 170] on input "text" at bounding box center [421, 162] width 359 height 23
paste input "’24年度第4回中3（社会）"
drag, startPoint x: 264, startPoint y: 207, endPoint x: 264, endPoint y: 213, distance: 6.6
click at [264, 207] on input "text" at bounding box center [421, 212] width 359 height 23
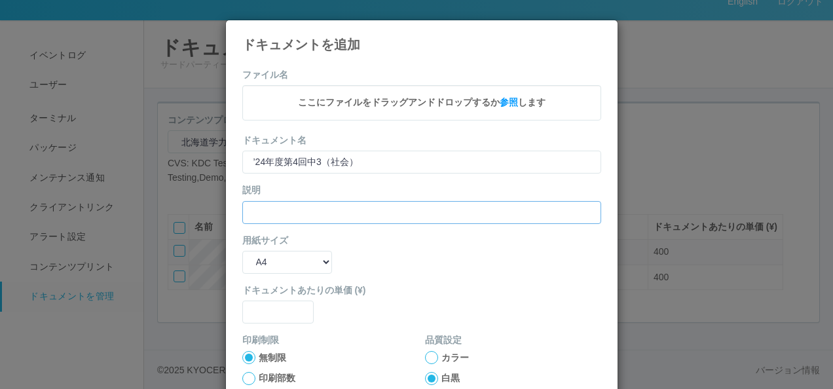
paste input "’24年度第4回中3（社会）"
click at [260, 260] on select "B5 A4 B4 A3" at bounding box center [287, 262] width 90 height 23
click at [242, 251] on select "B5 A4 B4 A3" at bounding box center [287, 262] width 90 height 23
click at [259, 310] on input "text" at bounding box center [278, 311] width 72 height 23
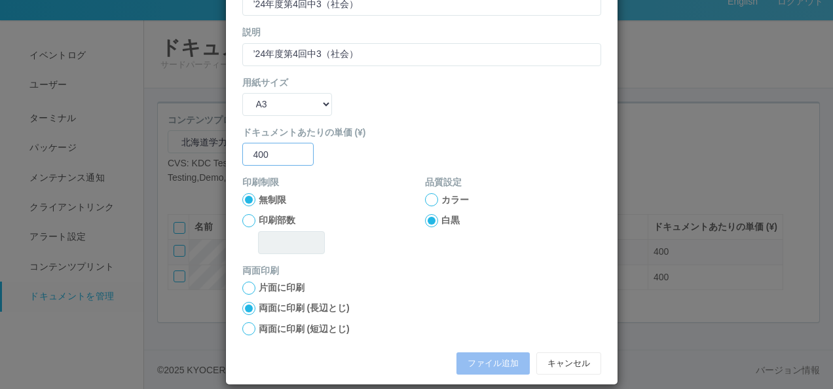
scroll to position [172, 0]
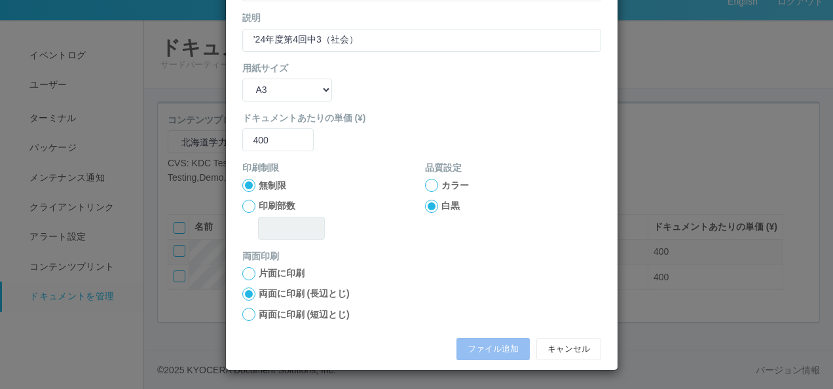
click at [247, 308] on div "両面に印刷 (短辺とじ)" at bounding box center [295, 315] width 107 height 14
click at [247, 312] on div at bounding box center [248, 314] width 13 height 13
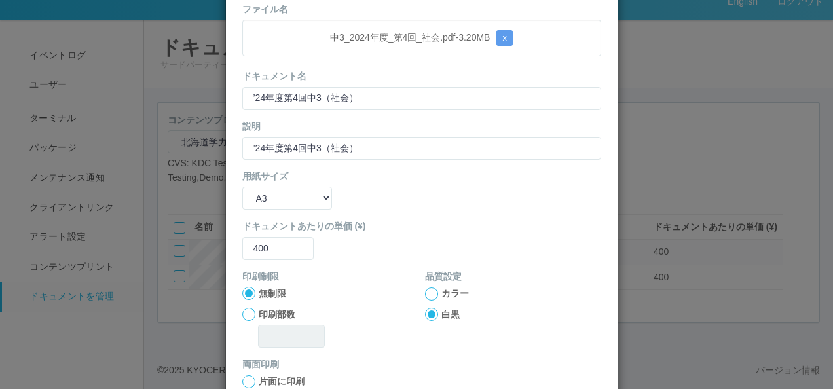
scroll to position [173, 0]
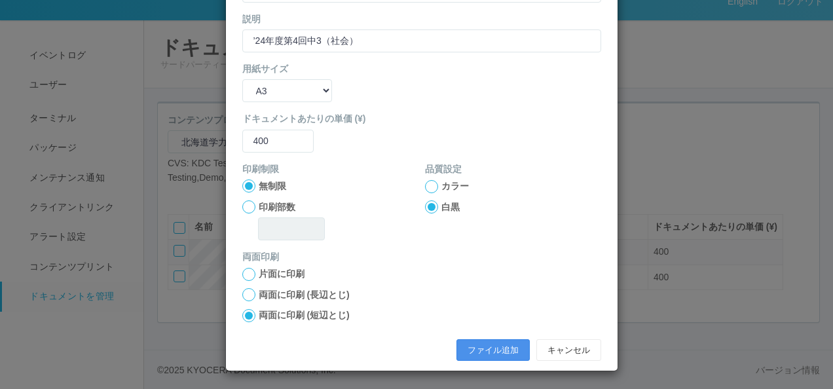
click at [482, 342] on button "ファイル追加" at bounding box center [492, 350] width 73 height 22
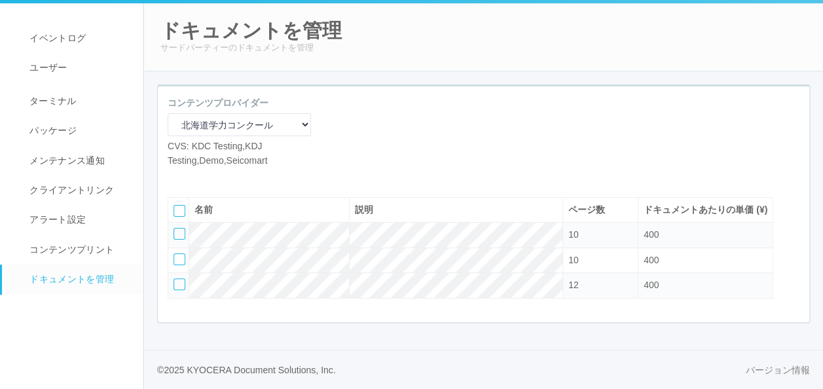
click at [177, 177] on icon at bounding box center [177, 177] width 0 height 0
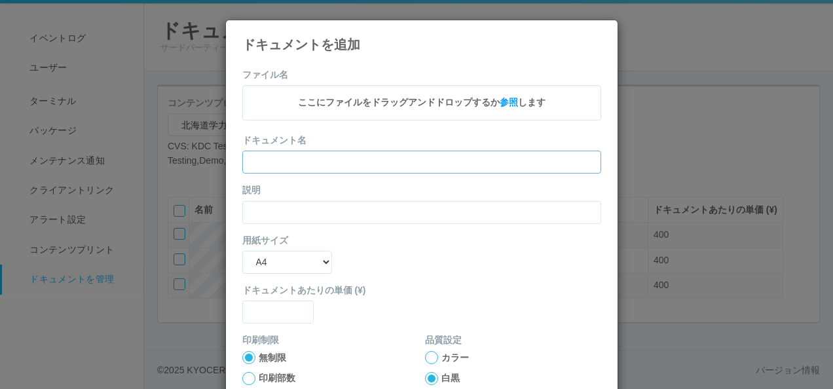
click at [281, 166] on input "text" at bounding box center [421, 162] width 359 height 23
paste input "’24年度第4回中3（理科）"
click at [257, 219] on input "text" at bounding box center [421, 212] width 359 height 23
paste input "’24年度第4回中3（理科）"
drag, startPoint x: 264, startPoint y: 263, endPoint x: 264, endPoint y: 272, distance: 8.5
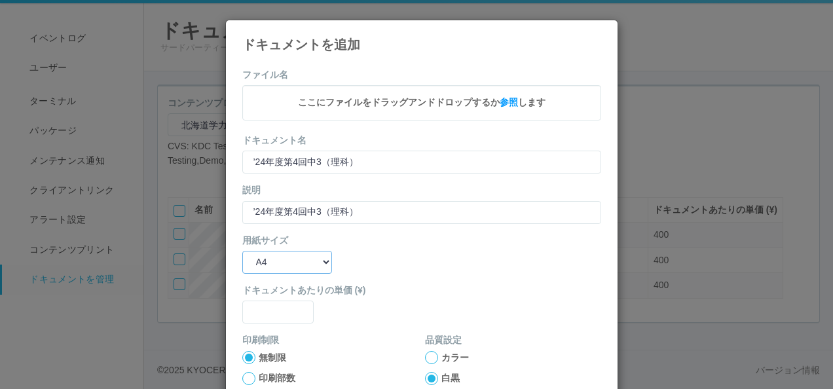
click at [264, 263] on select "B5 A4 B4 A3" at bounding box center [287, 262] width 90 height 23
click at [242, 251] on select "B5 A4 B4 A3" at bounding box center [287, 262] width 90 height 23
click at [263, 313] on input "text" at bounding box center [278, 311] width 72 height 23
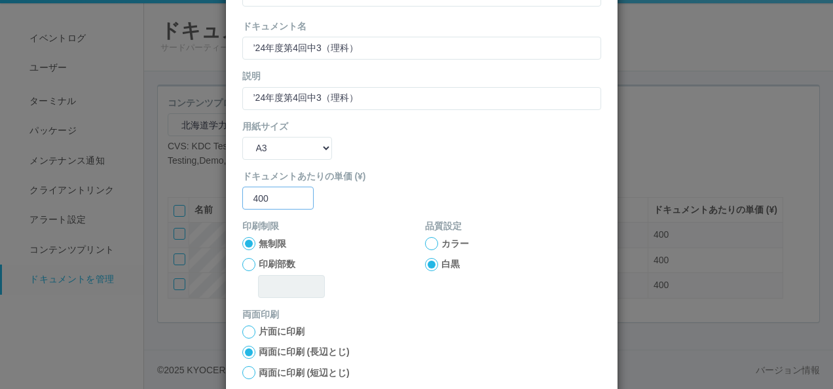
scroll to position [172, 0]
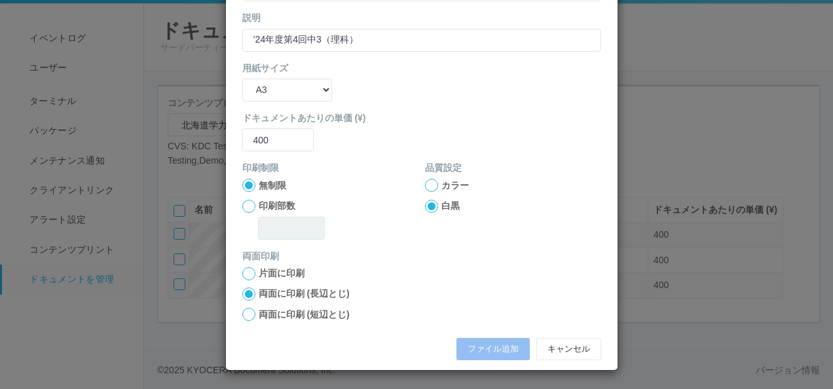
click at [270, 314] on label "両面に印刷 (短辺とじ)" at bounding box center [304, 315] width 91 height 14
click at [0, 0] on input "両面に印刷 (短辺とじ)" at bounding box center [0, 0] width 0 height 0
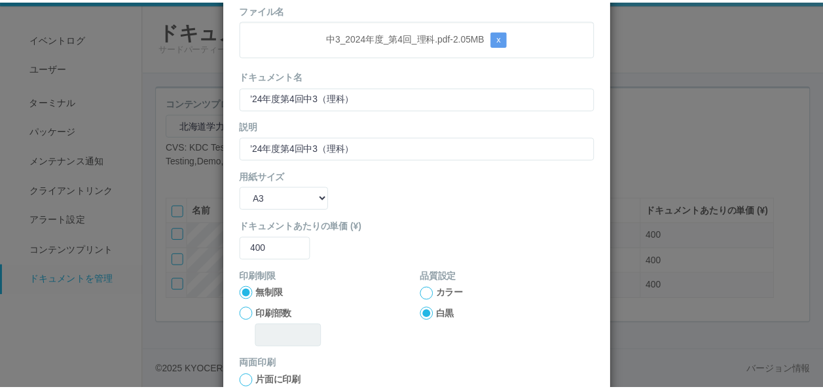
scroll to position [173, 0]
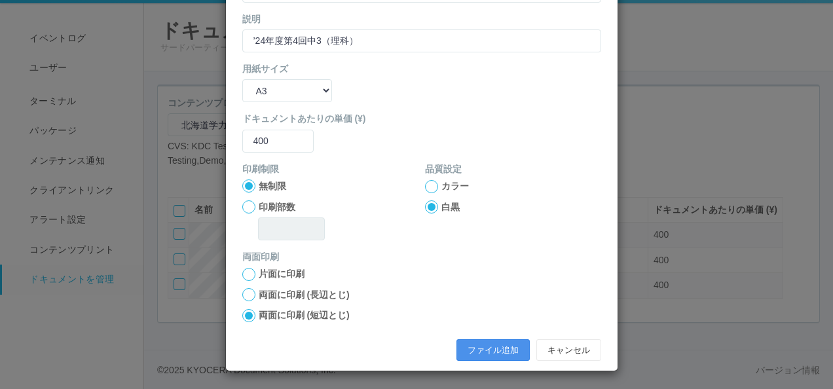
click at [460, 343] on button "ファイル追加" at bounding box center [492, 350] width 73 height 22
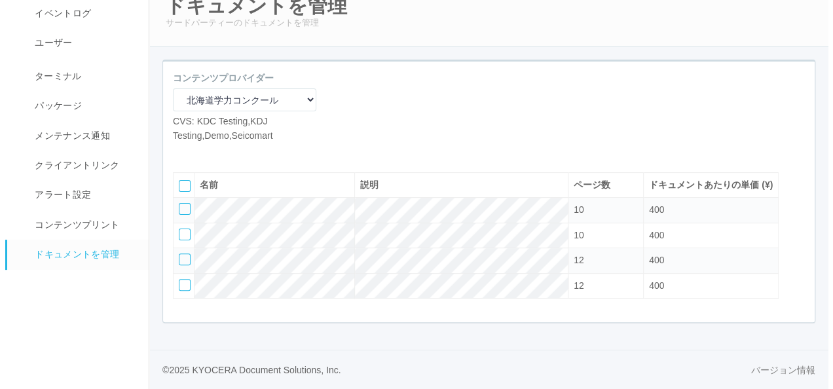
scroll to position [79, 0]
click at [177, 152] on icon at bounding box center [177, 152] width 0 height 0
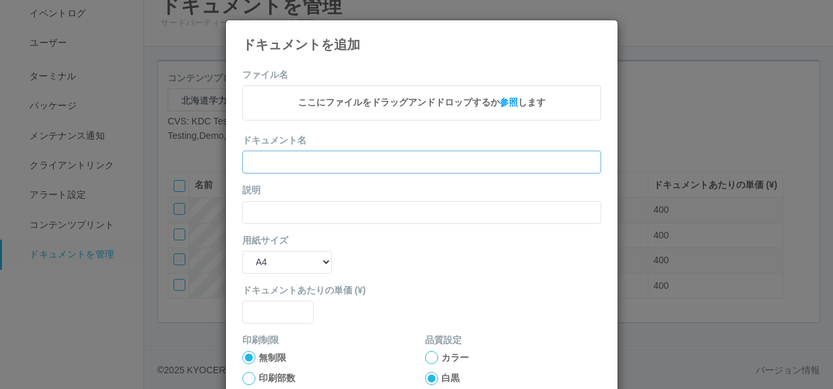
click at [274, 153] on input "text" at bounding box center [421, 162] width 359 height 23
paste
click at [264, 164] on input "text" at bounding box center [421, 162] width 359 height 23
click at [601, 30] on icon at bounding box center [601, 30] width 0 height 0
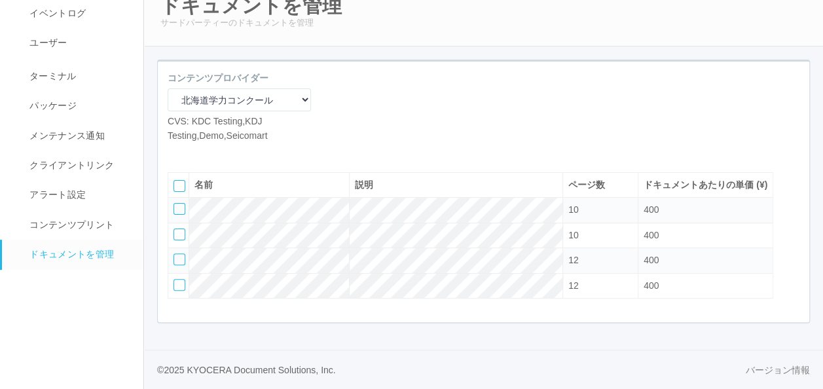
click at [177, 152] on icon at bounding box center [177, 152] width 0 height 0
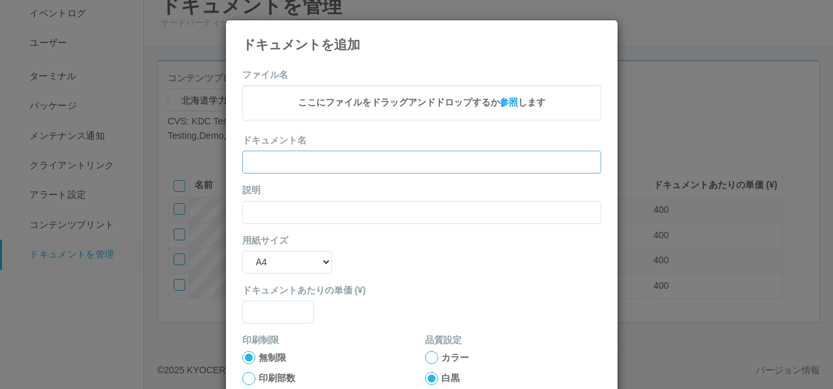
click at [296, 162] on input "text" at bounding box center [421, 162] width 359 height 23
click at [262, 207] on input "text" at bounding box center [421, 212] width 359 height 23
click at [287, 255] on select "B5 A4 B4 A3" at bounding box center [287, 262] width 90 height 23
click at [242, 251] on select "B5 A4 B4 A3" at bounding box center [287, 262] width 90 height 23
click at [267, 313] on input "text" at bounding box center [278, 311] width 72 height 23
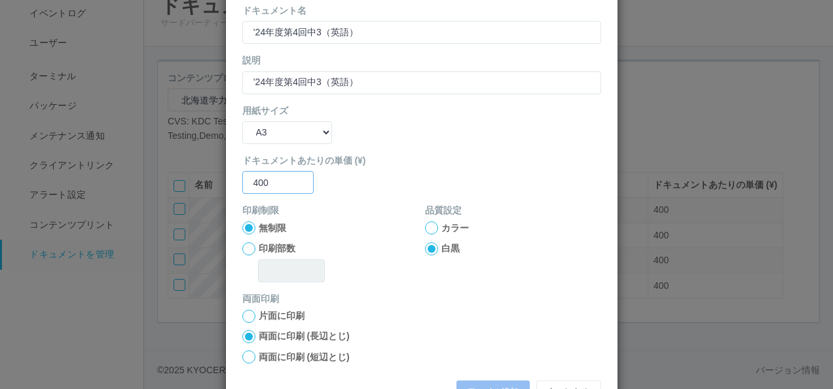
scroll to position [131, 0]
click at [260, 349] on label "両面に印刷 (短辺とじ)" at bounding box center [304, 356] width 91 height 14
click at [0, 0] on input "両面に印刷 (短辺とじ)" at bounding box center [0, 0] width 0 height 0
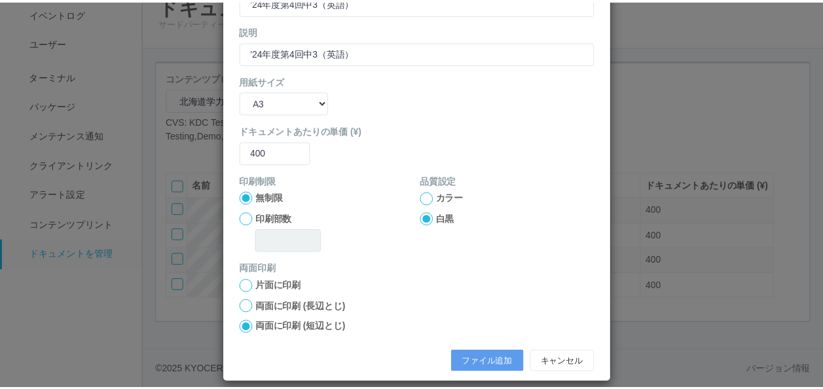
scroll to position [173, 0]
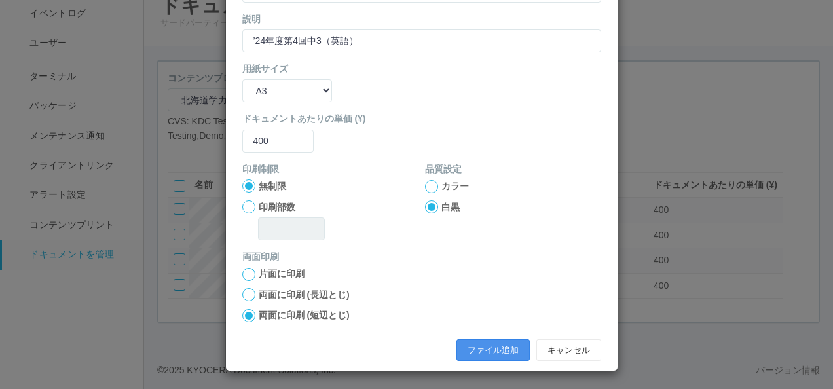
click at [488, 344] on button "ファイル追加" at bounding box center [492, 350] width 73 height 22
